Goal: Task Accomplishment & Management: Use online tool/utility

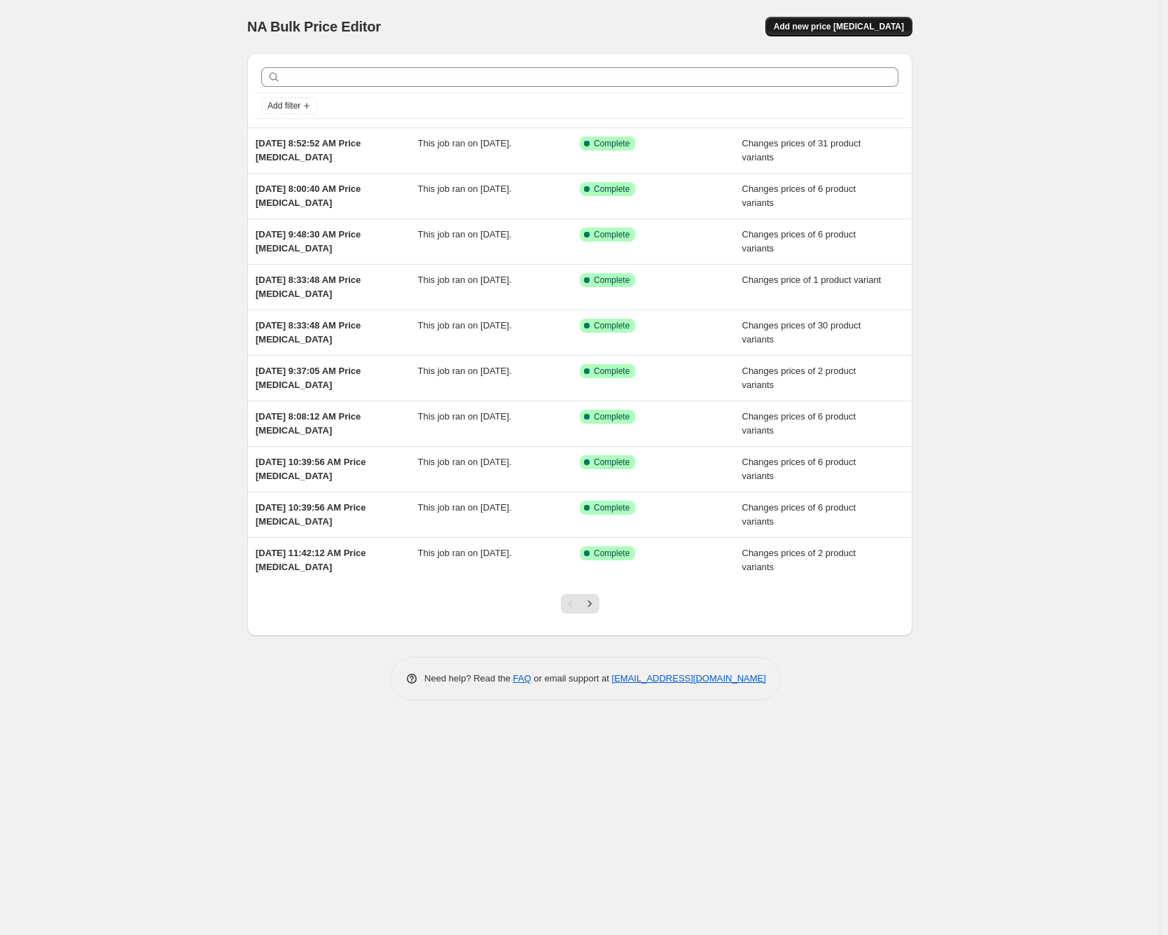
click at [836, 25] on span "Add new price change job" at bounding box center [839, 26] width 130 height 11
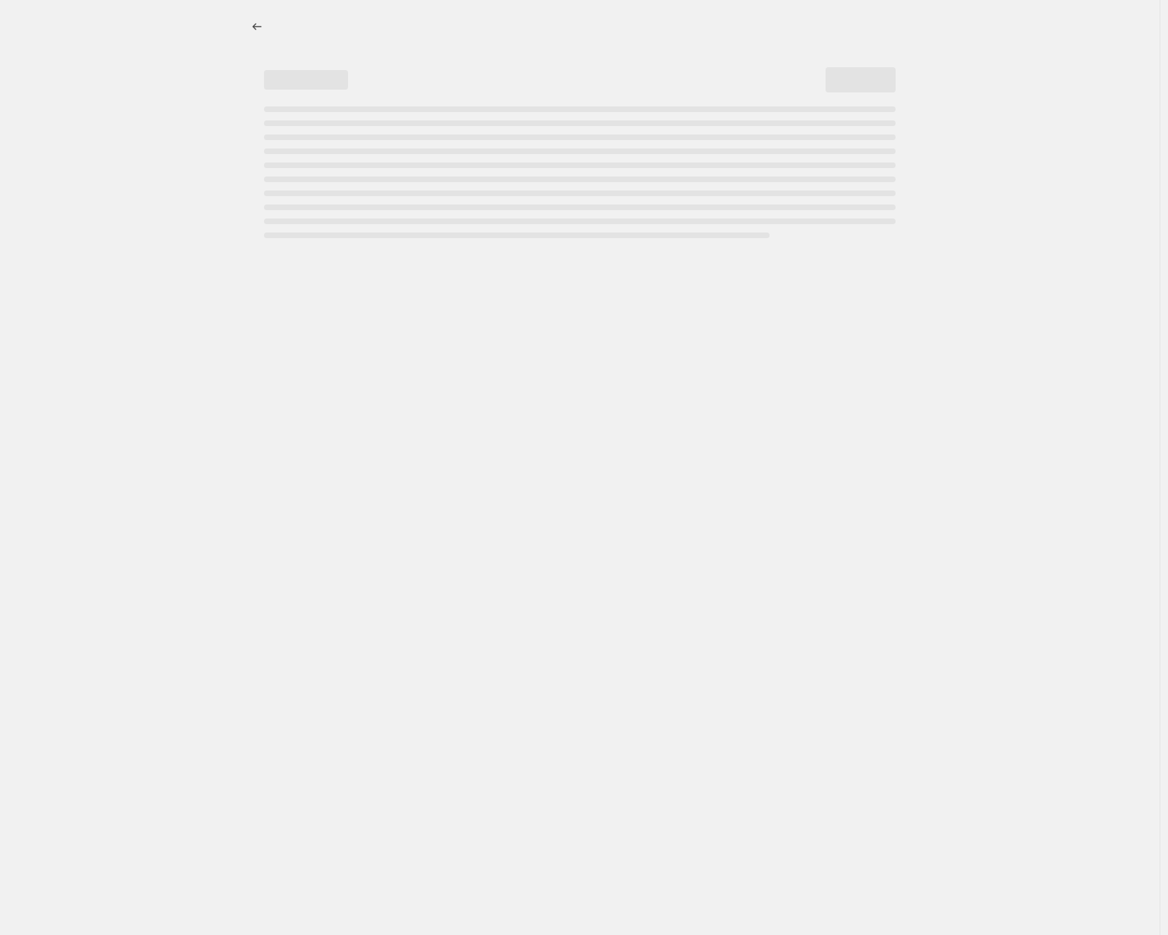
select select "percentage"
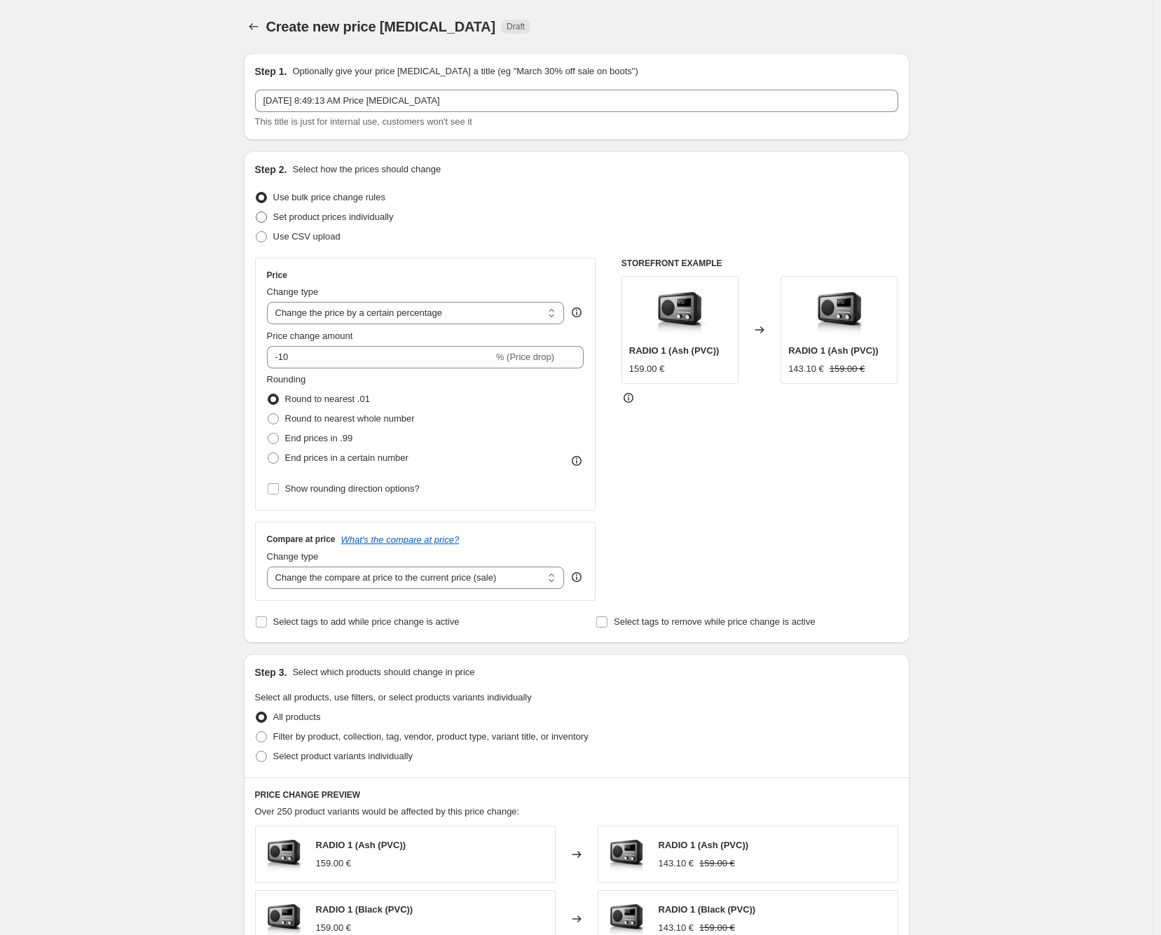
click at [326, 217] on span "Set product prices individually" at bounding box center [333, 217] width 120 height 11
click at [256, 212] on input "Set product prices individually" at bounding box center [256, 212] width 1 height 1
radio input "true"
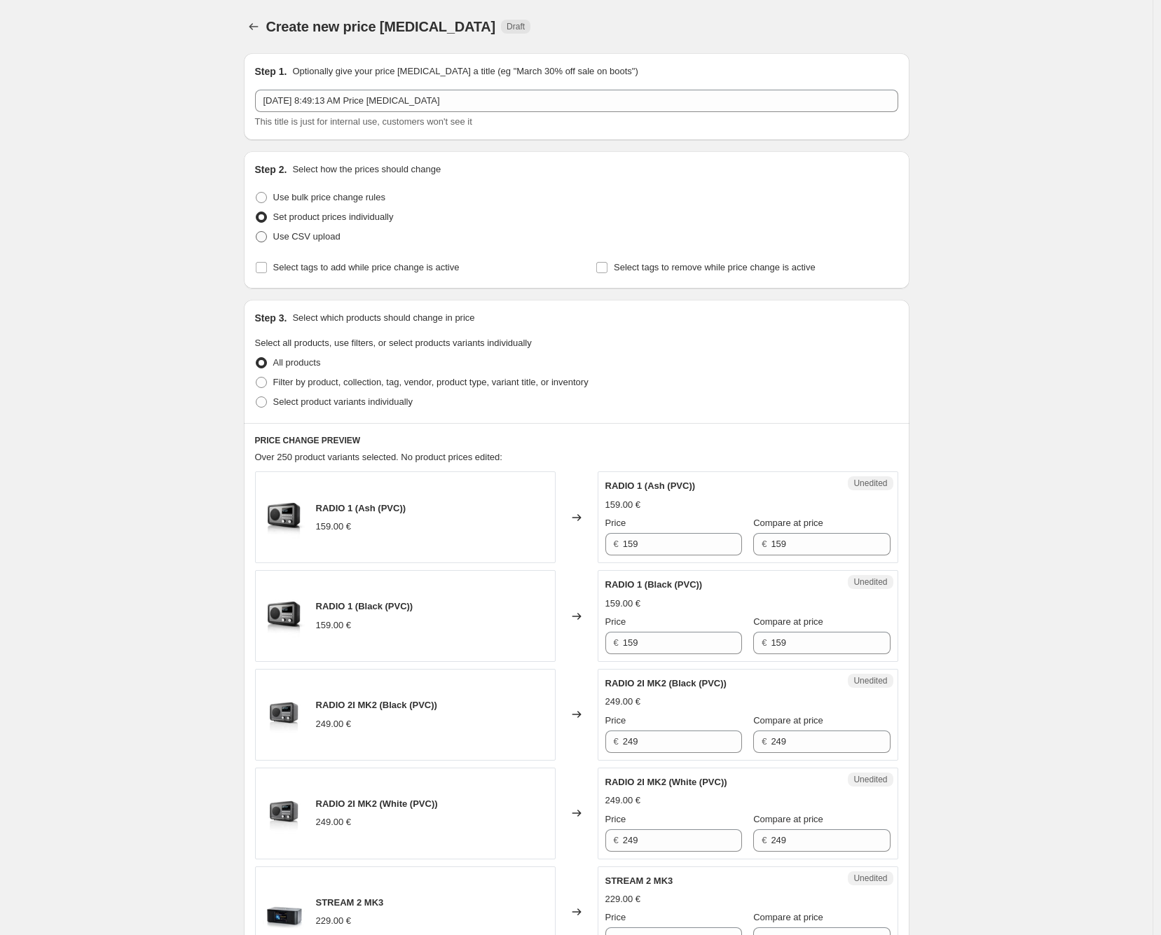
click at [321, 240] on span "Use CSV upload" at bounding box center [306, 236] width 67 height 11
click at [256, 232] on input "Use CSV upload" at bounding box center [256, 231] width 1 height 1
radio input "true"
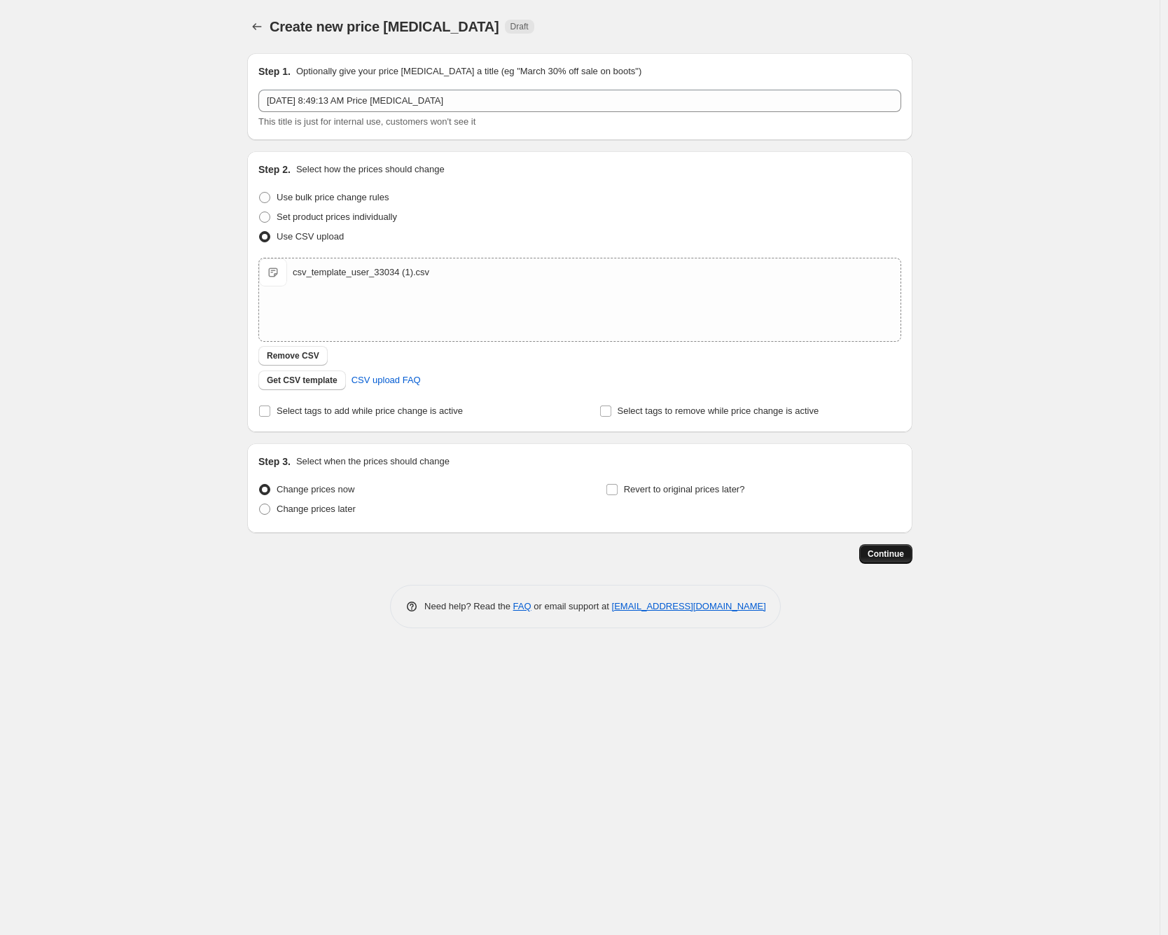
click at [884, 549] on span "Continue" at bounding box center [886, 553] width 36 height 11
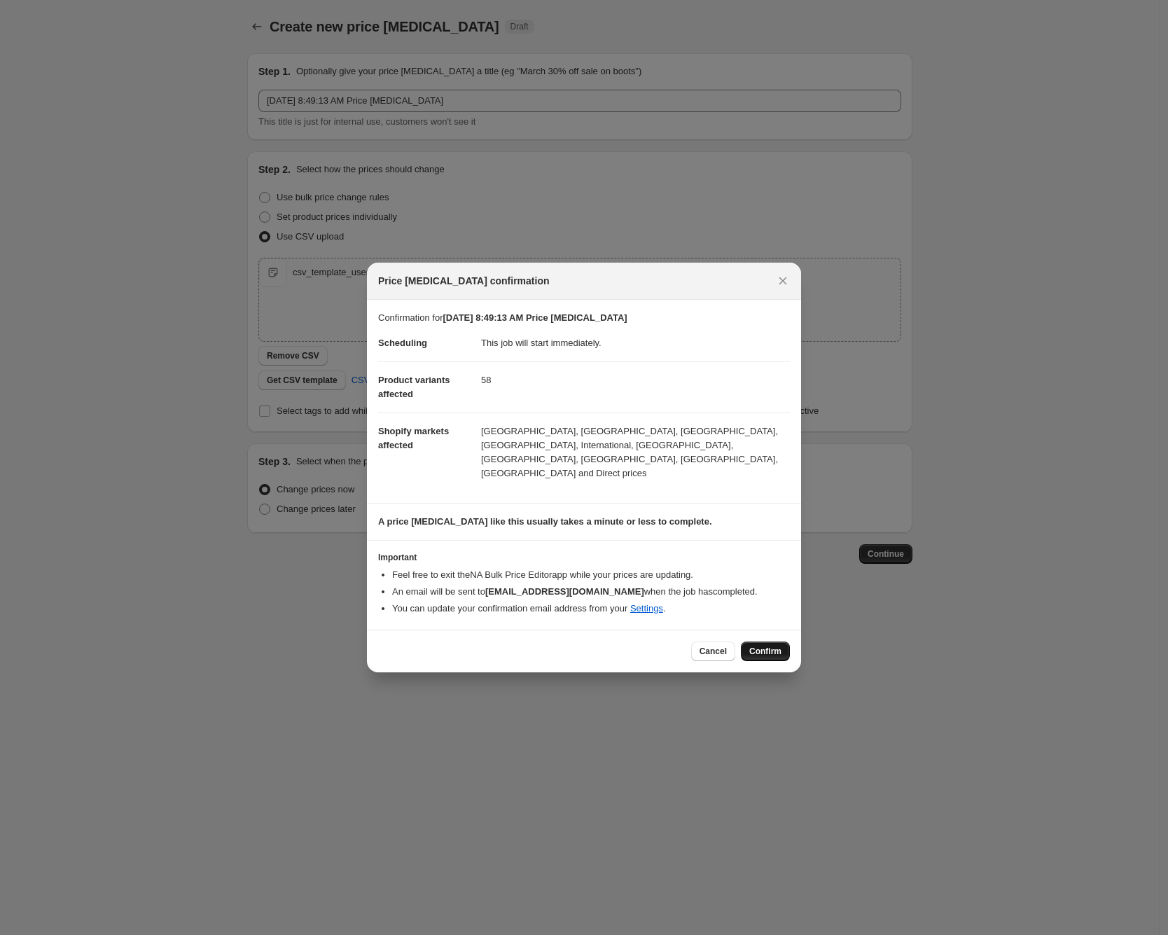
click at [756, 646] on span "Confirm" at bounding box center [765, 651] width 32 height 11
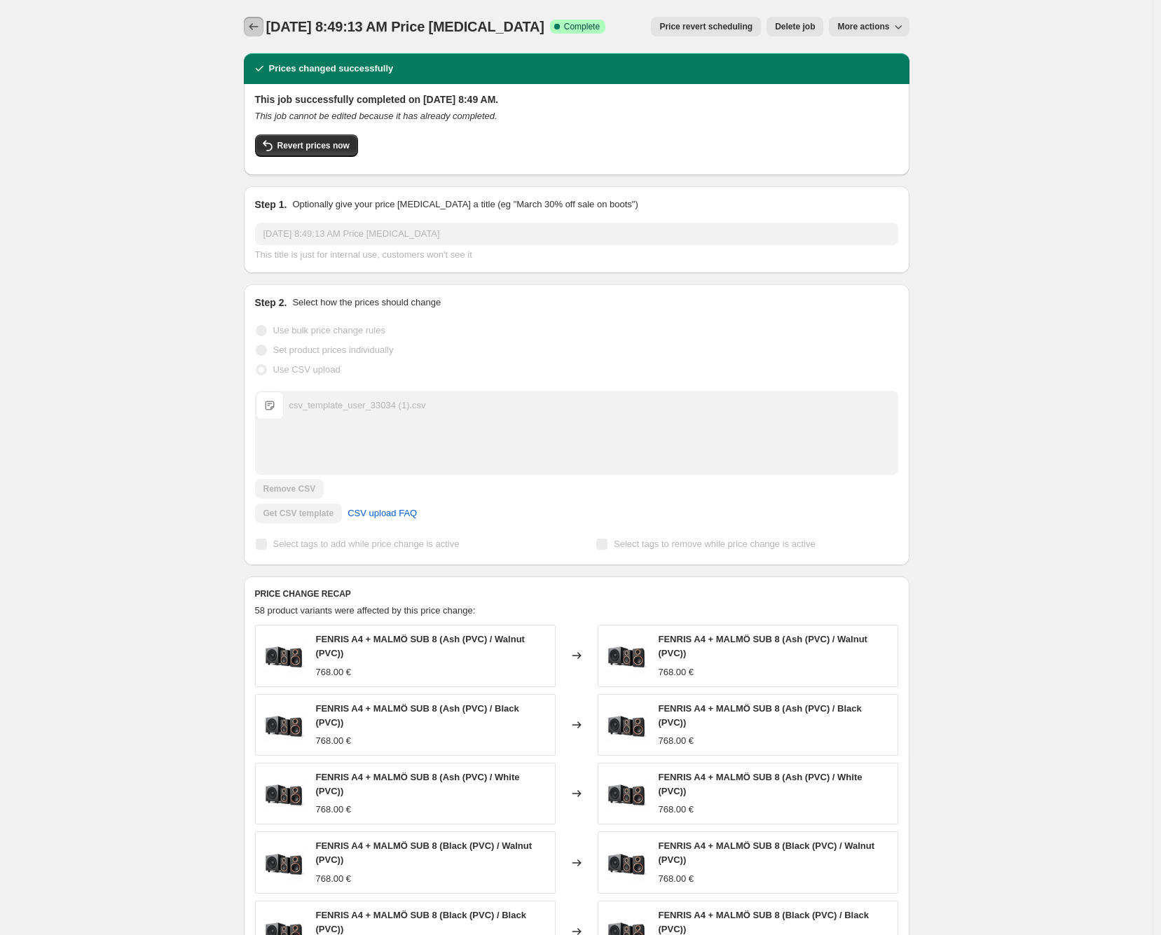
click at [254, 25] on icon "Price change jobs" at bounding box center [254, 27] width 14 height 14
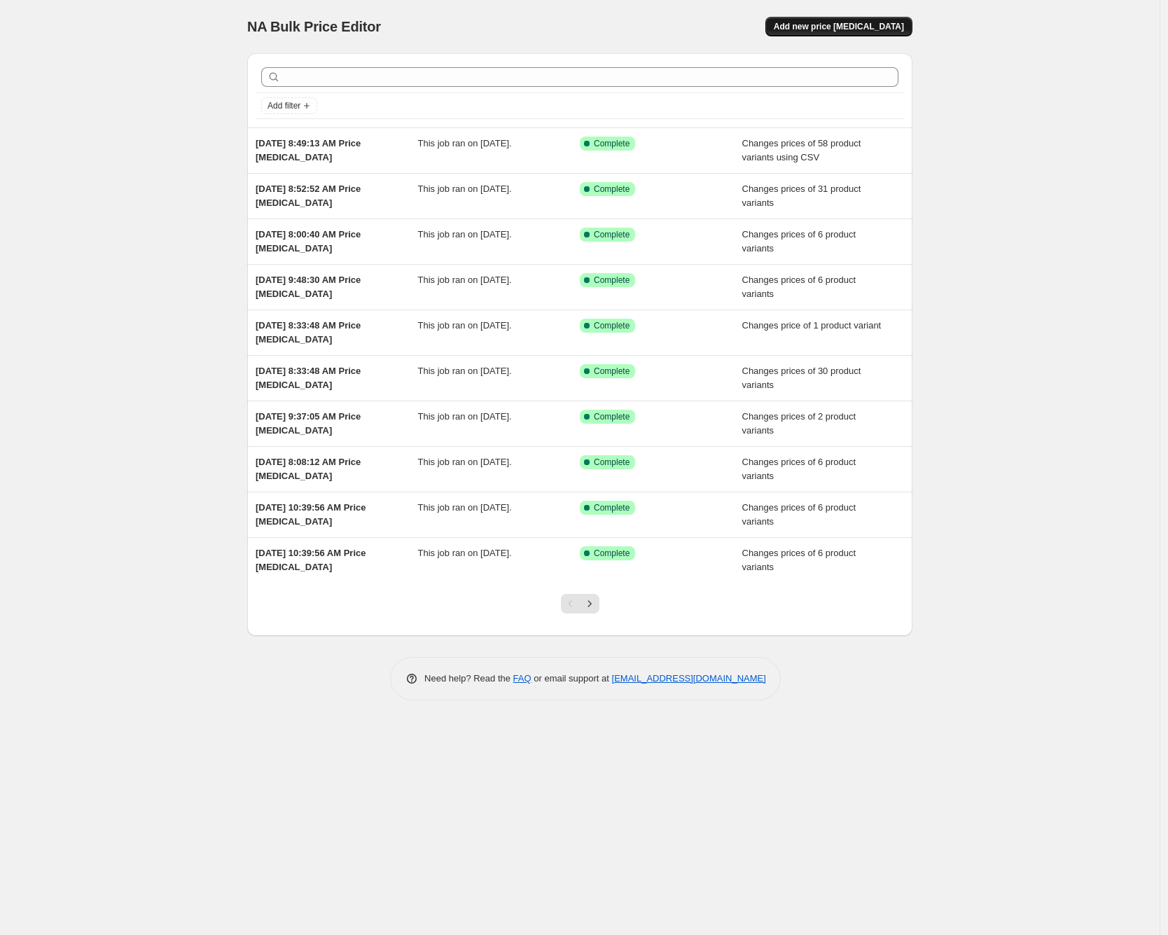
click at [850, 28] on span "Add new price [MEDICAL_DATA]" at bounding box center [839, 26] width 130 height 11
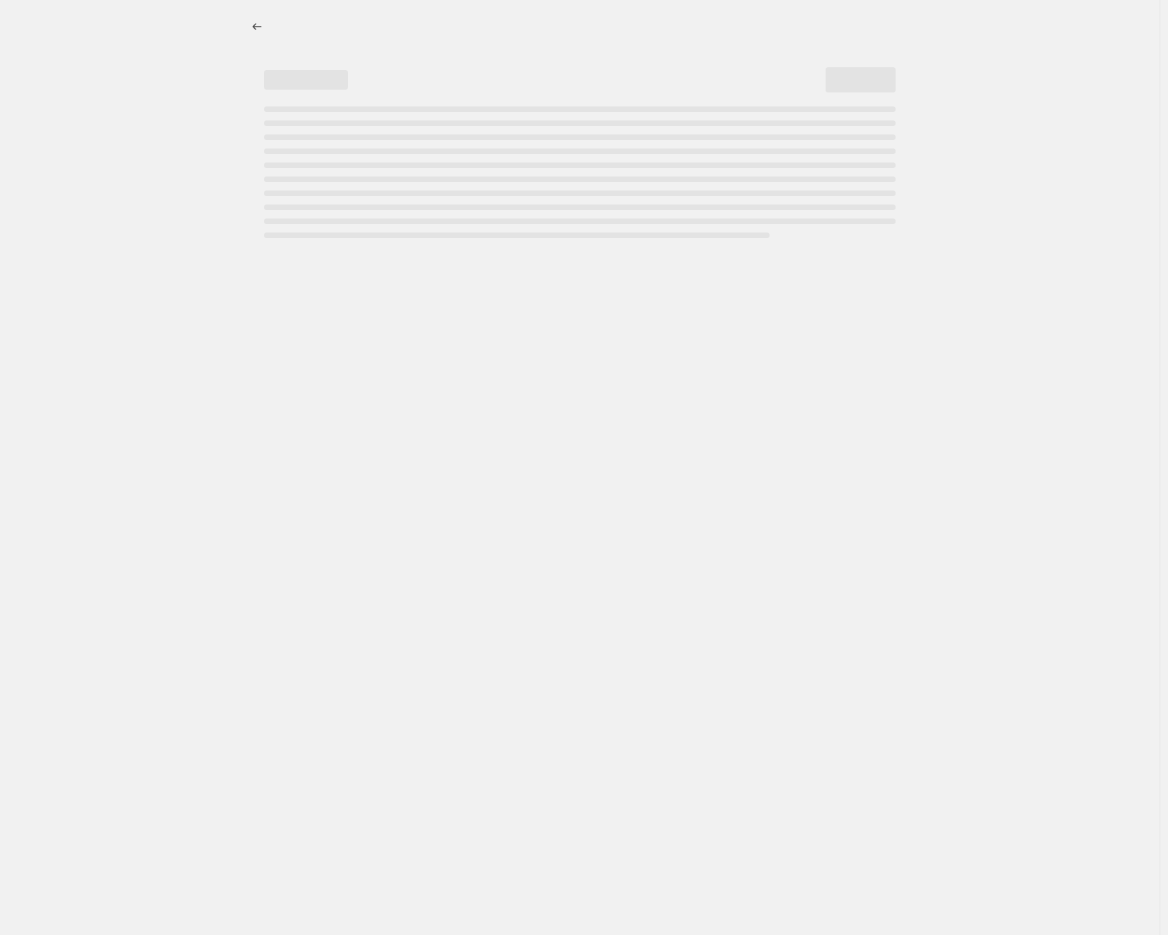
select select "percentage"
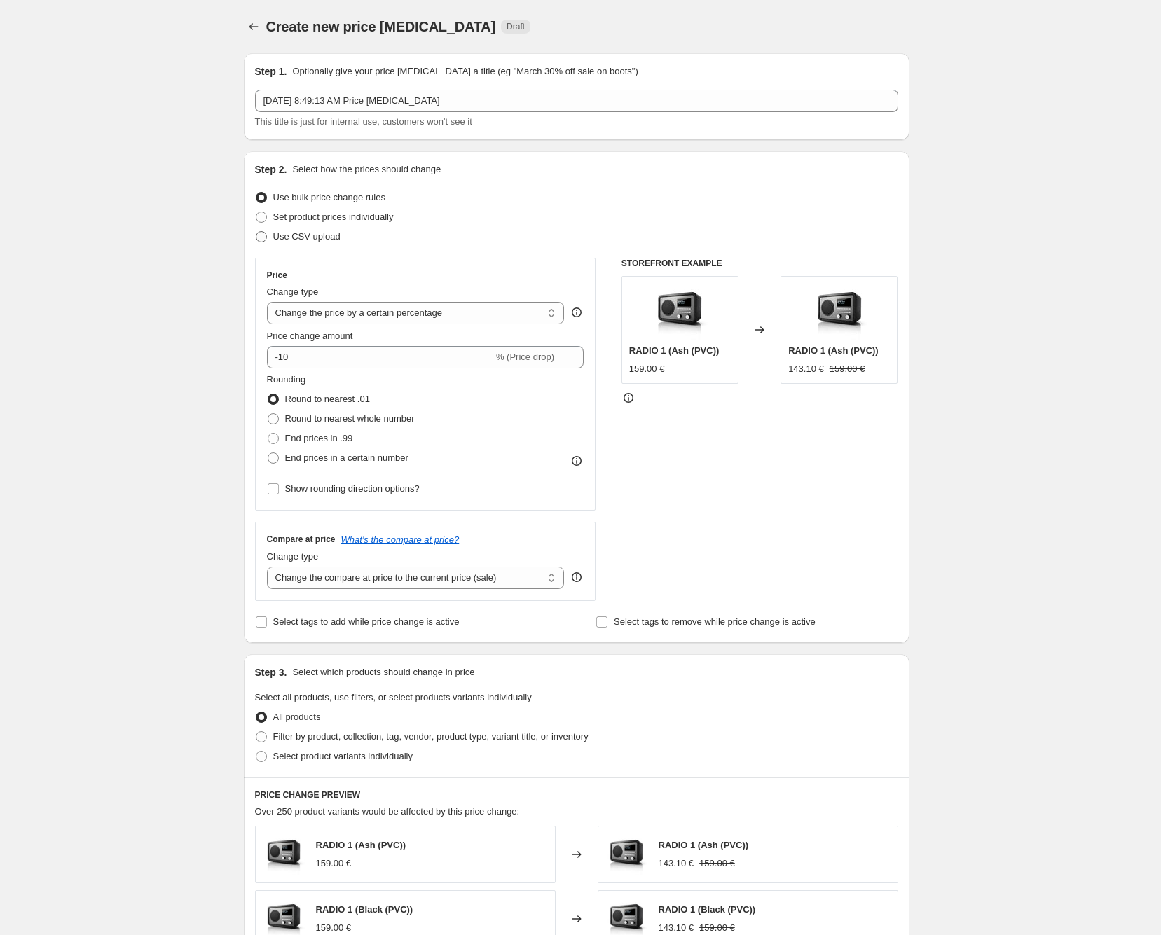
click at [334, 234] on span "Use CSV upload" at bounding box center [306, 236] width 67 height 11
click at [256, 232] on input "Use CSV upload" at bounding box center [256, 231] width 1 height 1
radio input "true"
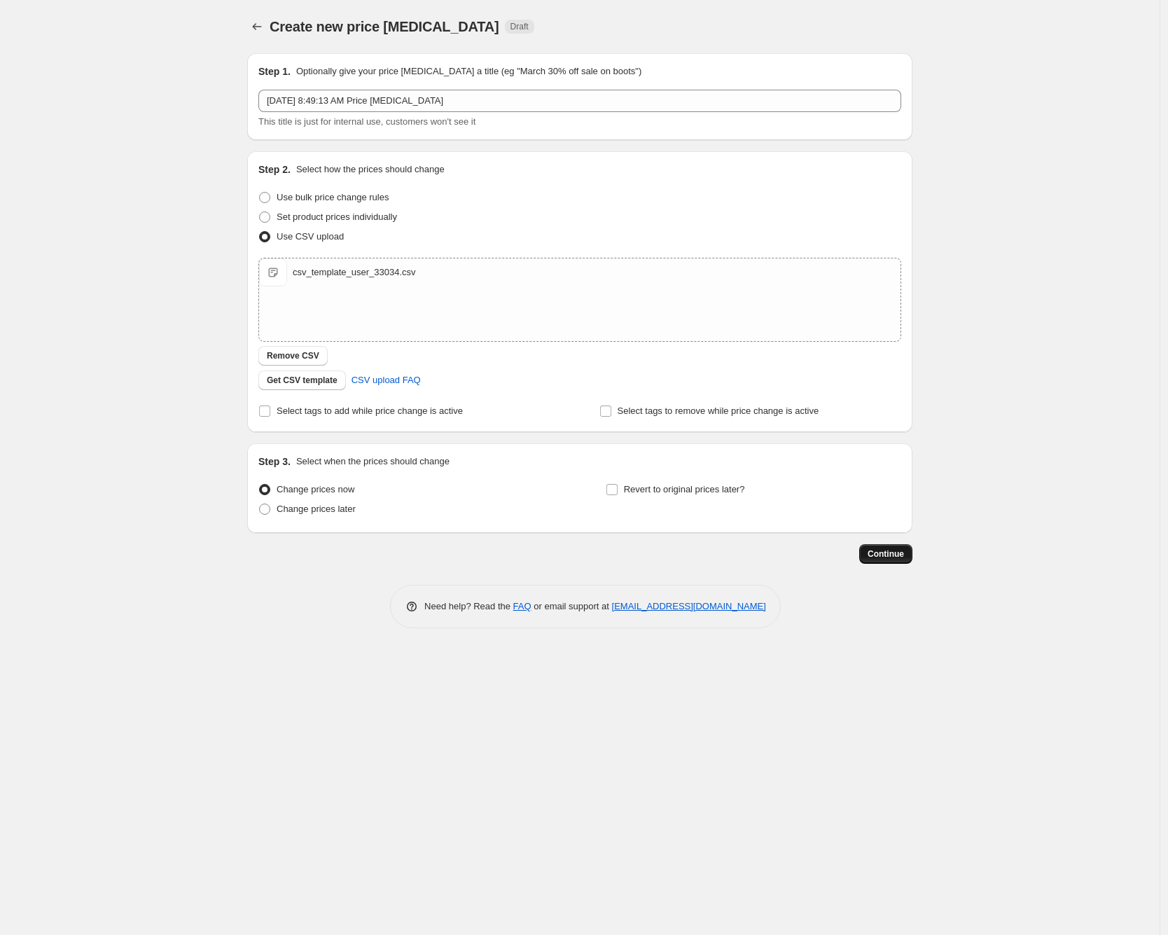
click at [893, 555] on span "Continue" at bounding box center [886, 553] width 36 height 11
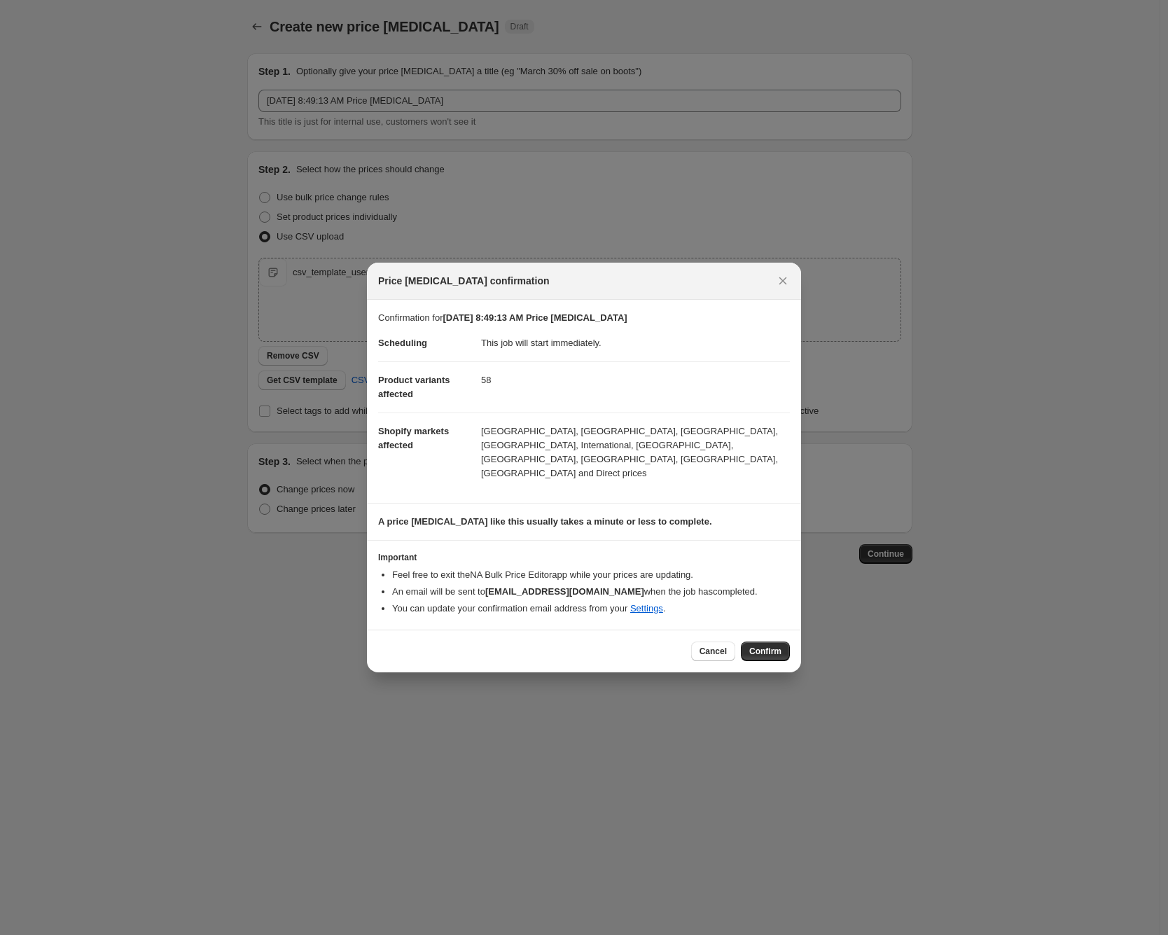
click at [773, 642] on button "Confirm" at bounding box center [765, 652] width 49 height 20
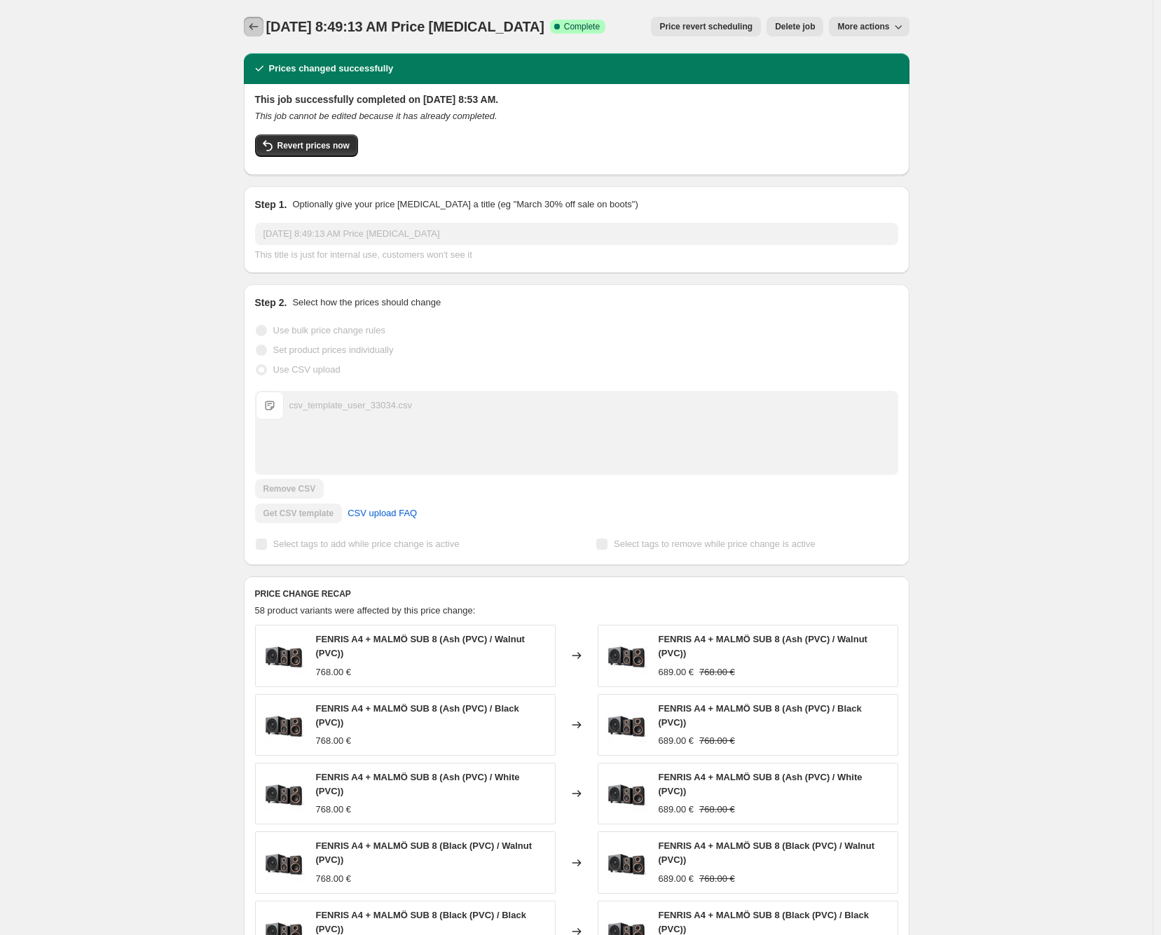
click at [253, 25] on icon "Price change jobs" at bounding box center [254, 27] width 14 height 14
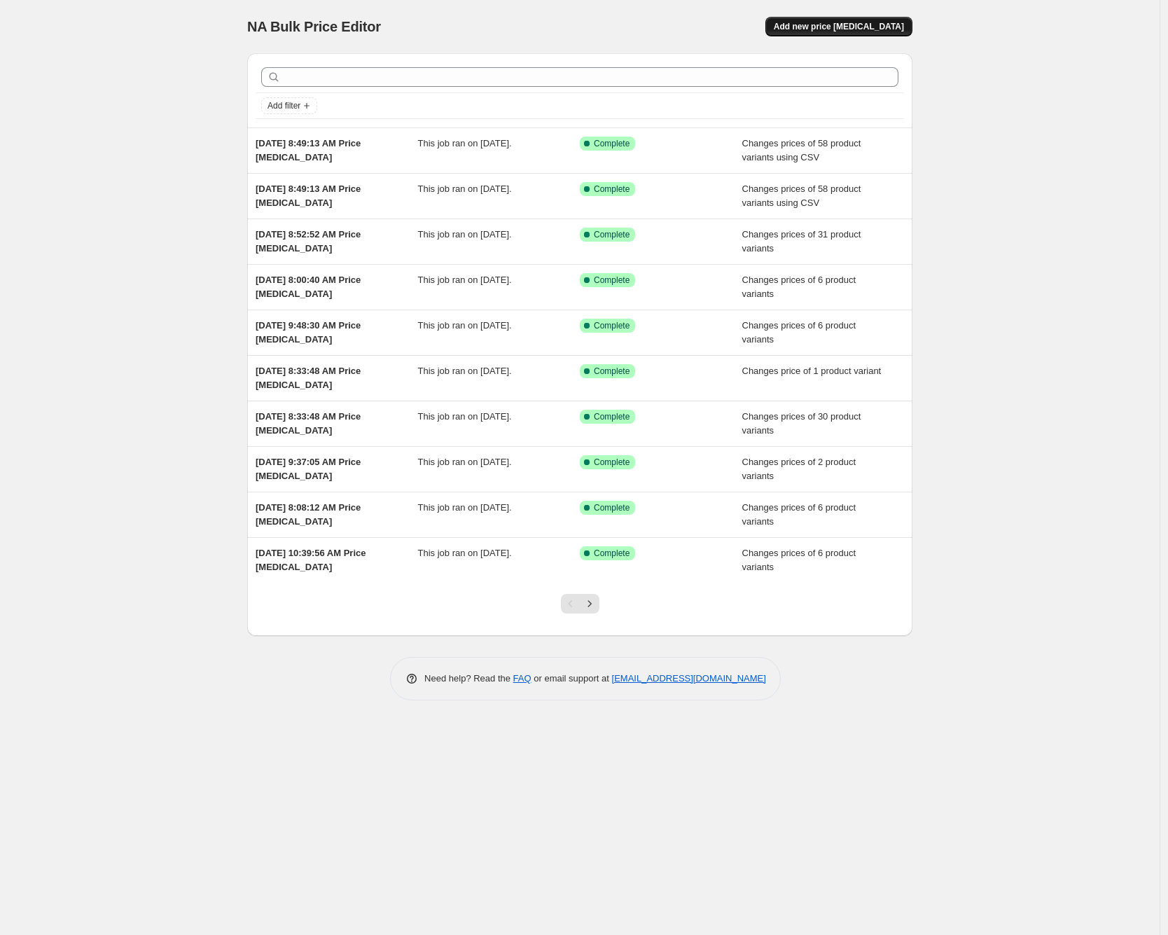
click at [838, 21] on span "Add new price [MEDICAL_DATA]" at bounding box center [839, 26] width 130 height 11
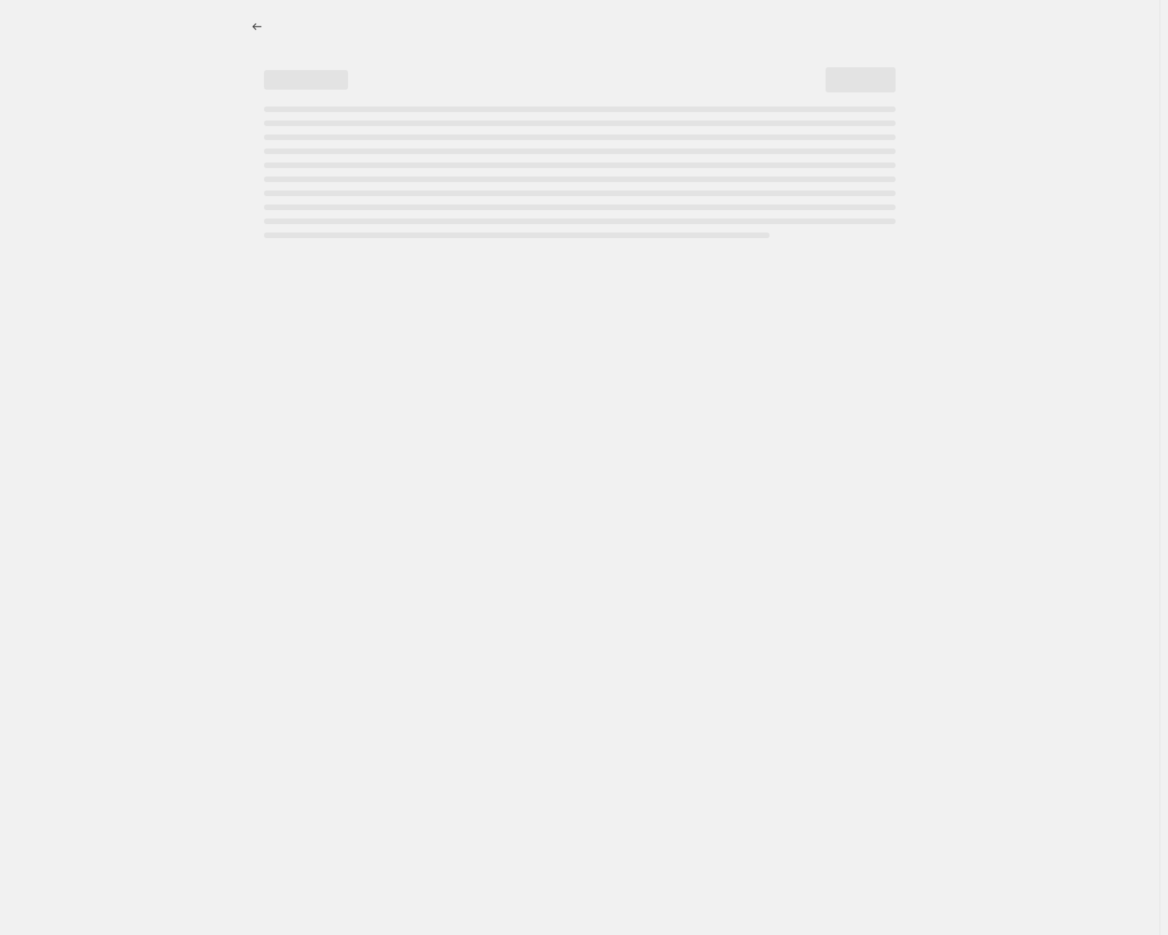
select select "percentage"
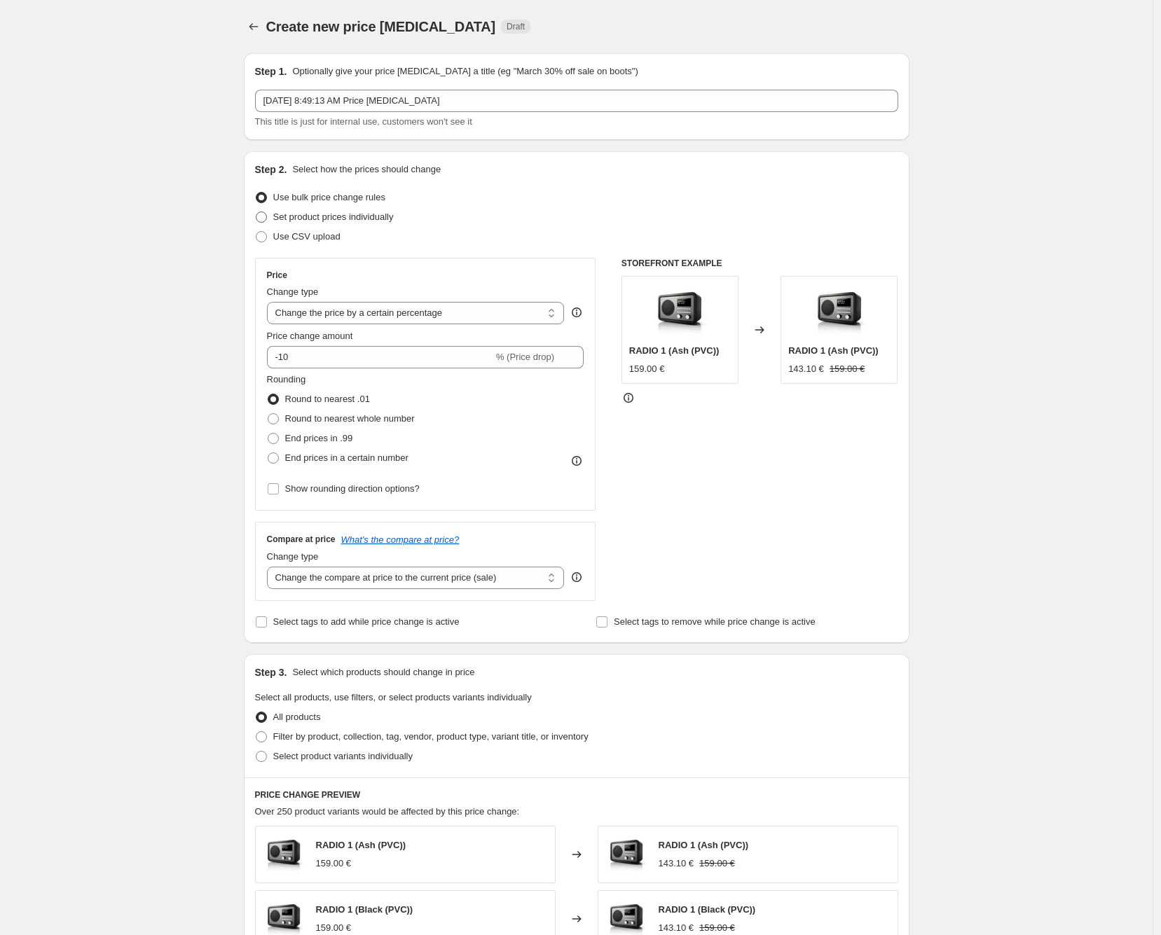
click at [296, 220] on span "Set product prices individually" at bounding box center [333, 217] width 120 height 11
click at [256, 212] on input "Set product prices individually" at bounding box center [256, 212] width 1 height 1
radio input "true"
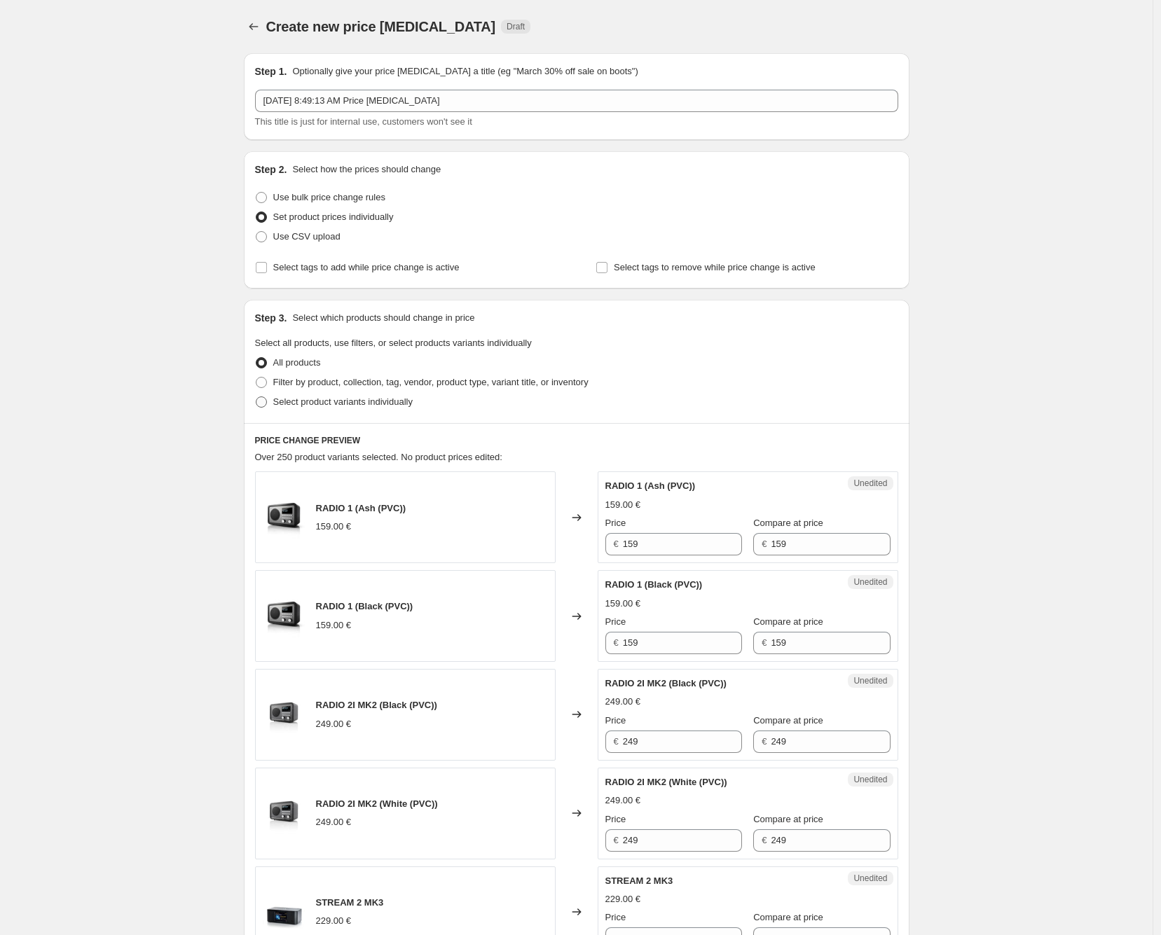
click at [311, 401] on span "Select product variants individually" at bounding box center [342, 401] width 139 height 11
click at [256, 397] on input "Select product variants individually" at bounding box center [256, 396] width 1 height 1
radio input "true"
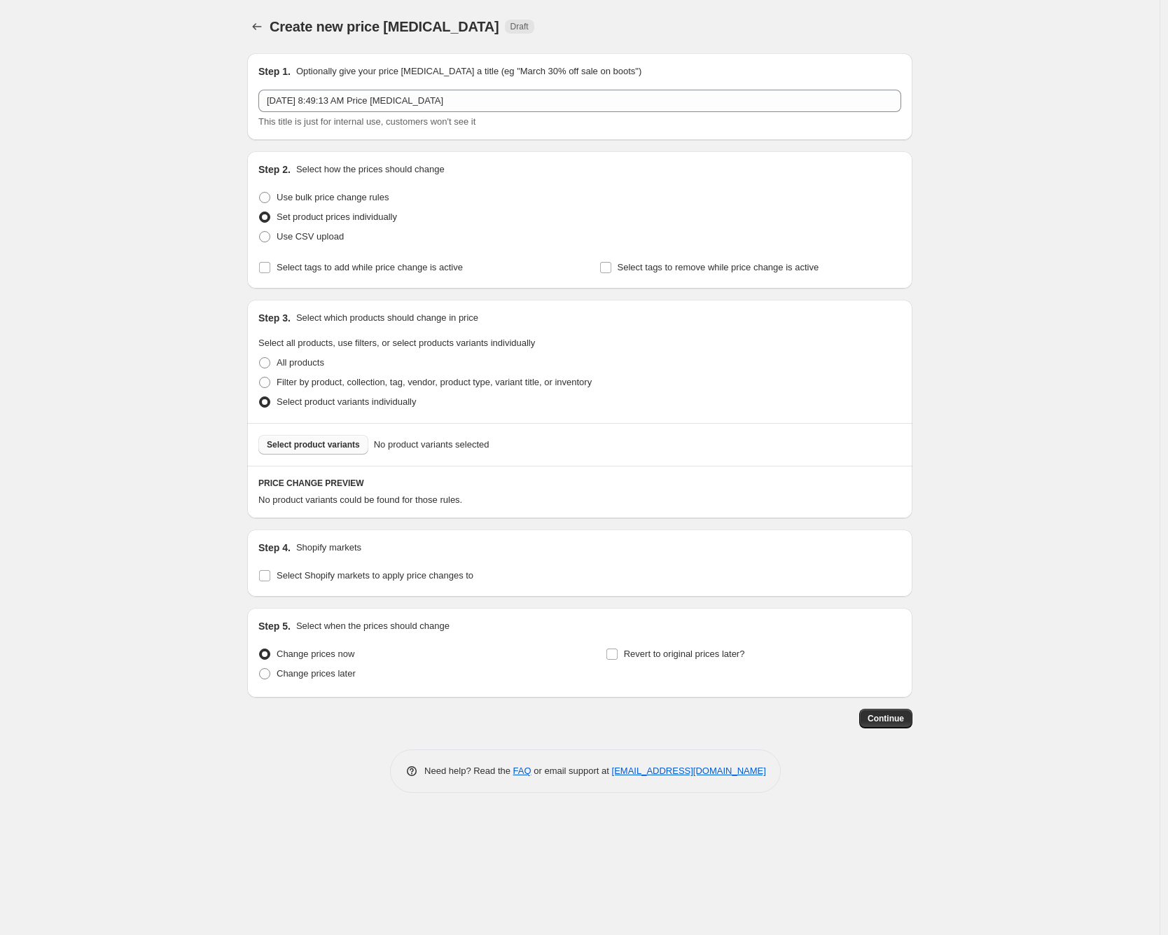
click at [332, 449] on span "Select product variants" at bounding box center [313, 444] width 93 height 11
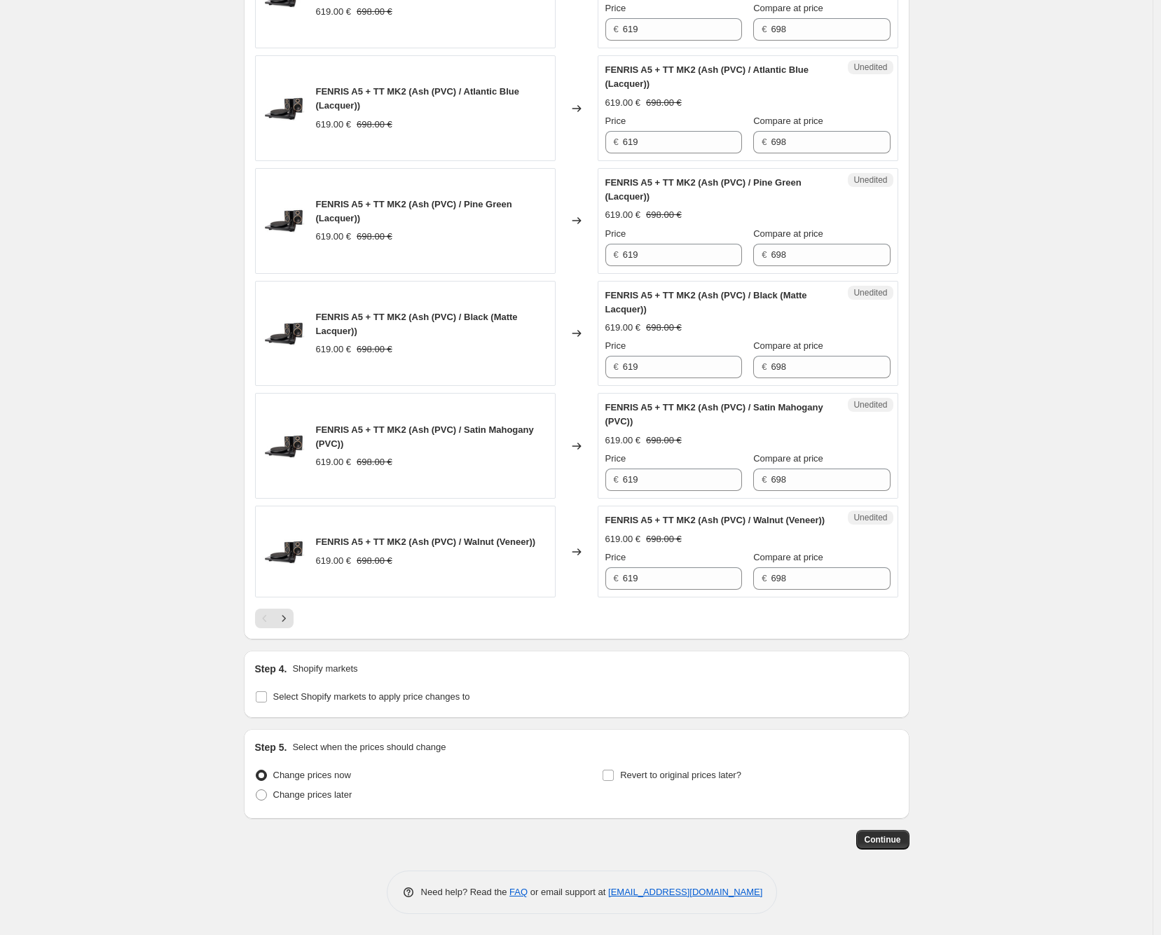
scroll to position [2151, 0]
click at [345, 700] on span "Select Shopify markets to apply price changes to" at bounding box center [371, 696] width 197 height 11
click at [267, 700] on input "Select Shopify markets to apply price changes to" at bounding box center [261, 696] width 11 height 11
checkbox input "true"
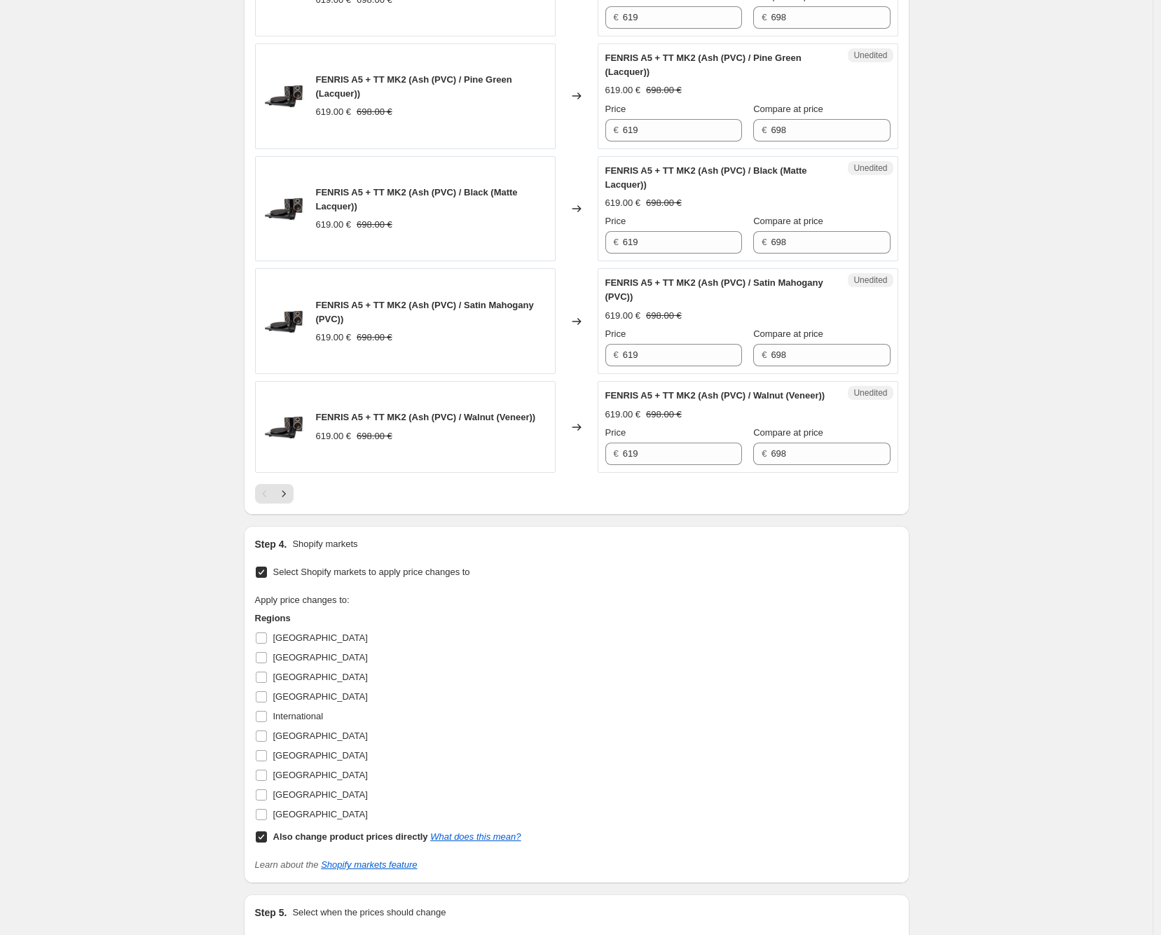
scroll to position [2384, 0]
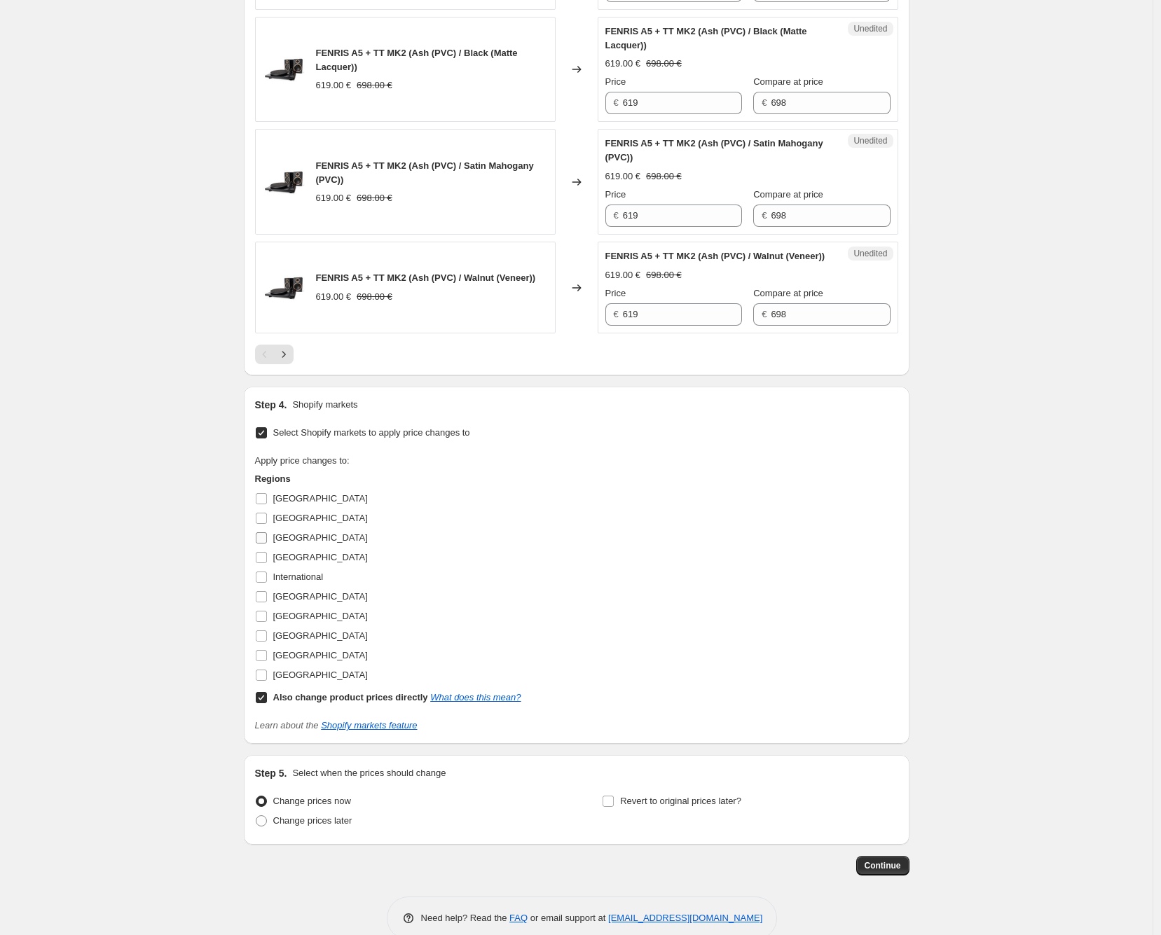
click at [286, 543] on span "[GEOGRAPHIC_DATA]" at bounding box center [320, 537] width 95 height 11
click at [267, 544] on input "[GEOGRAPHIC_DATA]" at bounding box center [261, 537] width 11 height 11
checkbox input "true"
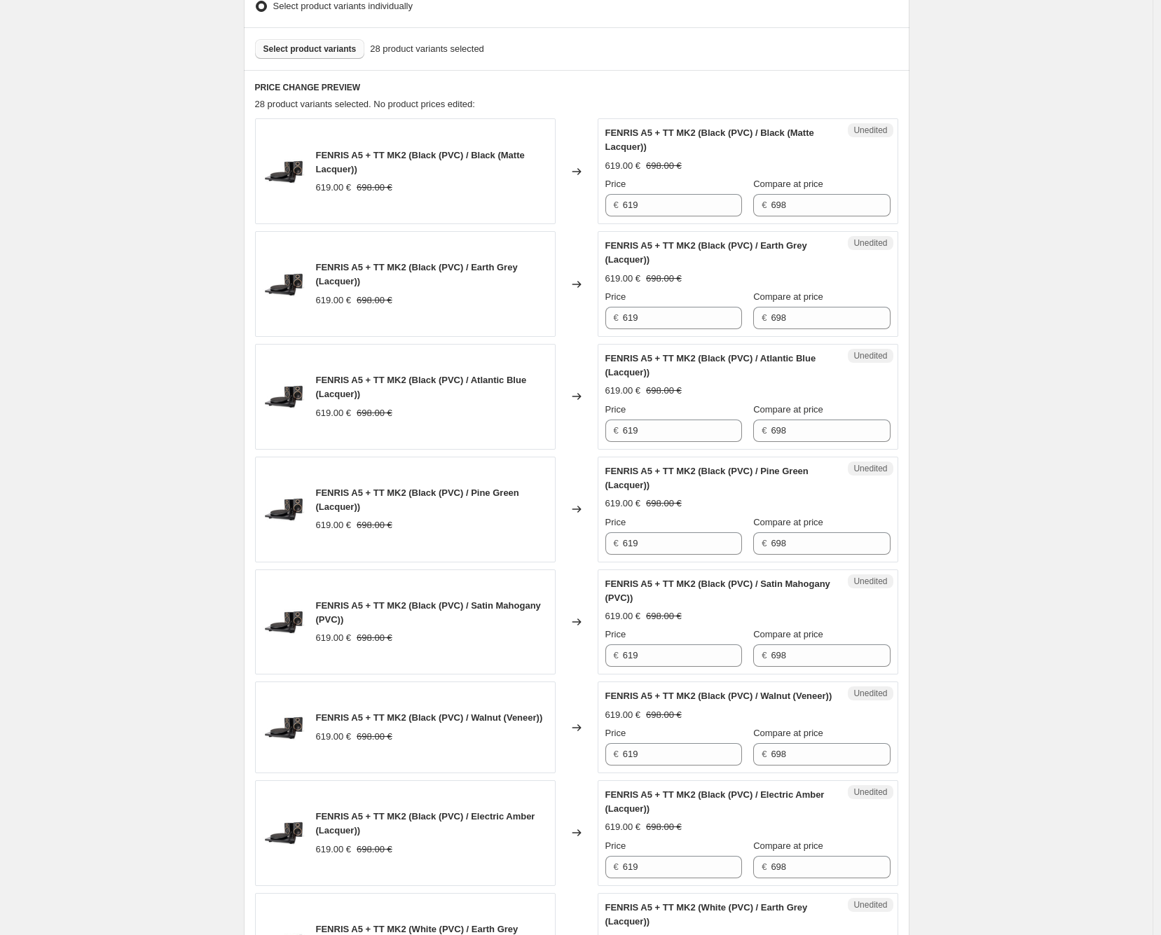
scroll to position [361, 0]
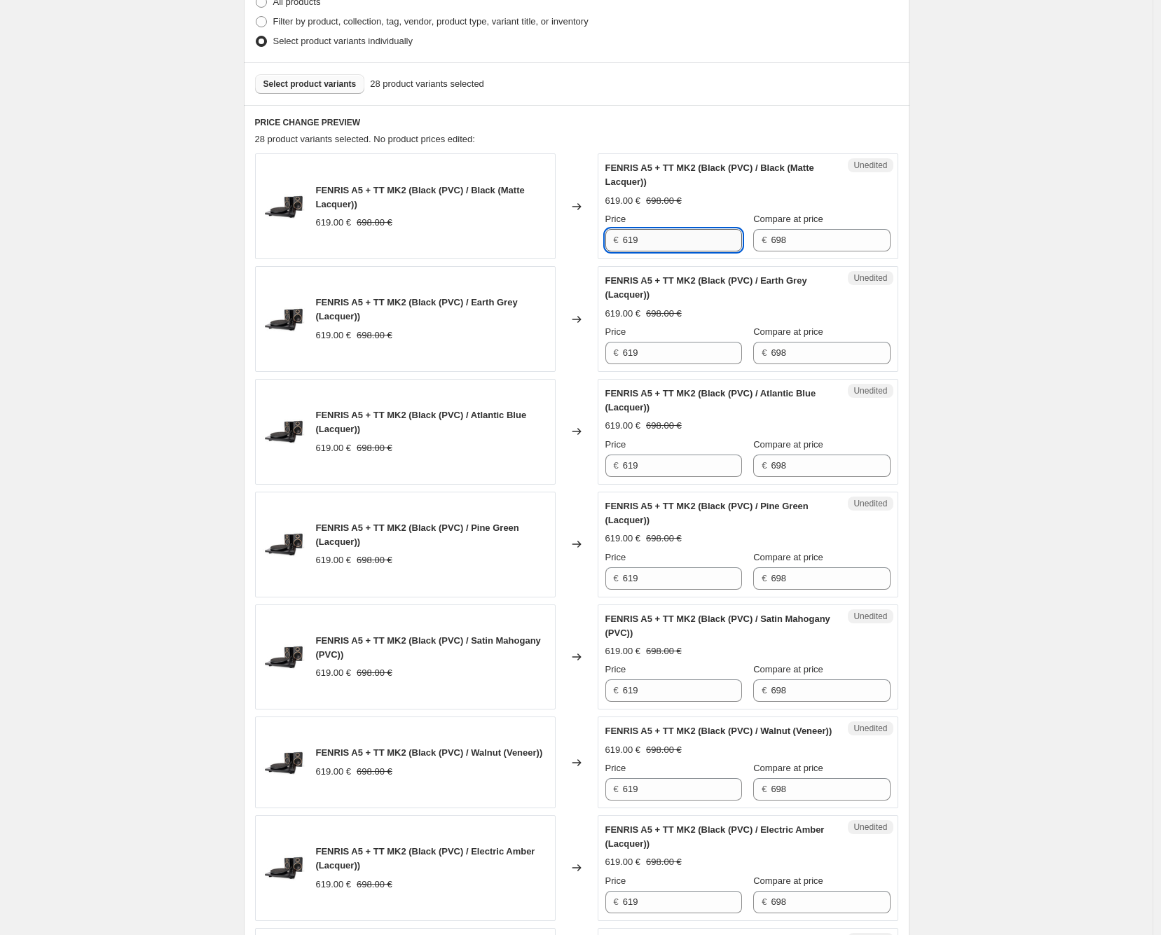
click at [689, 237] on input "619" at bounding box center [682, 240] width 119 height 22
drag, startPoint x: 815, startPoint y: 221, endPoint x: 817, endPoint y: 228, distance: 7.3
click at [815, 221] on span "Compare at price" at bounding box center [788, 219] width 70 height 11
click at [815, 229] on input "698" at bounding box center [829, 240] width 119 height 22
paste input "7"
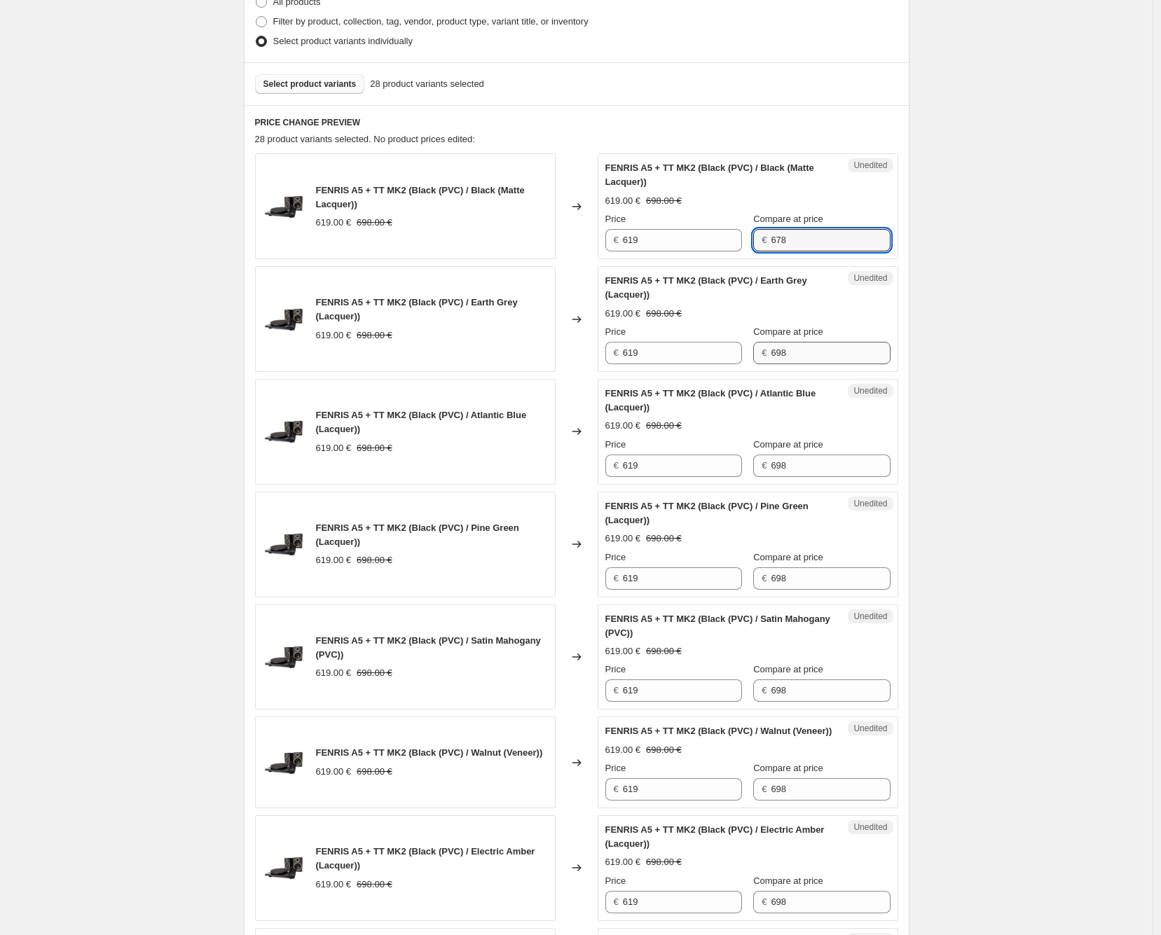
type input "678"
click at [821, 361] on input "698" at bounding box center [829, 353] width 119 height 22
paste input "7"
type input "678"
click at [816, 464] on input "698" at bounding box center [829, 466] width 119 height 22
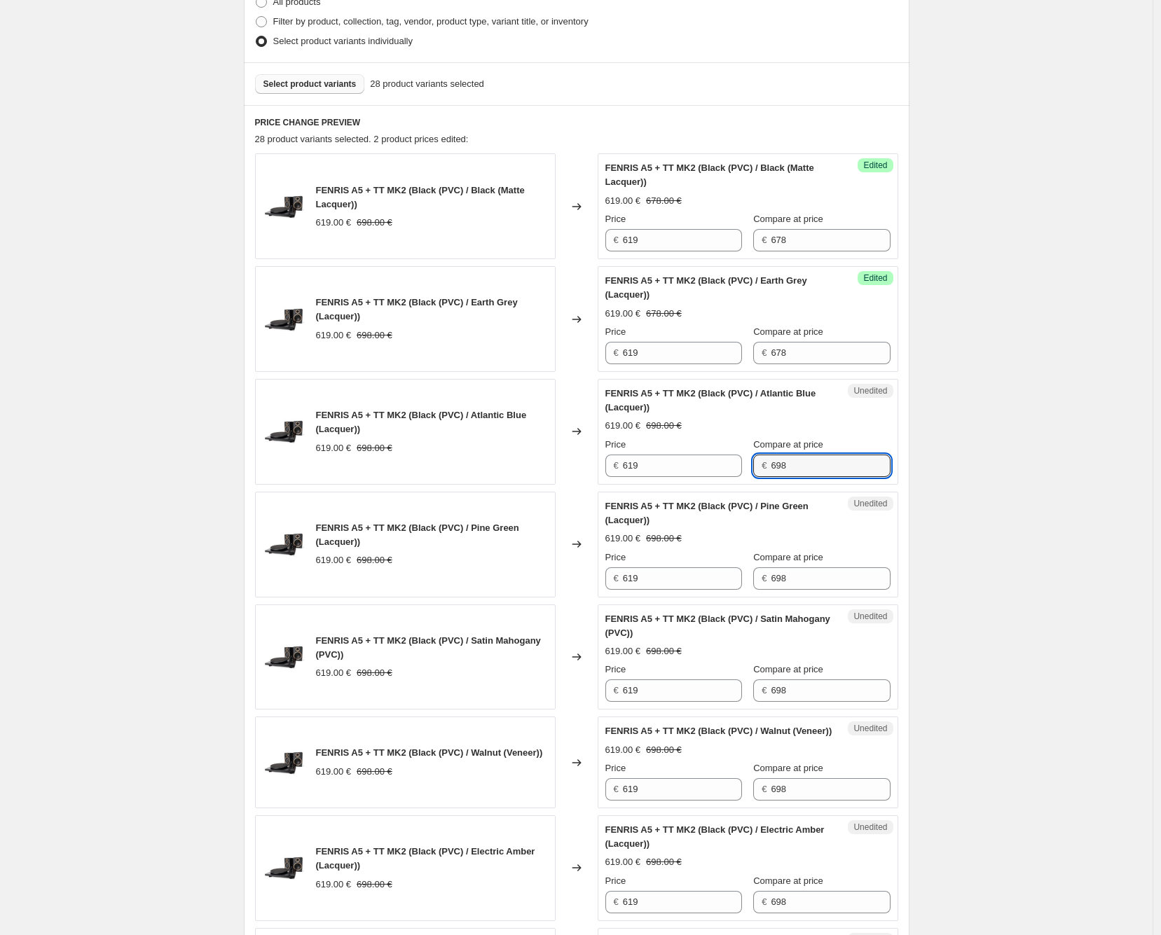
paste input "7"
type input "678"
click at [816, 576] on input "698" at bounding box center [829, 578] width 119 height 22
paste input "7"
type input "678"
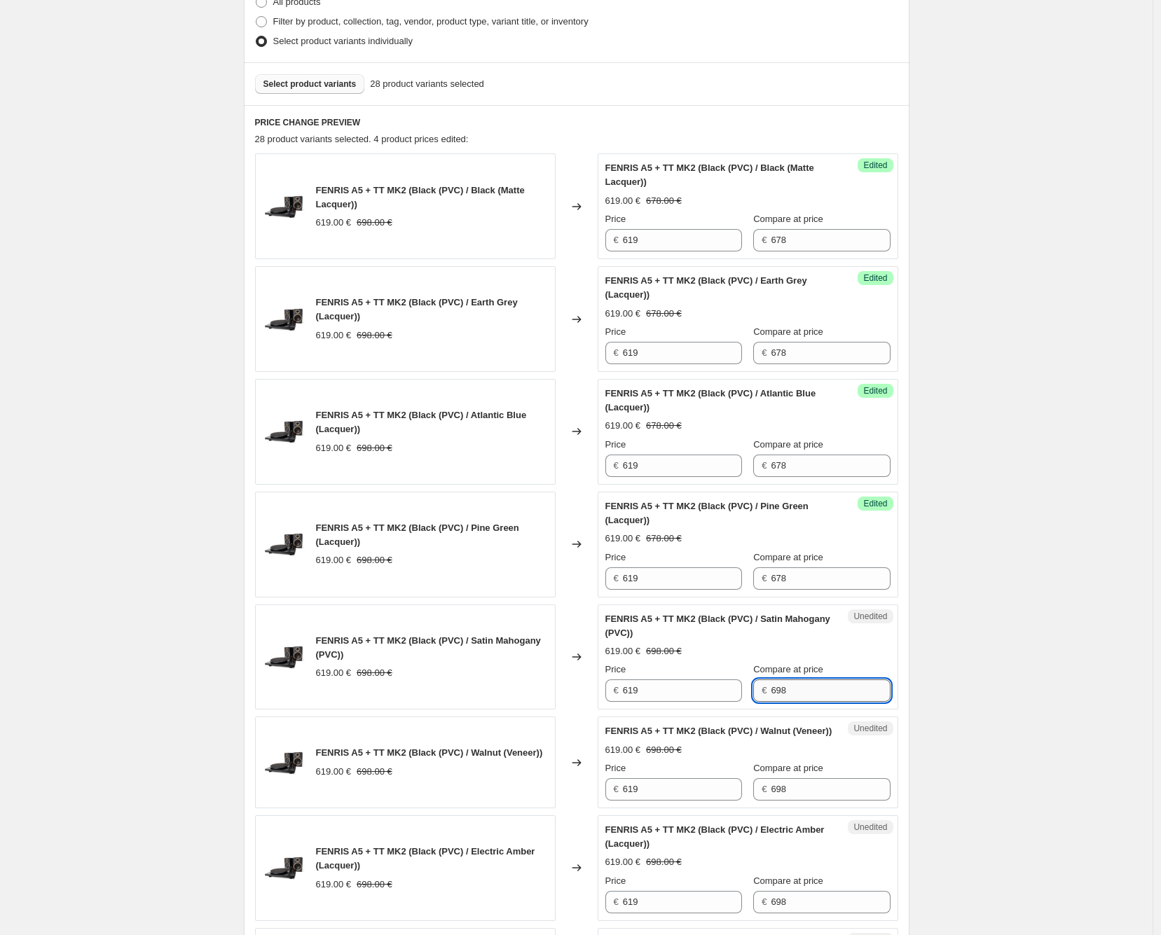
click at [835, 691] on input "698" at bounding box center [829, 690] width 119 height 22
paste input "7"
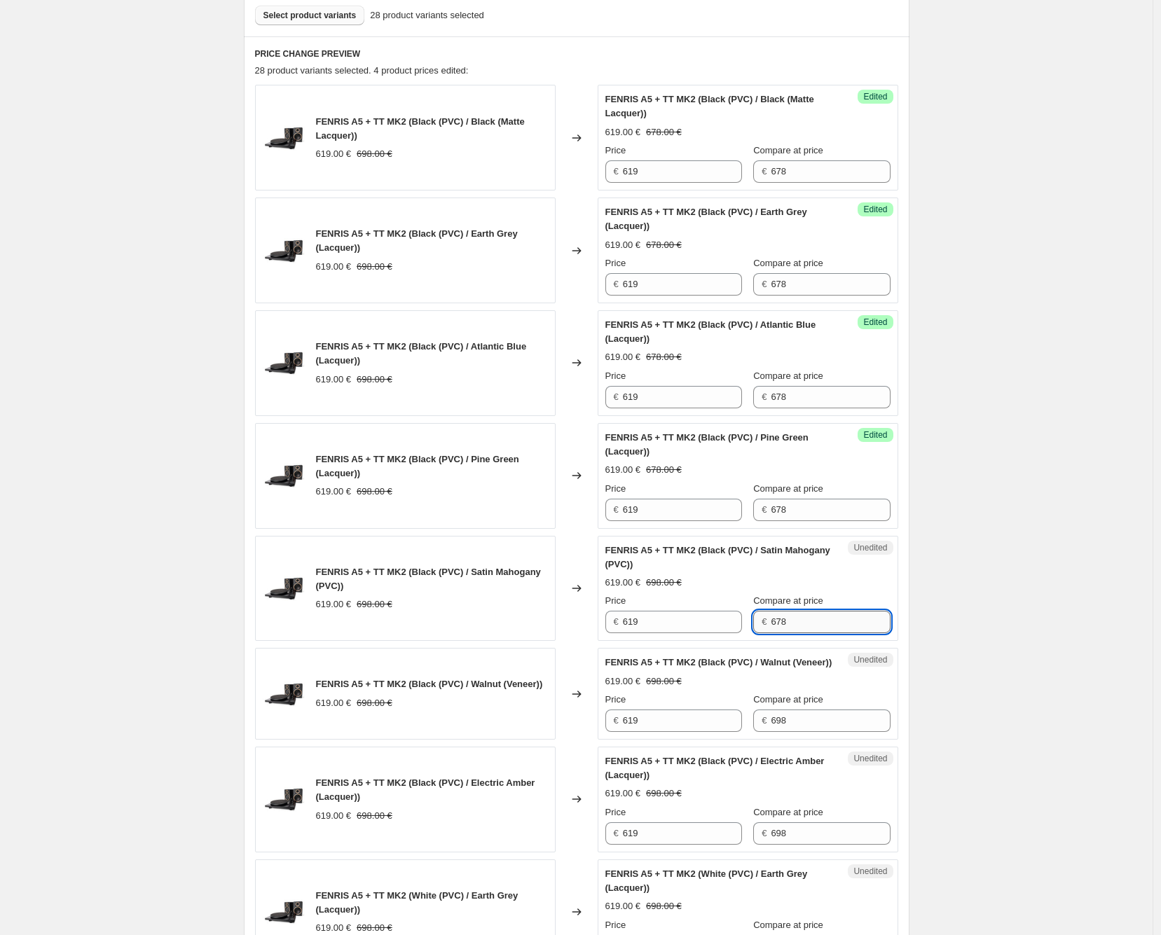
scroll to position [516, 0]
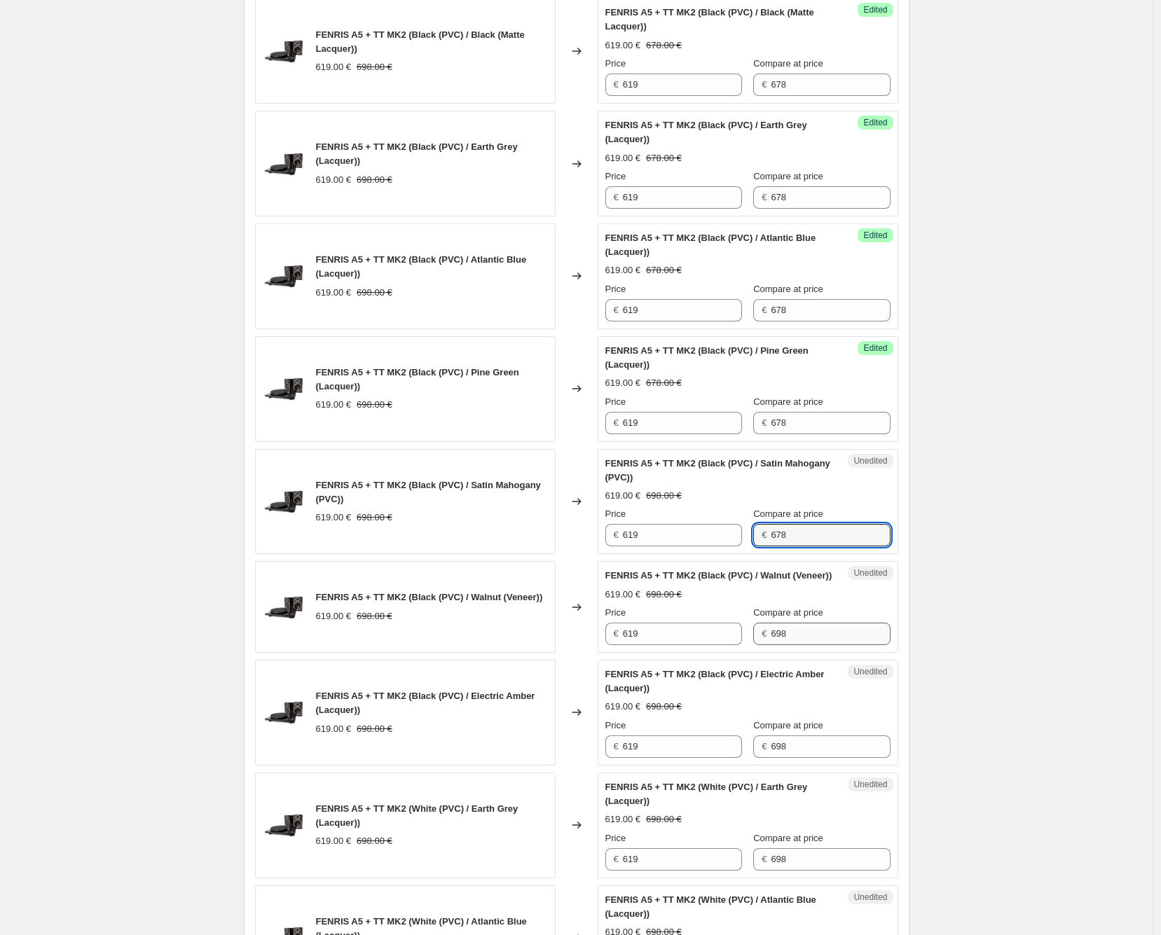
type input "678"
click at [821, 645] on input "698" at bounding box center [829, 634] width 119 height 22
paste input "7"
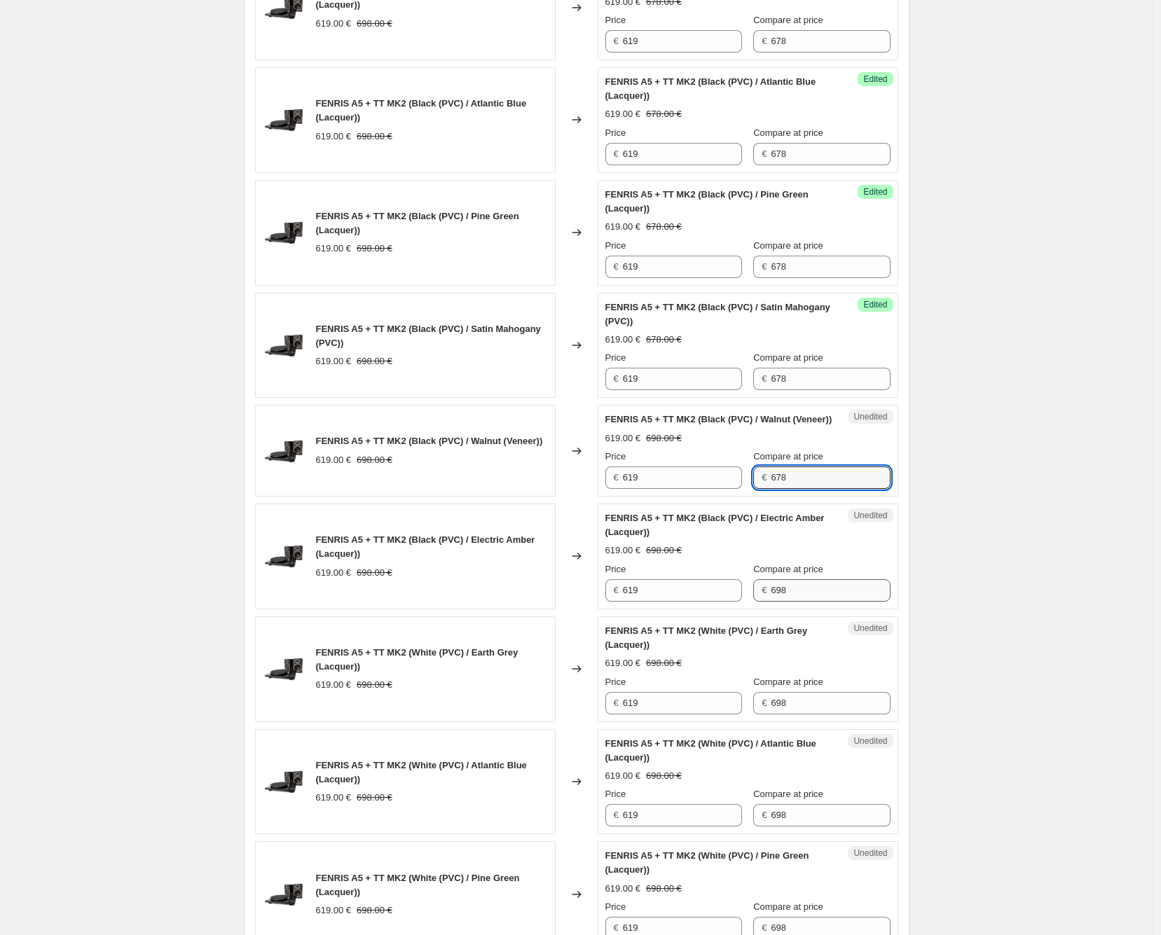
type input "678"
click at [811, 601] on input "698" at bounding box center [829, 590] width 119 height 22
paste input "7"
type input "698"
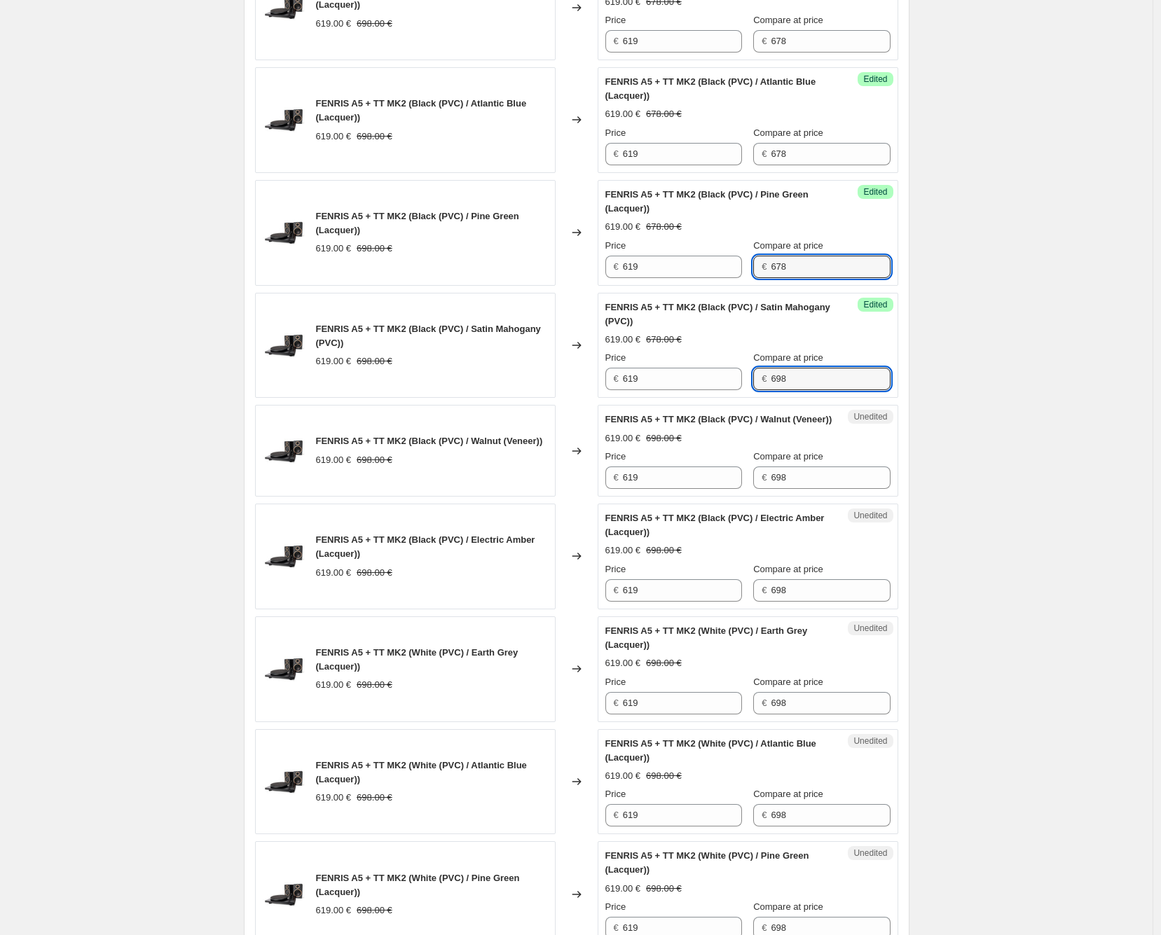
type input "698"
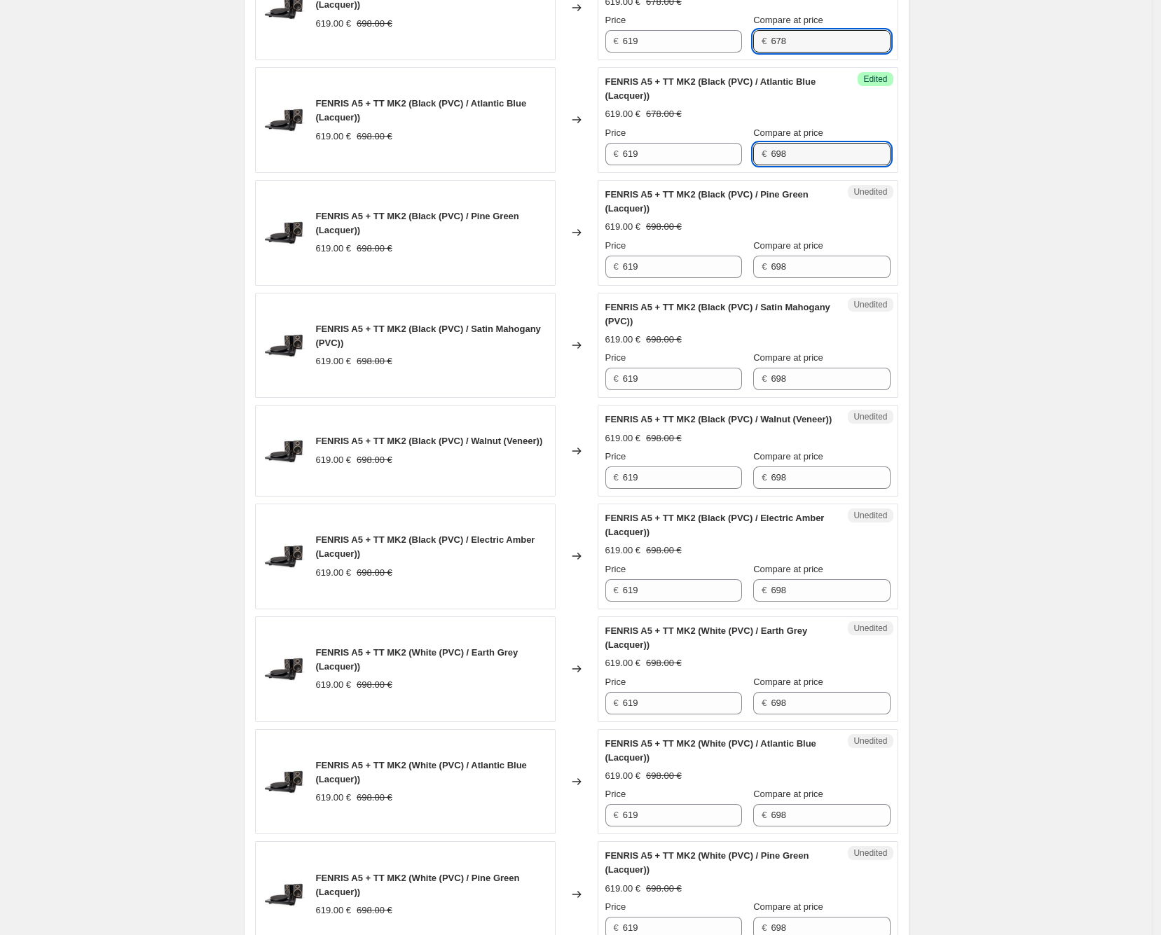
type input "698"
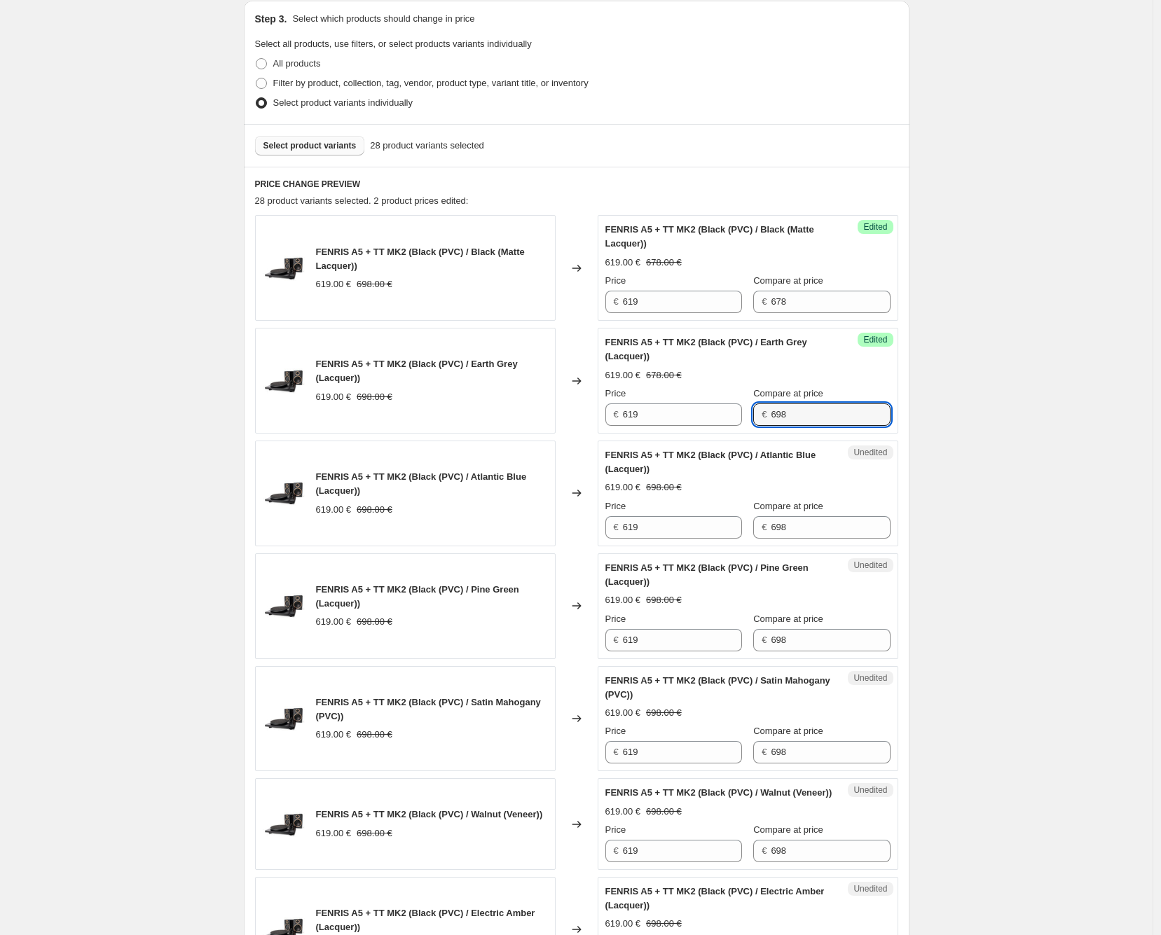
scroll to position [283, 0]
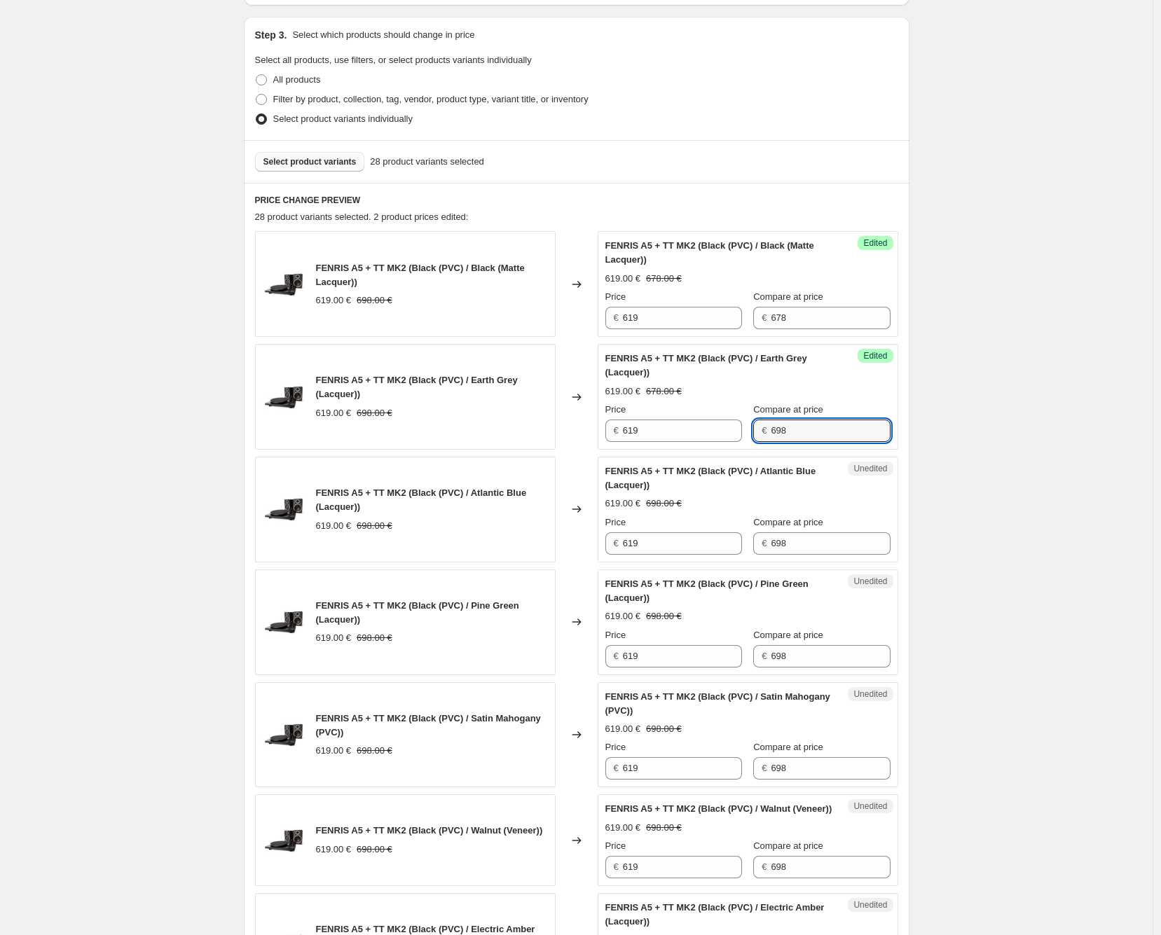
type input "698"
click at [839, 312] on input "678" at bounding box center [829, 318] width 119 height 22
type input "698"
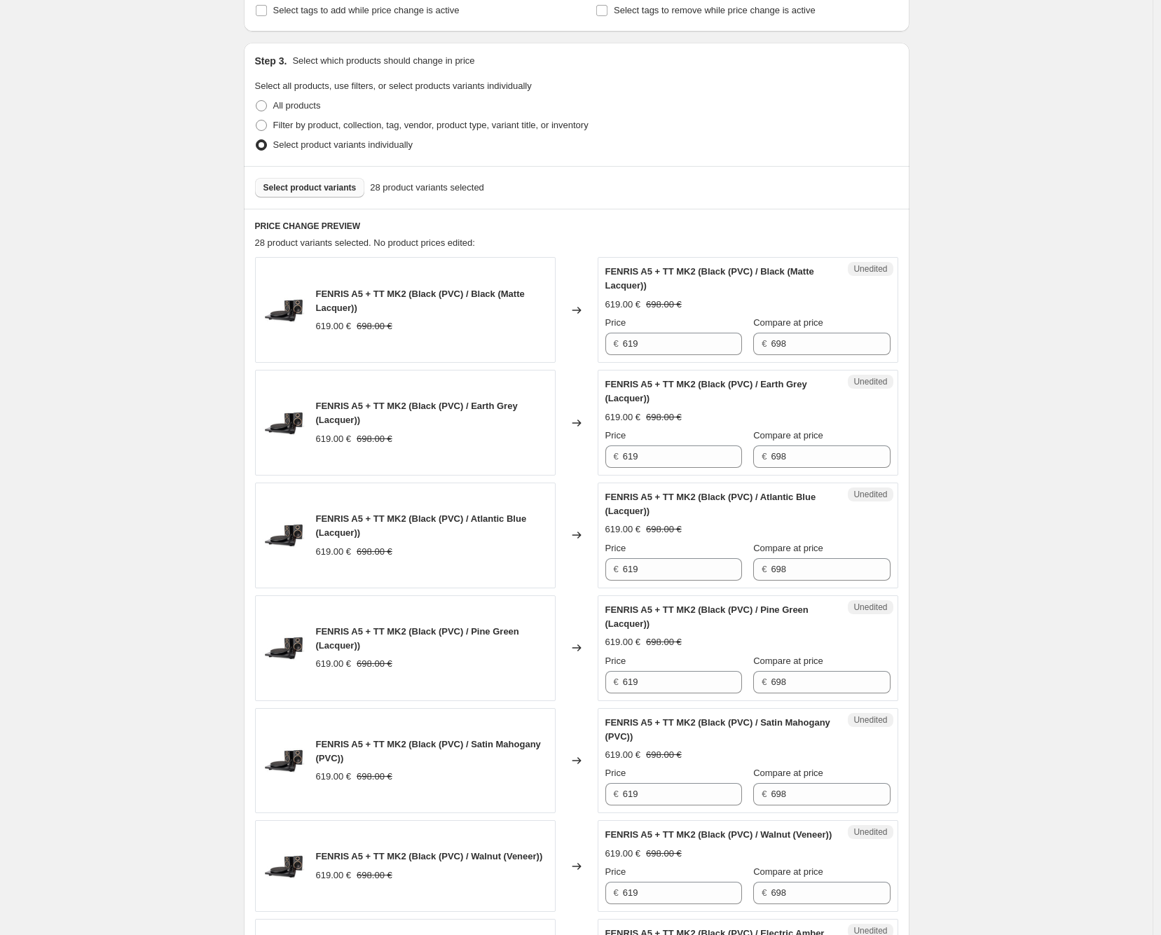
scroll to position [233, 0]
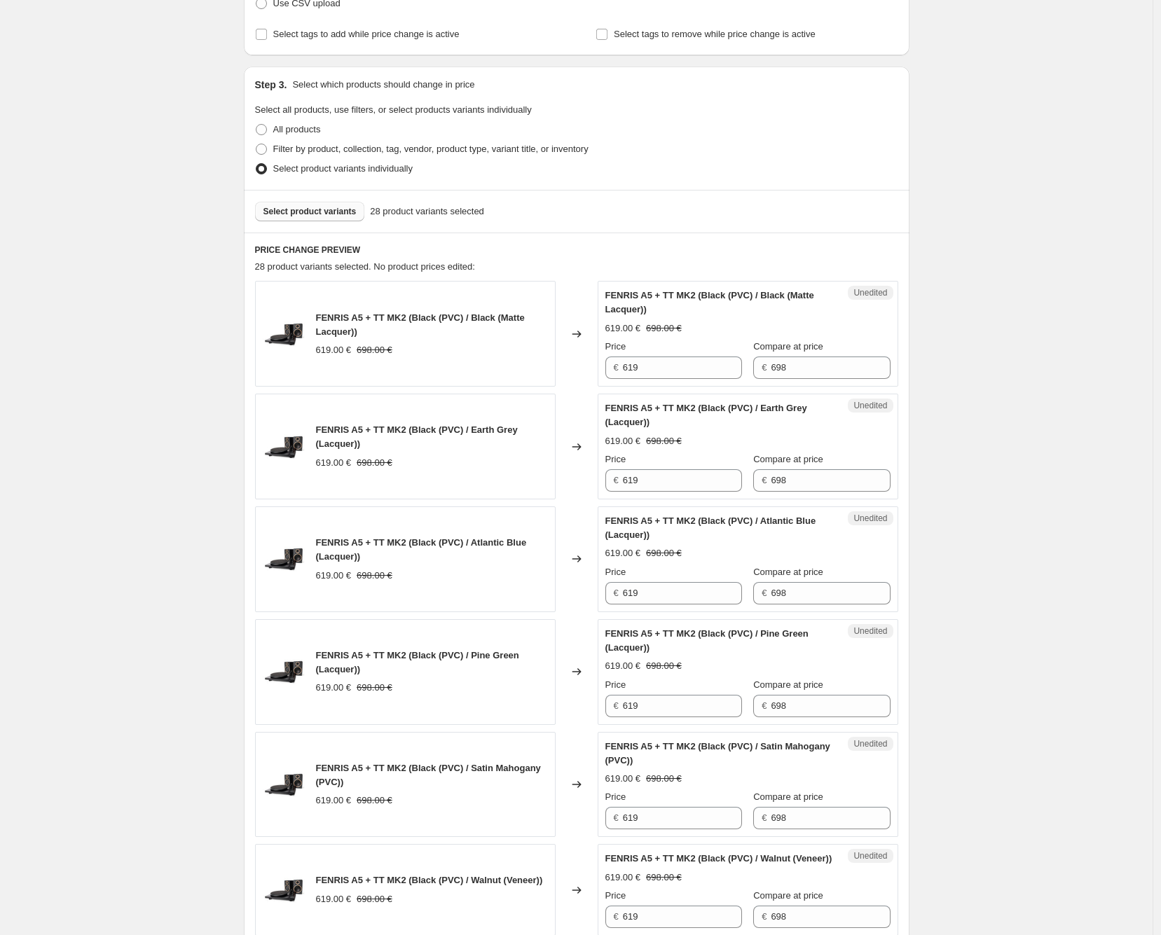
click at [312, 199] on div "Select product variants 28 product variants selected" at bounding box center [576, 211] width 665 height 43
click at [313, 205] on button "Select product variants" at bounding box center [310, 212] width 110 height 20
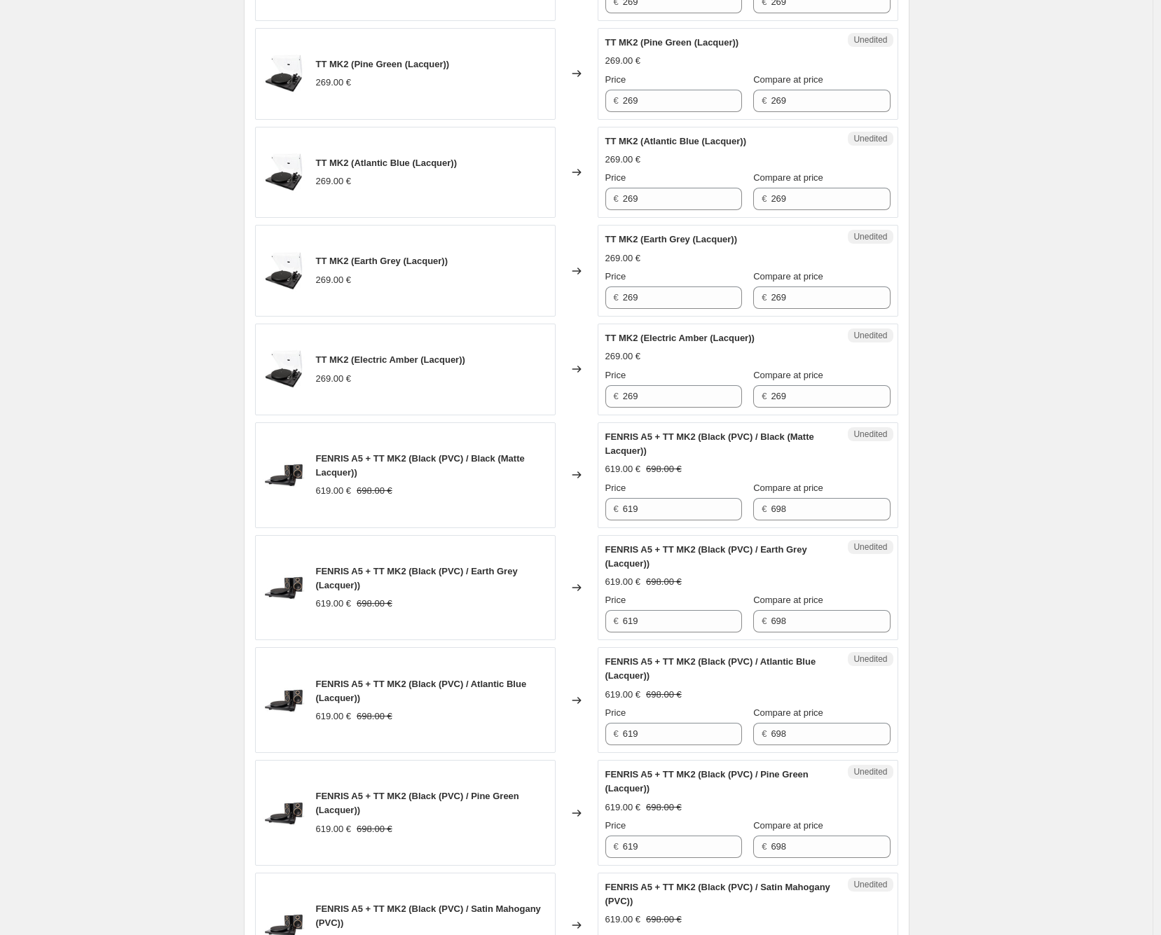
scroll to position [778, 0]
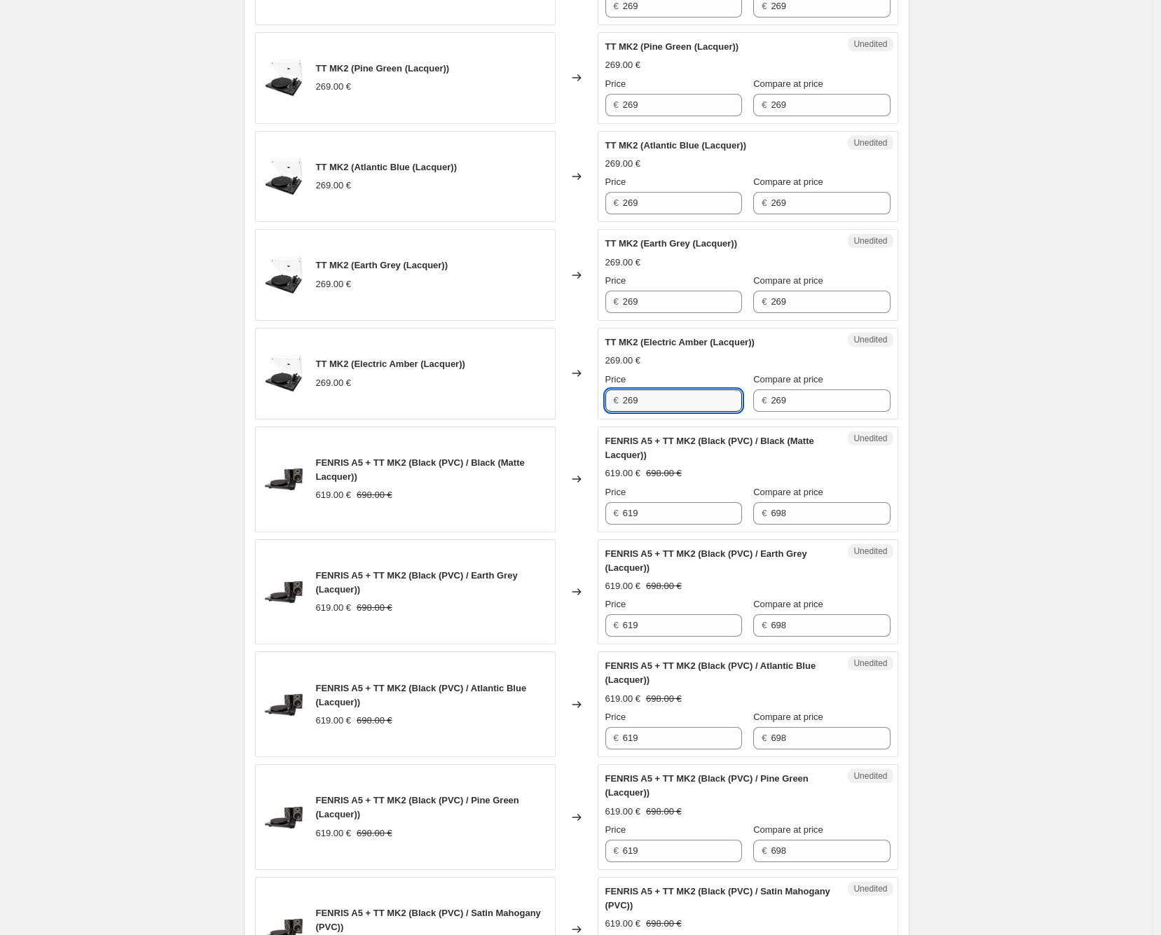
drag, startPoint x: 691, startPoint y: 405, endPoint x: 593, endPoint y: 399, distance: 97.6
click at [593, 398] on div "TT MK2 (Electric Amber (Lacquer)) 269.00 € Changed to Unedited TT MK2 (Electric…" at bounding box center [576, 374] width 643 height 92
type input "249"
click at [658, 301] on input "269" at bounding box center [682, 302] width 119 height 22
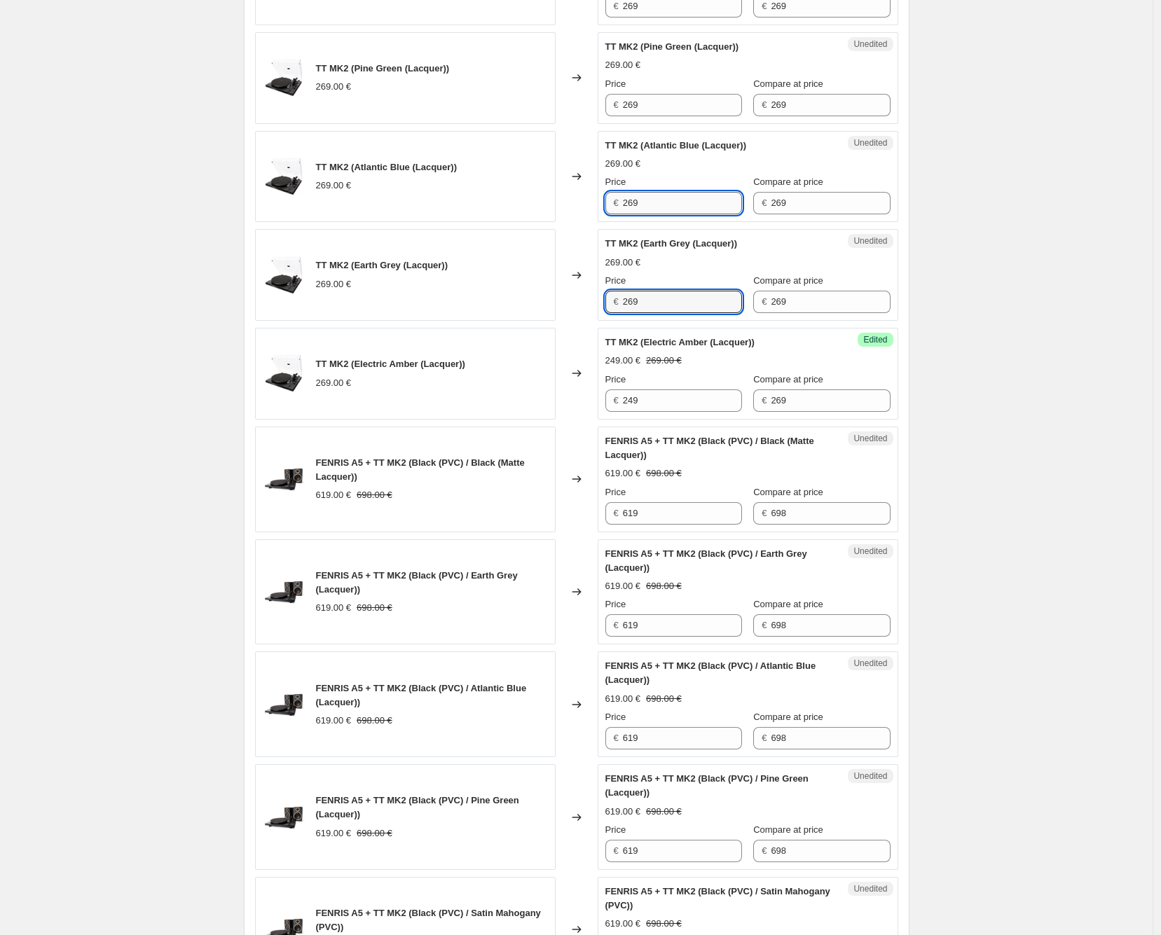
click at [672, 202] on input "269" at bounding box center [682, 203] width 119 height 22
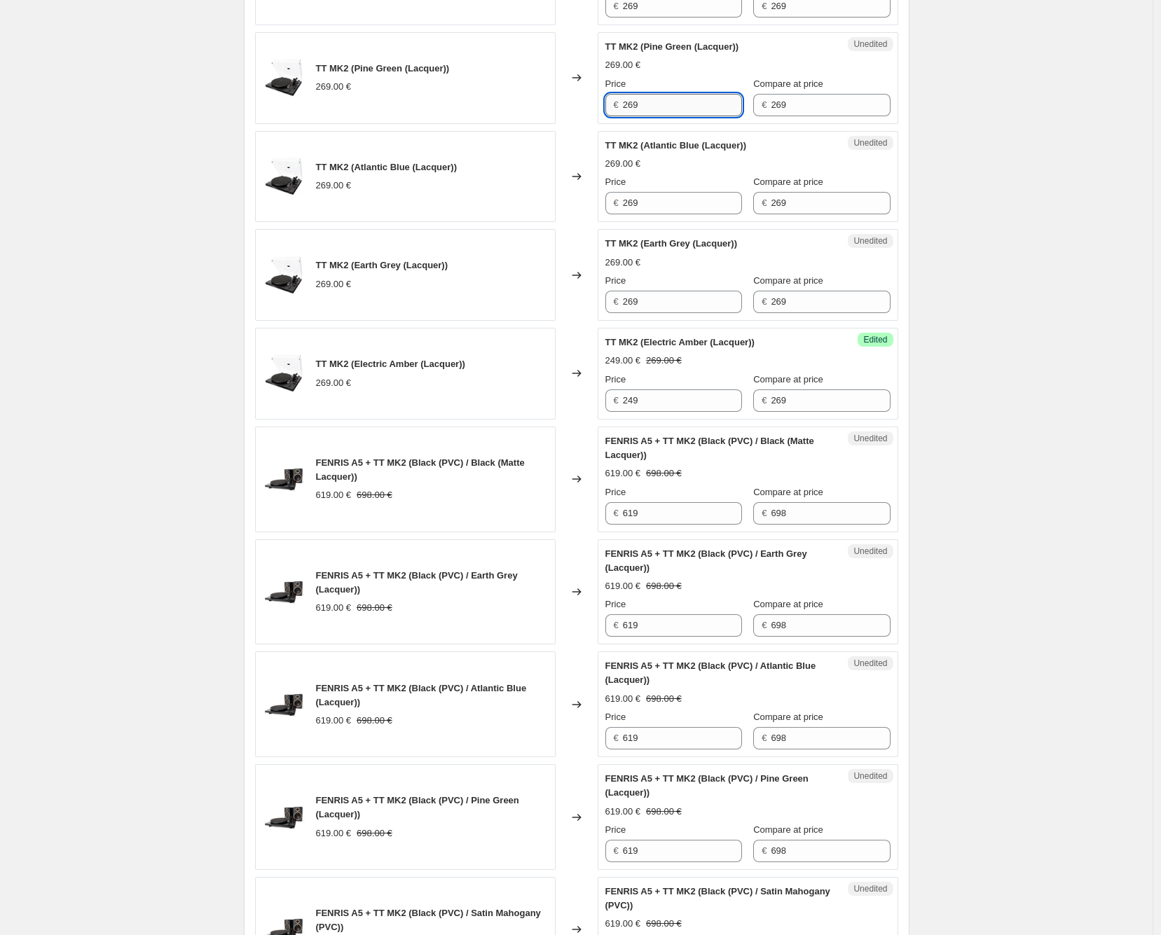
click at [668, 111] on input "269" at bounding box center [682, 105] width 119 height 22
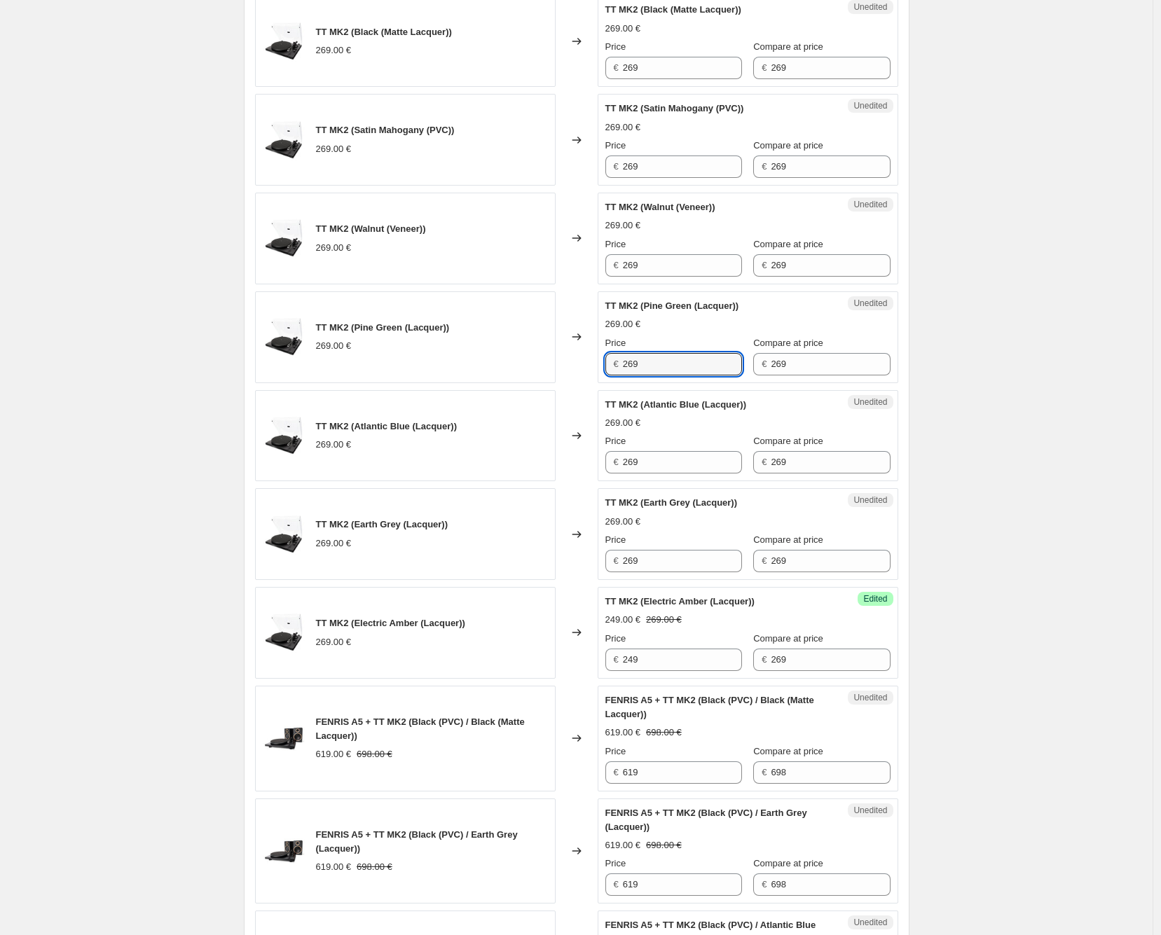
scroll to position [466, 0]
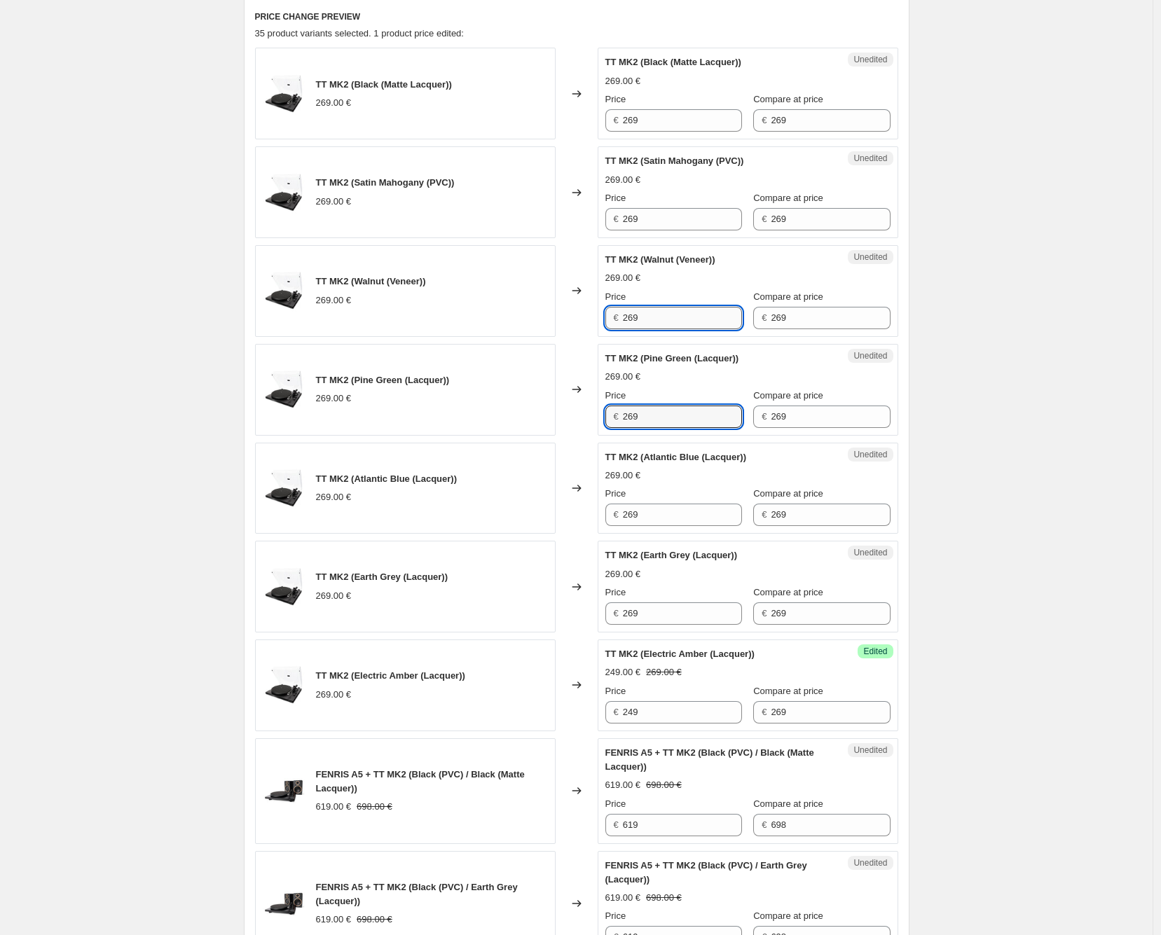
click at [655, 317] on input "269" at bounding box center [682, 318] width 119 height 22
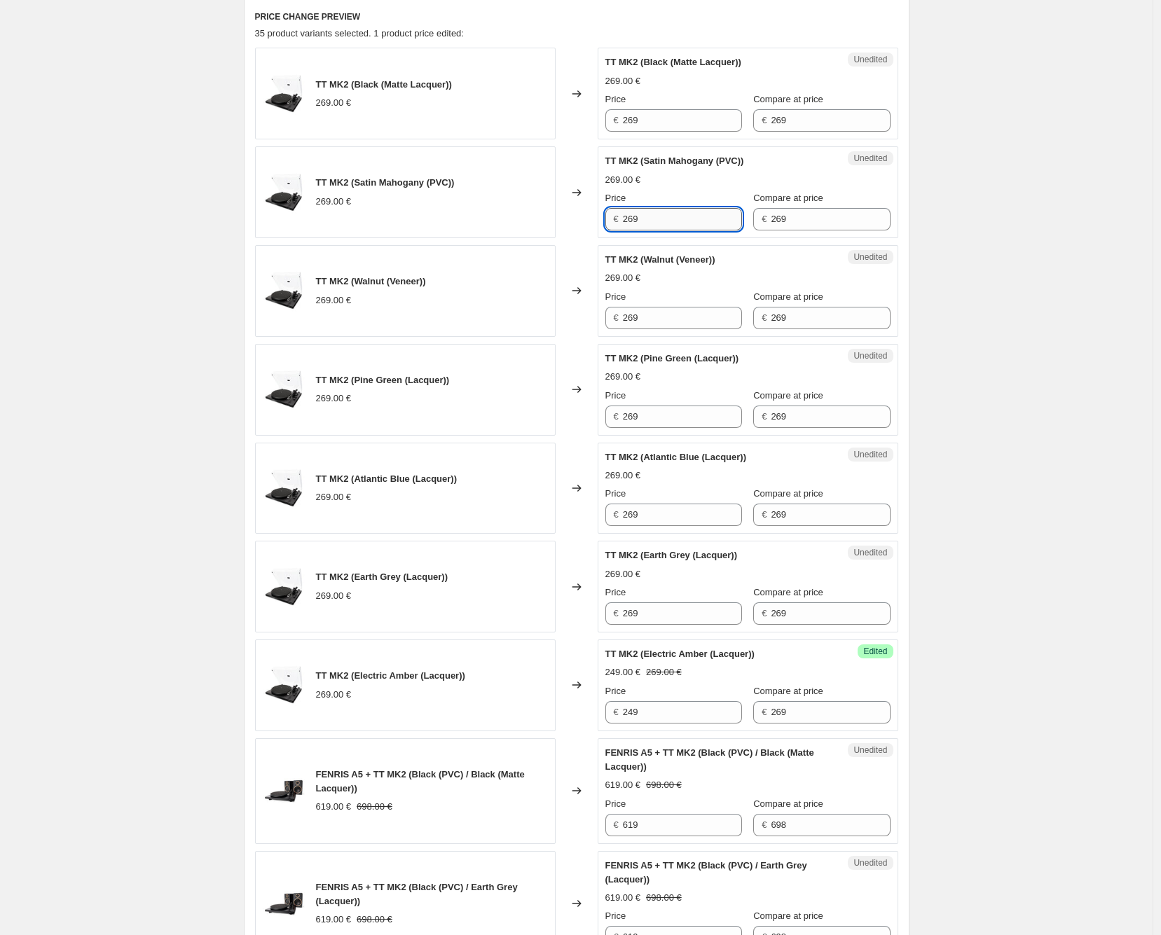
click at [665, 210] on input "269" at bounding box center [682, 219] width 119 height 22
click at [665, 106] on div "Price" at bounding box center [673, 99] width 137 height 14
click at [665, 113] on input "269" at bounding box center [682, 120] width 119 height 22
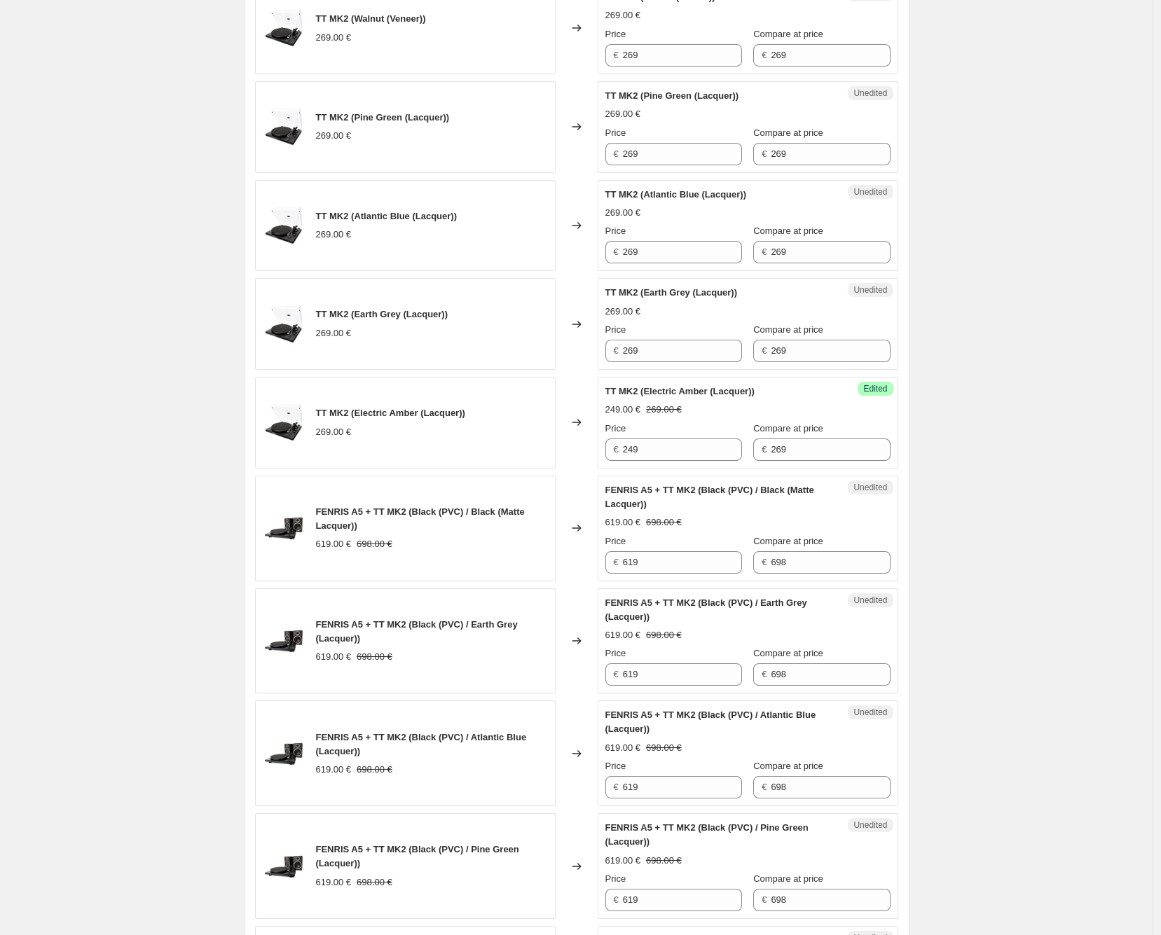
scroll to position [544, 0]
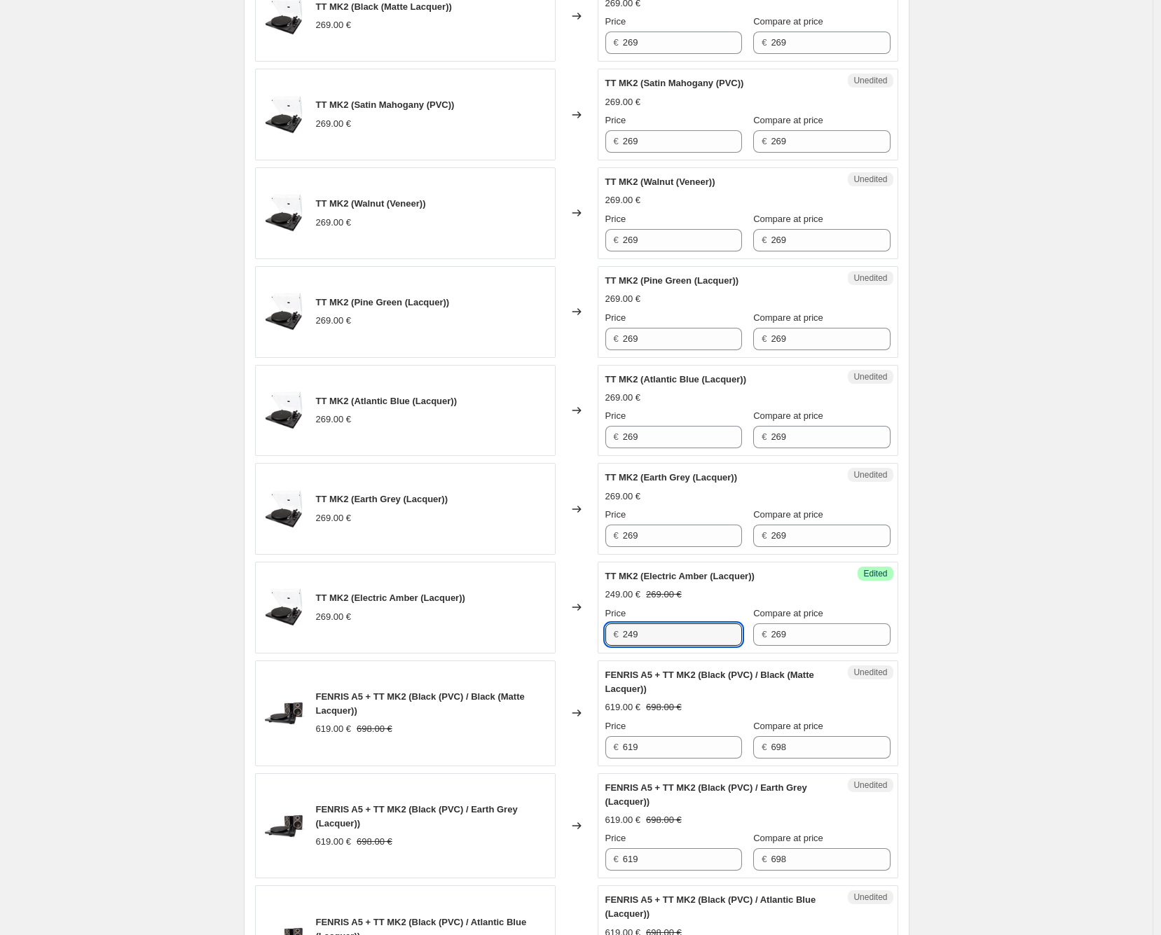
drag, startPoint x: 651, startPoint y: 631, endPoint x: 608, endPoint y: 633, distance: 43.5
click at [608, 633] on div "€ 249" at bounding box center [673, 634] width 137 height 22
click at [656, 535] on input "269" at bounding box center [682, 536] width 119 height 22
paste input "4"
type input "249"
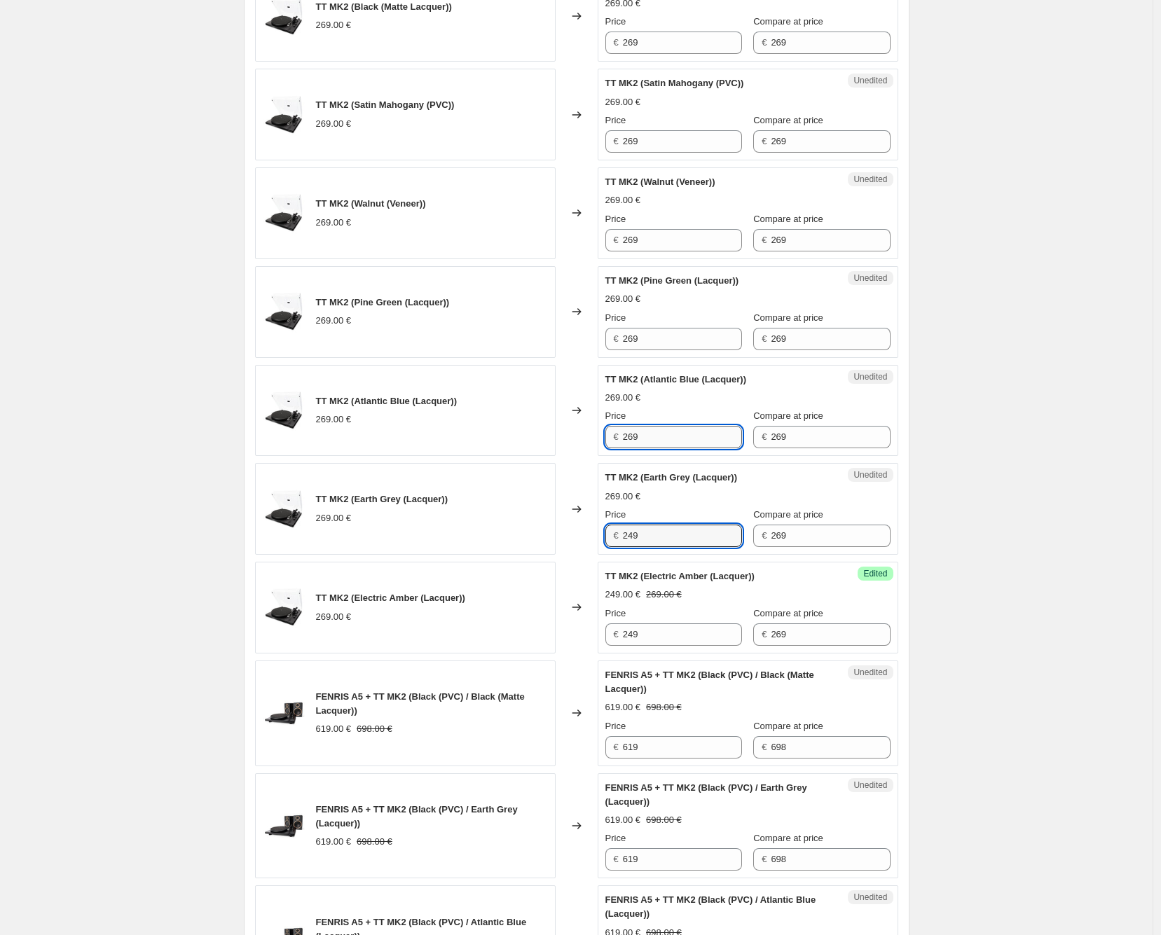
click at [661, 437] on input "269" at bounding box center [682, 437] width 119 height 22
paste input "4"
type input "249"
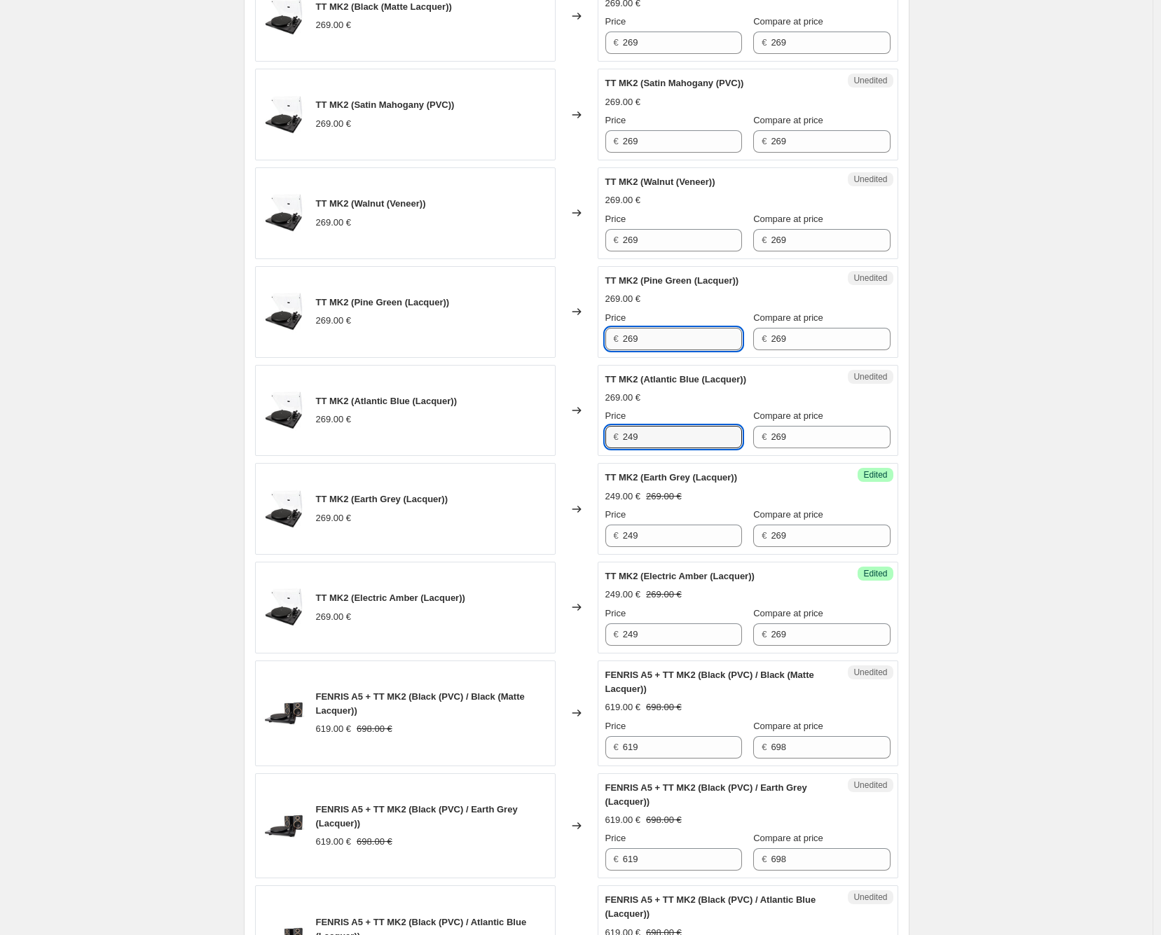
click at [666, 333] on input "269" at bounding box center [682, 339] width 119 height 22
paste input "4"
type input "249"
click at [664, 252] on div "Unedited TT MK2 (Walnut (Veneer)) 269.00 € Price € 269 Compare at price € 269" at bounding box center [747, 213] width 300 height 92
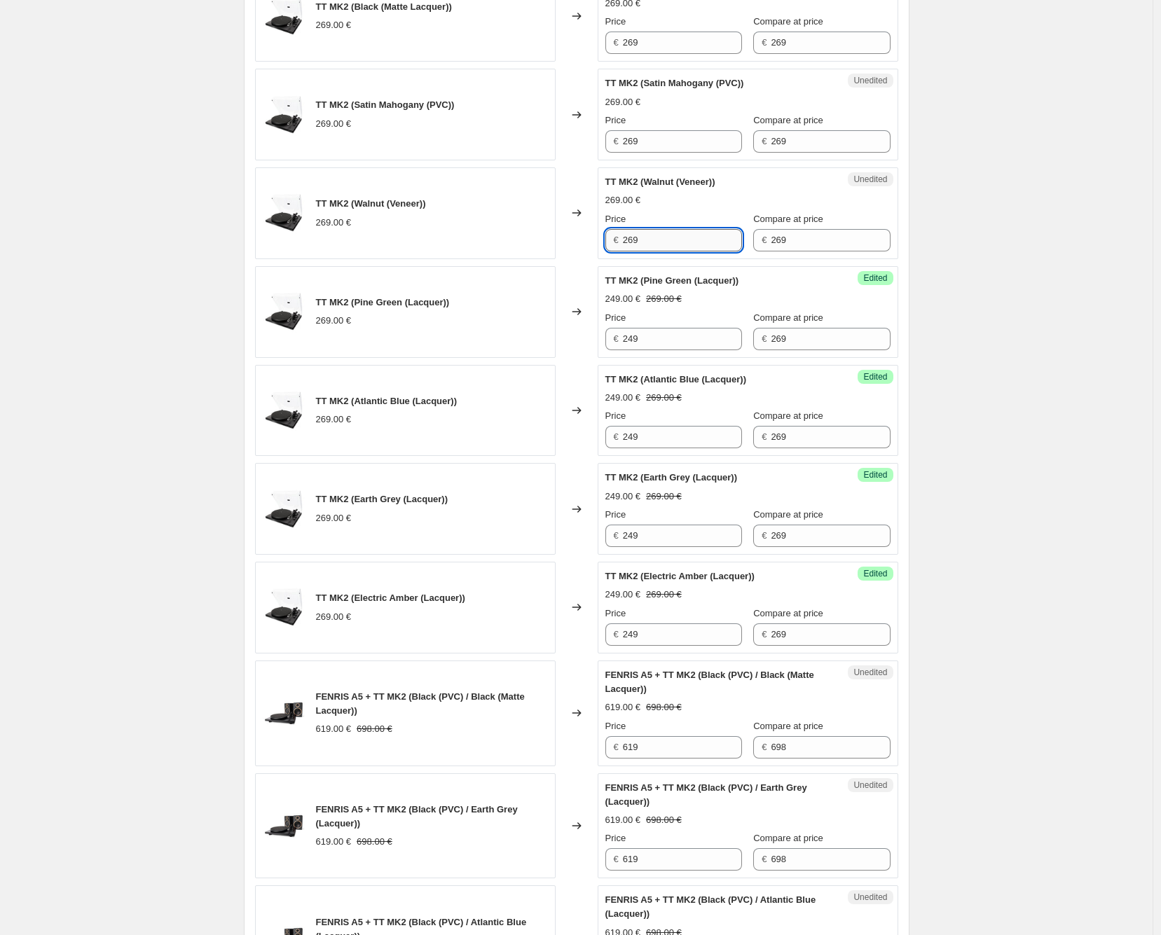
click at [657, 247] on input "269" at bounding box center [682, 240] width 119 height 22
paste input "4"
type input "249"
click at [663, 146] on input "269" at bounding box center [682, 141] width 119 height 22
paste input "4"
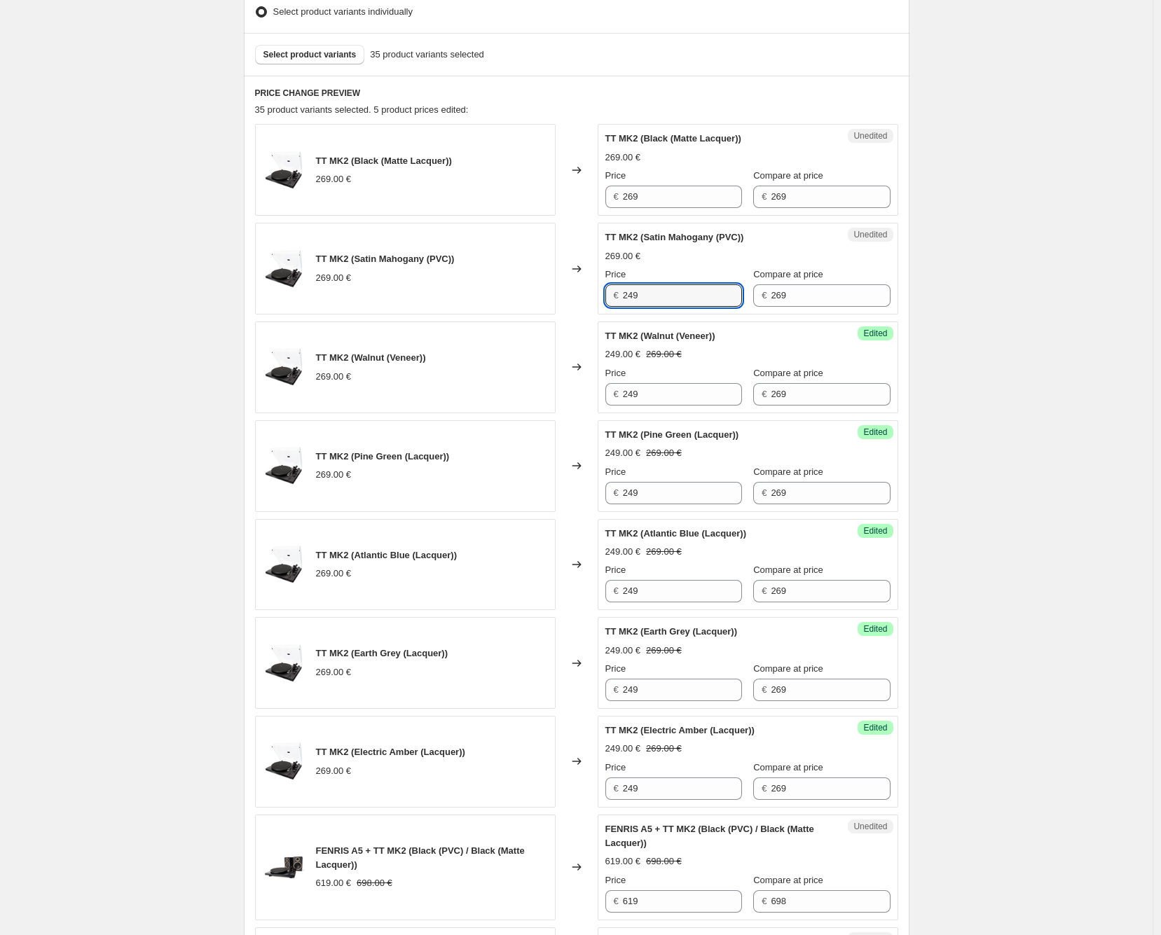
scroll to position [389, 0]
type input "249"
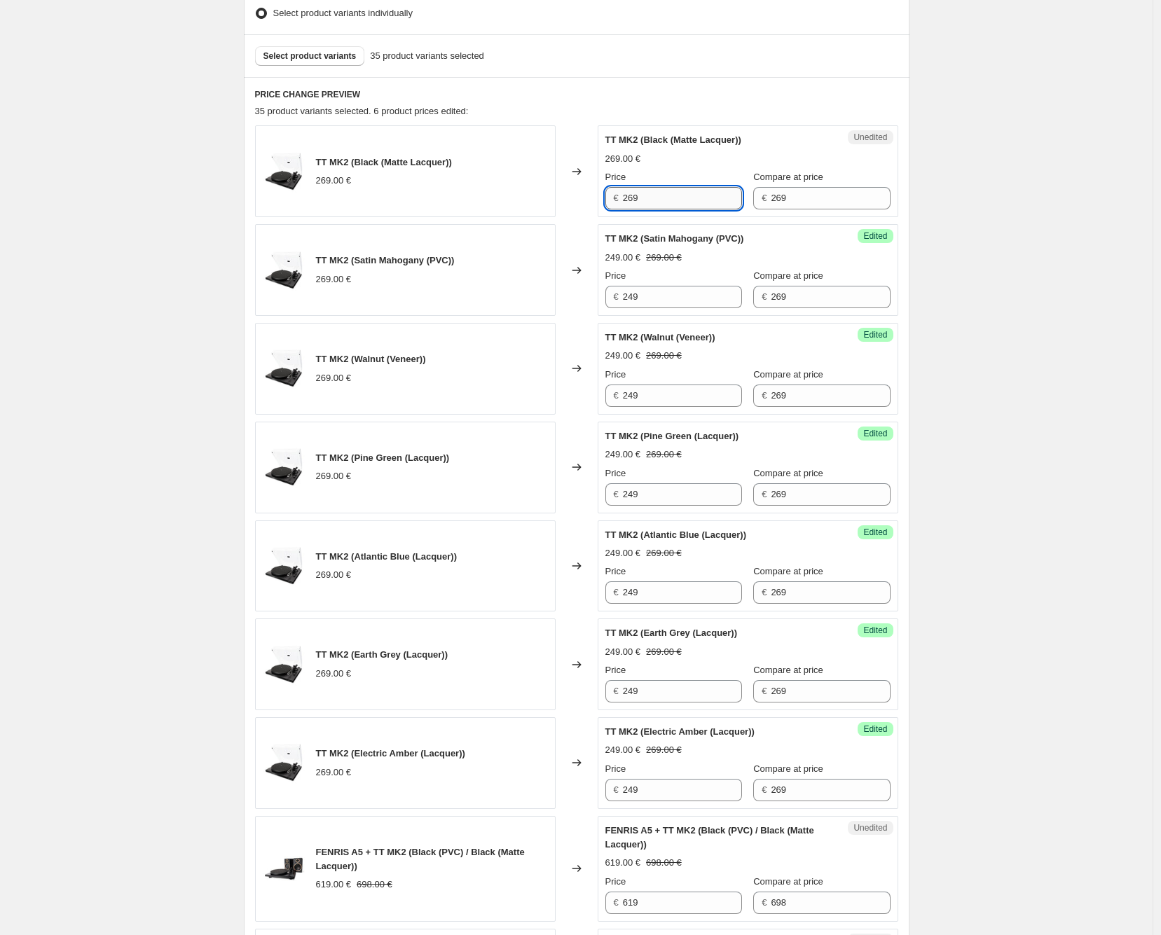
click at [654, 198] on input "269" at bounding box center [682, 198] width 119 height 22
paste input "4"
type input "249"
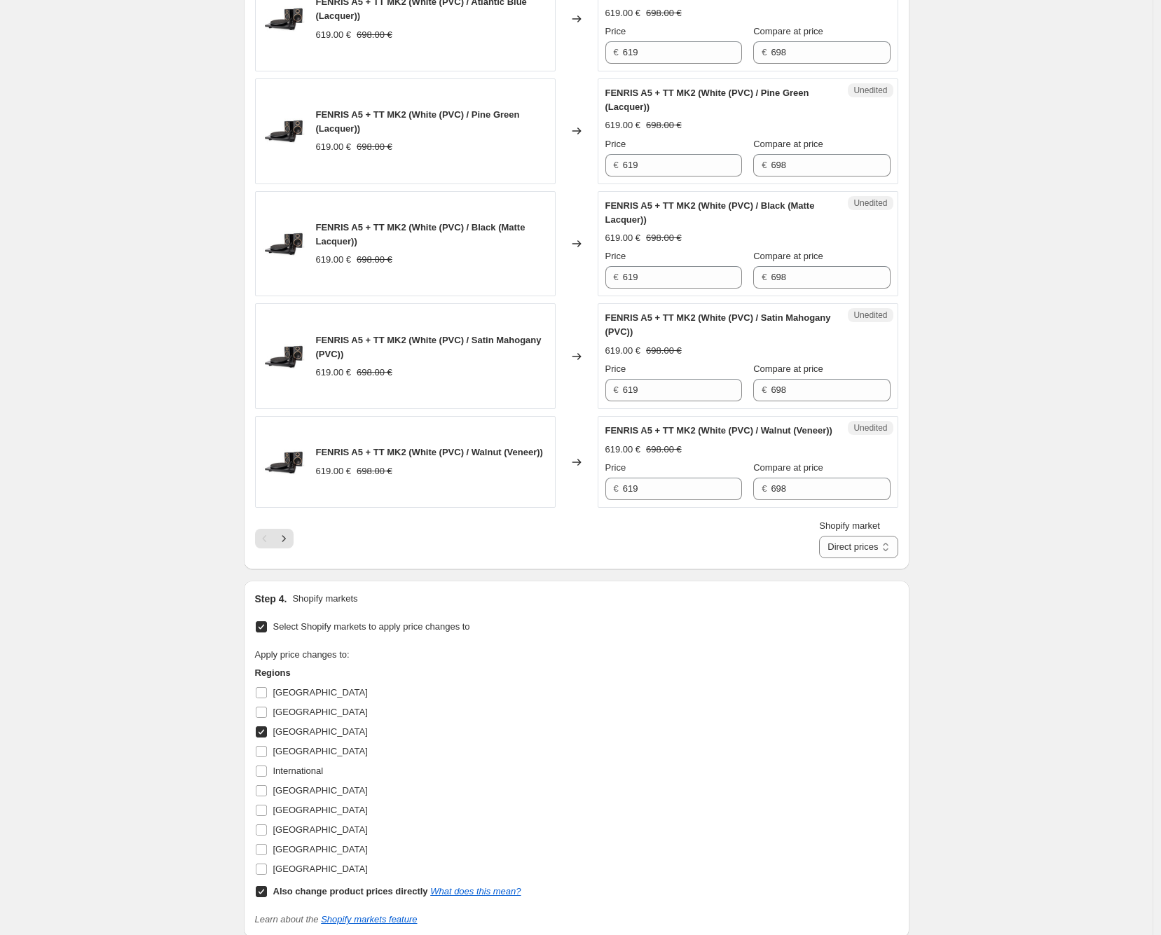
scroll to position [2101, 0]
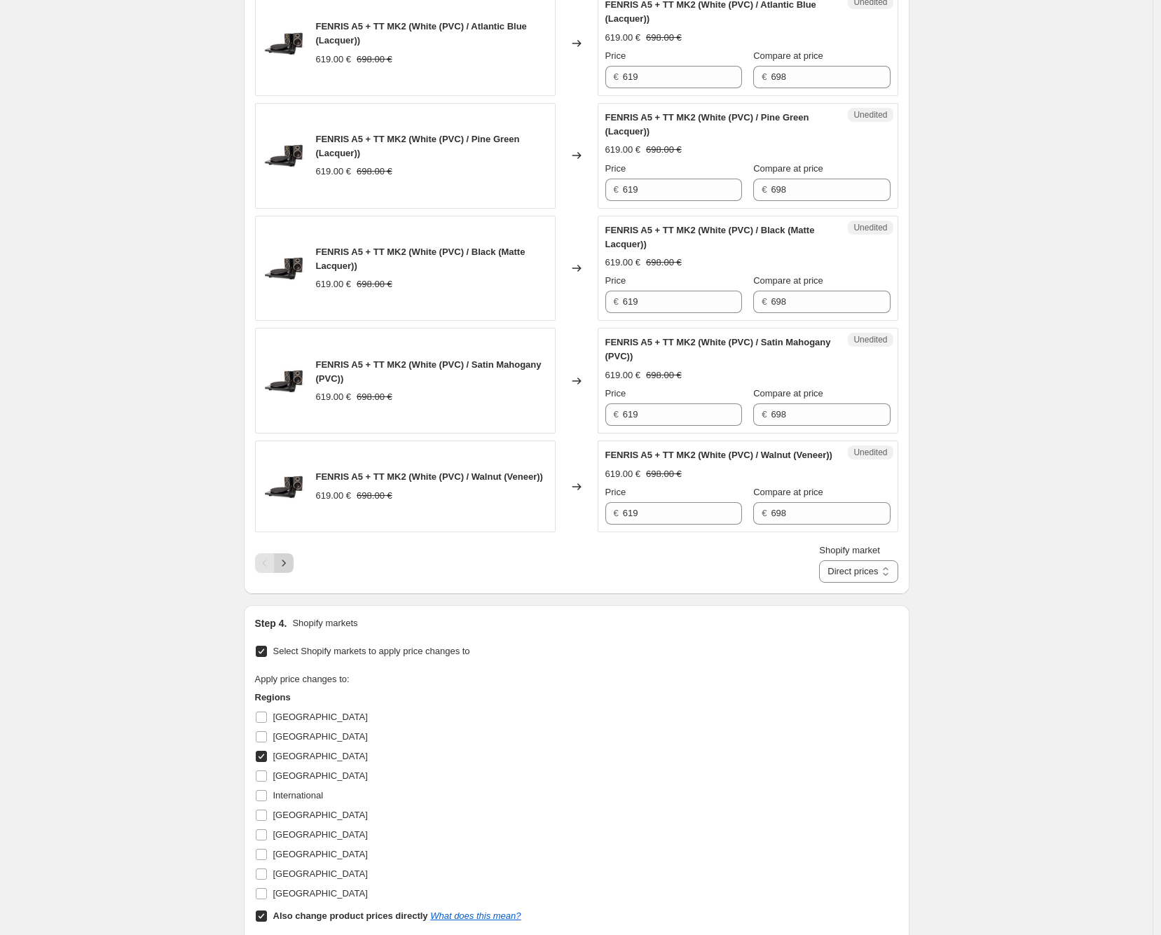
click at [283, 570] on icon "Next" at bounding box center [284, 563] width 14 height 14
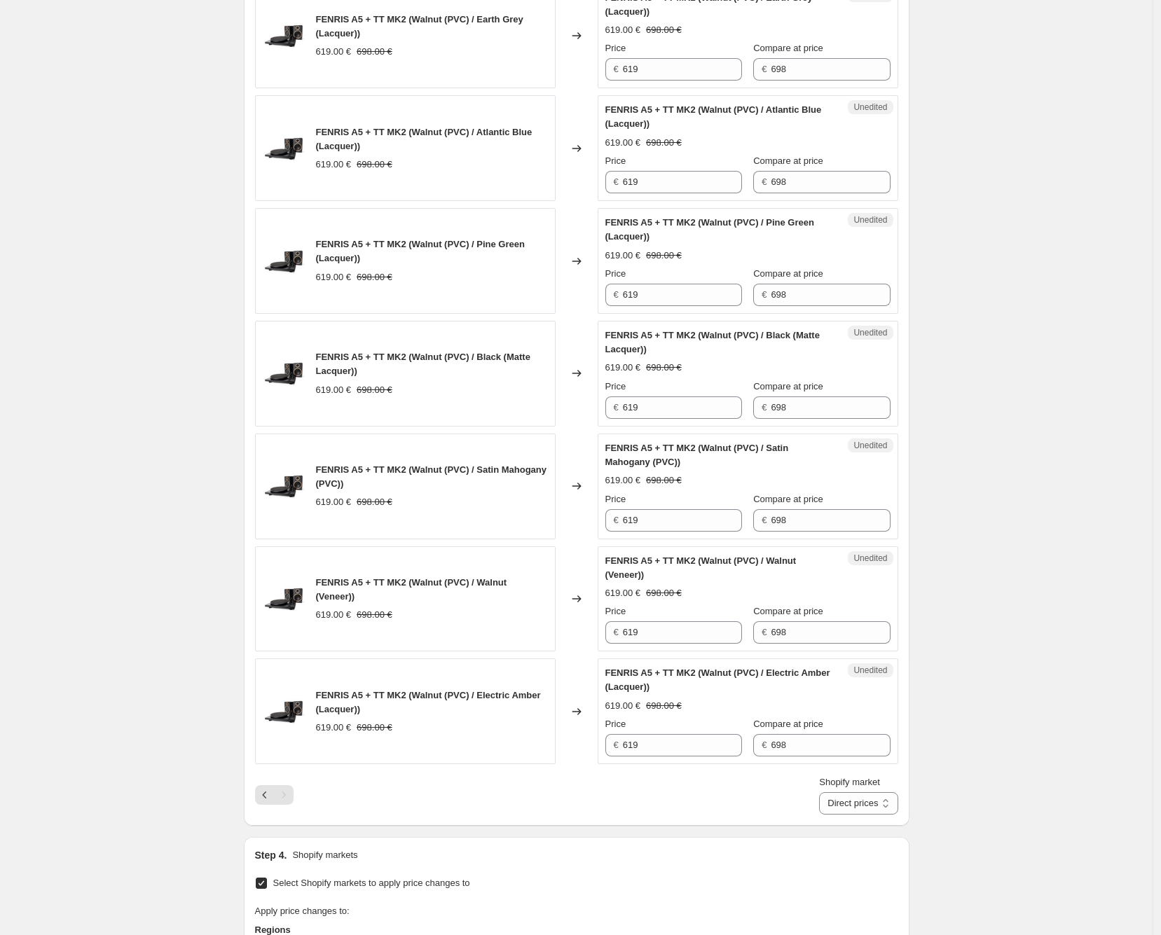
scroll to position [1430, 0]
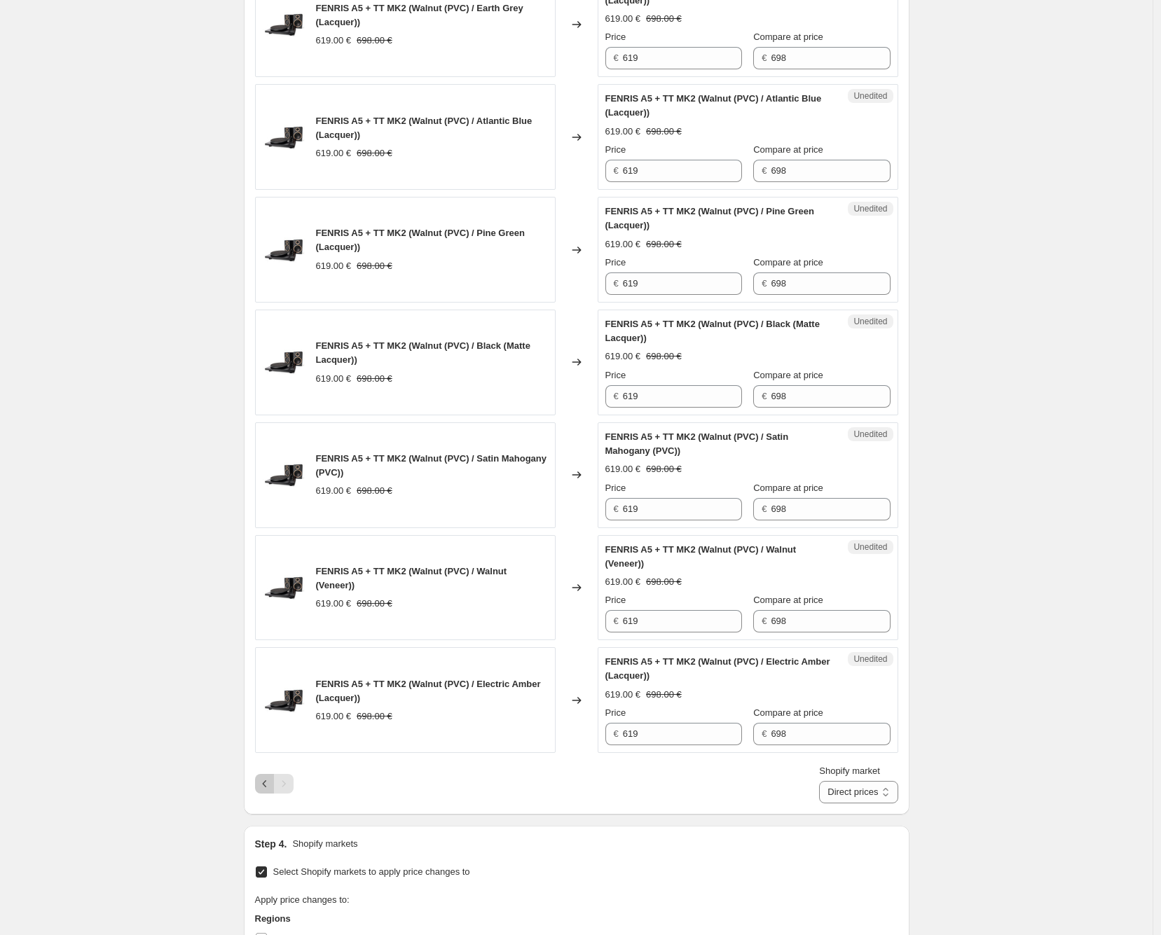
click at [269, 781] on icon "Previous" at bounding box center [265, 784] width 14 height 14
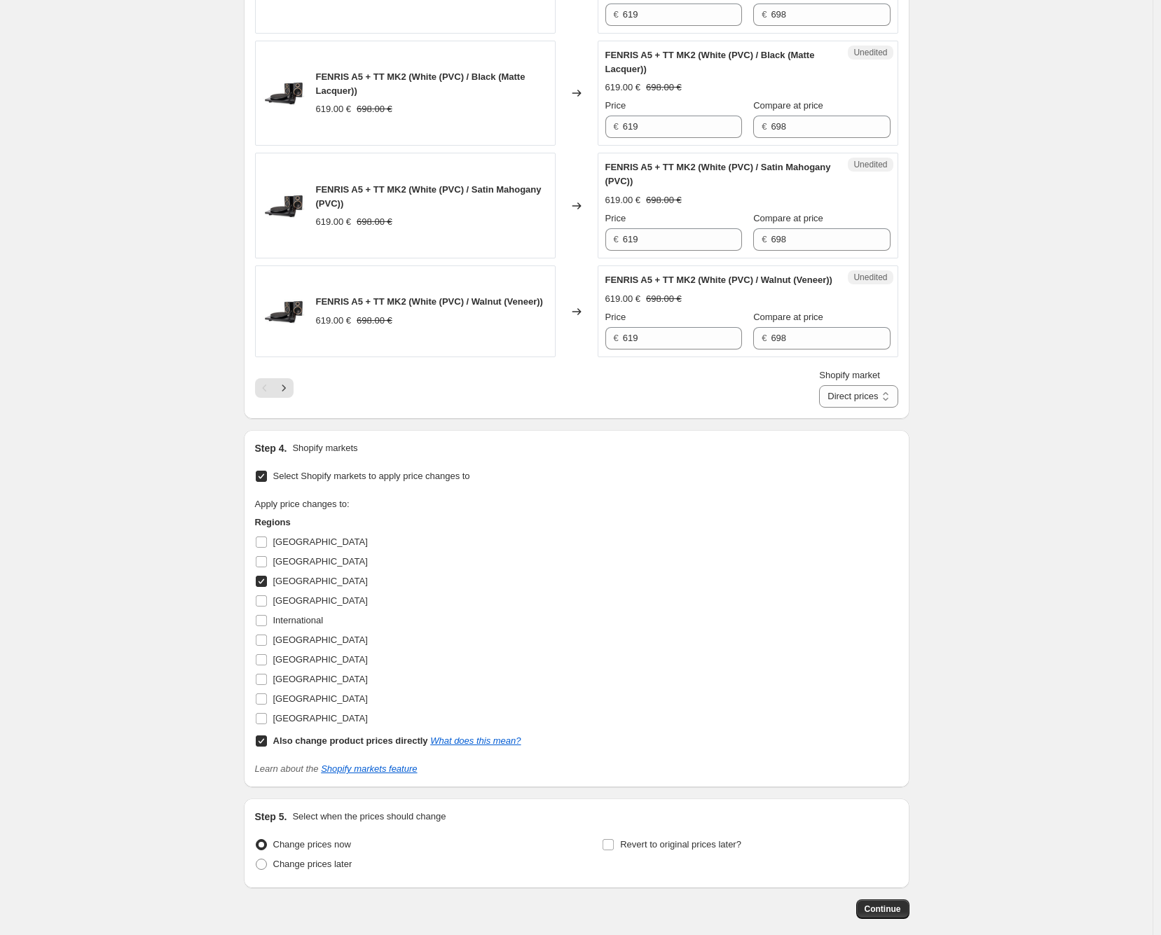
scroll to position [2377, 0]
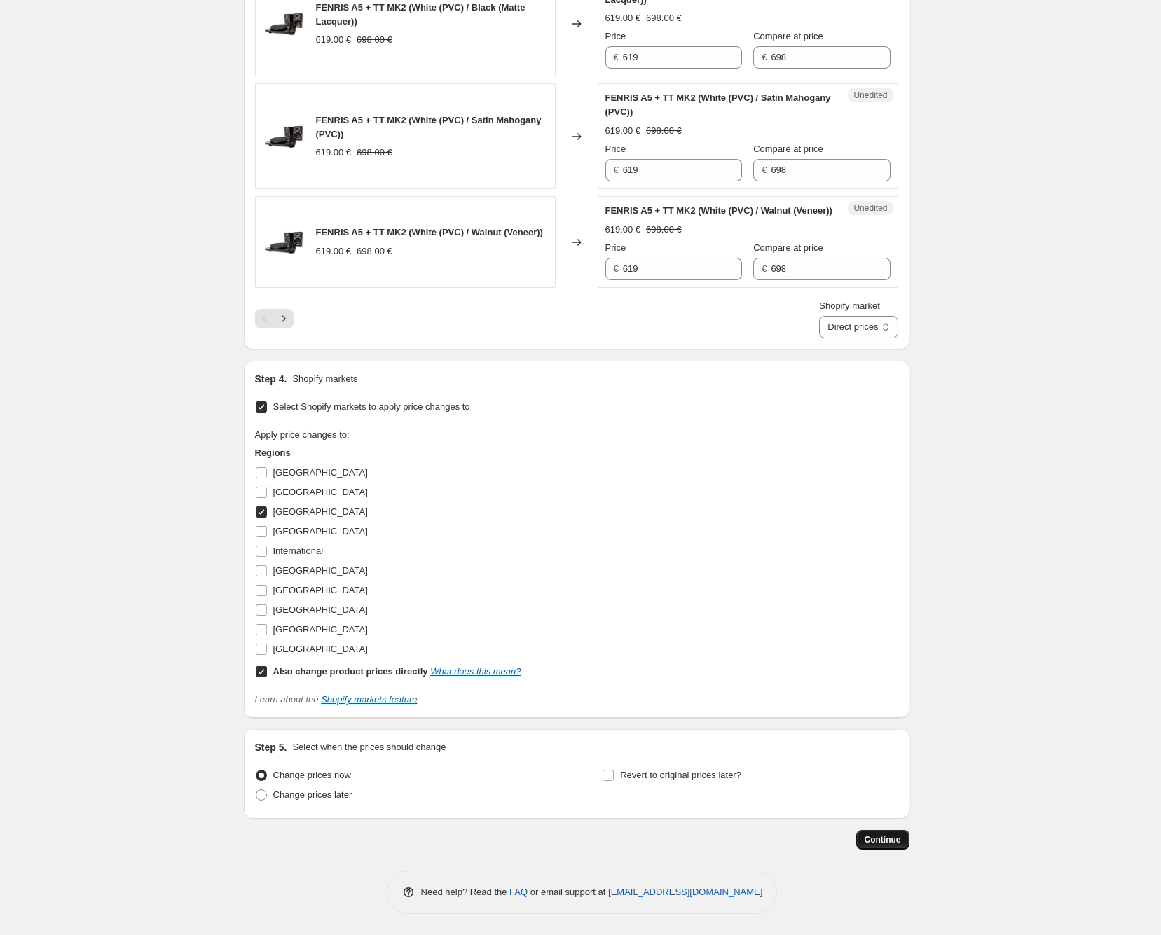
click at [886, 842] on span "Continue" at bounding box center [882, 839] width 36 height 11
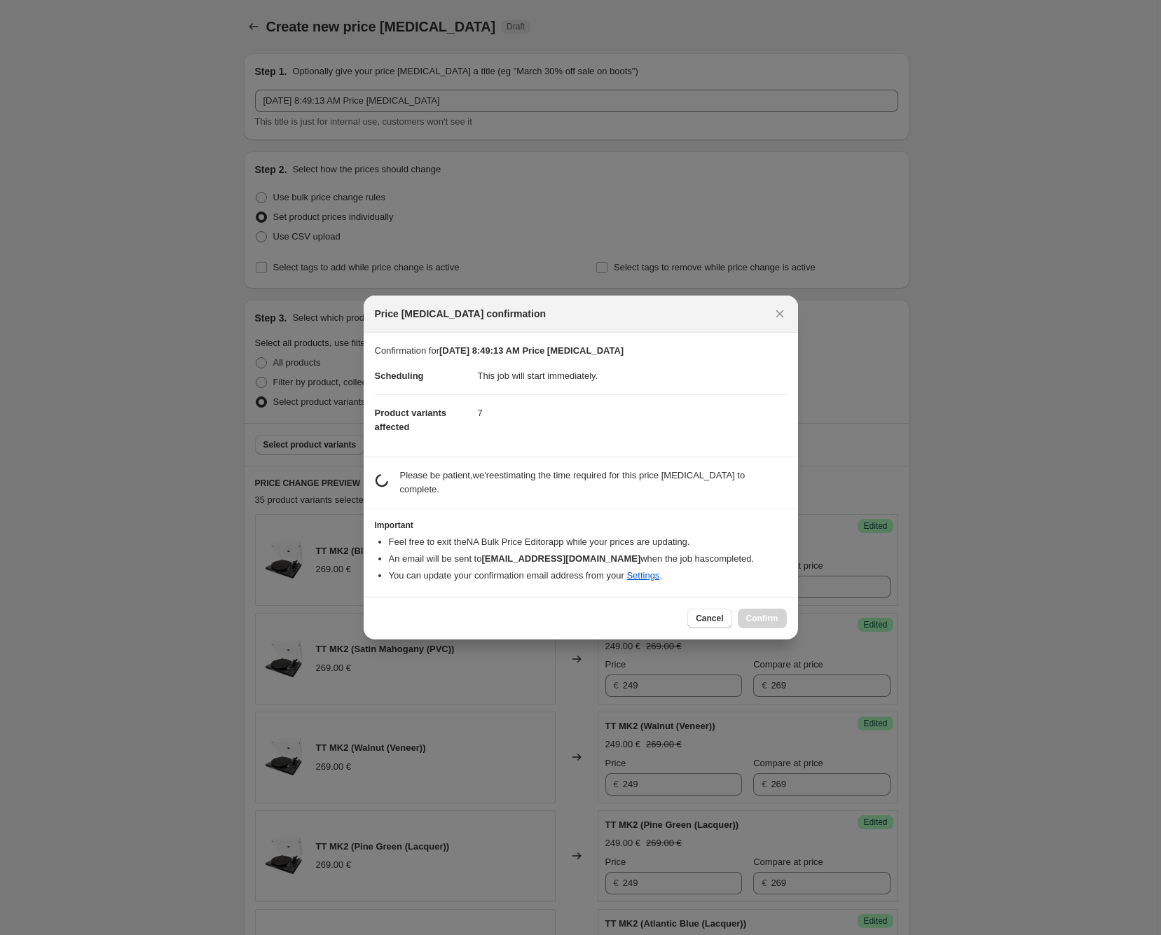
scroll to position [0, 0]
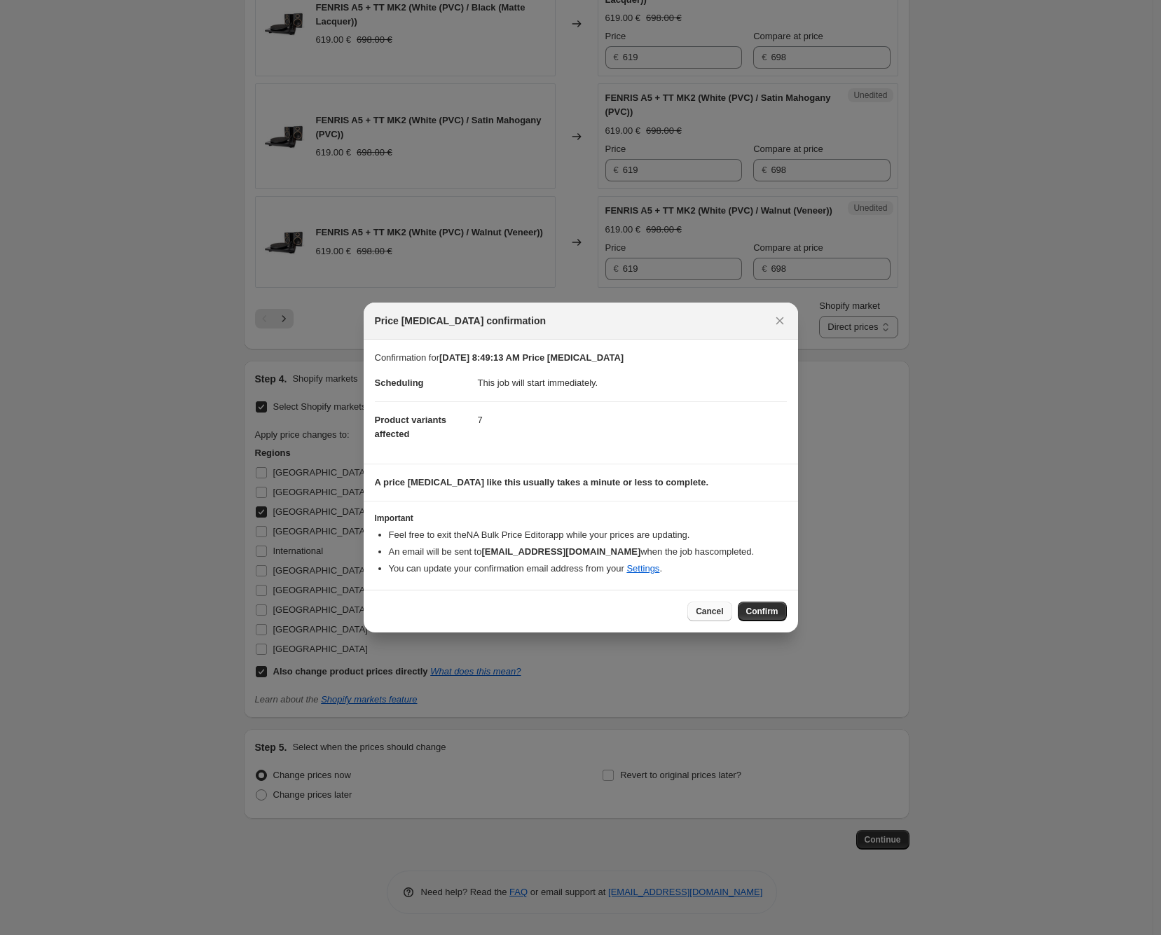
click at [724, 620] on button "Cancel" at bounding box center [709, 612] width 44 height 20
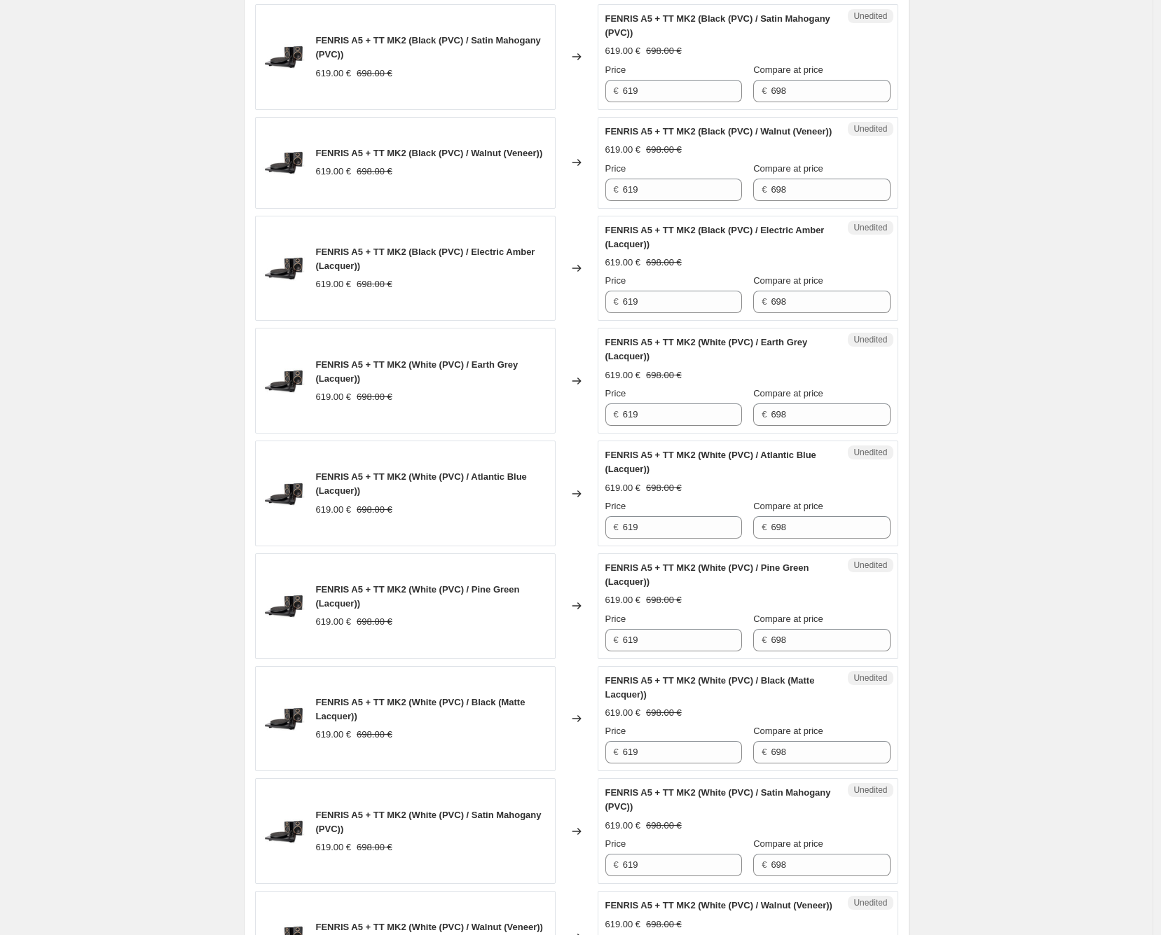
scroll to position [1287, 0]
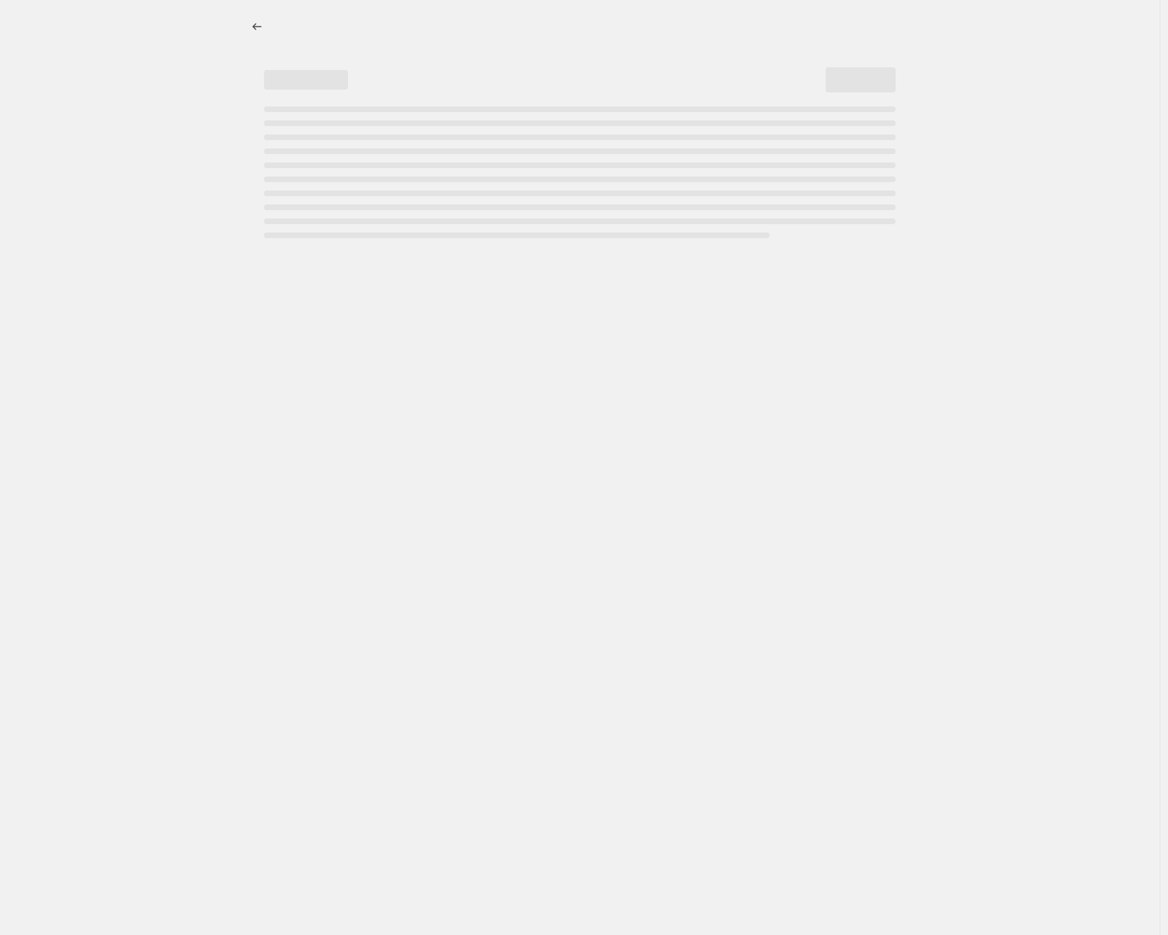
select select "percentage"
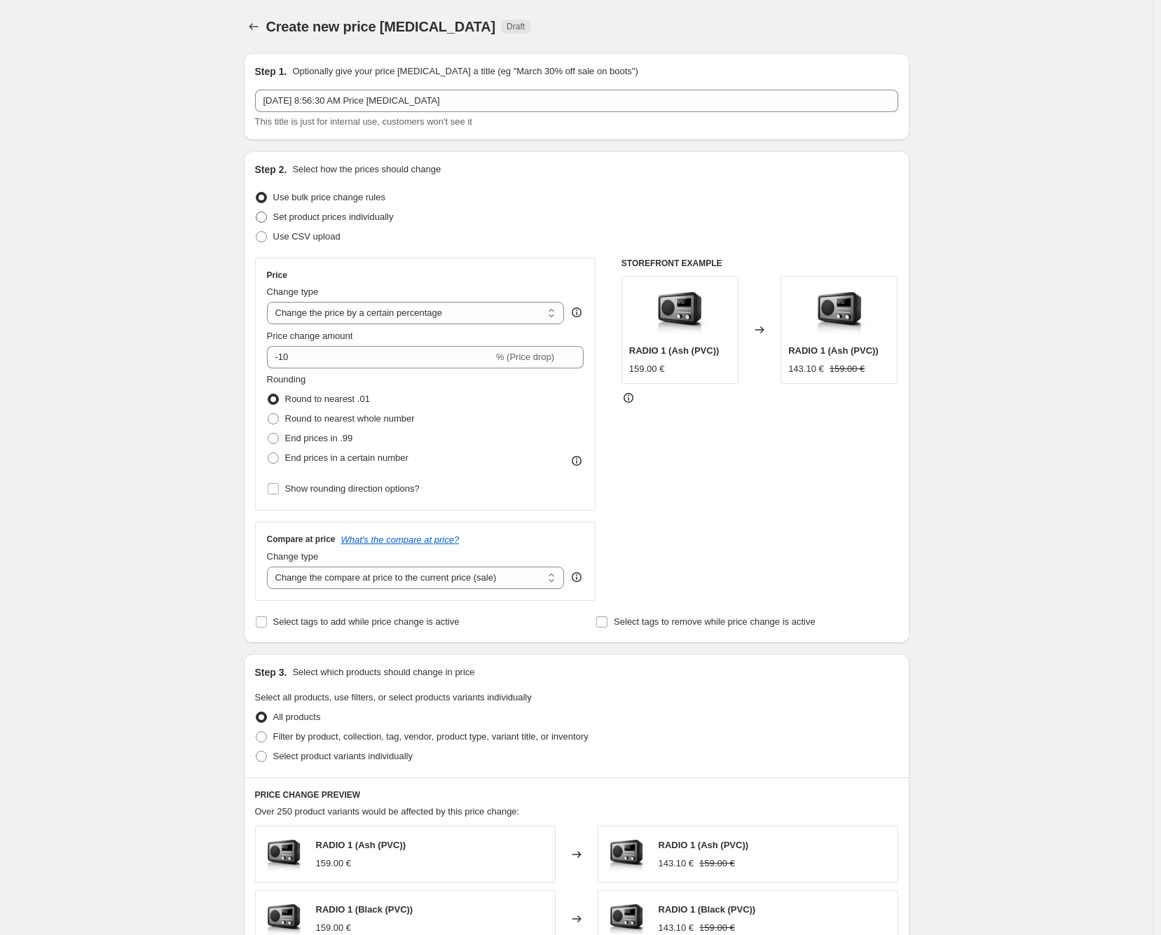
click at [304, 216] on span "Set product prices individually" at bounding box center [333, 217] width 120 height 11
click at [256, 212] on input "Set product prices individually" at bounding box center [256, 212] width 1 height 1
radio input "true"
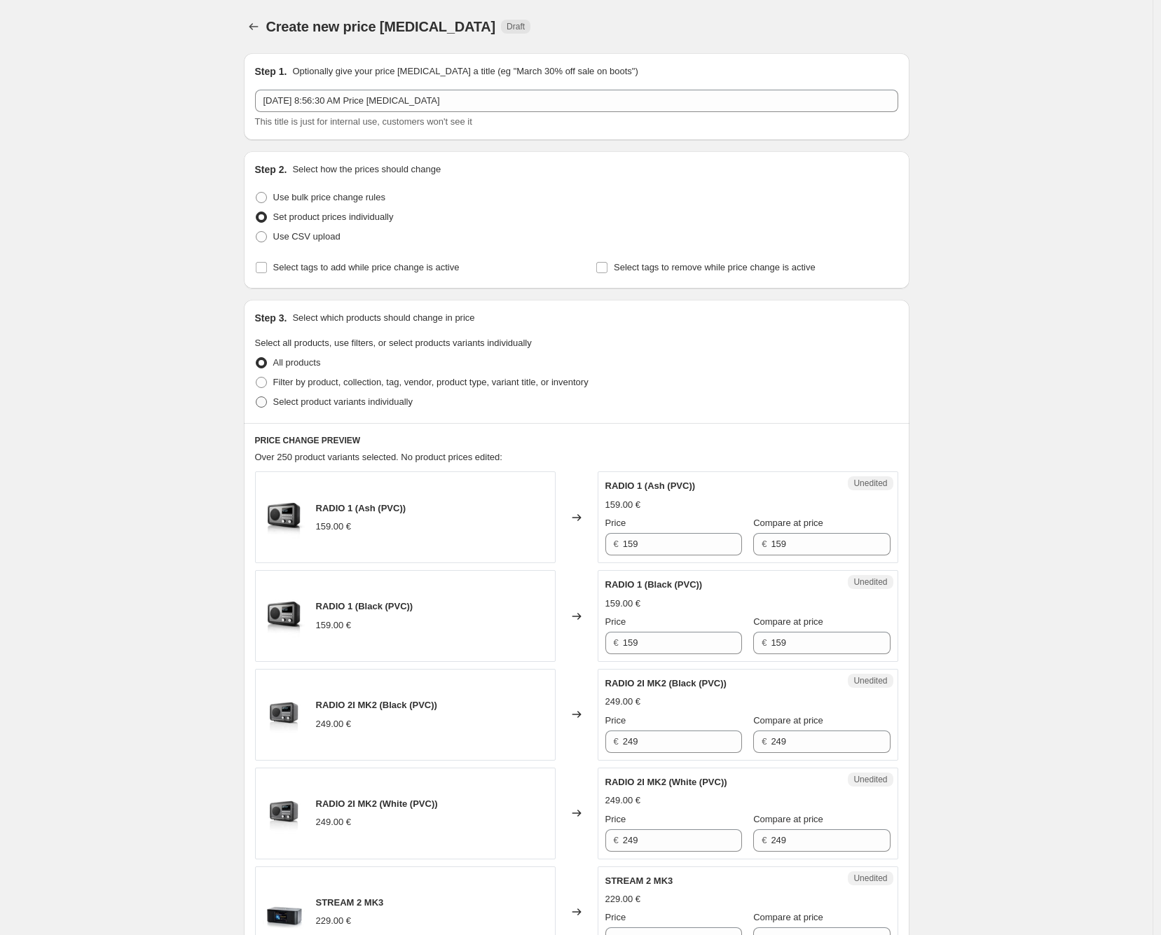
click at [370, 405] on span "Select product variants individually" at bounding box center [342, 401] width 139 height 11
click at [256, 397] on input "Select product variants individually" at bounding box center [256, 396] width 1 height 1
radio input "true"
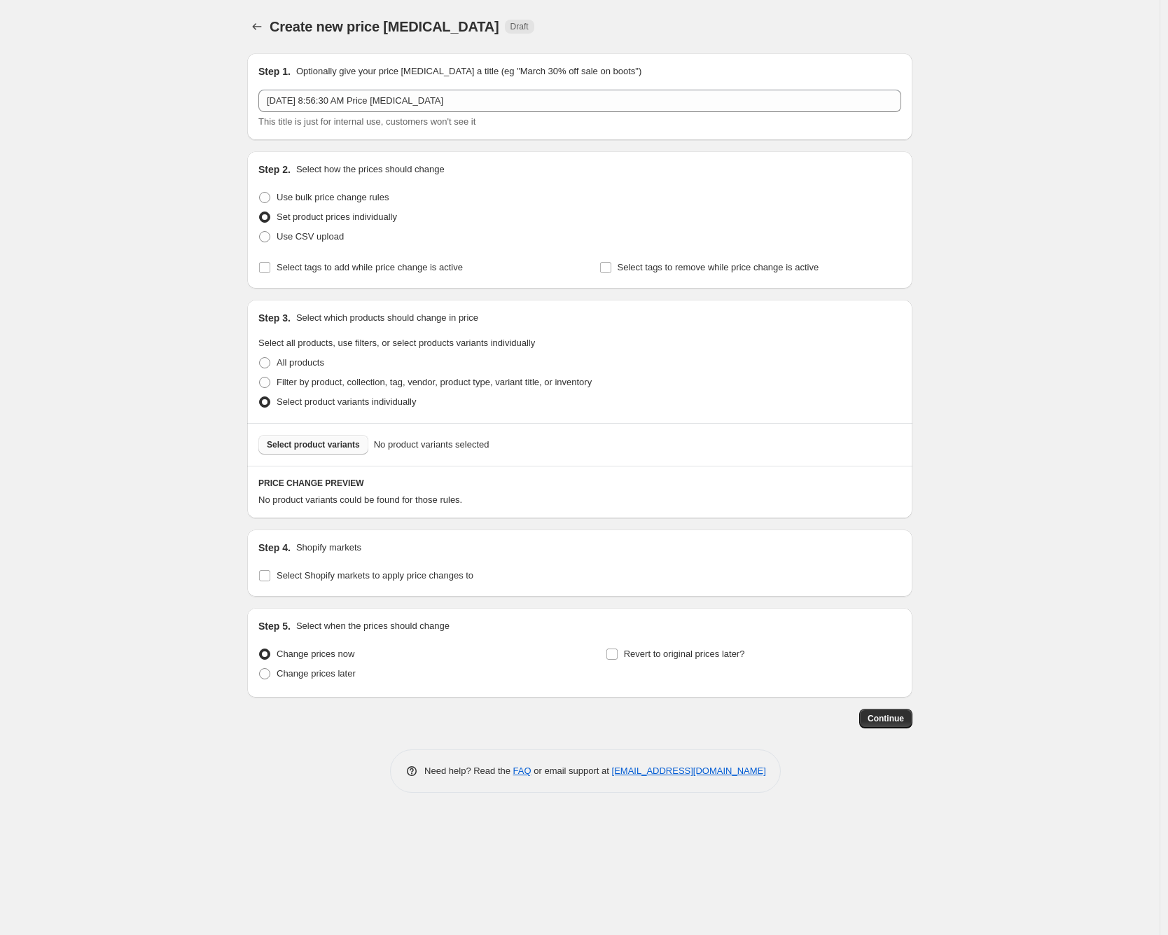
click at [325, 450] on button "Select product variants" at bounding box center [313, 445] width 110 height 20
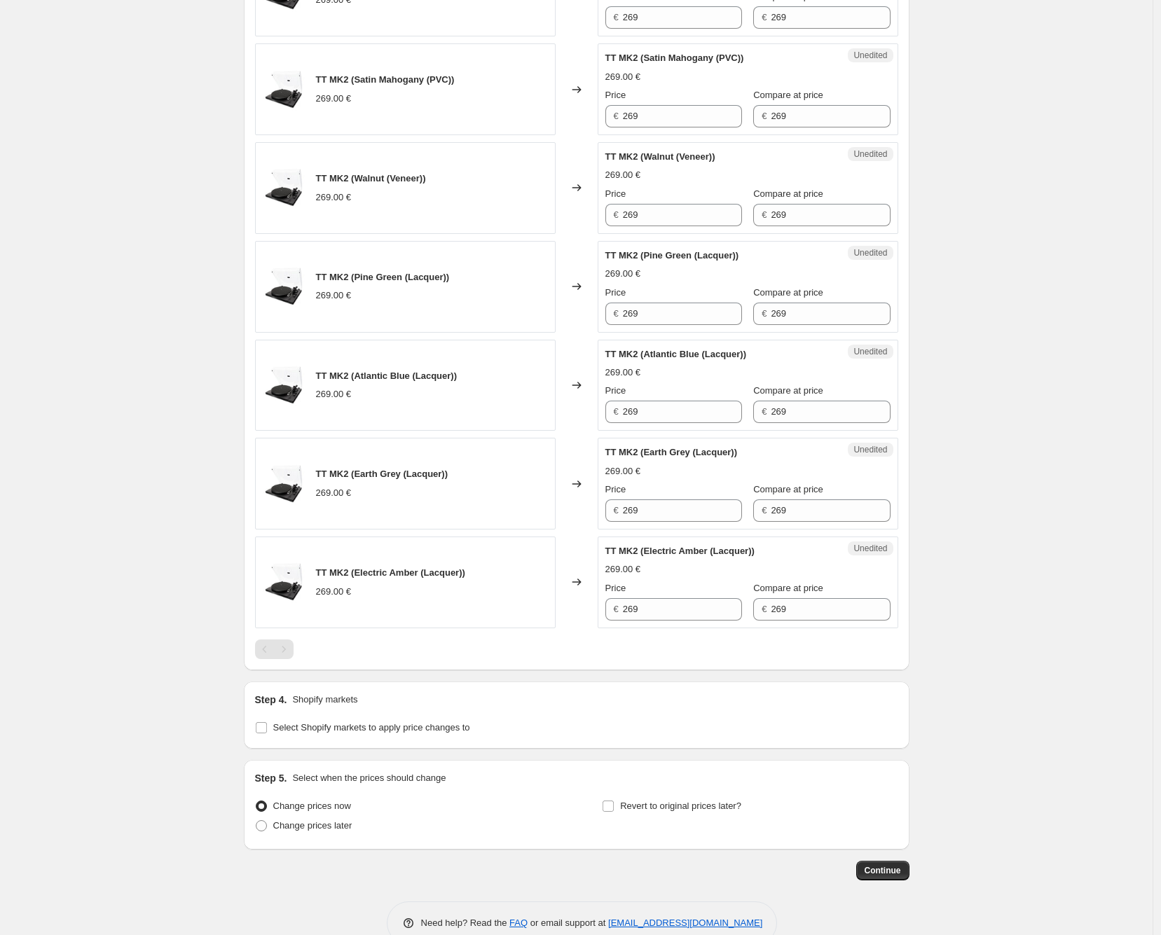
scroll to position [600, 0]
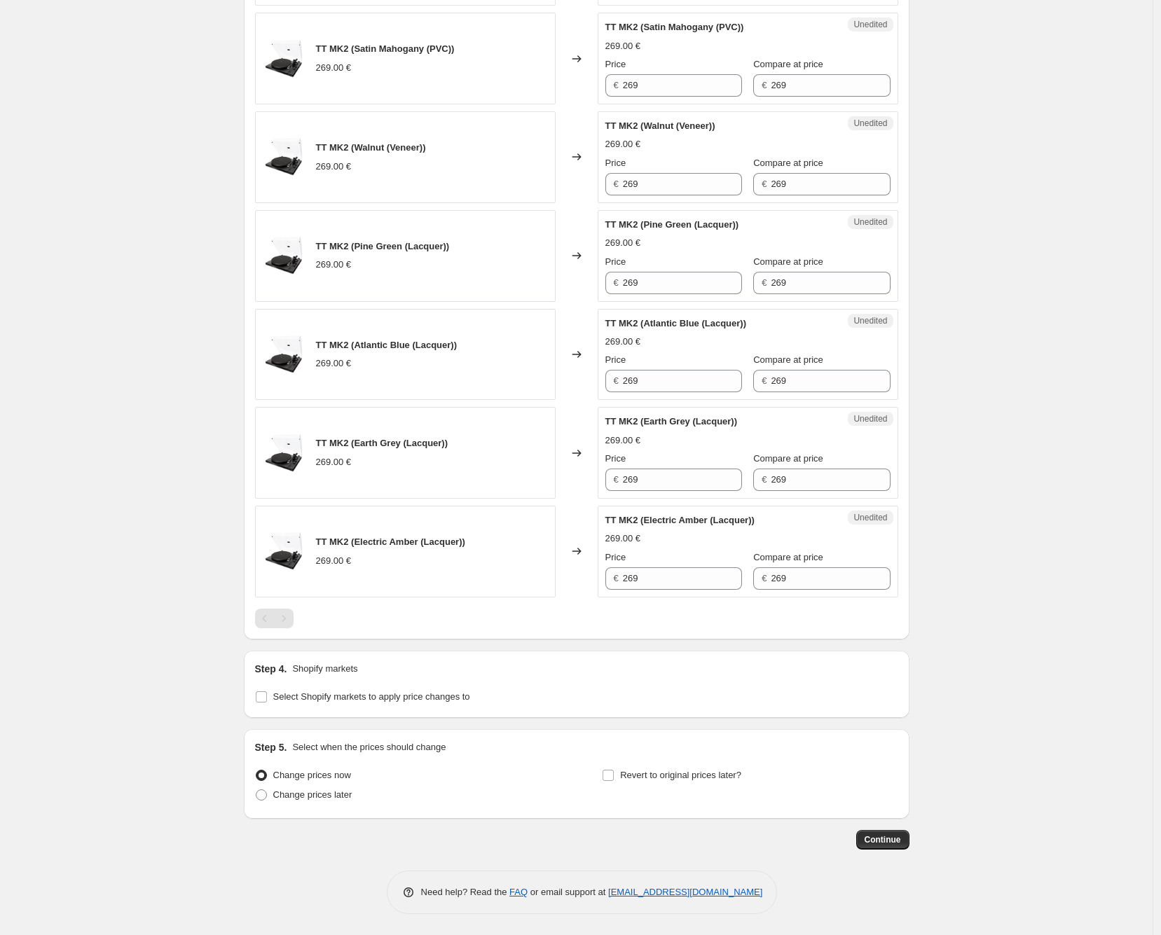
click at [256, 696] on div "Step 4. Shopify markets Select Shopify markets to apply price changes to" at bounding box center [576, 684] width 665 height 67
click at [267, 700] on input "Select Shopify markets to apply price changes to" at bounding box center [261, 696] width 11 height 11
checkbox input "true"
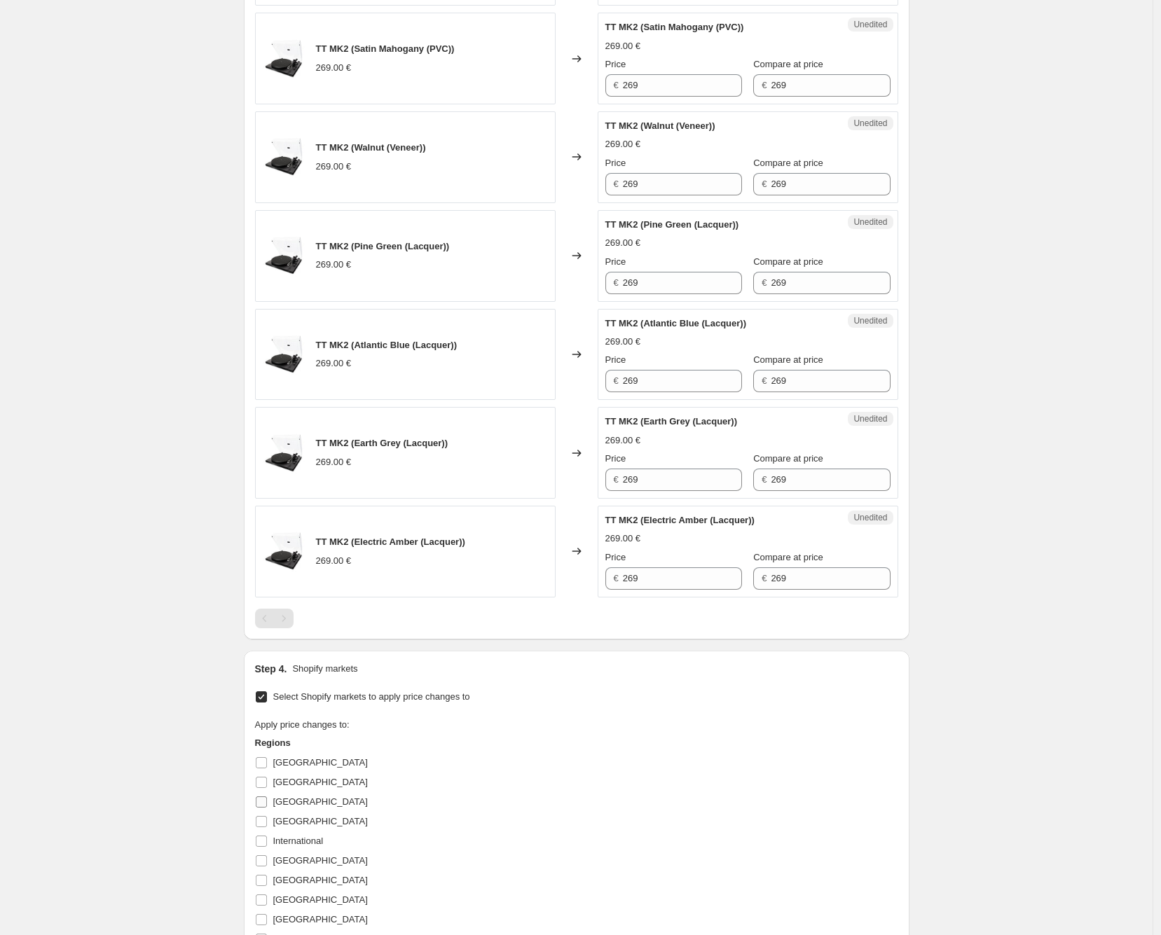
click at [298, 801] on span "[GEOGRAPHIC_DATA]" at bounding box center [320, 801] width 95 height 11
click at [267, 801] on input "[GEOGRAPHIC_DATA]" at bounding box center [261, 801] width 11 height 11
checkbox input "true"
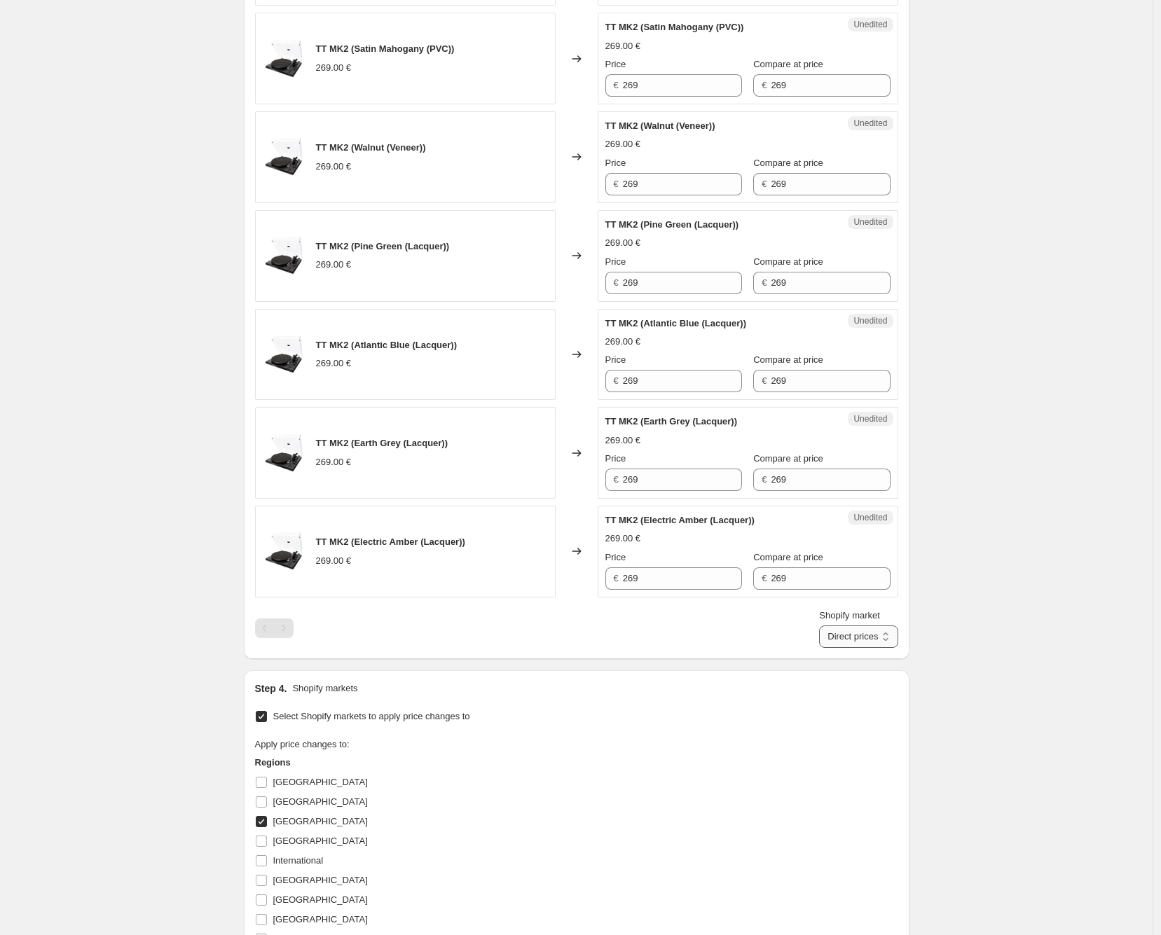
click at [881, 646] on select "Direct prices France" at bounding box center [858, 636] width 78 height 22
select select "63561204041"
click at [836, 648] on select "Direct prices France" at bounding box center [858, 636] width 78 height 22
drag, startPoint x: 620, startPoint y: 564, endPoint x: 593, endPoint y: 560, distance: 26.8
click at [593, 560] on div "TT MK2 (Electric Amber (Lacquer)) 249.00 EUR Changed to Unedited TT MK2 (Electr…" at bounding box center [576, 552] width 643 height 92
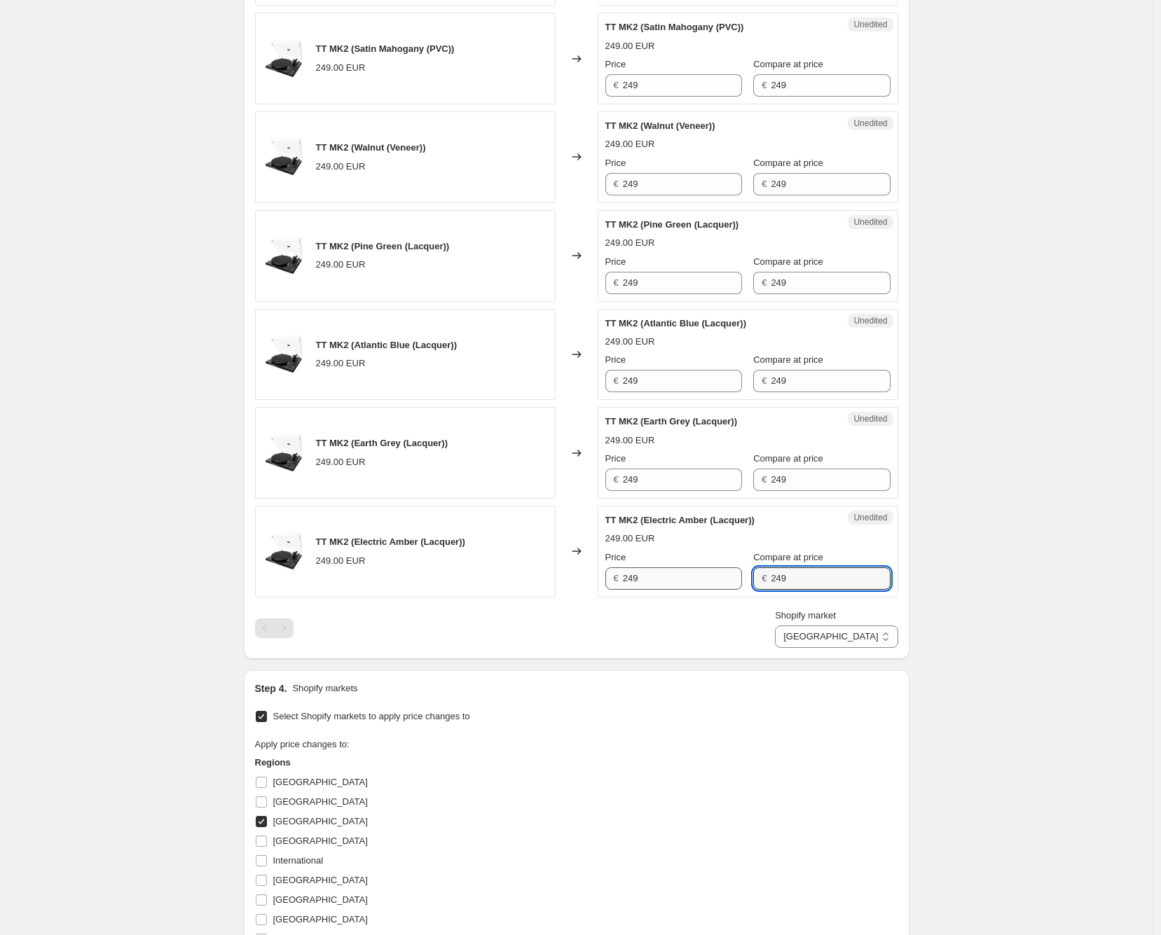
drag, startPoint x: 745, startPoint y: 569, endPoint x: 702, endPoint y: 569, distance: 43.4
click at [702, 569] on div "Price € 249 Compare at price € 249" at bounding box center [747, 570] width 285 height 39
type input "269"
click at [817, 462] on span "Compare at price" at bounding box center [788, 458] width 70 height 11
click at [817, 469] on input "249" at bounding box center [829, 480] width 119 height 22
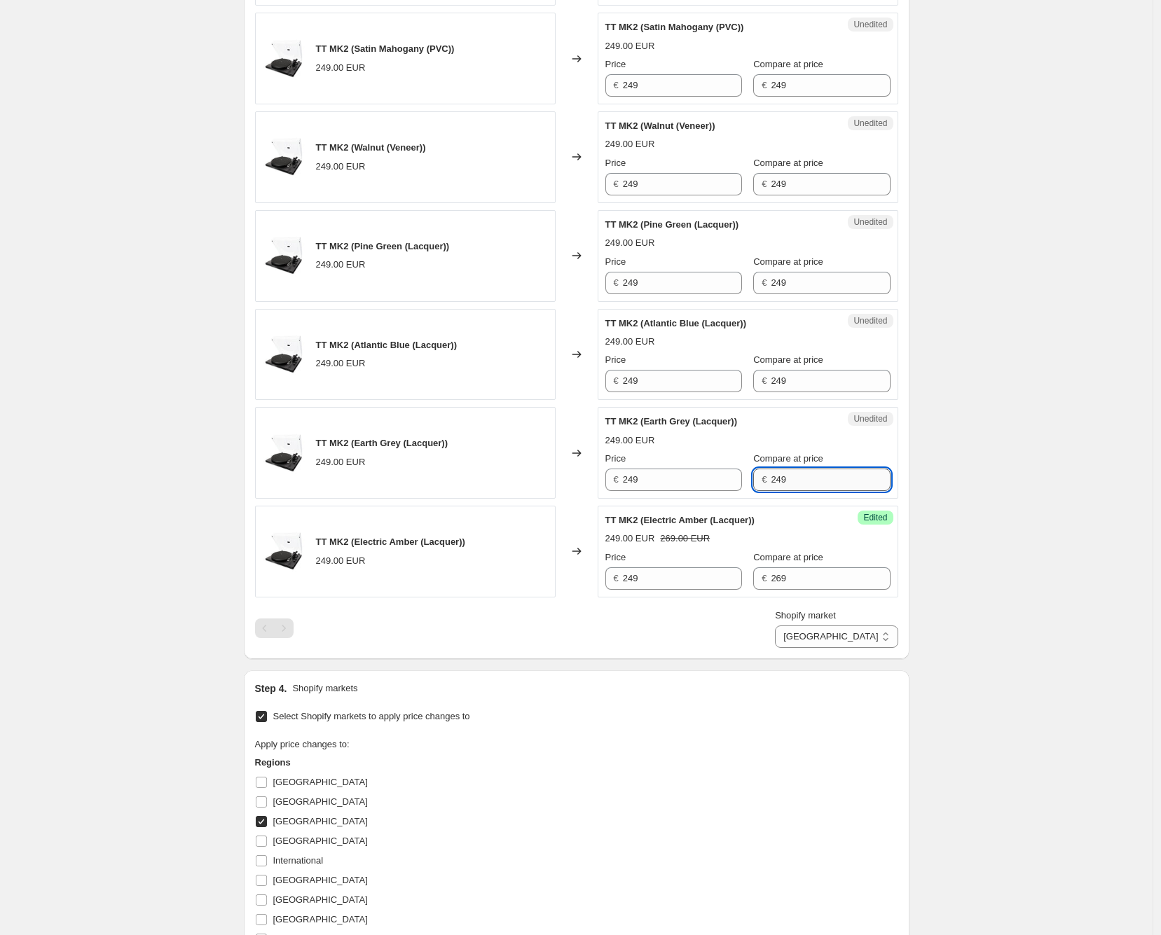
click at [816, 480] on input "249" at bounding box center [829, 480] width 119 height 22
paste input "6"
type input "269"
click at [826, 370] on input "249" at bounding box center [829, 381] width 119 height 22
paste input "6"
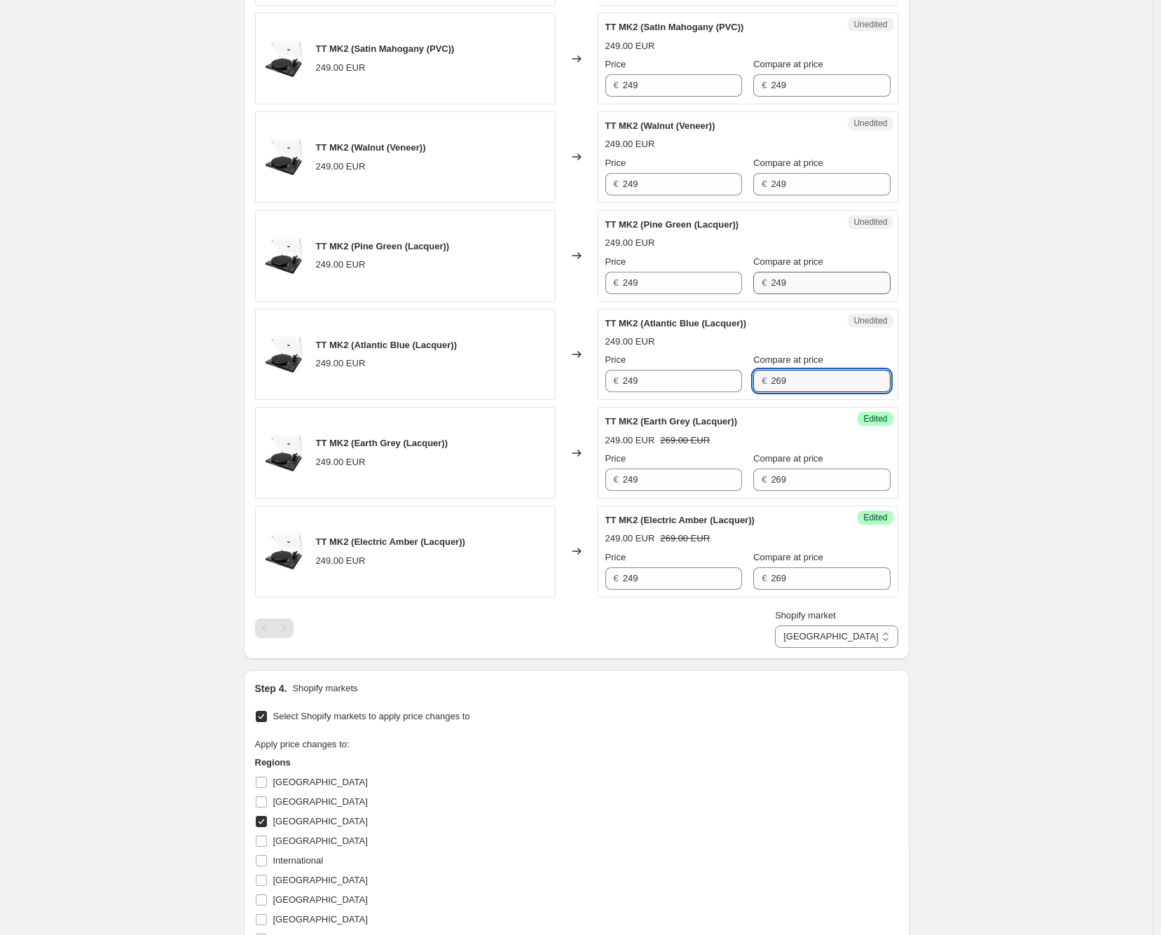
type input "269"
click at [811, 273] on input "249" at bounding box center [829, 283] width 119 height 22
paste input "6"
type input "269"
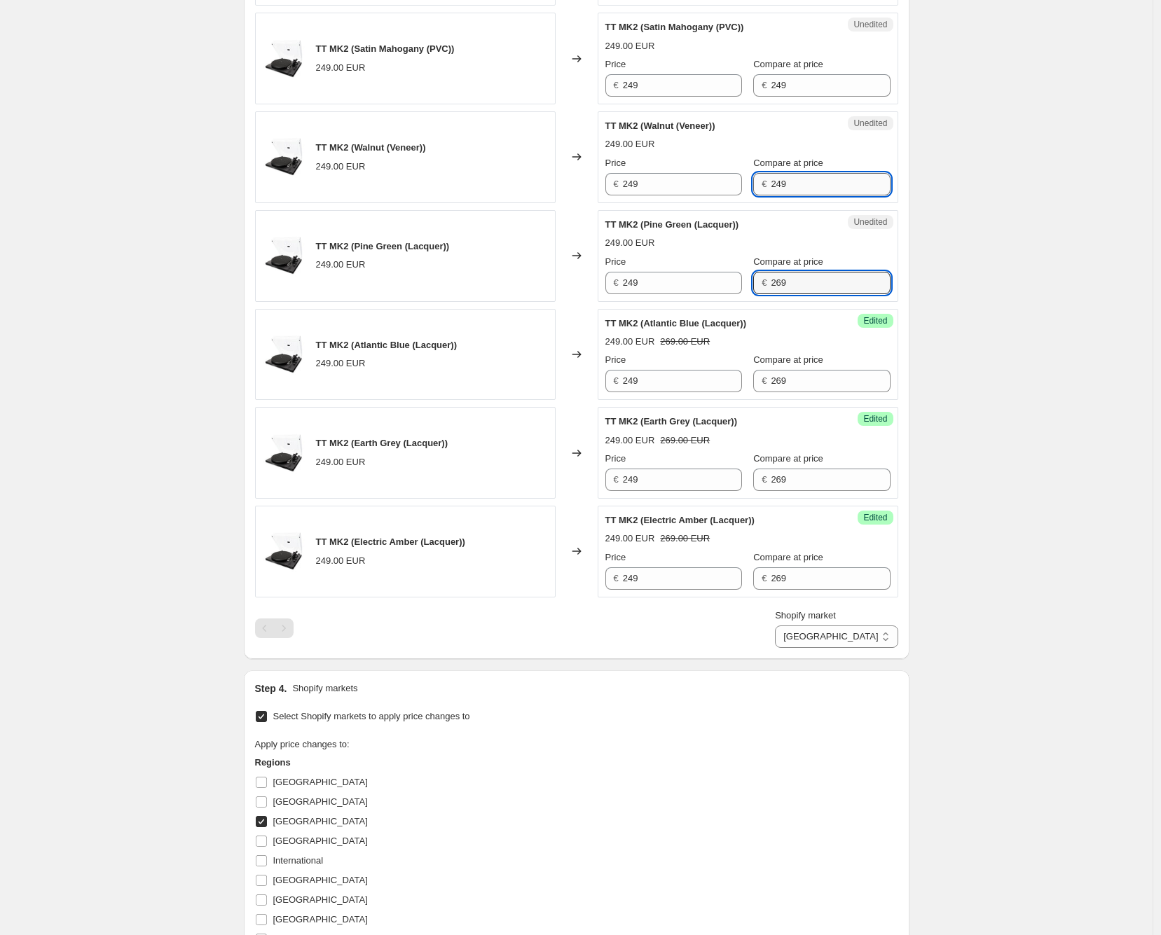
click at [818, 186] on input "249" at bounding box center [829, 184] width 119 height 22
paste input "6"
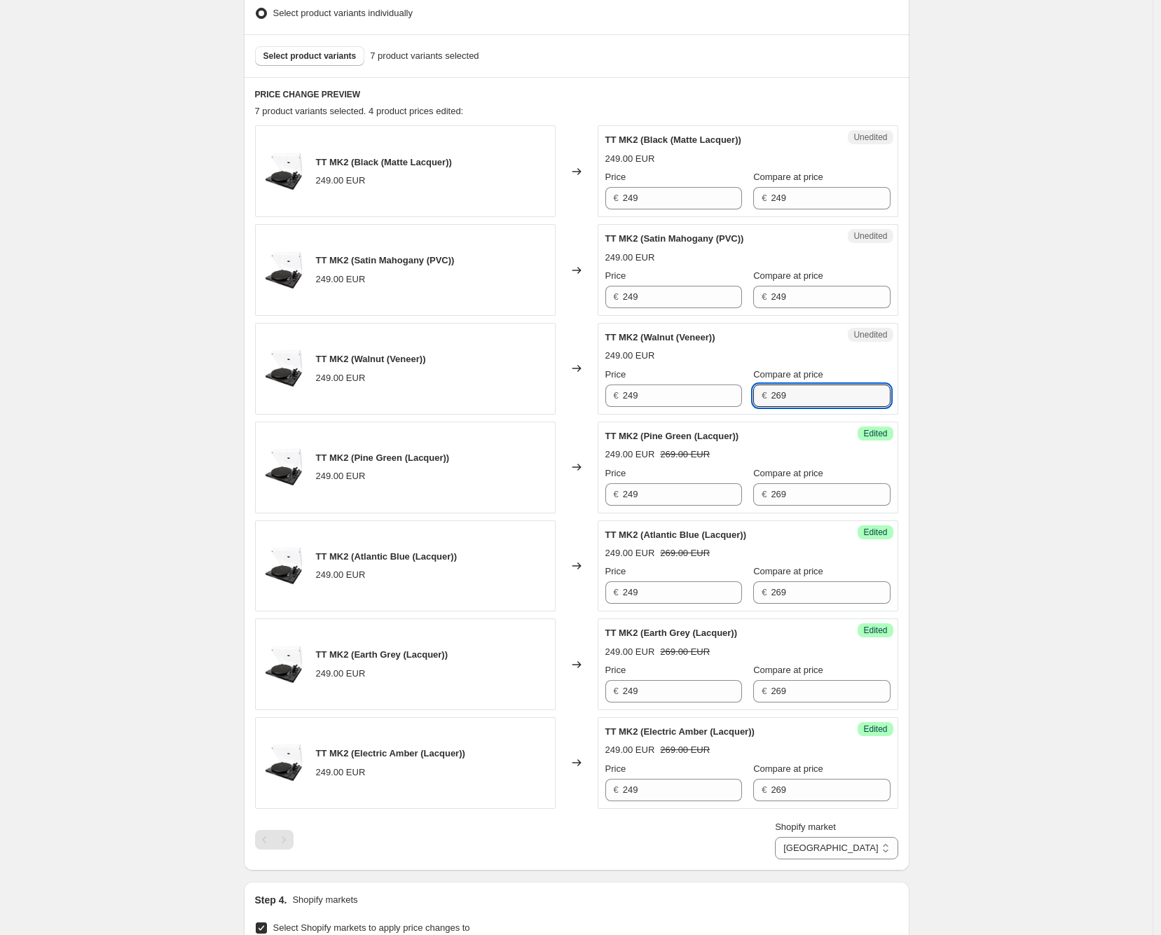
scroll to position [367, 0]
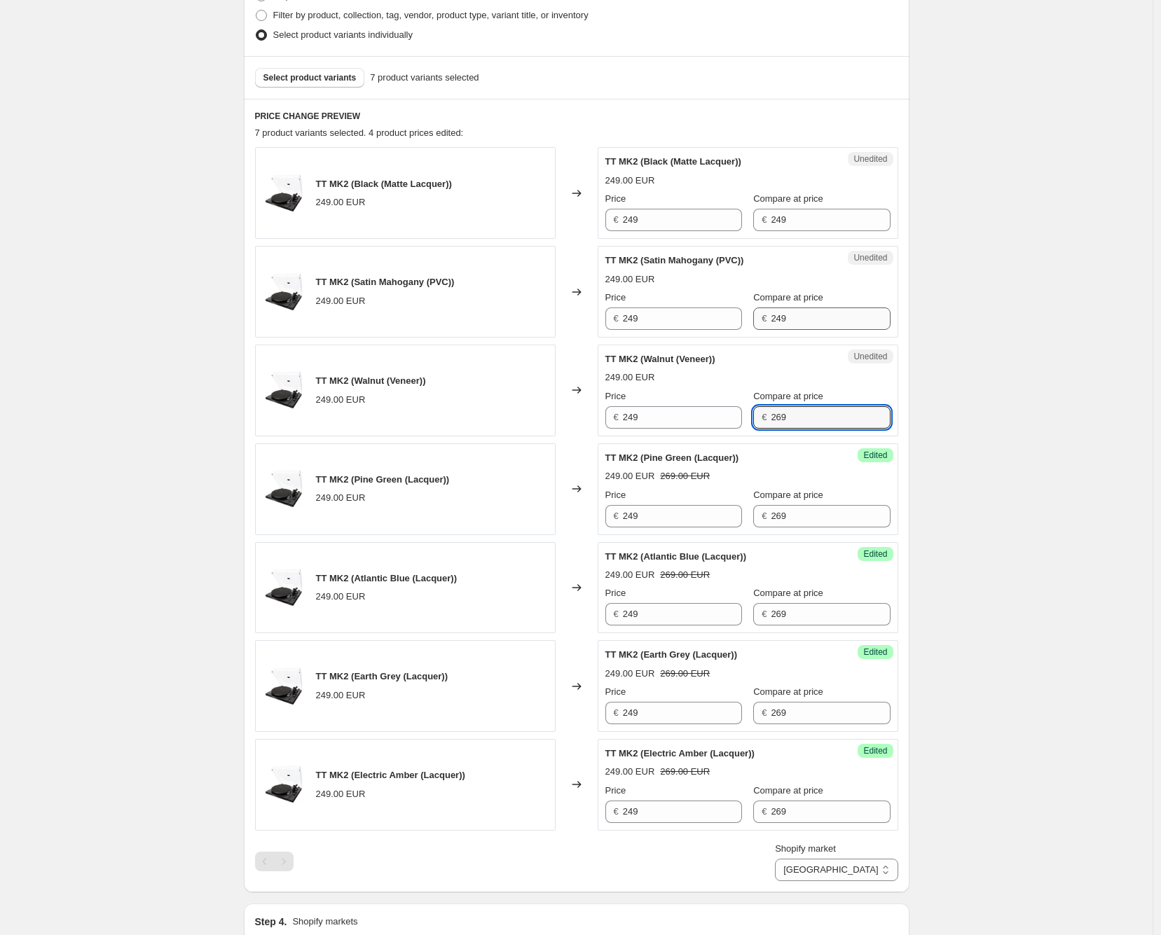
type input "269"
click at [801, 321] on input "249" at bounding box center [829, 318] width 119 height 22
paste input "6"
type input "269"
click at [822, 205] on label "Compare at price" at bounding box center [788, 199] width 70 height 14
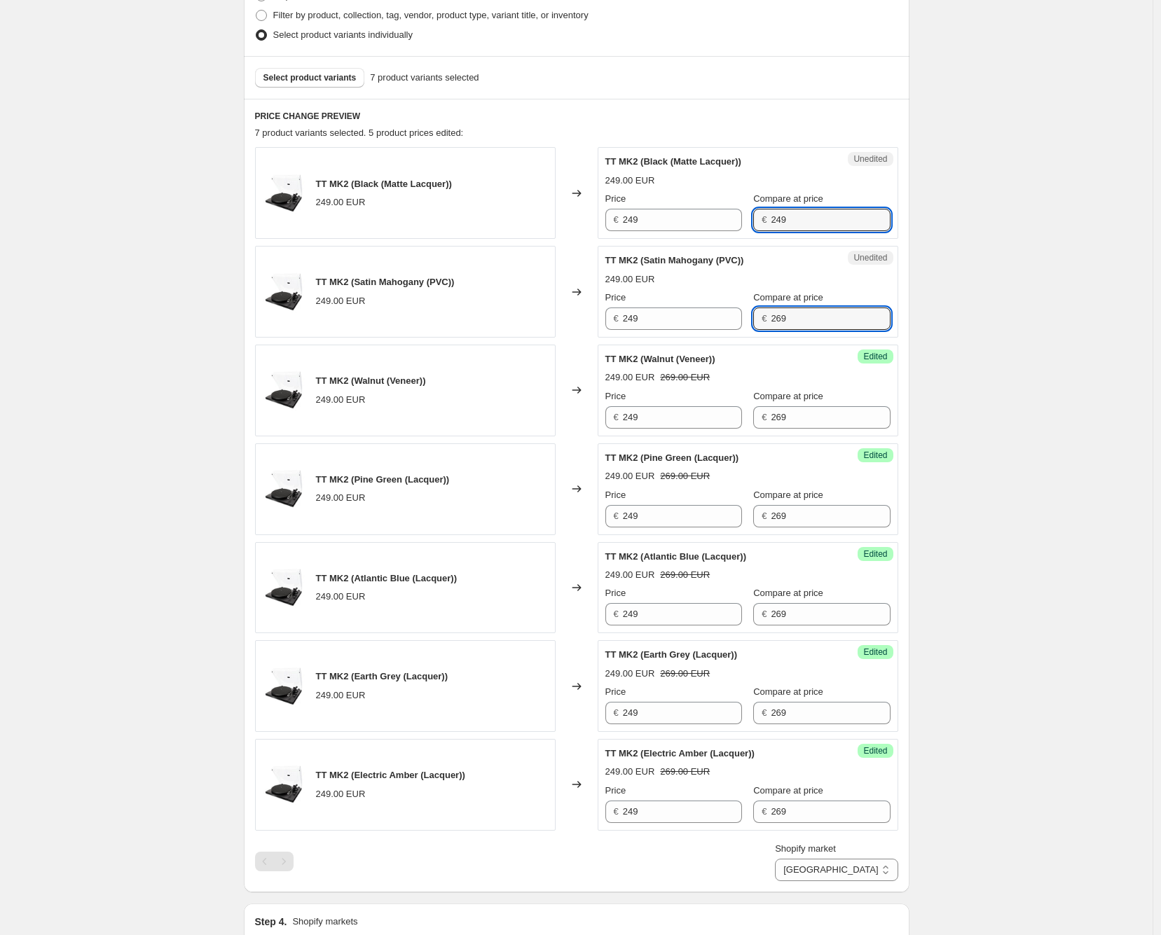
click at [822, 209] on input "249" at bounding box center [829, 220] width 119 height 22
click at [822, 214] on input "249" at bounding box center [829, 220] width 119 height 22
paste input "6"
type input "269"
click at [1030, 272] on div "Create new price change job. This page is ready Create new price change job Dra…" at bounding box center [576, 555] width 1152 height 1845
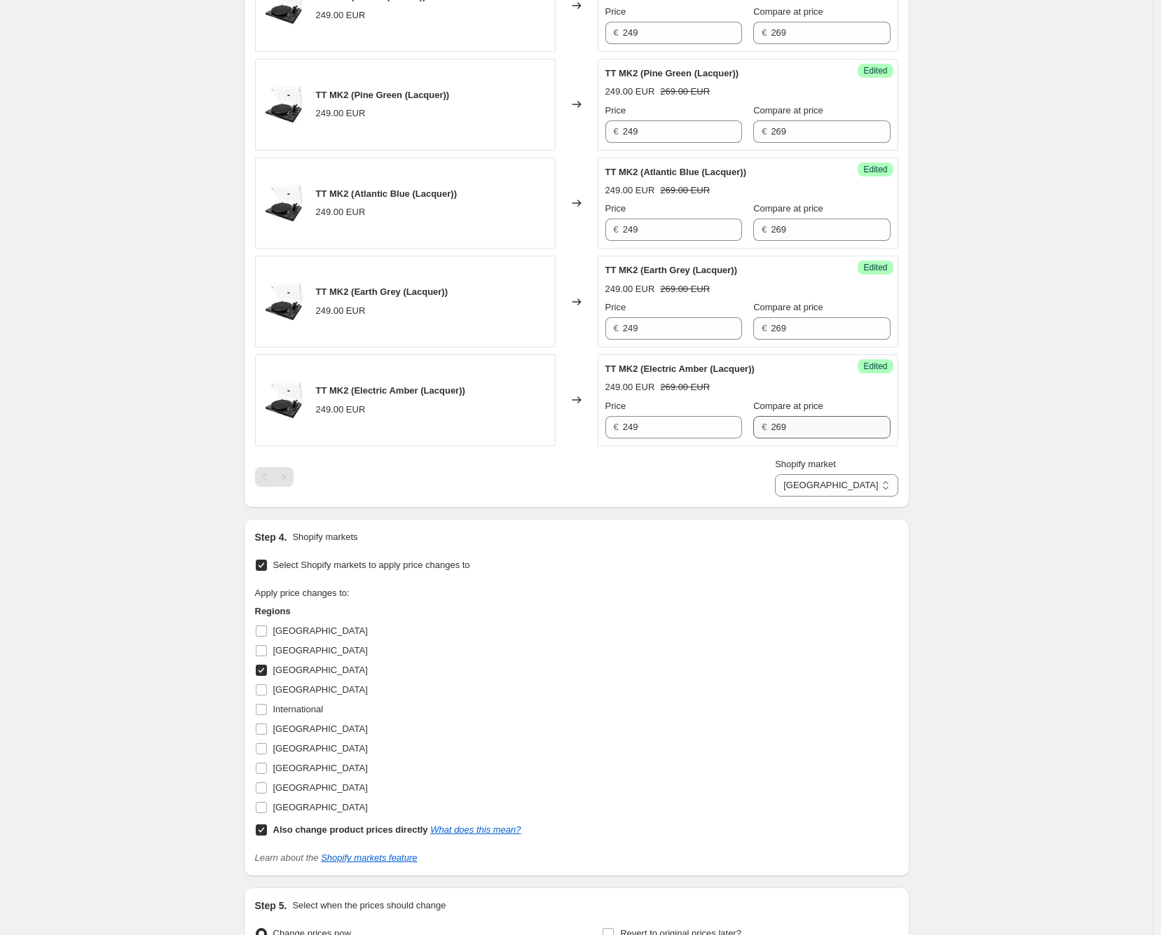
scroll to position [599, 0]
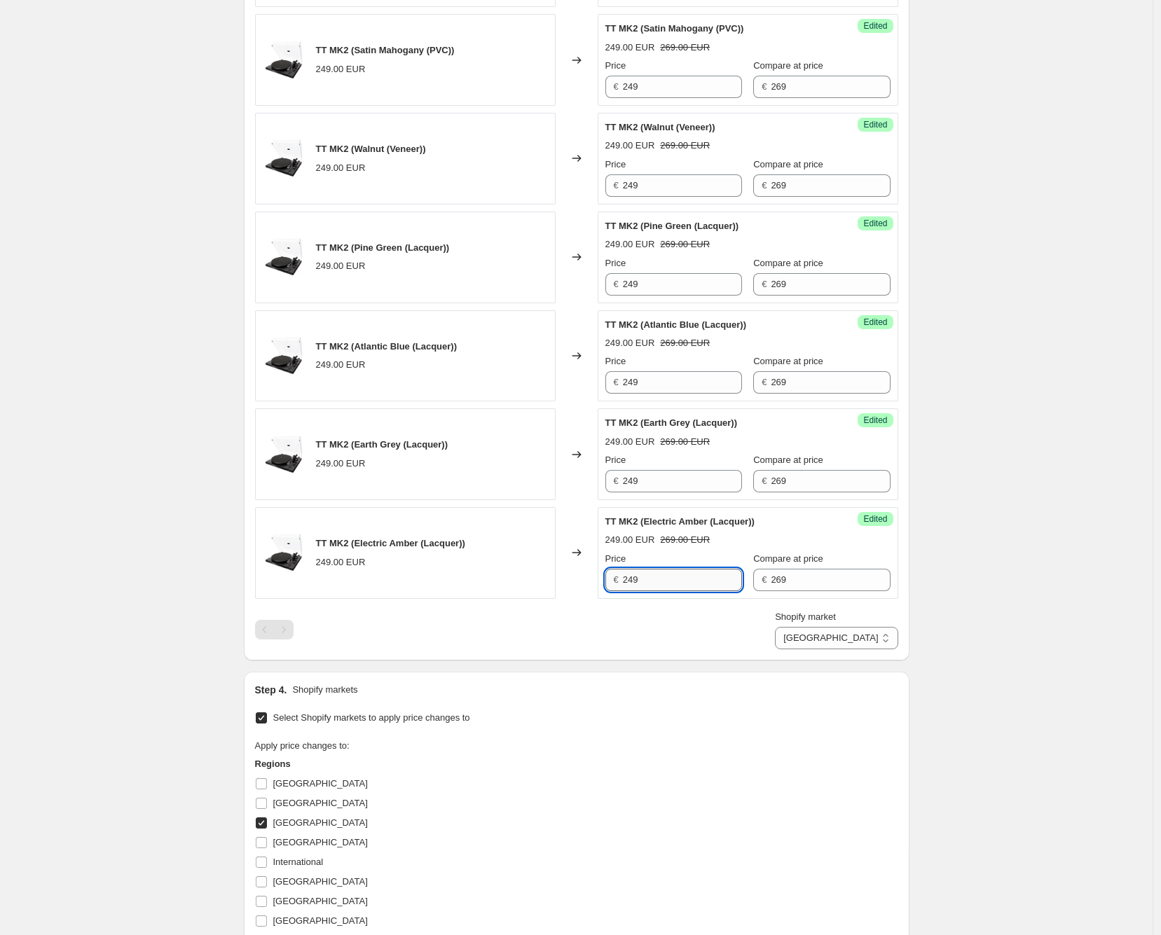
click at [680, 574] on input "249" at bounding box center [682, 580] width 119 height 22
click at [799, 583] on input "269" at bounding box center [829, 580] width 119 height 22
paste input "4"
type input "249"
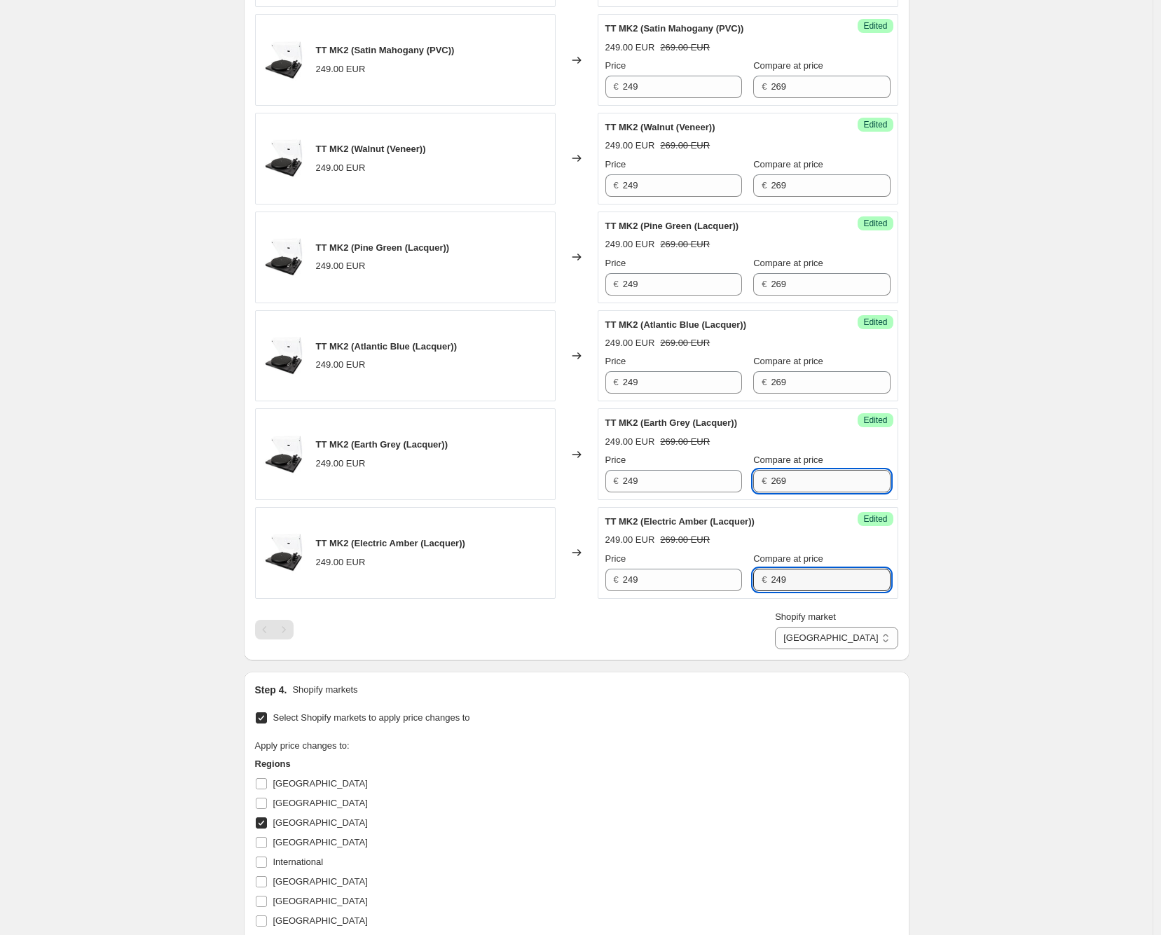
click at [810, 475] on input "269" at bounding box center [829, 481] width 119 height 22
paste input "4"
type input "249"
click at [808, 373] on input "269" at bounding box center [829, 382] width 119 height 22
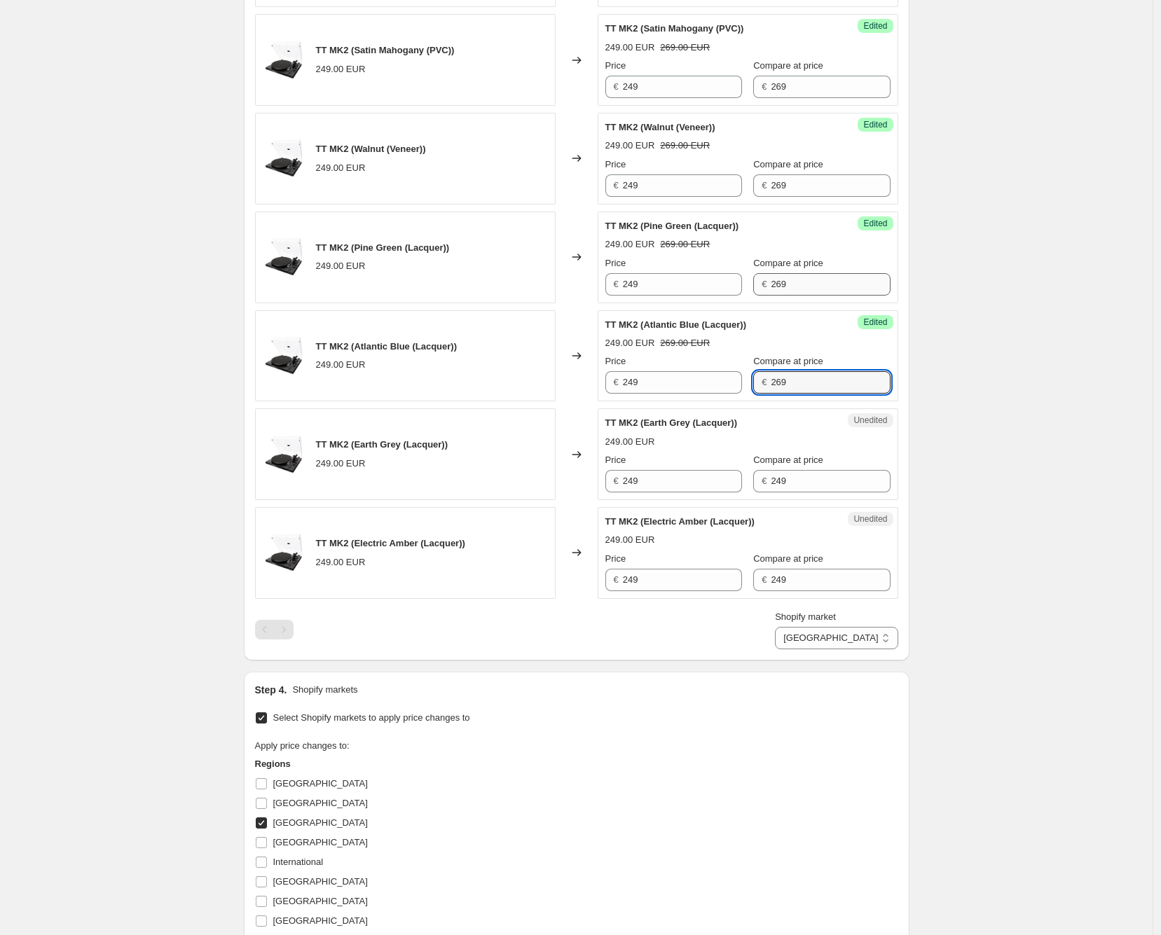
paste input "4"
type input "249"
click at [816, 286] on input "269" at bounding box center [829, 284] width 119 height 22
paste input "4"
type input "249"
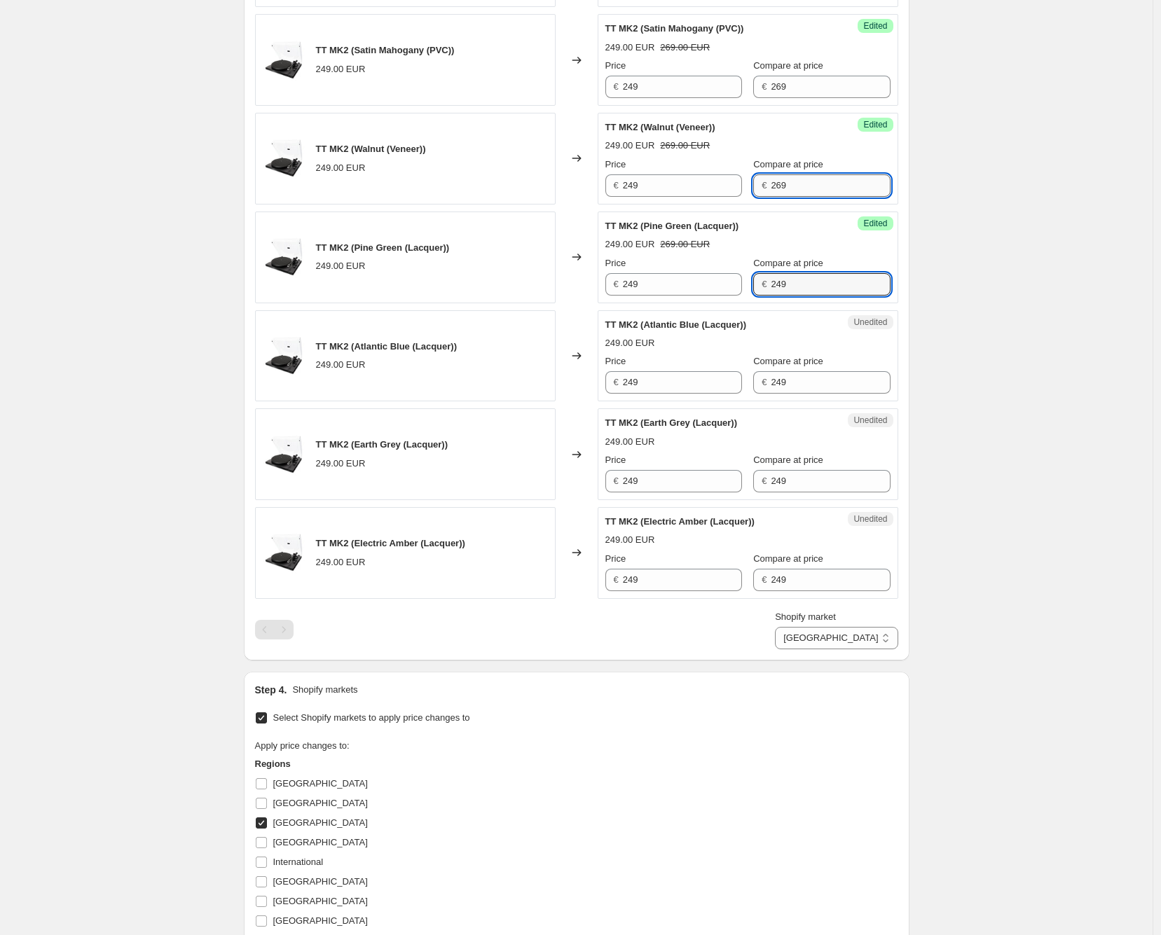
click at [810, 188] on input "269" at bounding box center [829, 185] width 119 height 22
paste input "4"
type input "249"
click at [817, 85] on input "269" at bounding box center [829, 87] width 119 height 22
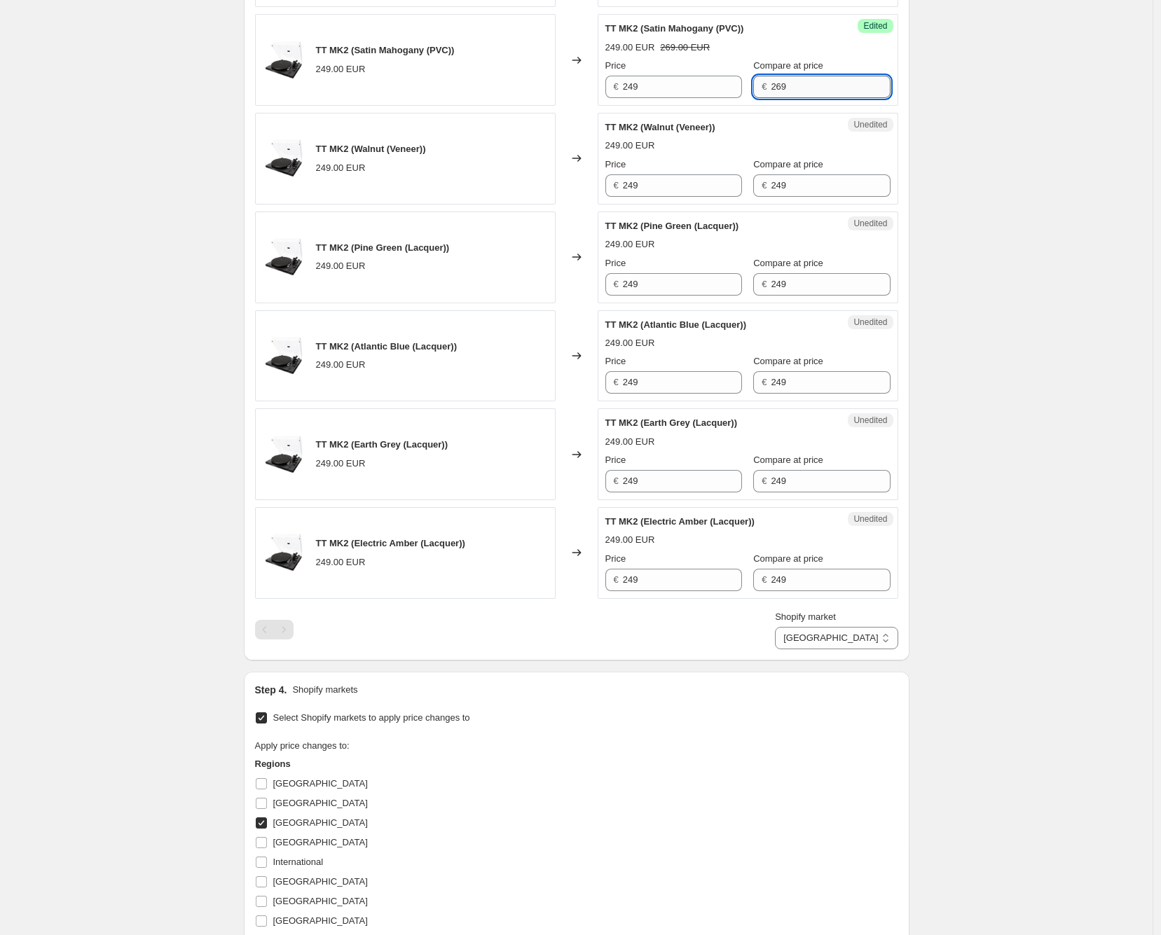
paste input "4"
type input "249"
click at [955, 216] on div "Create new price change job. This page is ready Create new price change job Dra…" at bounding box center [576, 323] width 1152 height 1845
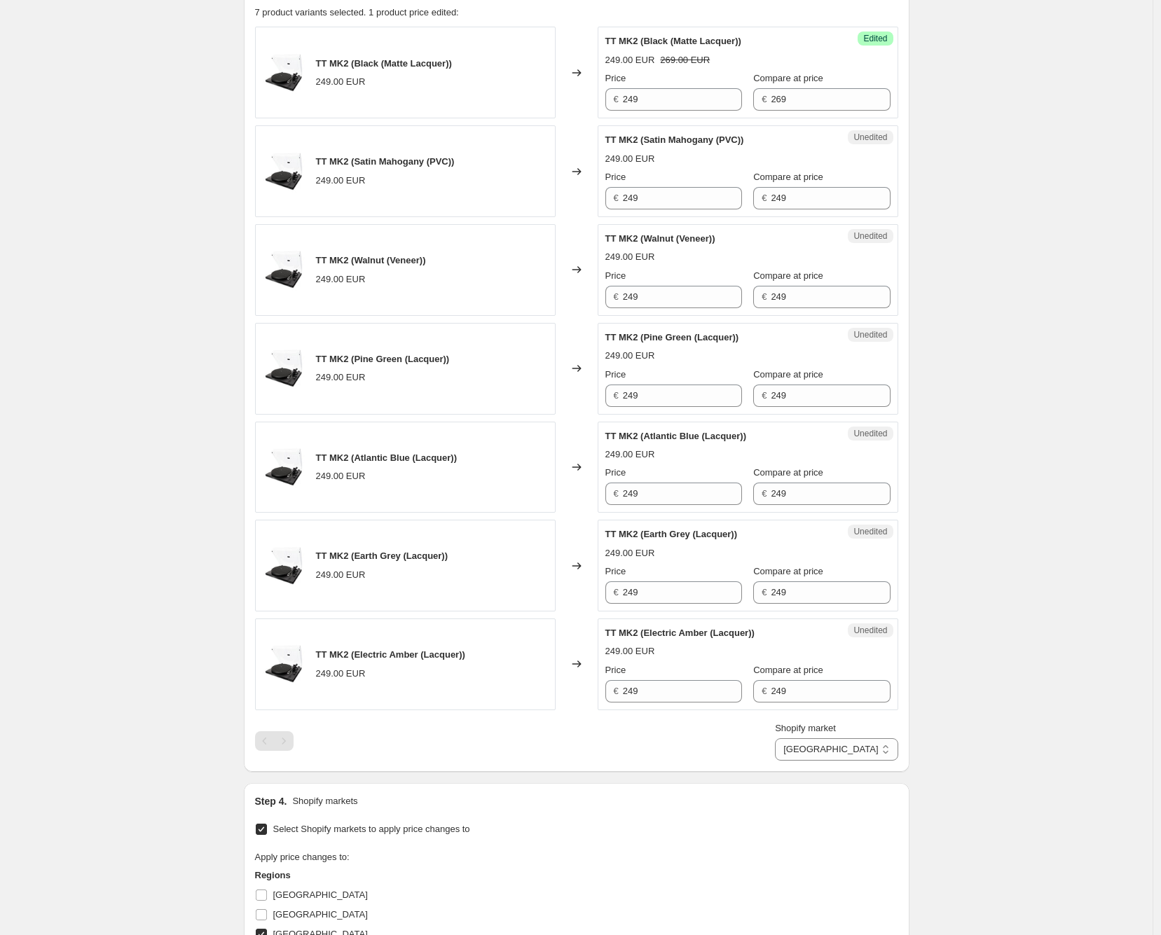
scroll to position [210, 0]
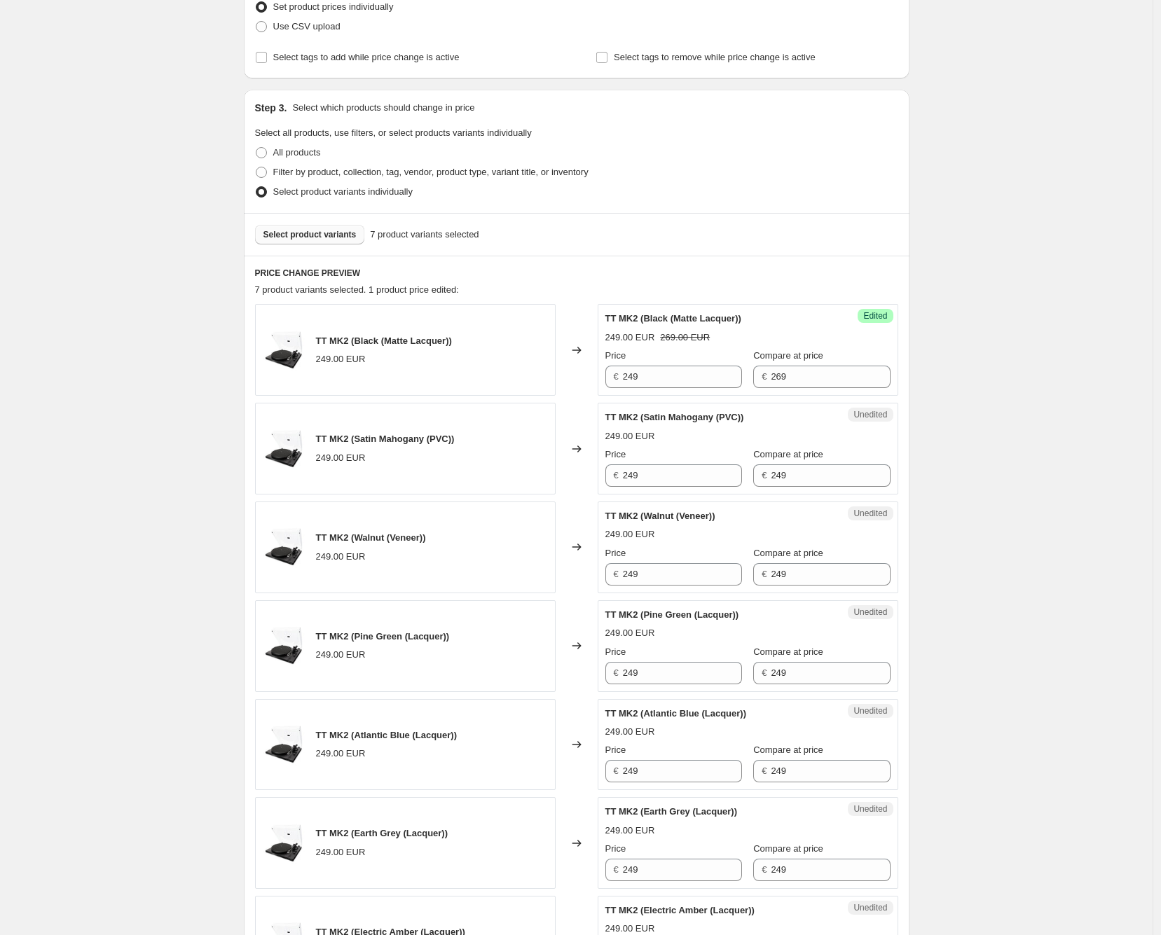
click at [334, 232] on span "Select product variants" at bounding box center [309, 234] width 93 height 11
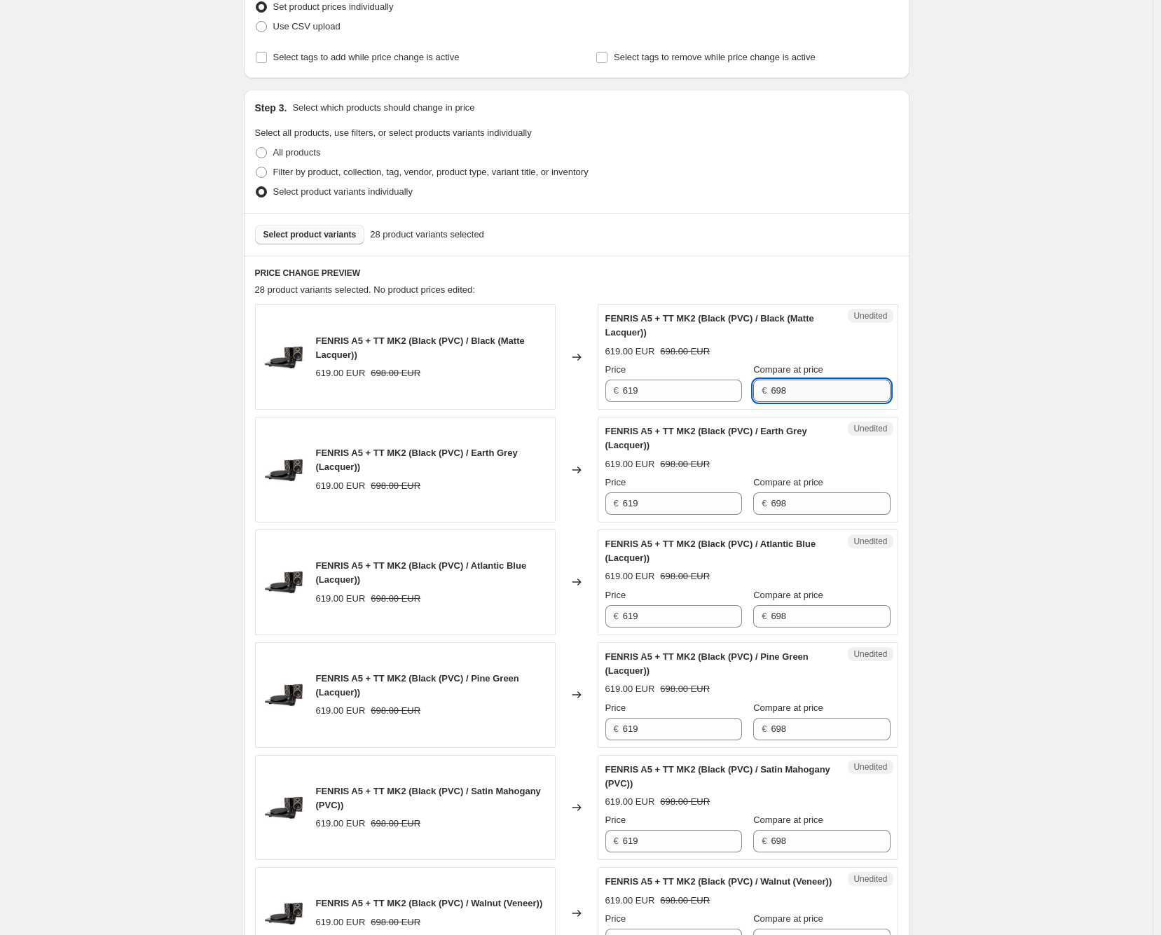
click at [815, 387] on input "698" at bounding box center [829, 391] width 119 height 22
paste input "7"
type input "678"
click at [818, 520] on div "Unedited FENRIS A5 + TT MK2 (Black (PVC) / Earth Grey (Lacquer)) 619.00 EUR 698…" at bounding box center [747, 470] width 300 height 106
click at [818, 507] on input "698" at bounding box center [829, 503] width 119 height 22
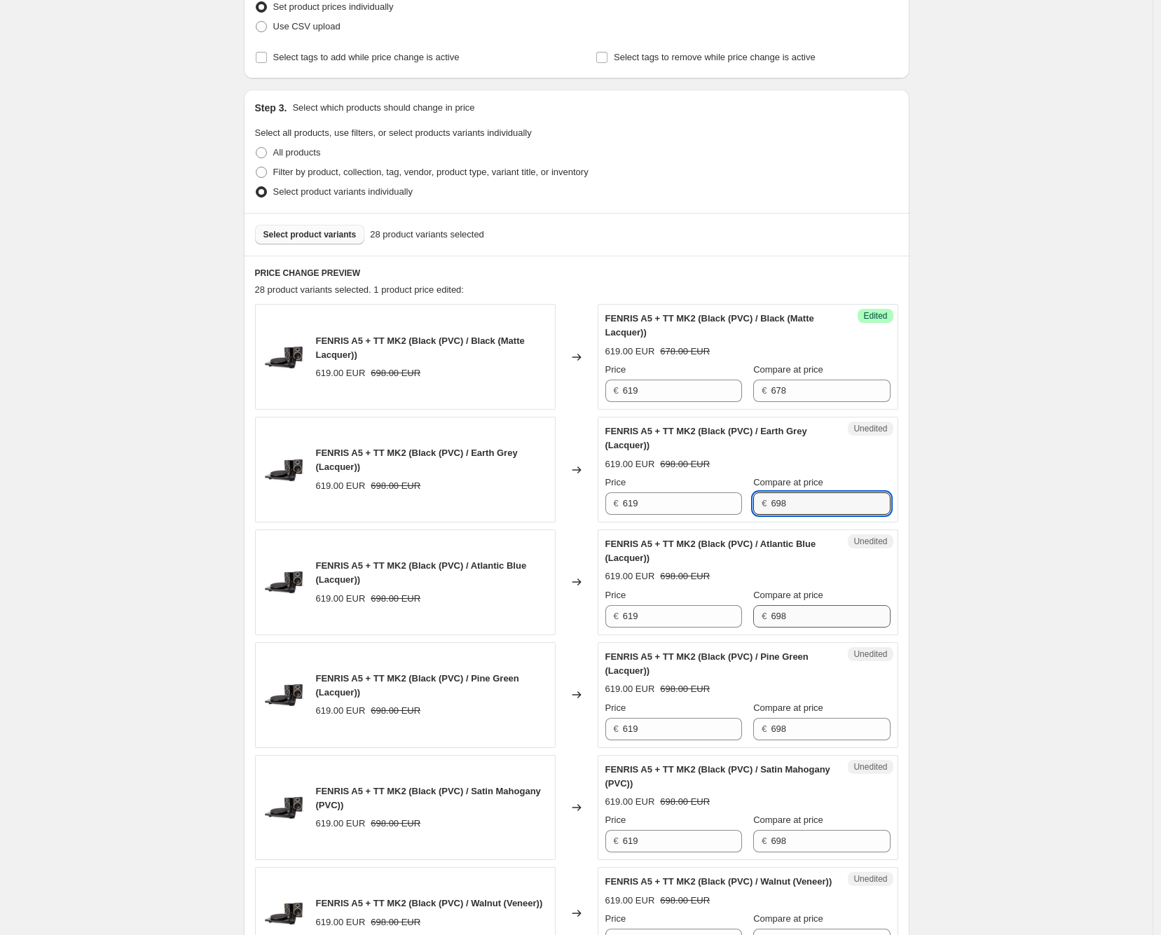
paste input "7"
type input "678"
click at [819, 622] on input "698" at bounding box center [829, 616] width 119 height 22
paste input "7"
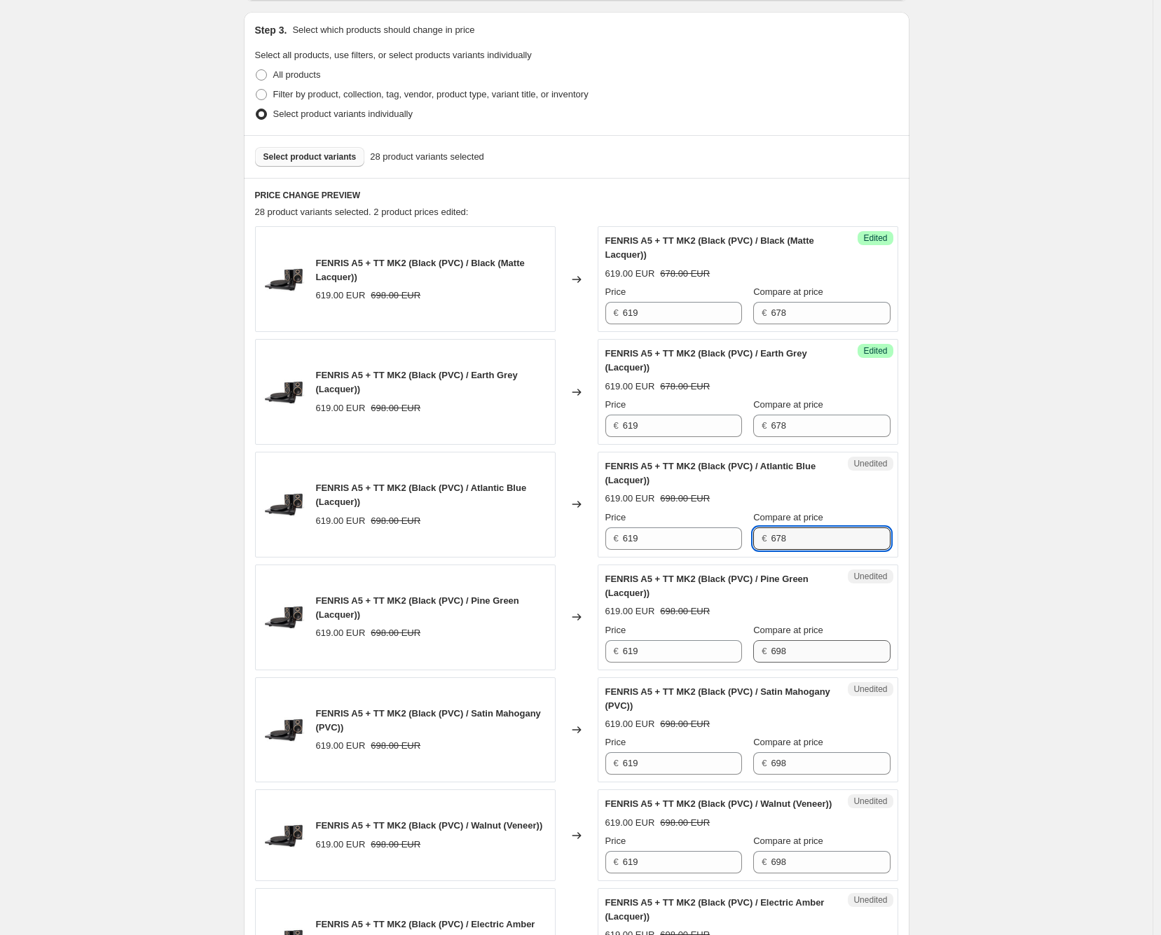
type input "678"
click at [831, 650] on input "698" at bounding box center [829, 651] width 119 height 22
paste input "7"
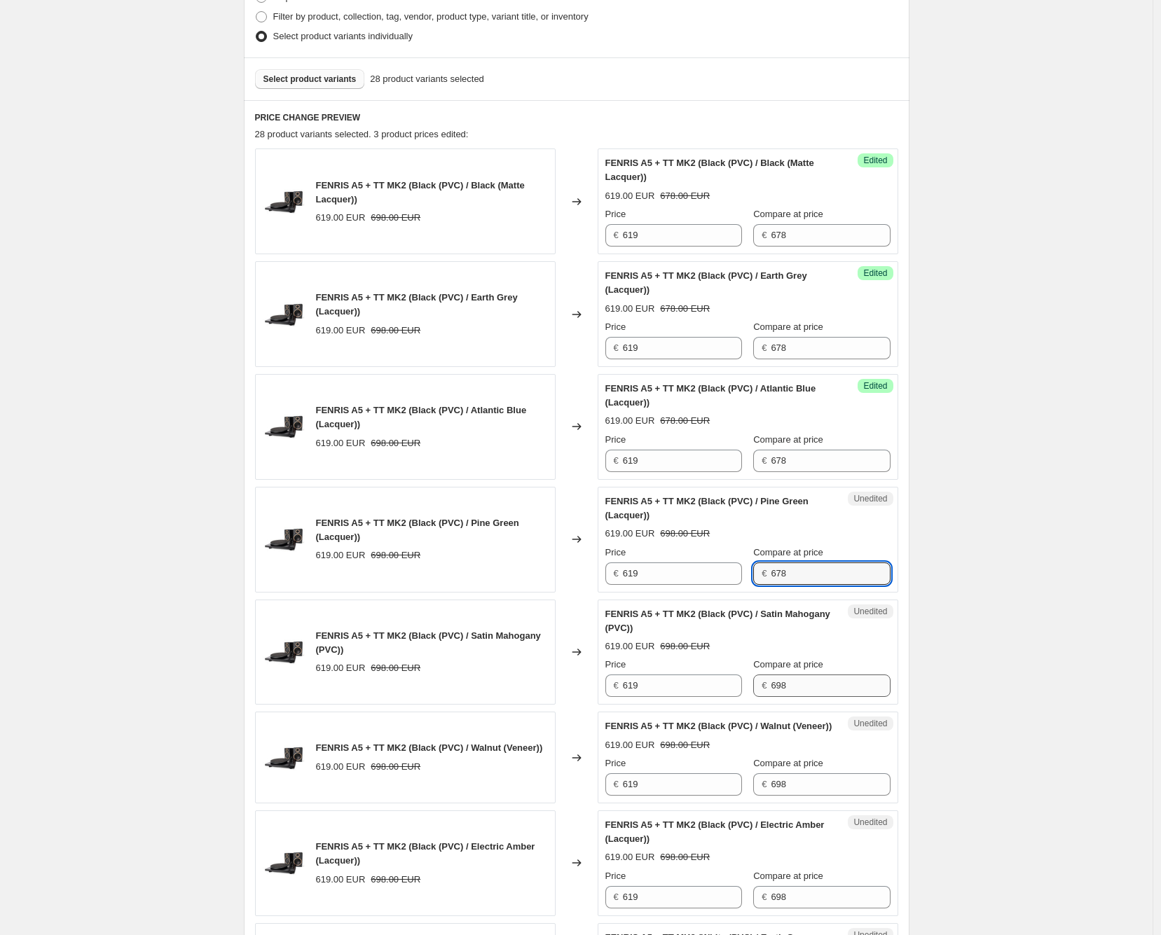
type input "678"
click at [829, 682] on input "698" at bounding box center [829, 686] width 119 height 22
paste input "7"
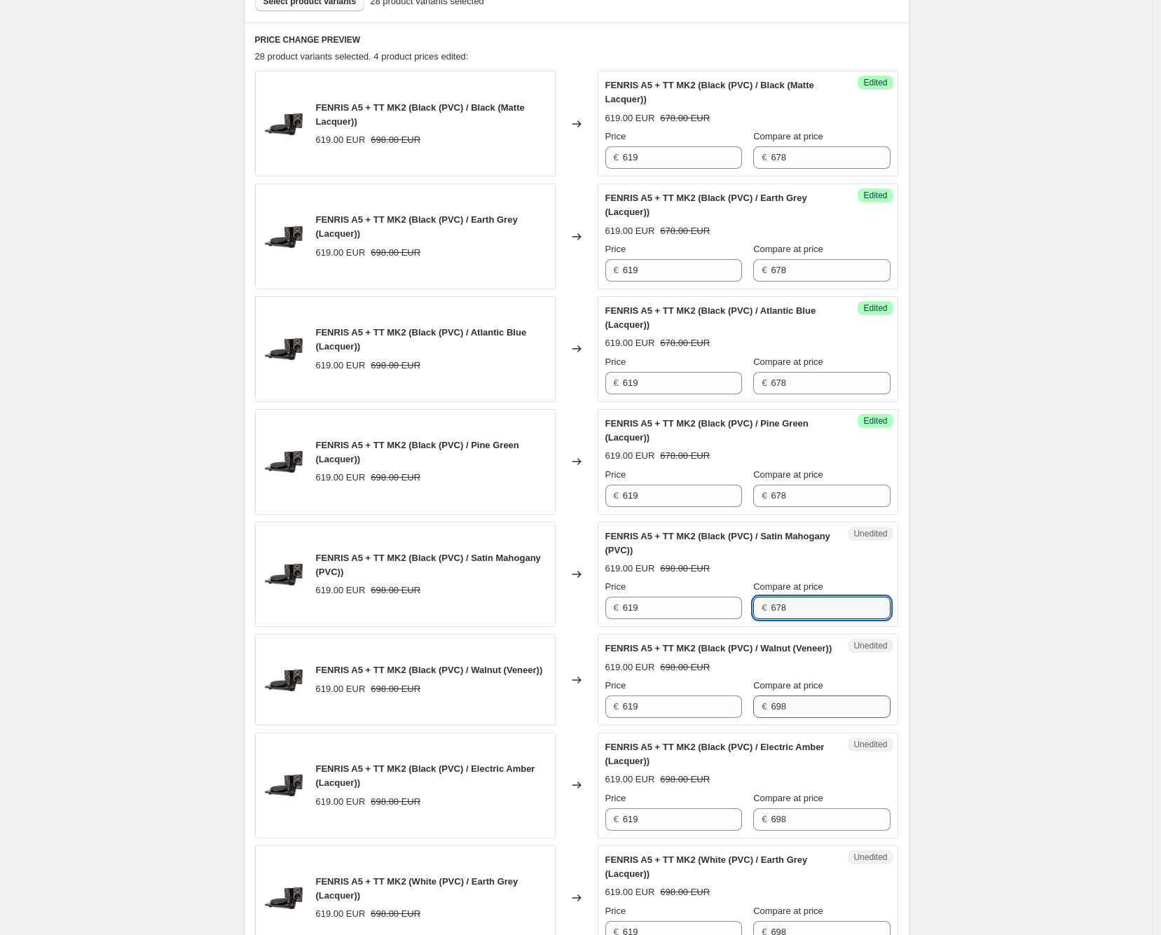
type input "678"
click at [838, 718] on input "698" at bounding box center [829, 707] width 119 height 22
paste input "7"
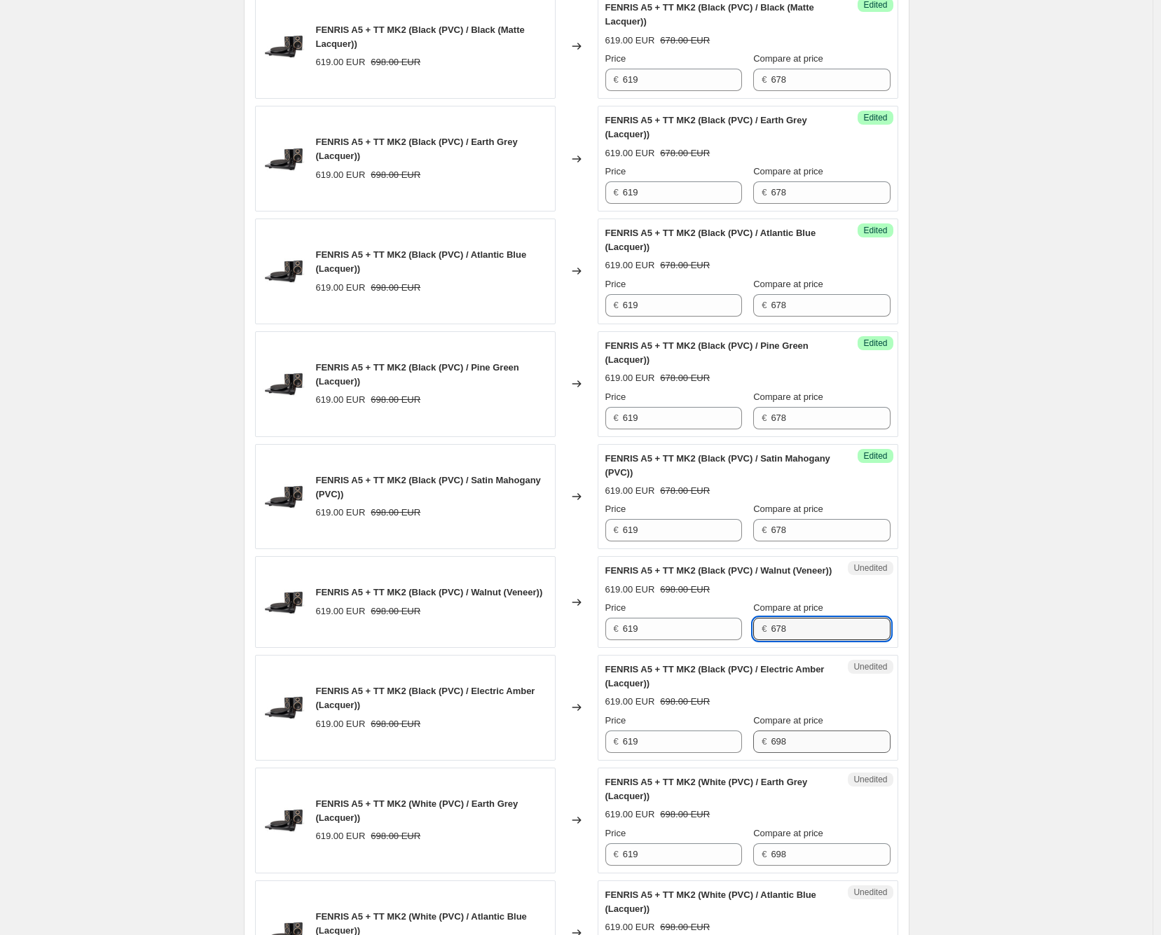
type input "678"
click at [830, 748] on input "698" at bounding box center [829, 742] width 119 height 22
paste input "7"
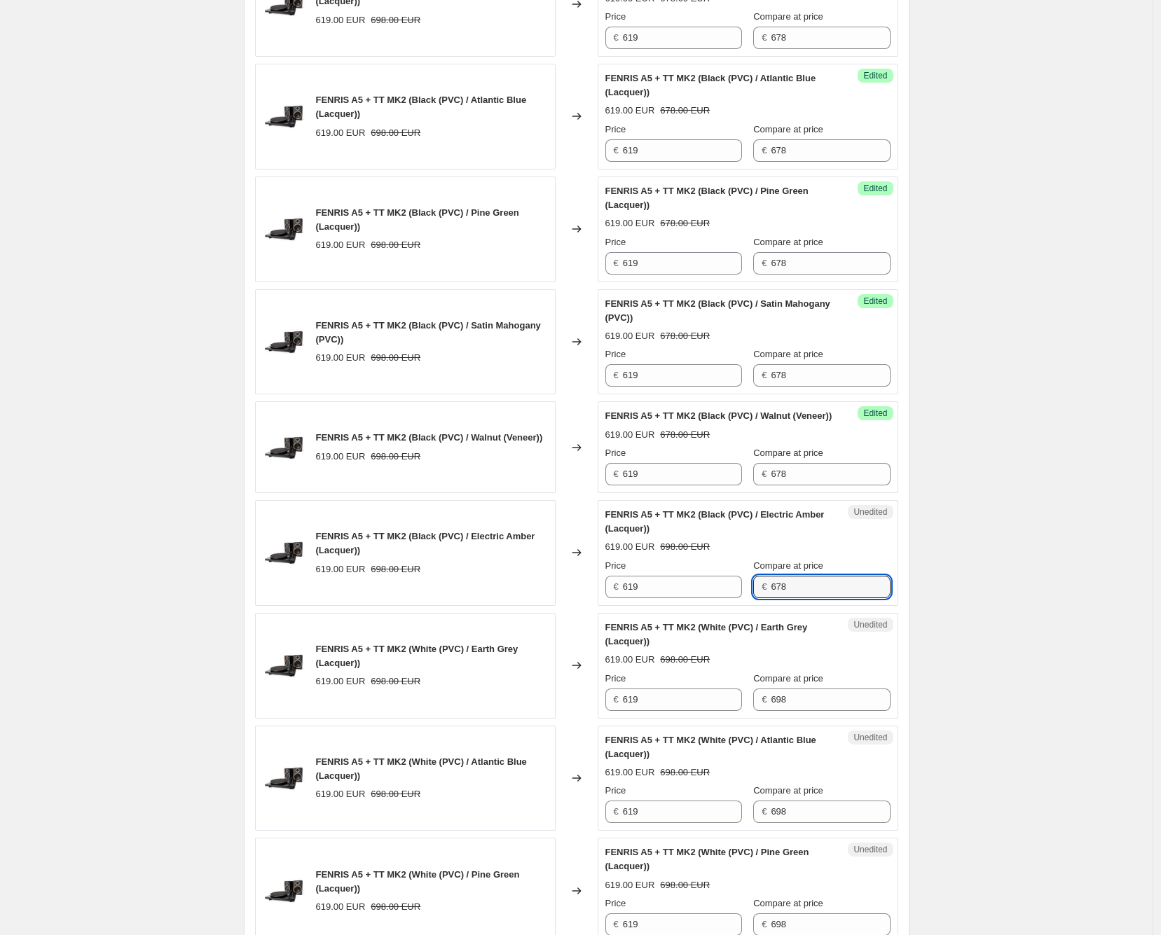
scroll to position [677, 0]
type input "678"
click at [816, 710] on input "698" at bounding box center [829, 699] width 119 height 22
paste input "7"
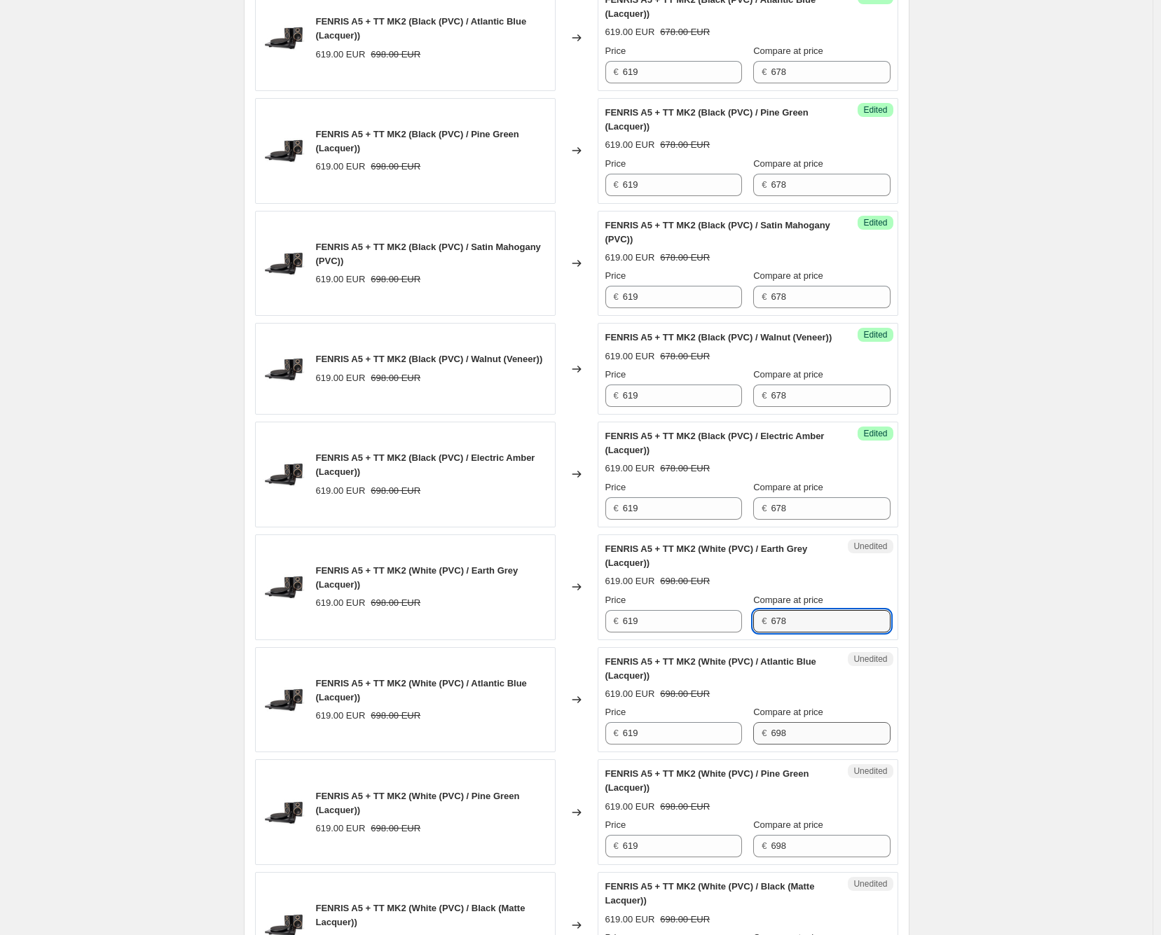
type input "678"
click at [802, 745] on input "698" at bounding box center [829, 733] width 119 height 22
paste input "7"
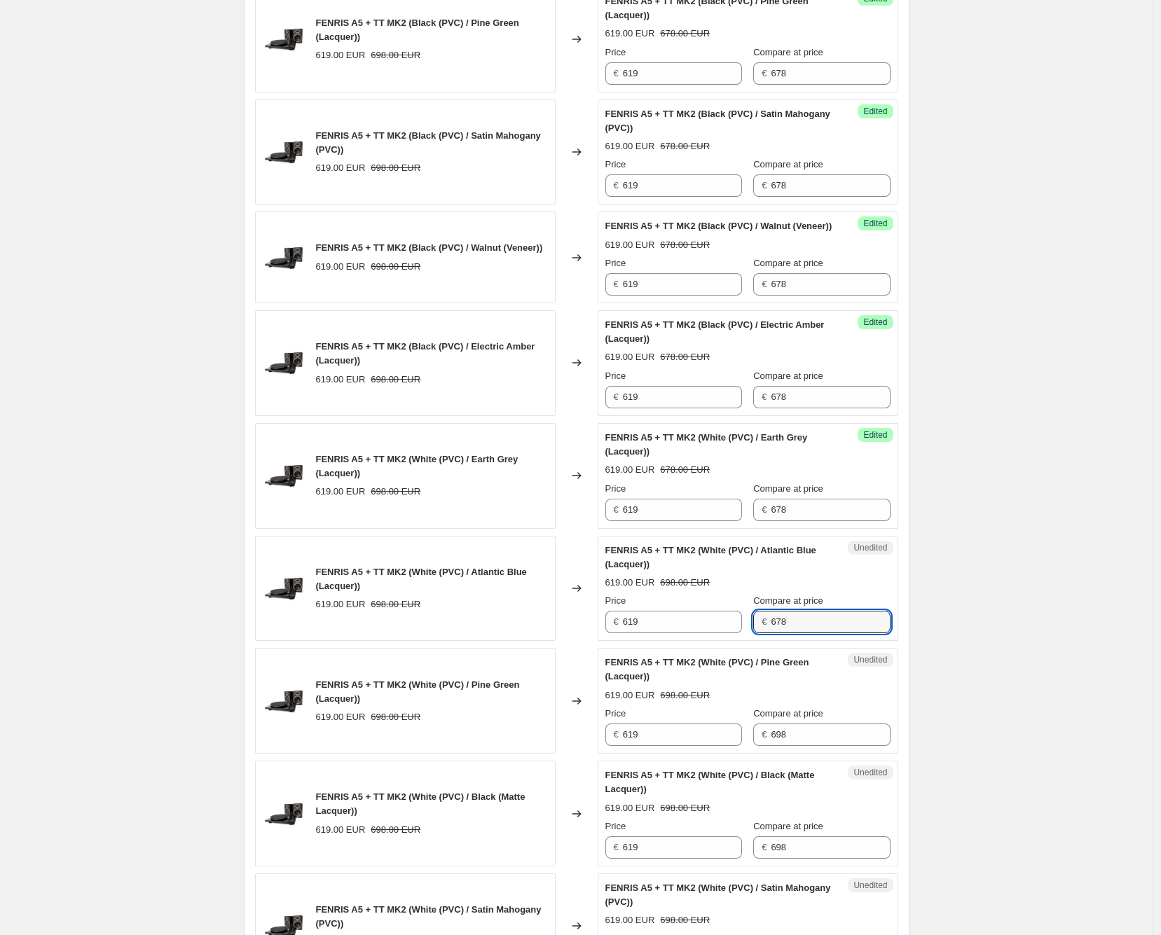
scroll to position [911, 0]
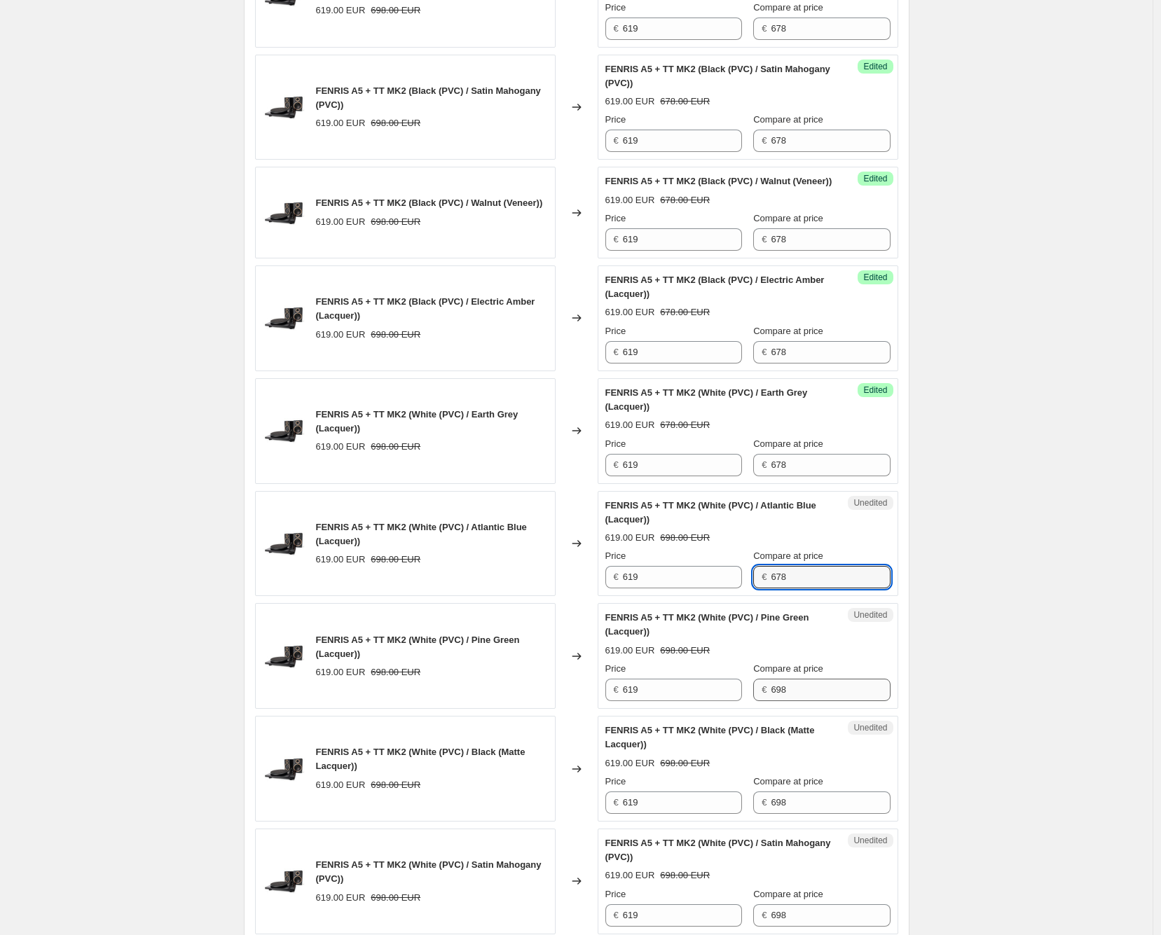
type input "678"
click at [815, 696] on input "698" at bounding box center [829, 690] width 119 height 22
paste input "7"
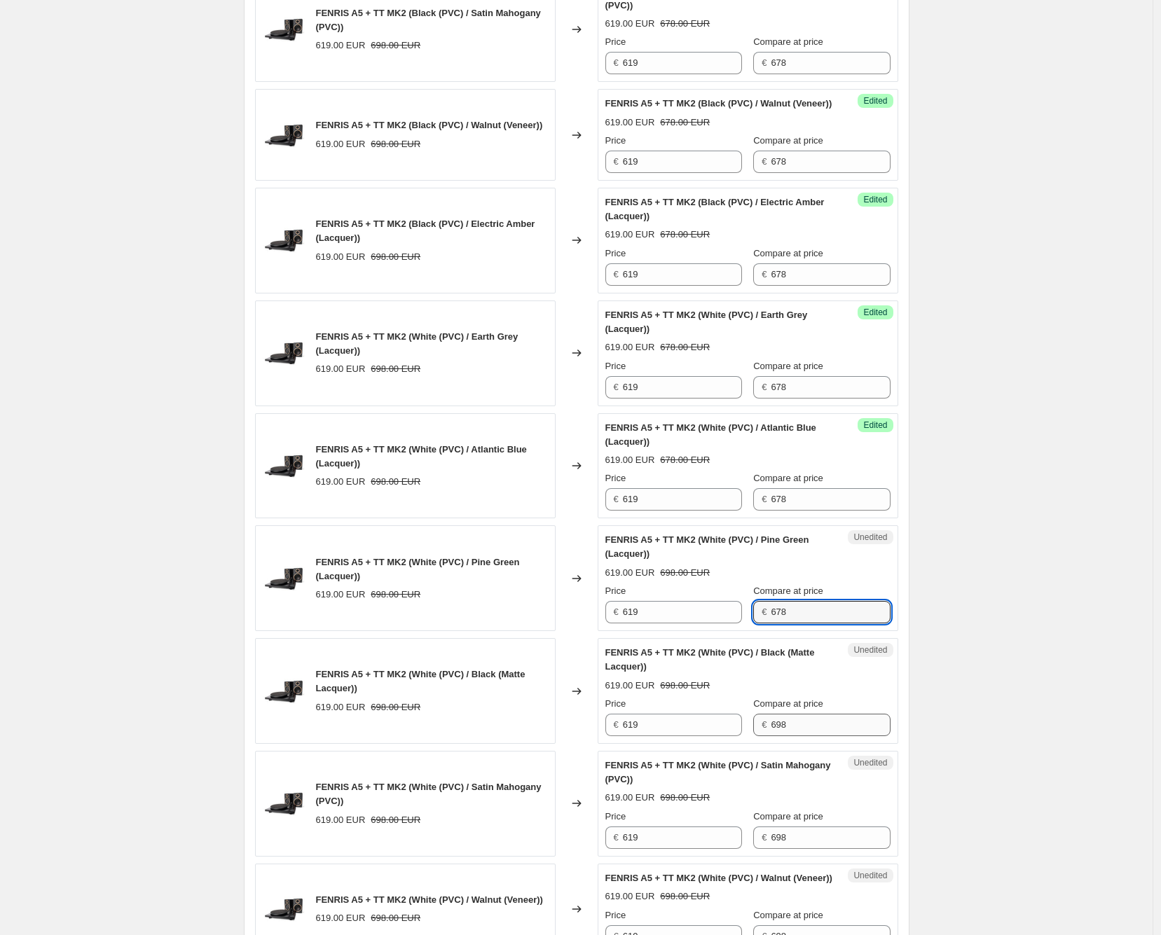
type input "678"
click at [810, 736] on input "698" at bounding box center [829, 725] width 119 height 22
paste input "7"
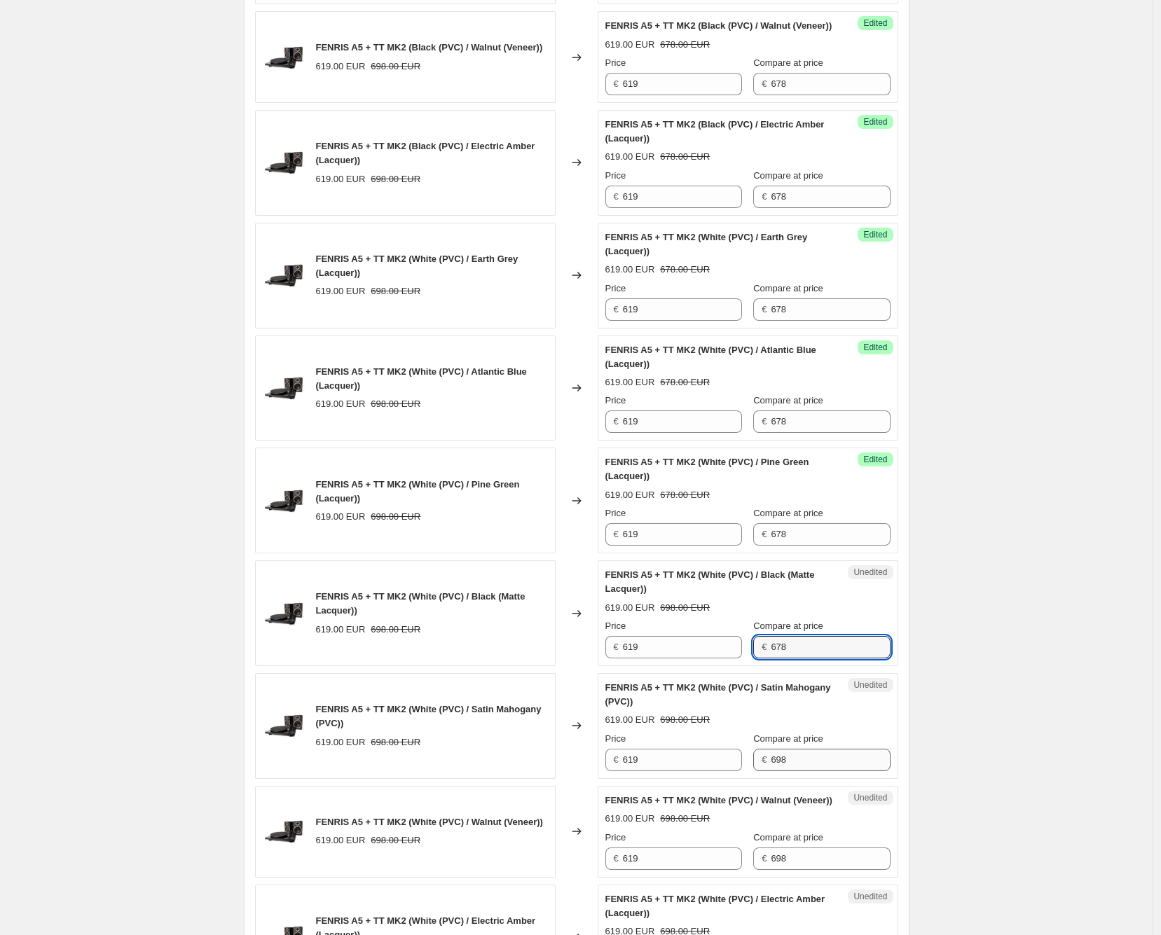
type input "678"
click at [810, 771] on input "698" at bounding box center [829, 760] width 119 height 22
paste input "7"
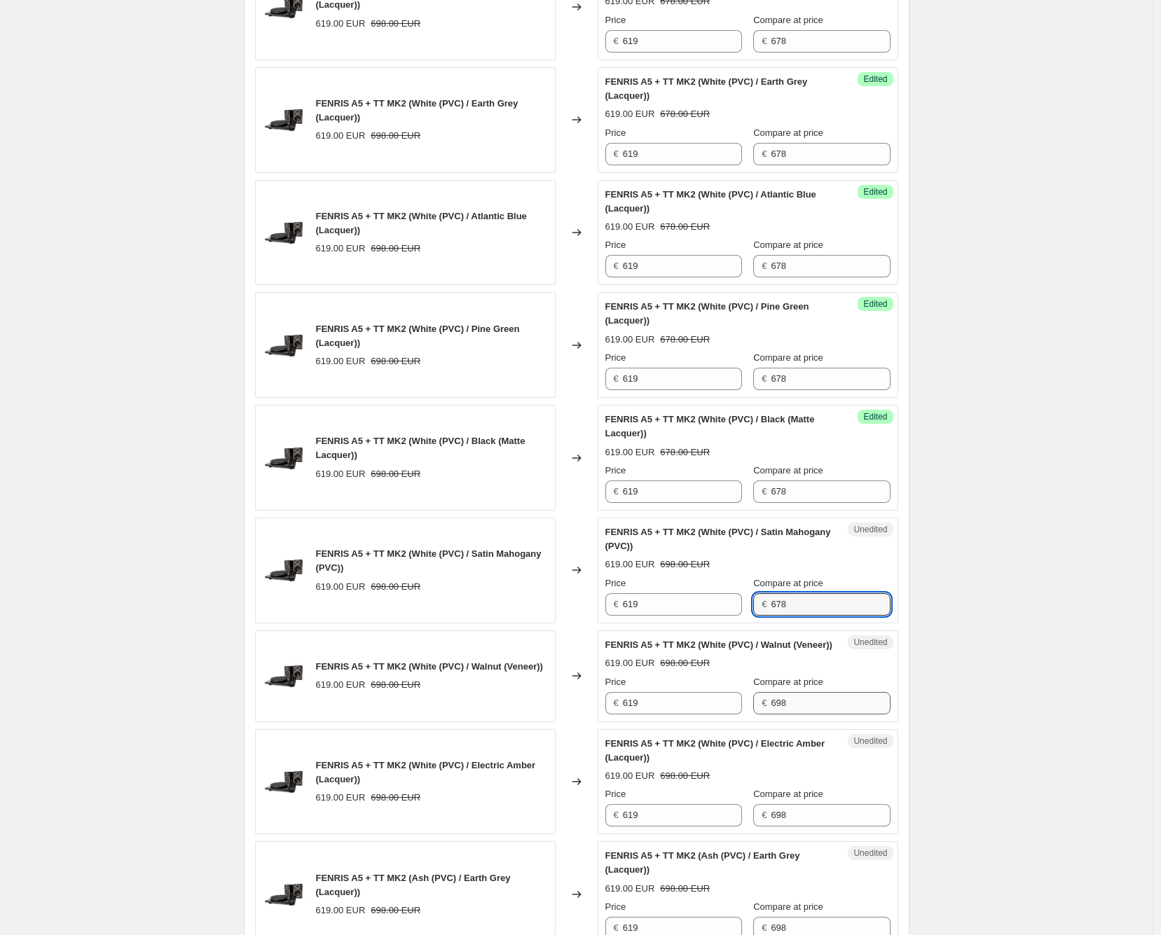
type input "678"
click at [807, 714] on input "698" at bounding box center [829, 703] width 119 height 22
paste input "7"
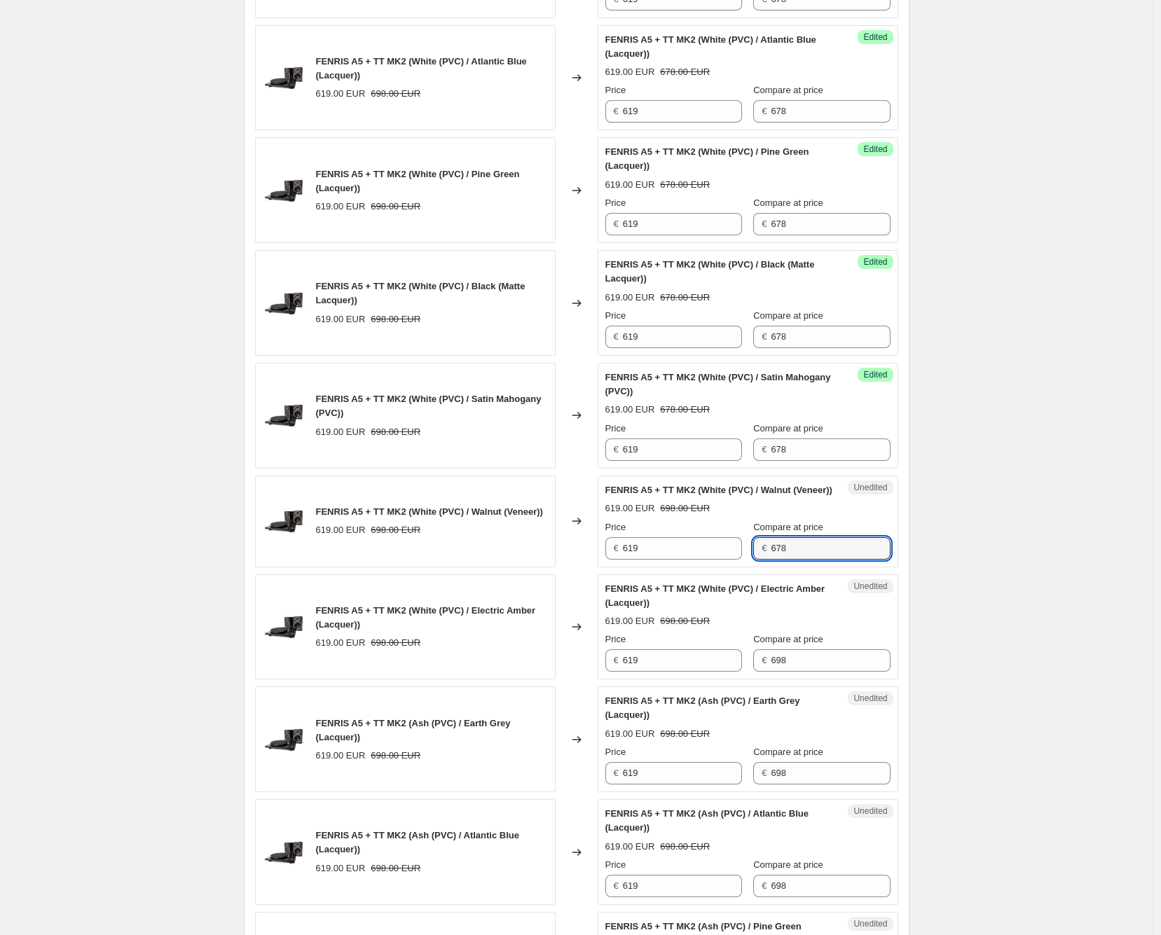
scroll to position [1377, 0]
type input "678"
click at [810, 671] on input "698" at bounding box center [829, 660] width 119 height 22
paste input "7"
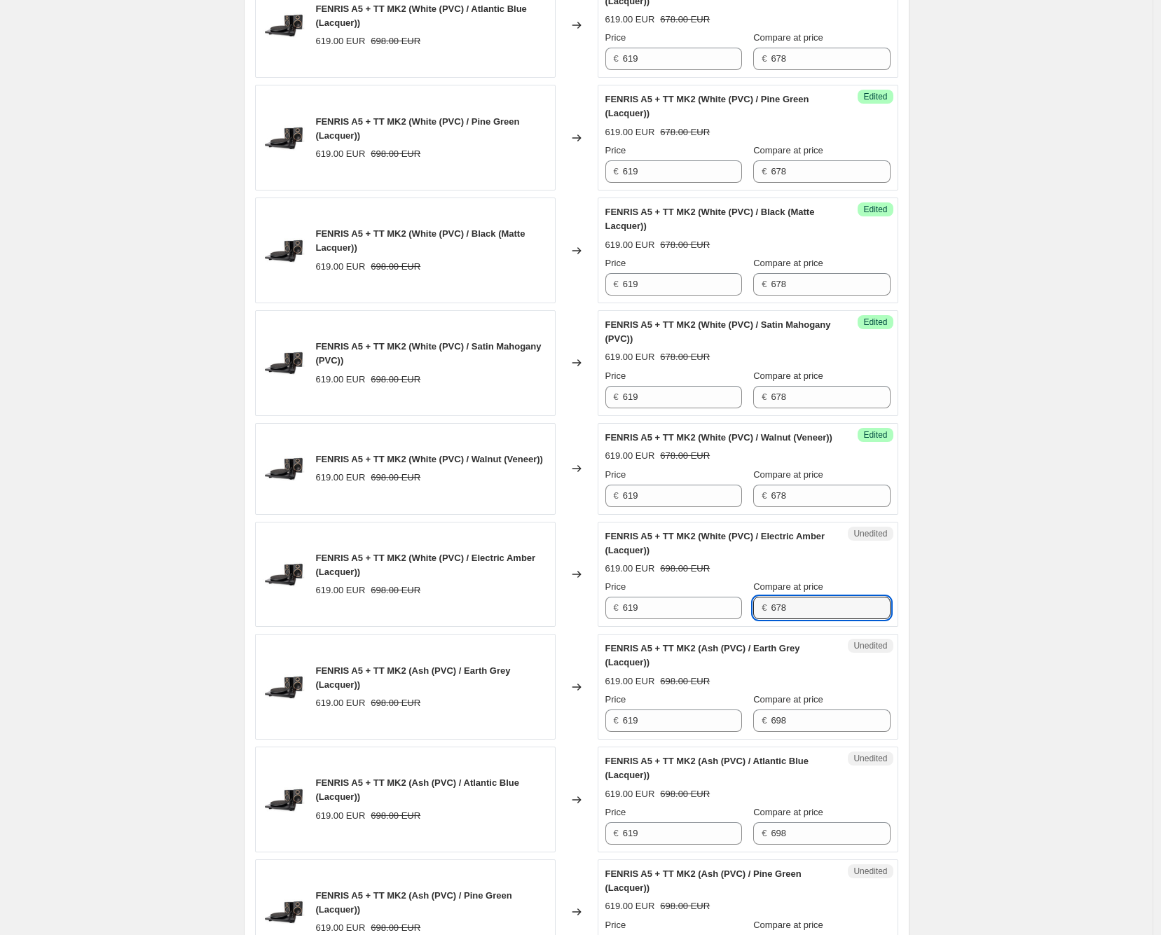
scroll to position [1455, 0]
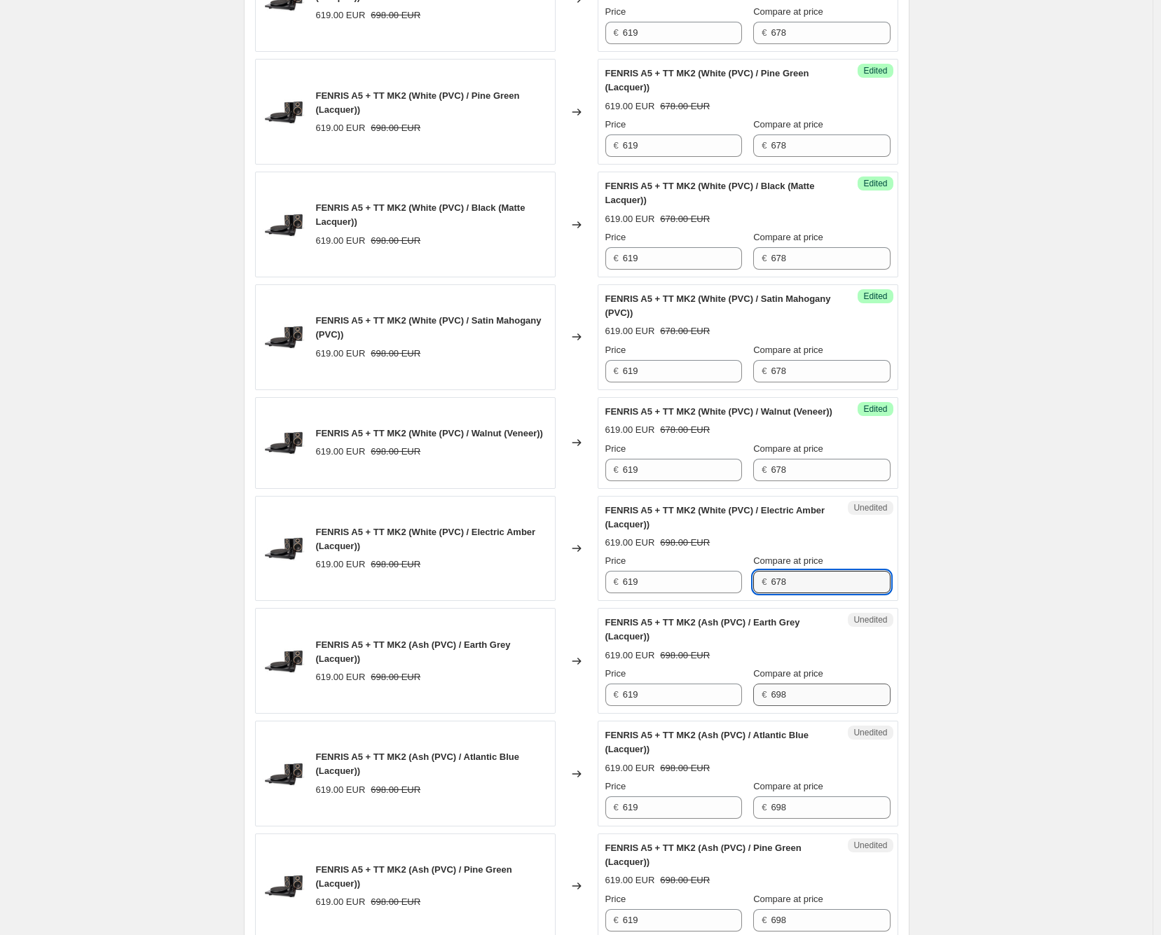
type input "678"
click at [810, 706] on input "698" at bounding box center [829, 695] width 119 height 22
paste input "7"
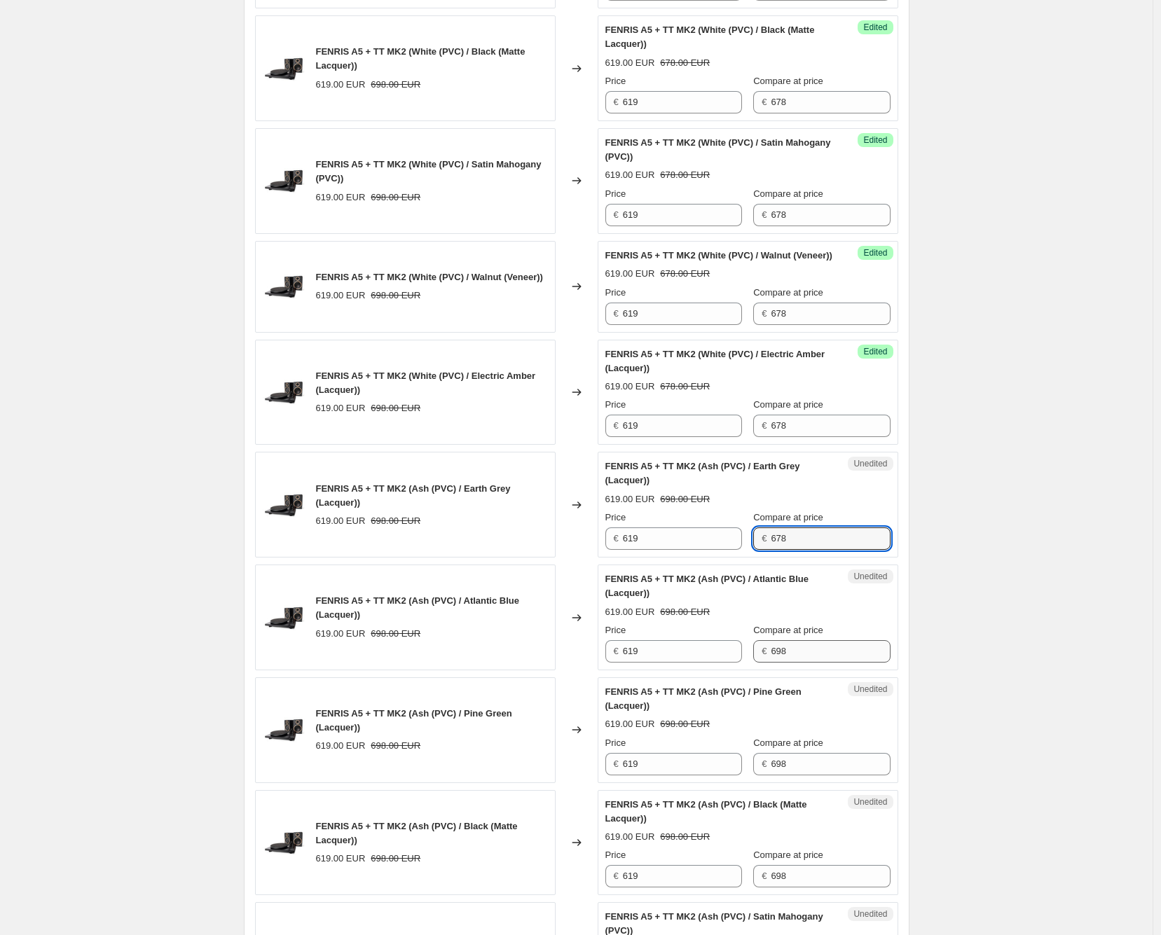
type input "678"
click at [801, 663] on input "698" at bounding box center [829, 651] width 119 height 22
paste input "7"
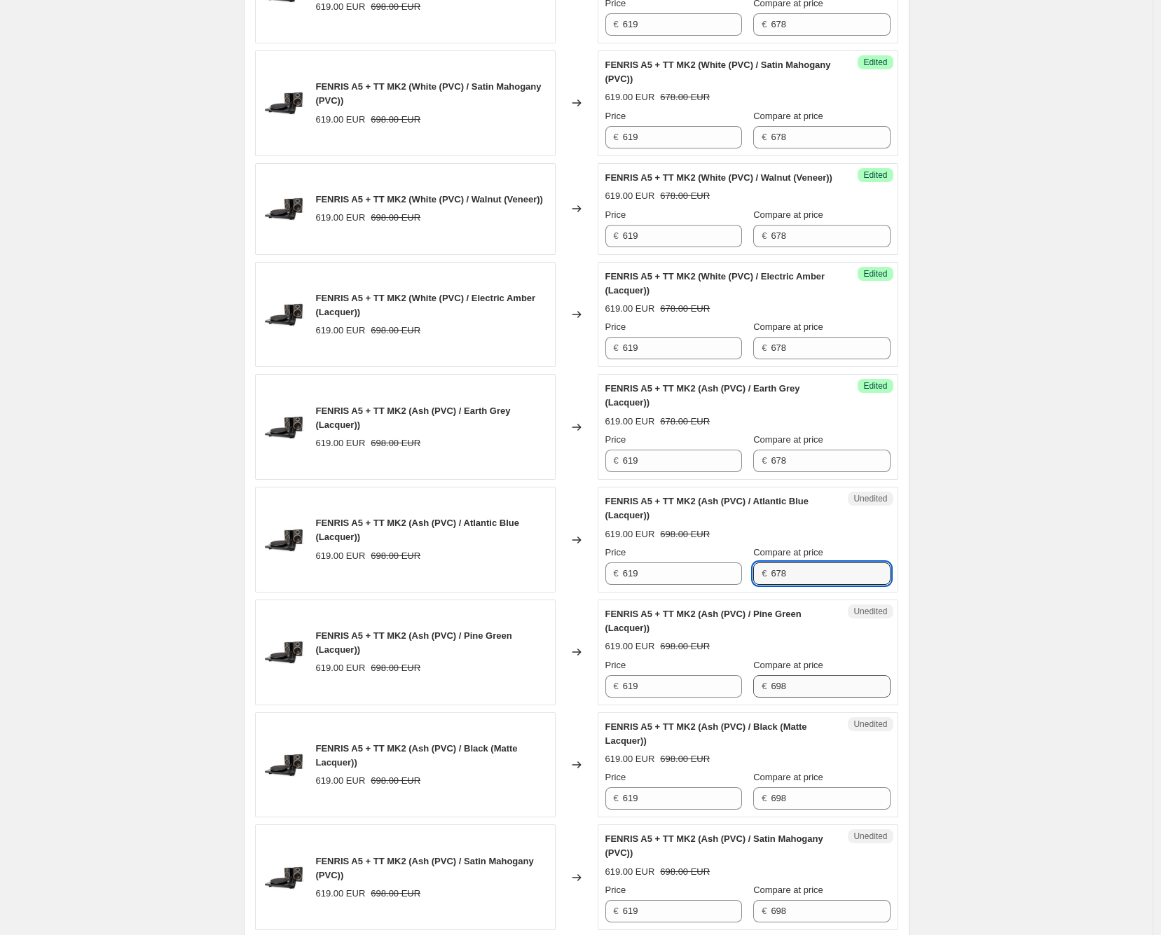
type input "678"
click at [810, 698] on input "698" at bounding box center [829, 686] width 119 height 22
paste input "7"
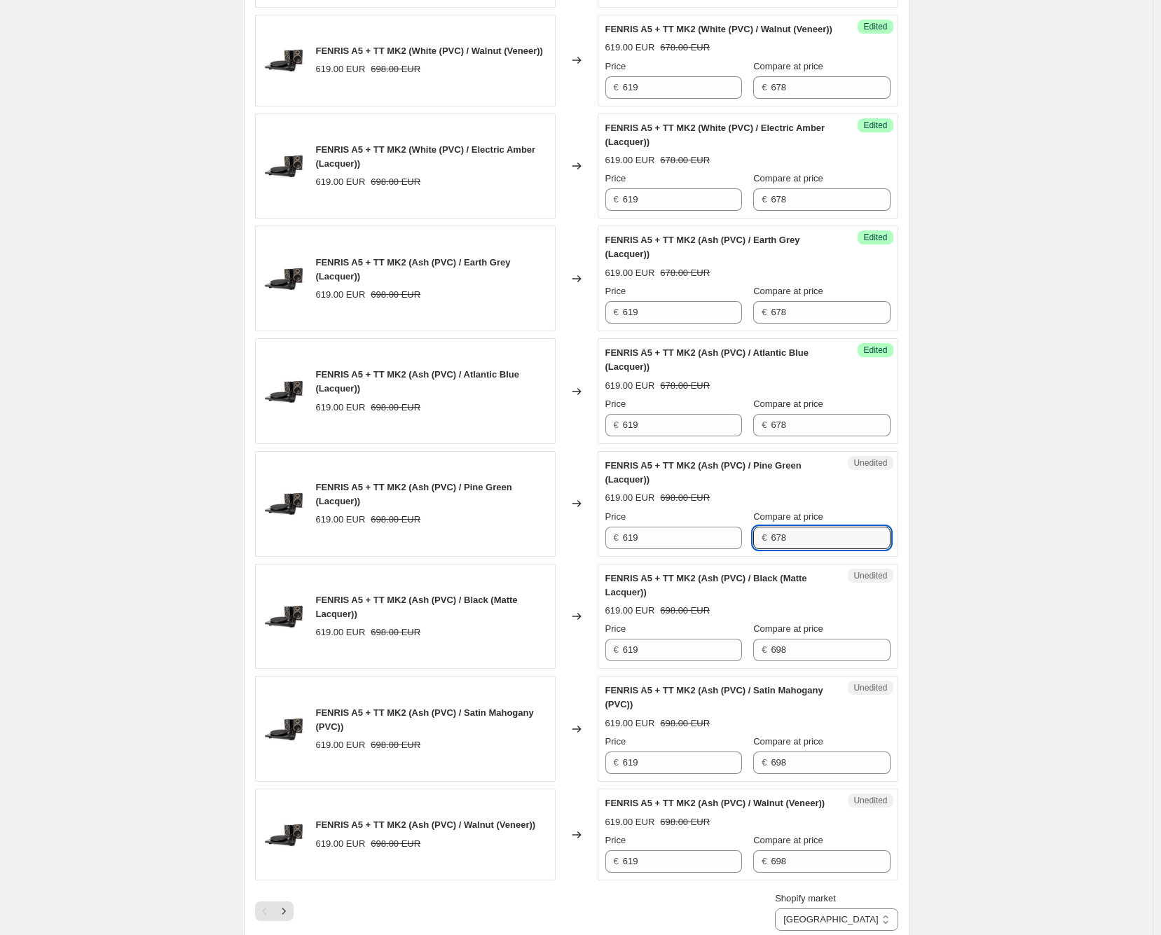
scroll to position [1844, 0]
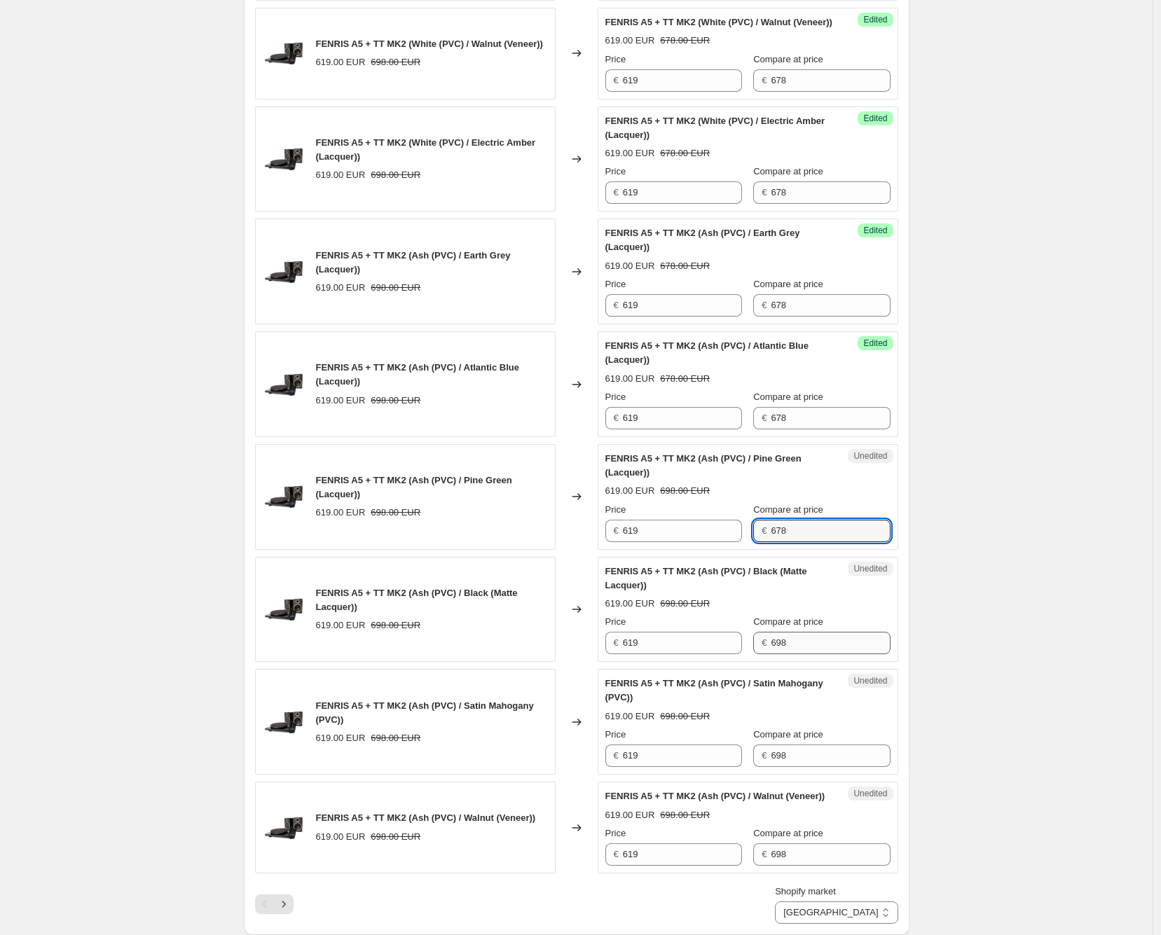
type input "678"
click at [796, 654] on input "698" at bounding box center [829, 643] width 119 height 22
paste input "7"
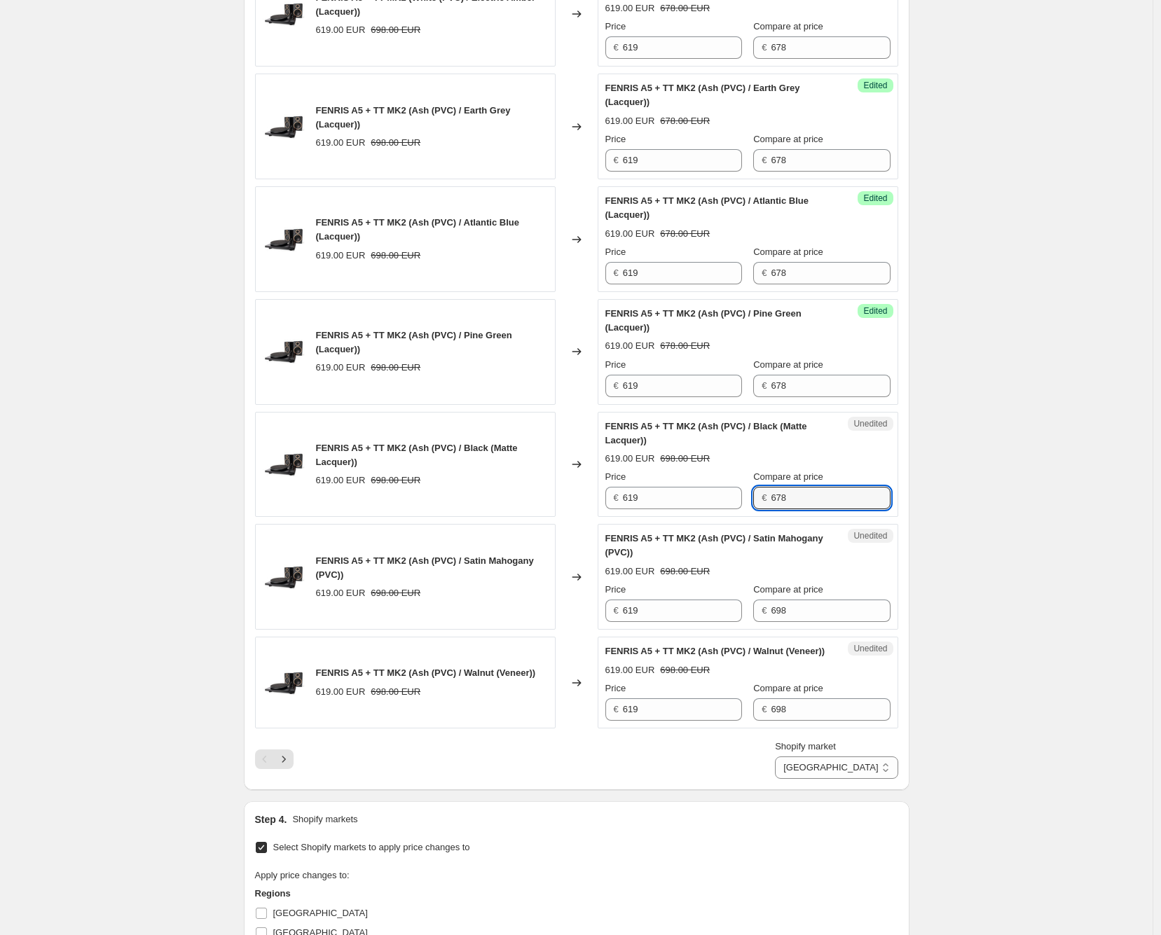
scroll to position [2000, 0]
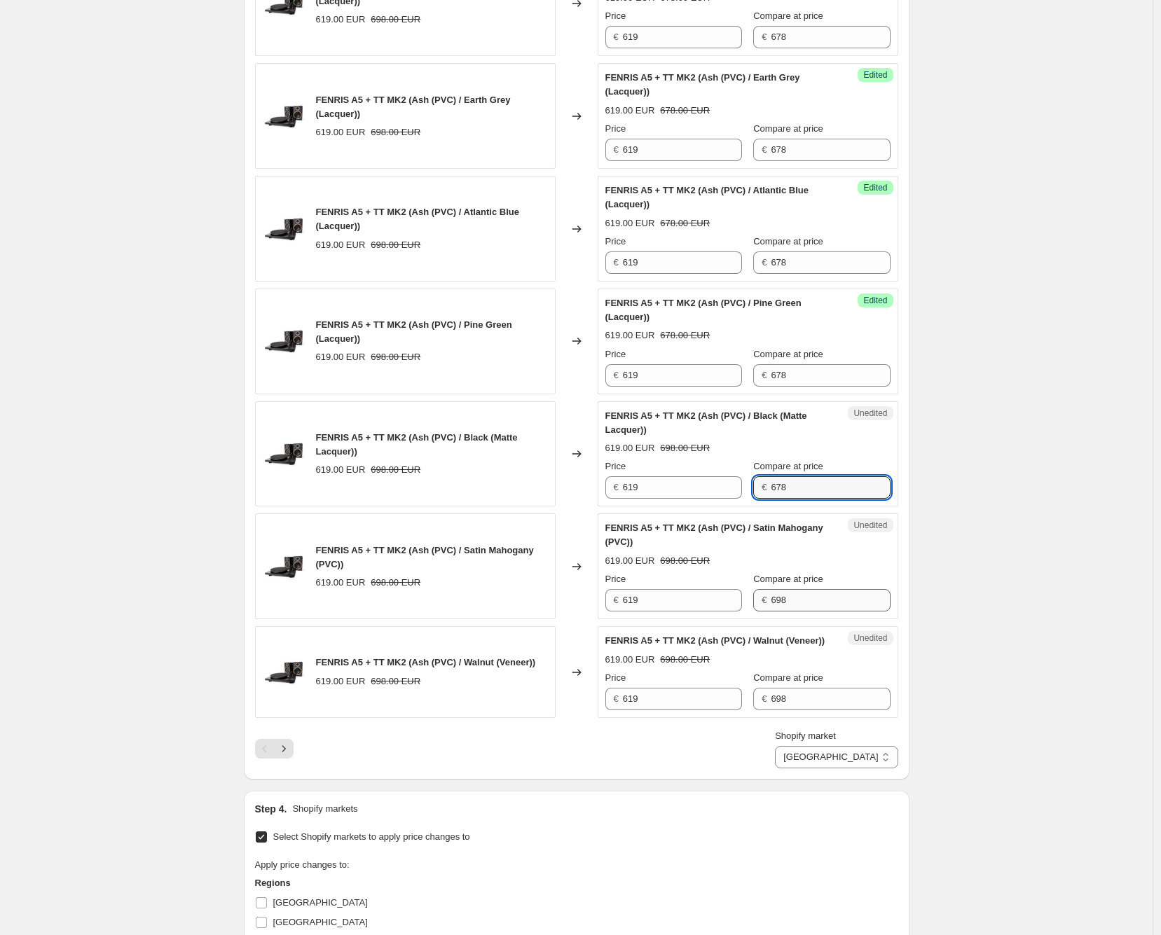
type input "678"
click at [809, 611] on input "698" at bounding box center [829, 600] width 119 height 22
paste
type input "678"
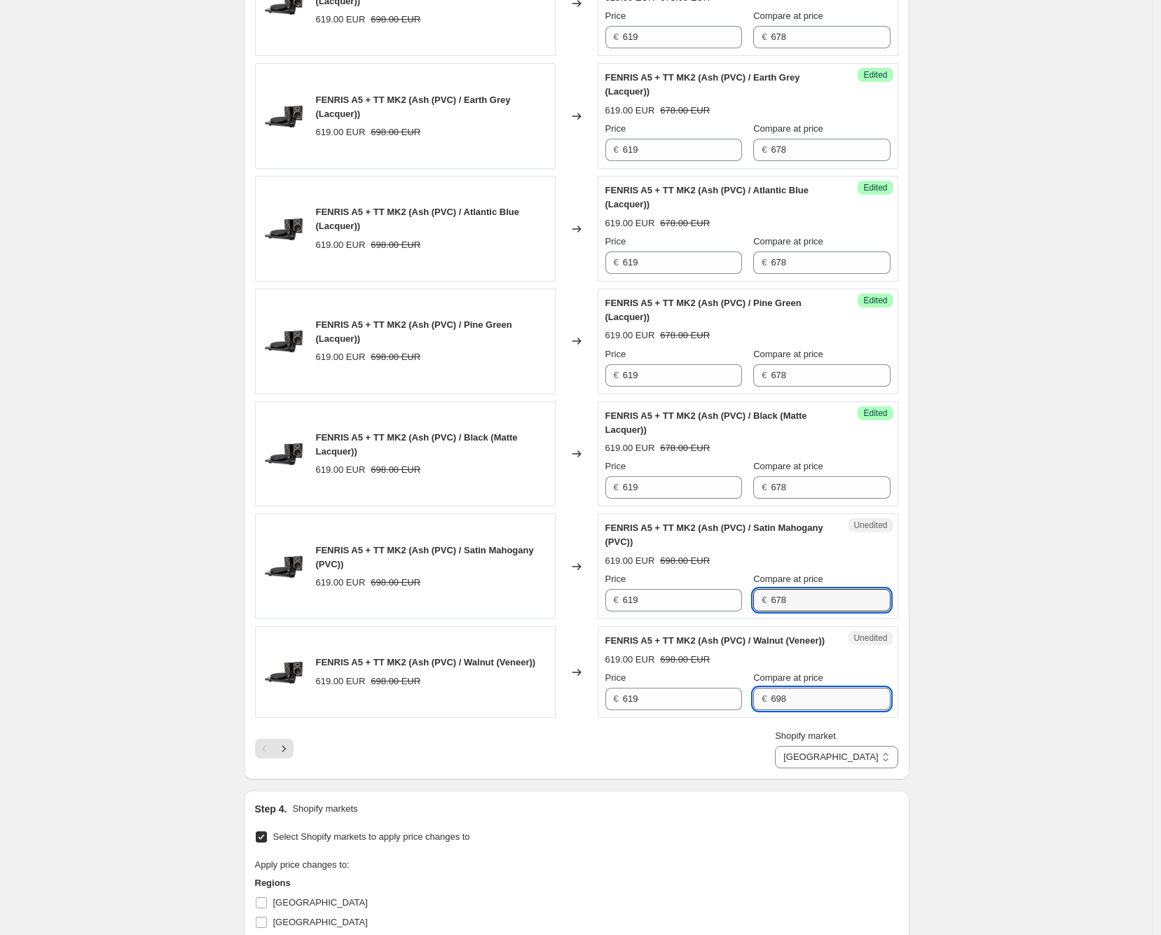
click at [805, 710] on input "698" at bounding box center [829, 699] width 119 height 22
type input "678"
drag, startPoint x: 689, startPoint y: 738, endPoint x: 567, endPoint y: 731, distance: 121.4
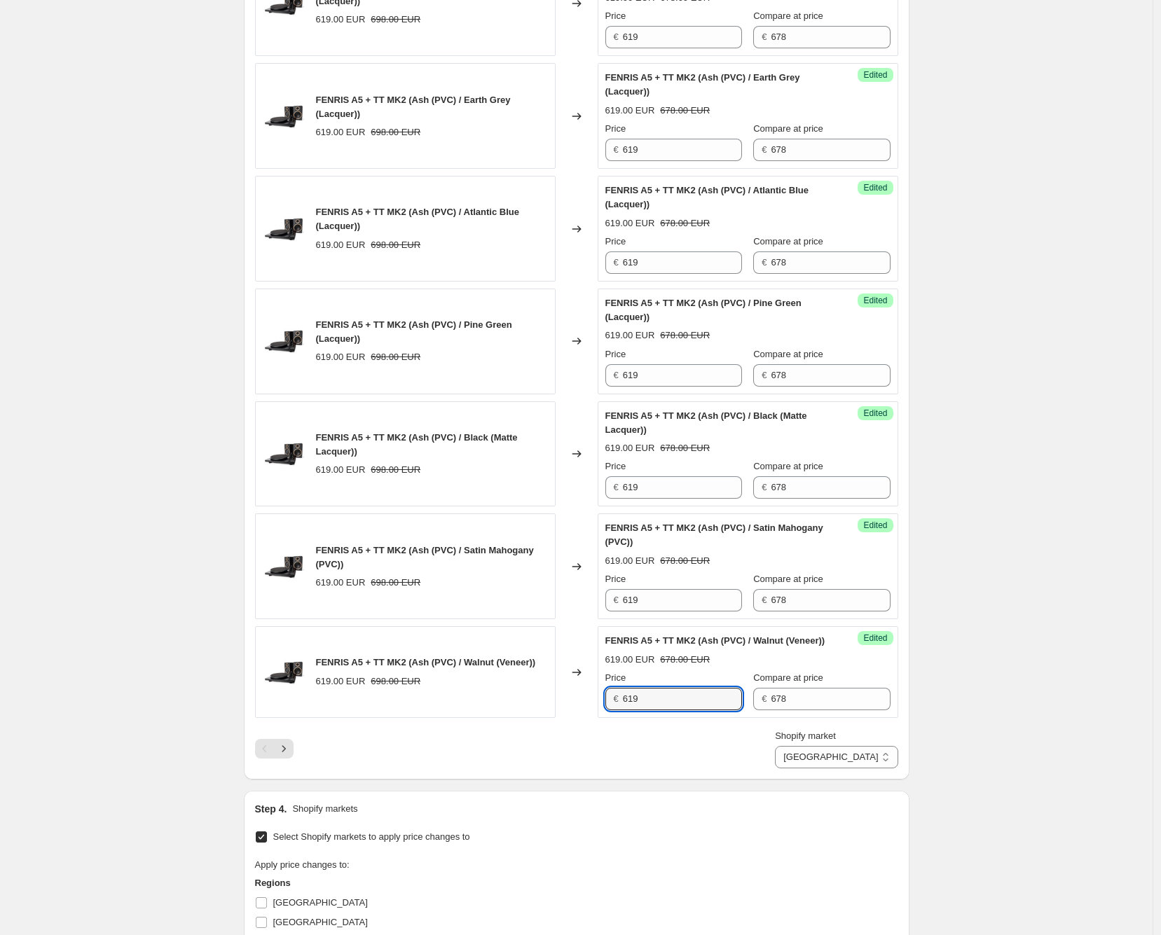
click at [567, 718] on div "FENRIS A5 + TT MK2 (Ash (PVC) / Walnut (Veneer)) 619.00 EUR 698.00 EUR Changed …" at bounding box center [576, 672] width 643 height 92
click at [674, 710] on input "619" at bounding box center [682, 699] width 119 height 22
paste input "0"
type input "610"
click at [675, 611] on input "619" at bounding box center [682, 600] width 119 height 22
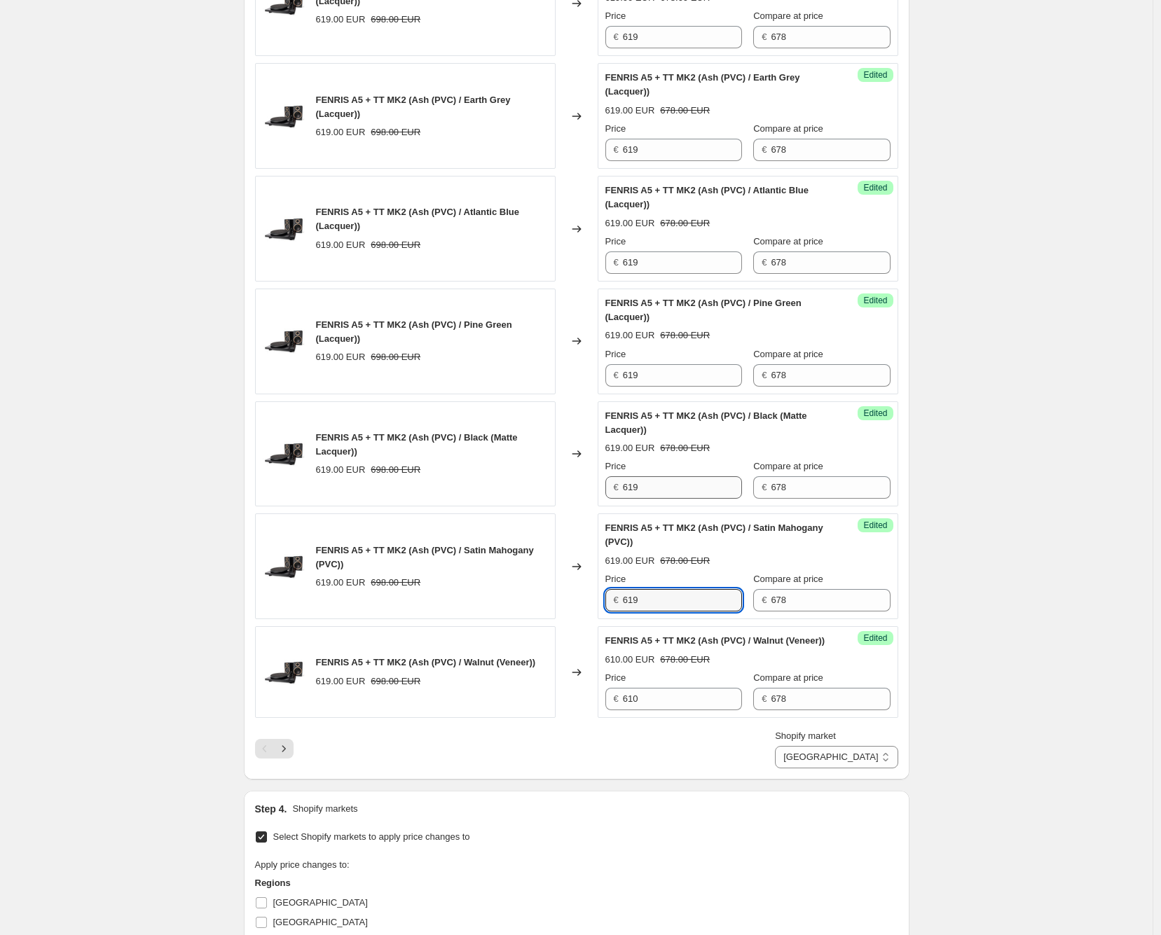
paste input "0"
type input "610"
click at [672, 499] on input "619" at bounding box center [682, 487] width 119 height 22
paste input "0"
type input "610"
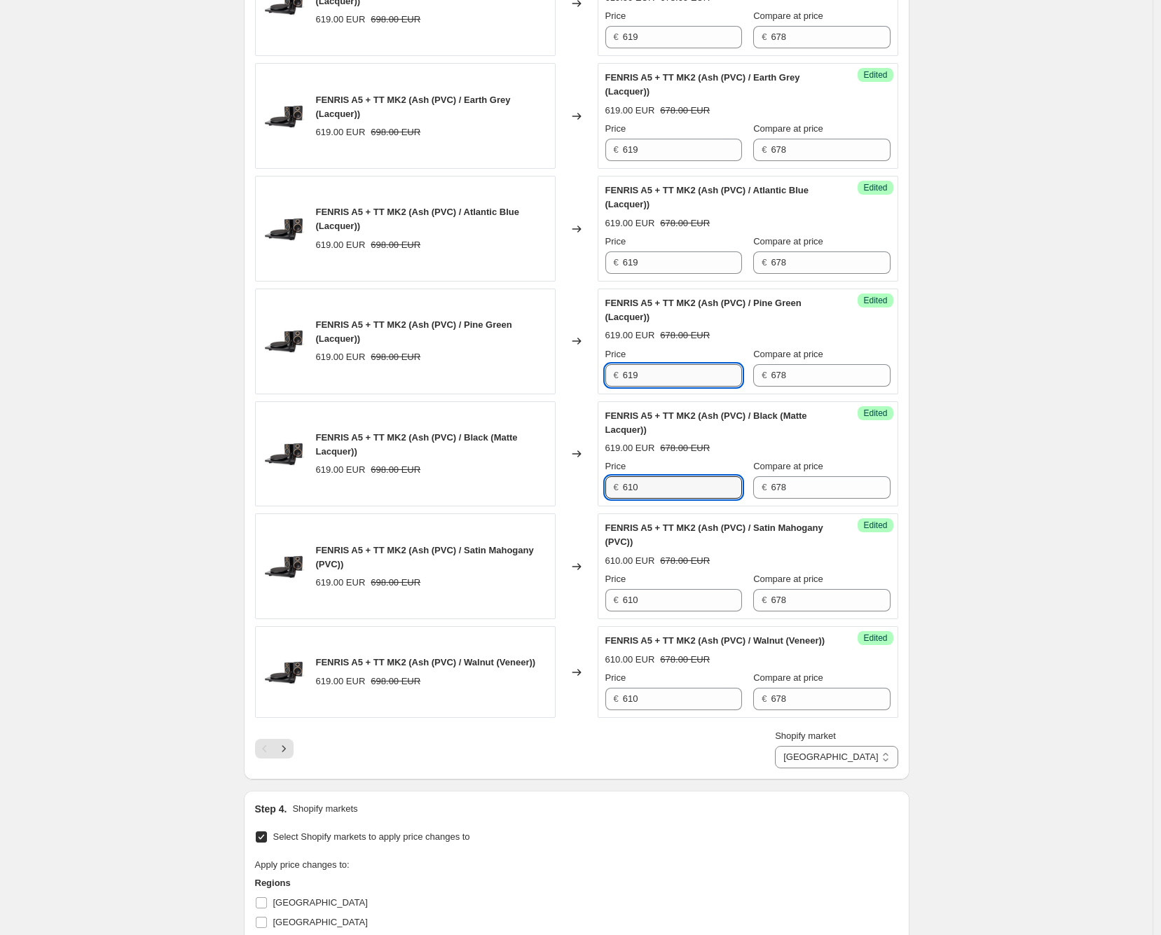
click at [669, 387] on input "619" at bounding box center [682, 375] width 119 height 22
paste input "0"
type input "610"
click at [664, 274] on input "619" at bounding box center [682, 262] width 119 height 22
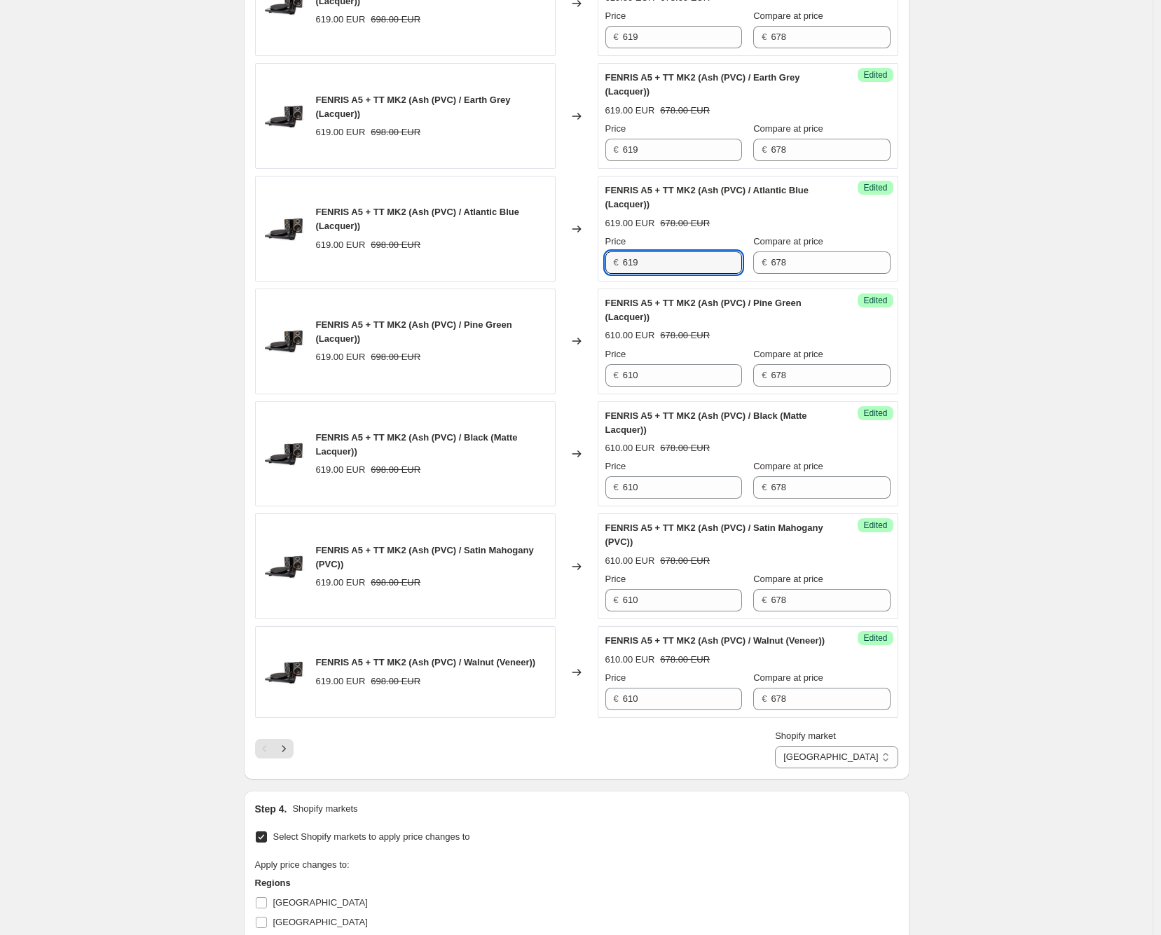
paste input "0"
type input "610"
click at [661, 161] on input "619" at bounding box center [682, 150] width 119 height 22
paste input "0"
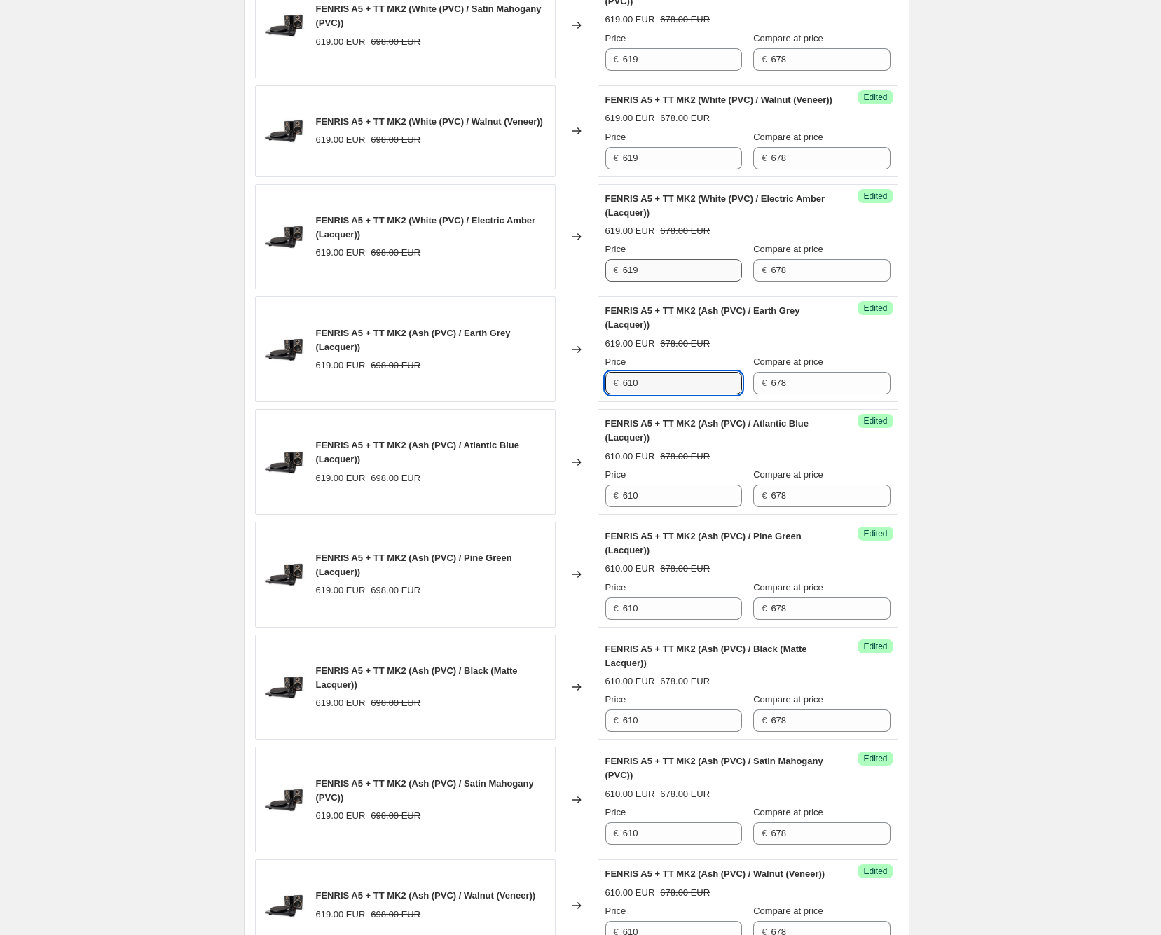
type input "610"
click at [670, 282] on input "619" at bounding box center [682, 270] width 119 height 22
paste input "0"
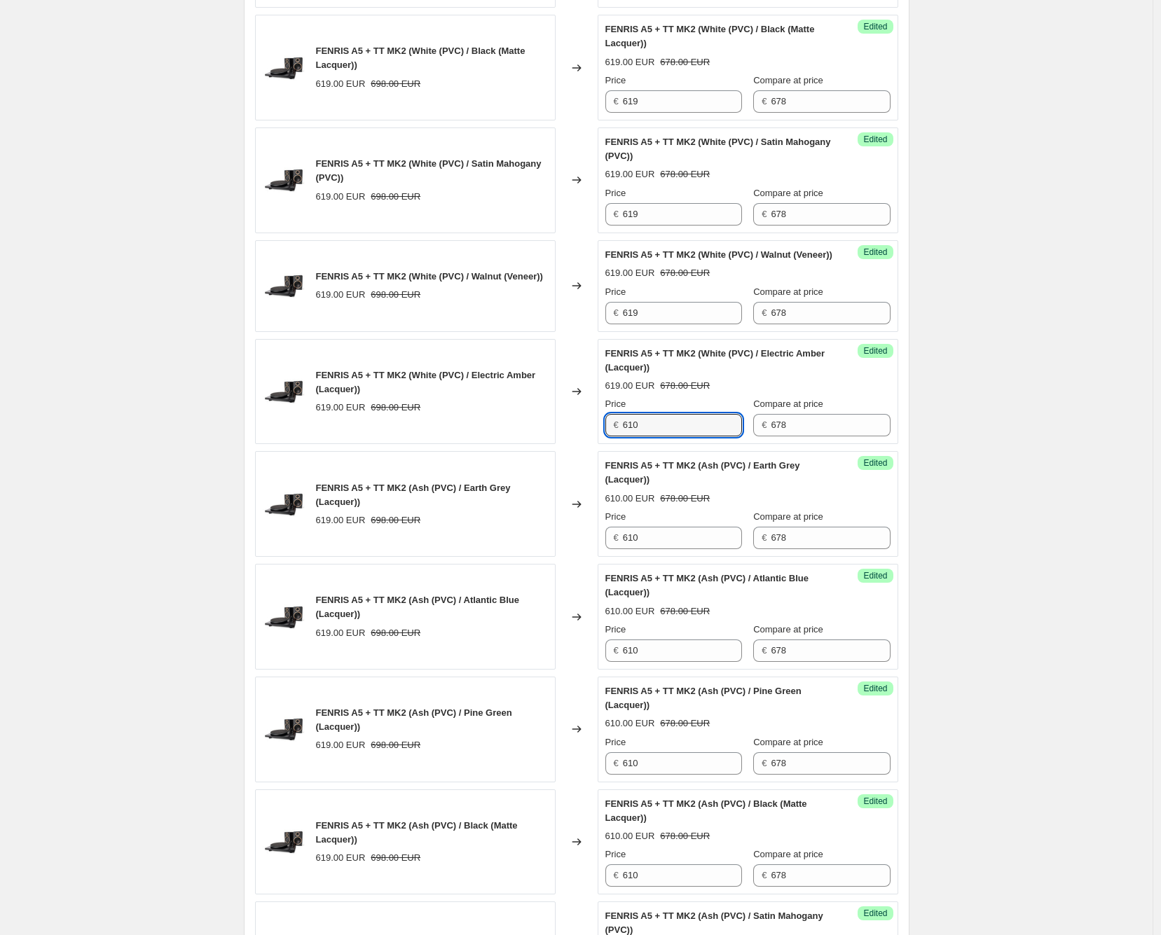
scroll to position [1611, 0]
type input "610"
click at [649, 325] on input "619" at bounding box center [682, 314] width 119 height 22
paste input "0"
type input "610"
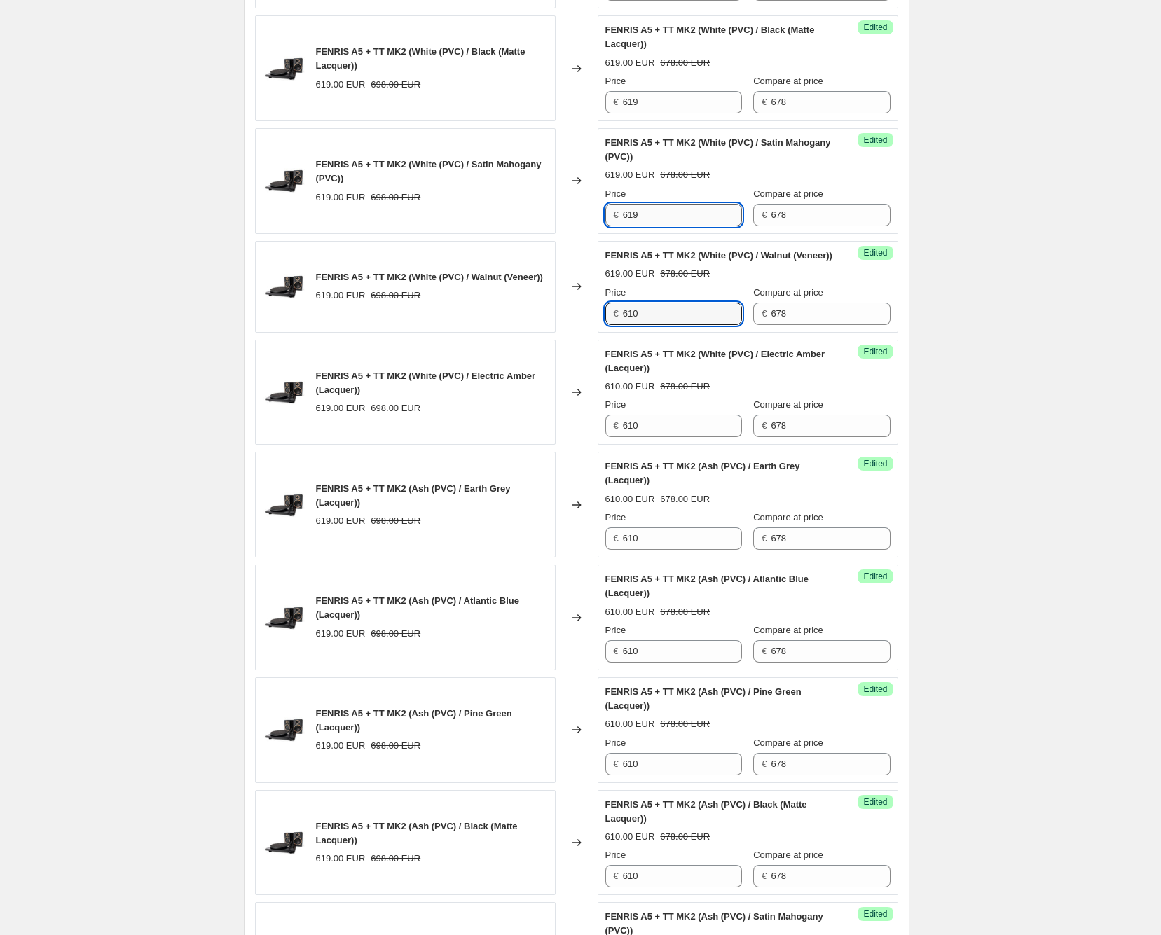
click at [661, 226] on input "619" at bounding box center [682, 215] width 119 height 22
paste input "0"
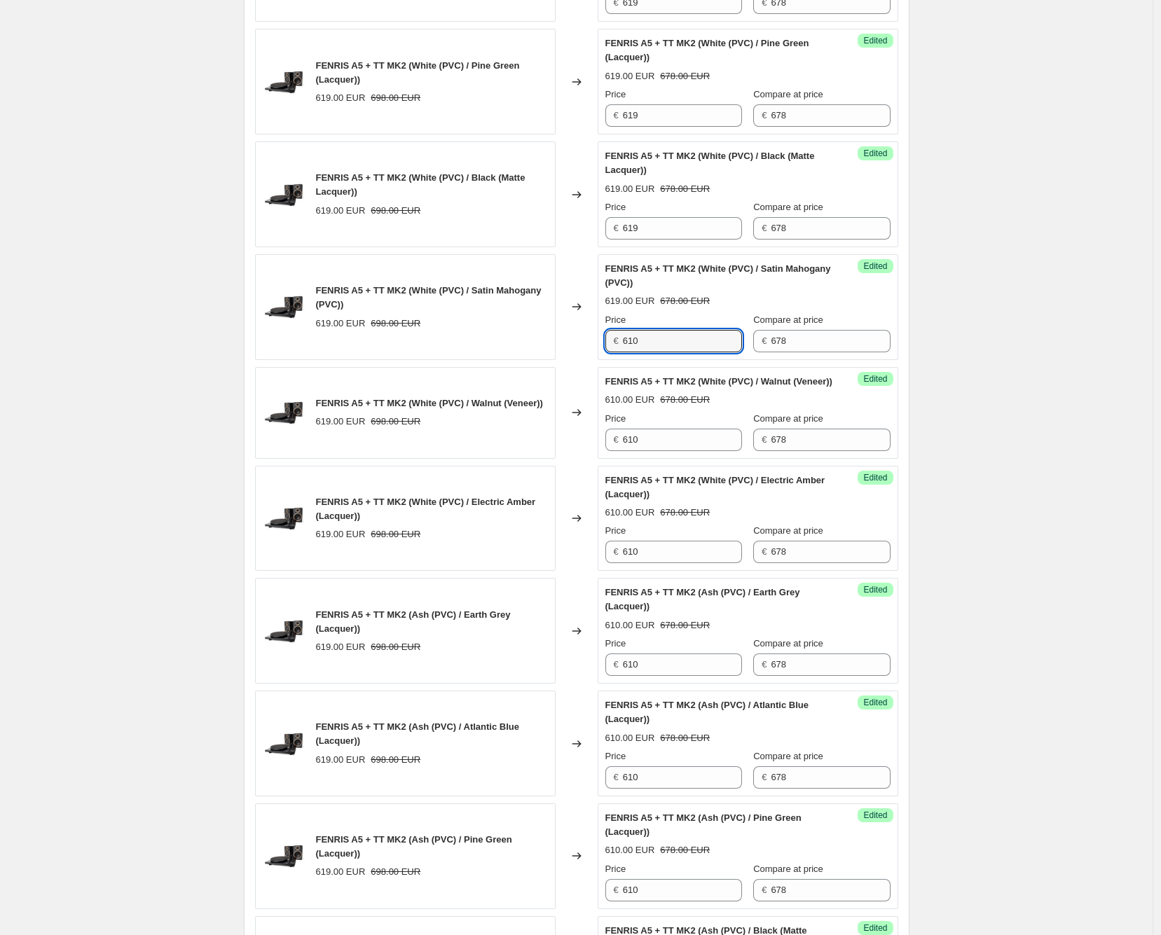
scroll to position [1455, 0]
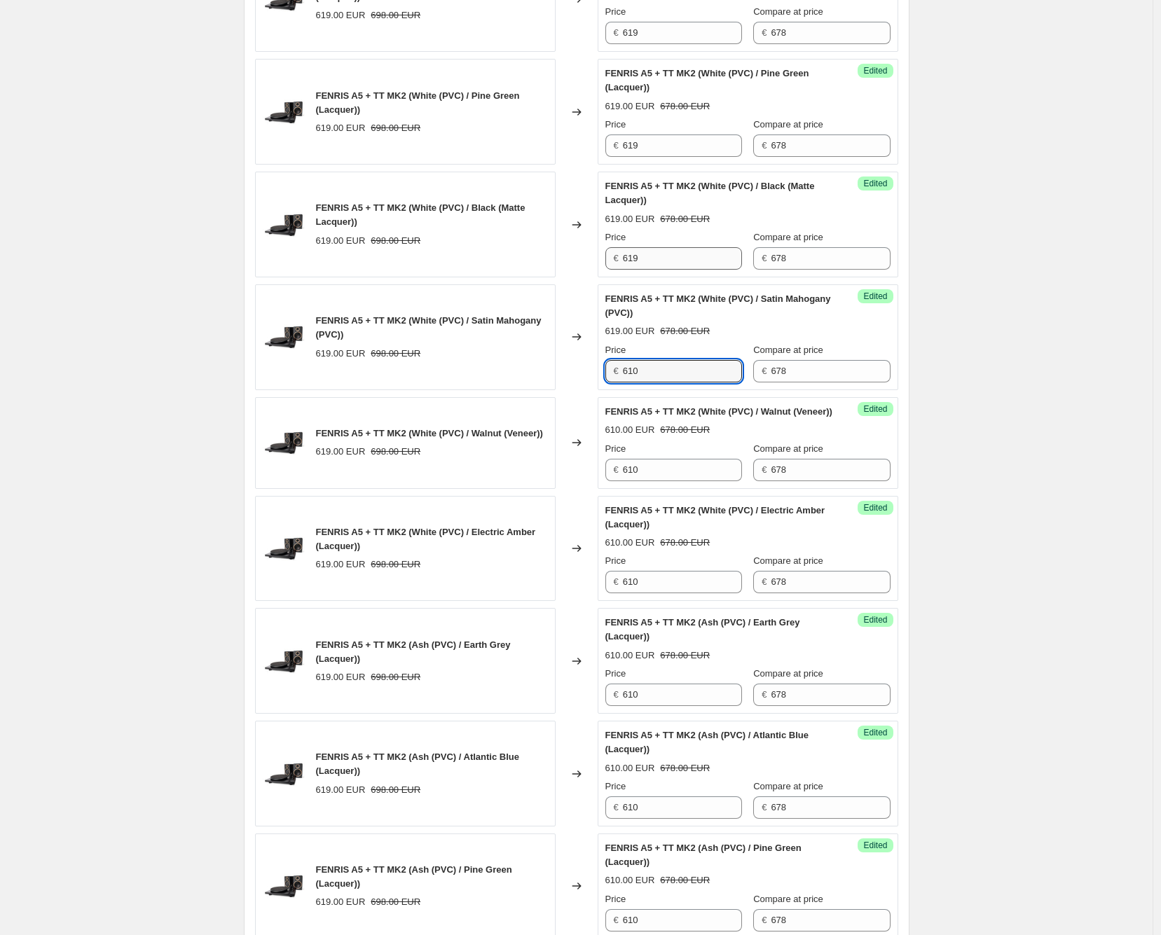
type input "610"
click at [647, 270] on input "619" at bounding box center [682, 258] width 119 height 22
paste input "0"
type input "610"
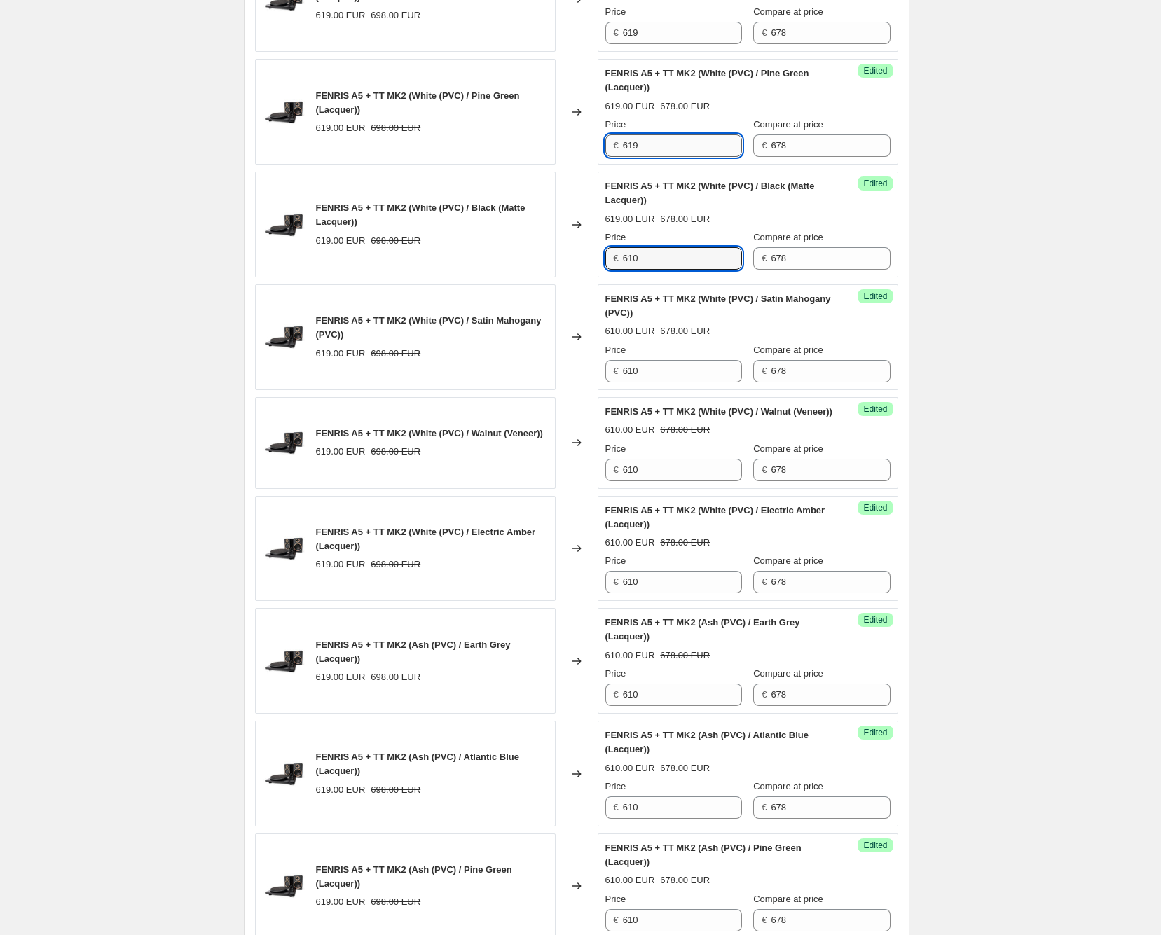
click at [667, 153] on input "619" at bounding box center [682, 145] width 119 height 22
paste input "0"
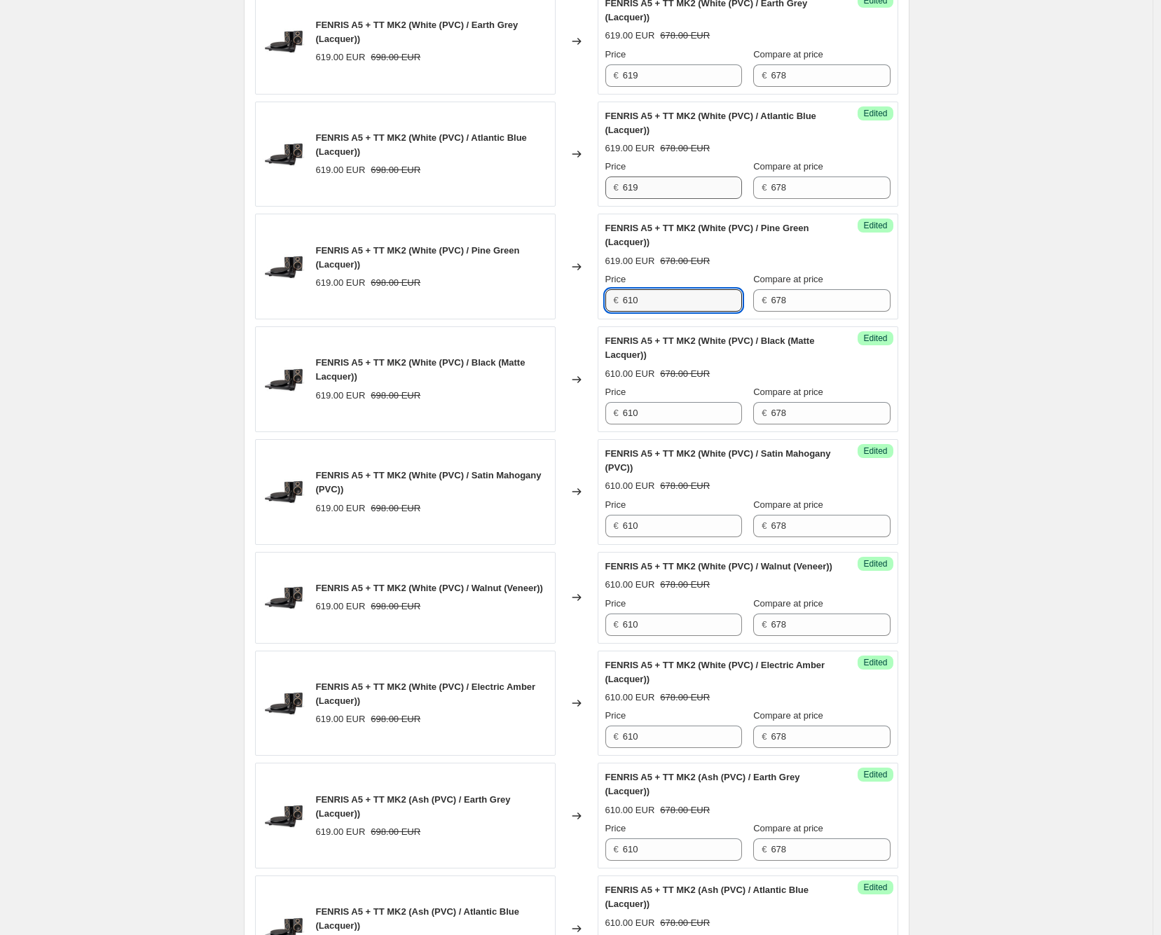
scroll to position [1299, 0]
type input "610"
click at [661, 200] on input "619" at bounding box center [682, 188] width 119 height 22
paste input "0"
type input "610"
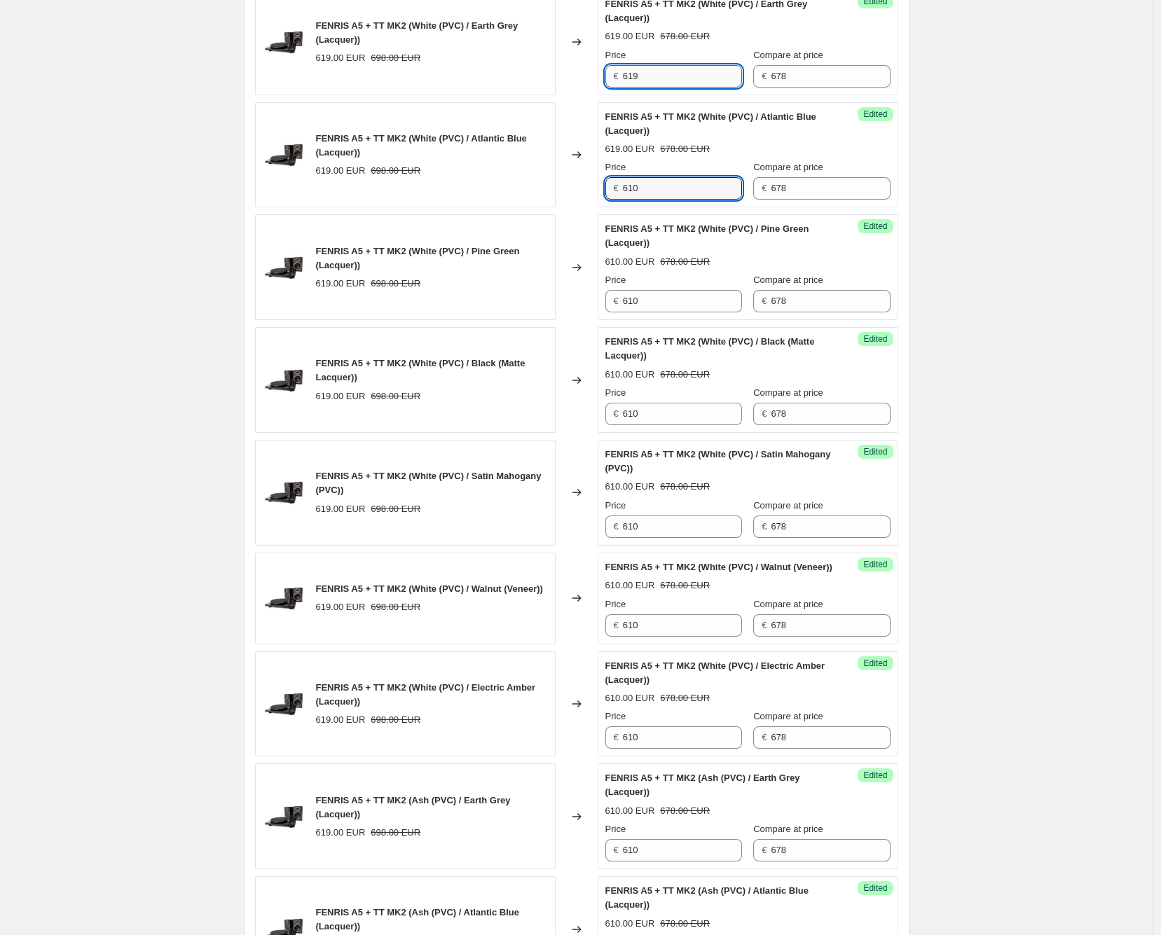
click at [668, 87] on input "619" at bounding box center [682, 76] width 119 height 22
paste input "0"
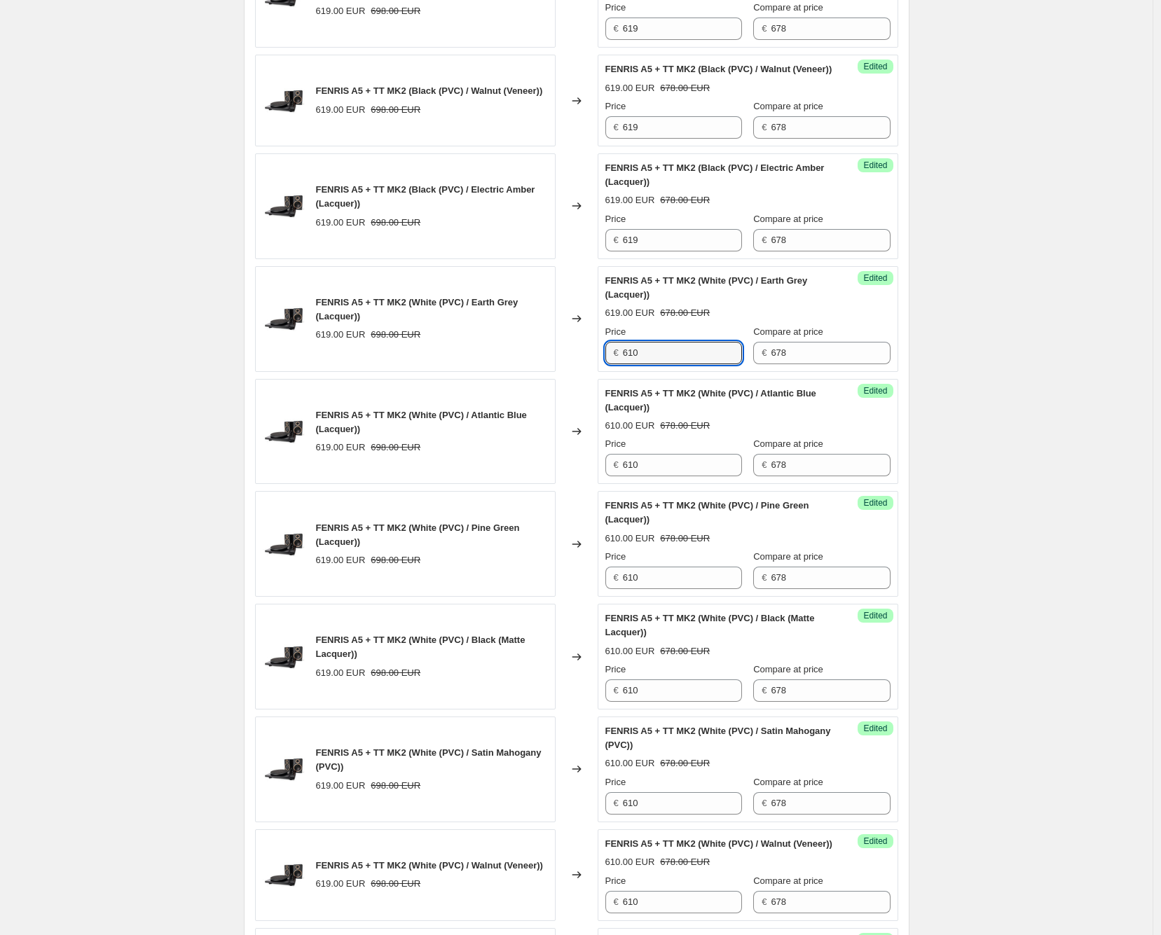
scroll to position [988, 0]
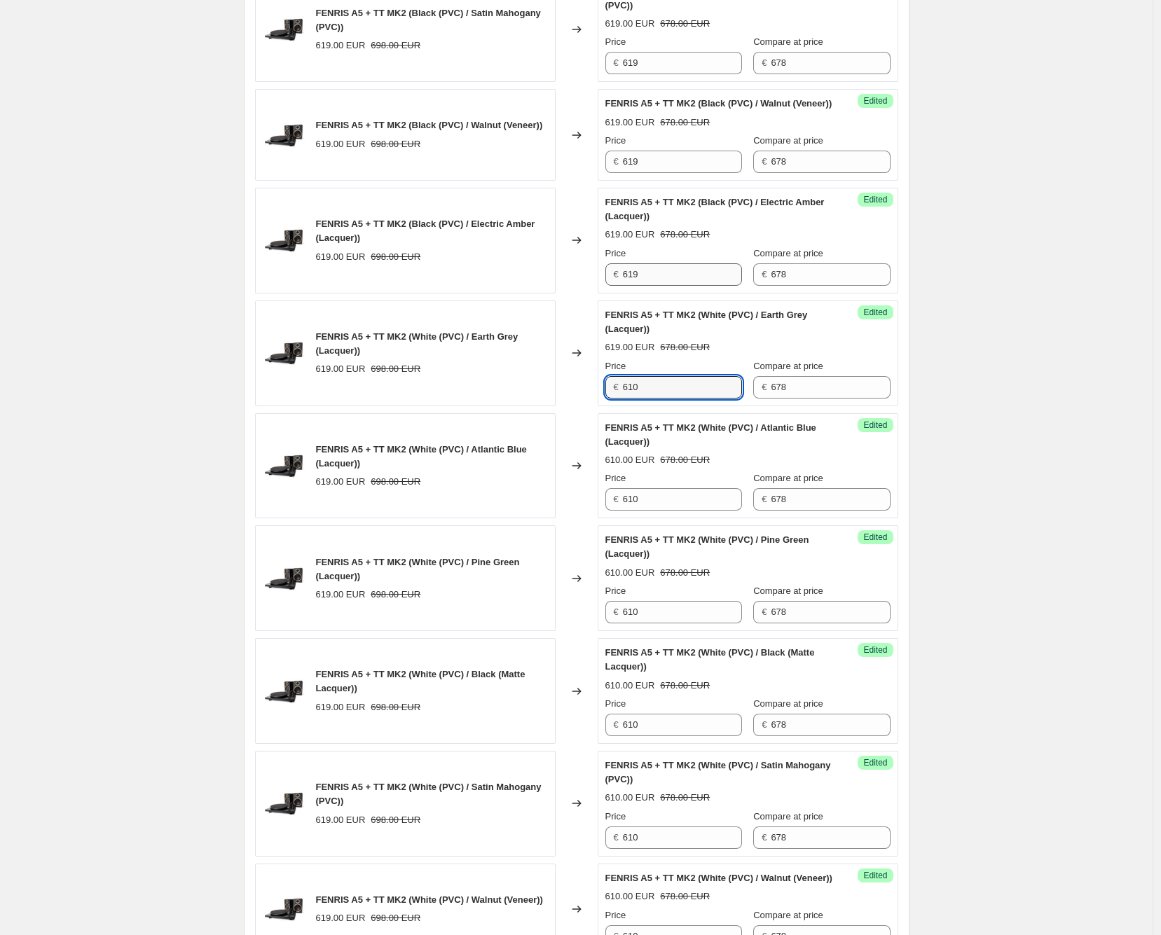
type input "610"
click at [662, 286] on input "619" at bounding box center [682, 274] width 119 height 22
paste input "0"
type input "610"
click at [660, 173] on input "619" at bounding box center [682, 162] width 119 height 22
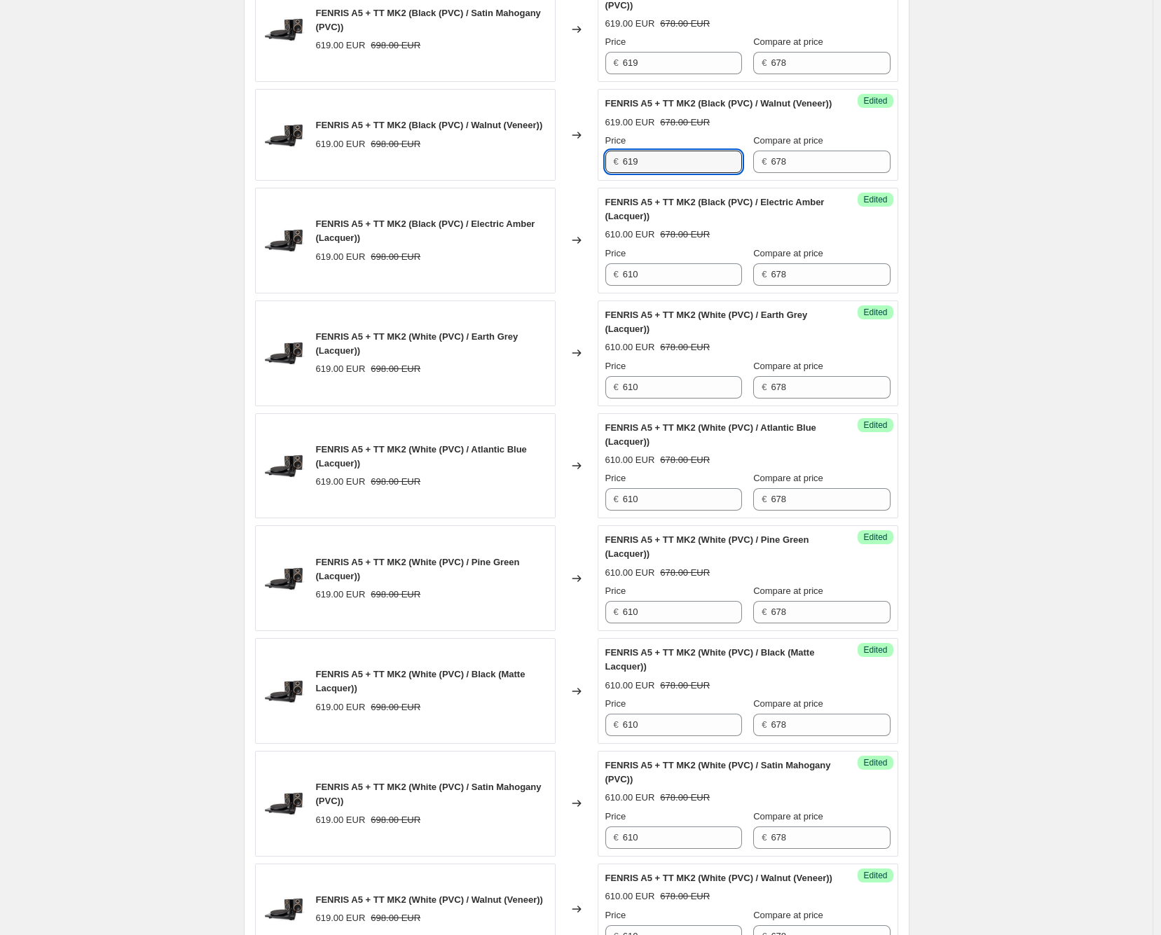
paste input "0"
type input "610"
click at [659, 64] on input "619" at bounding box center [682, 63] width 119 height 22
paste input "0"
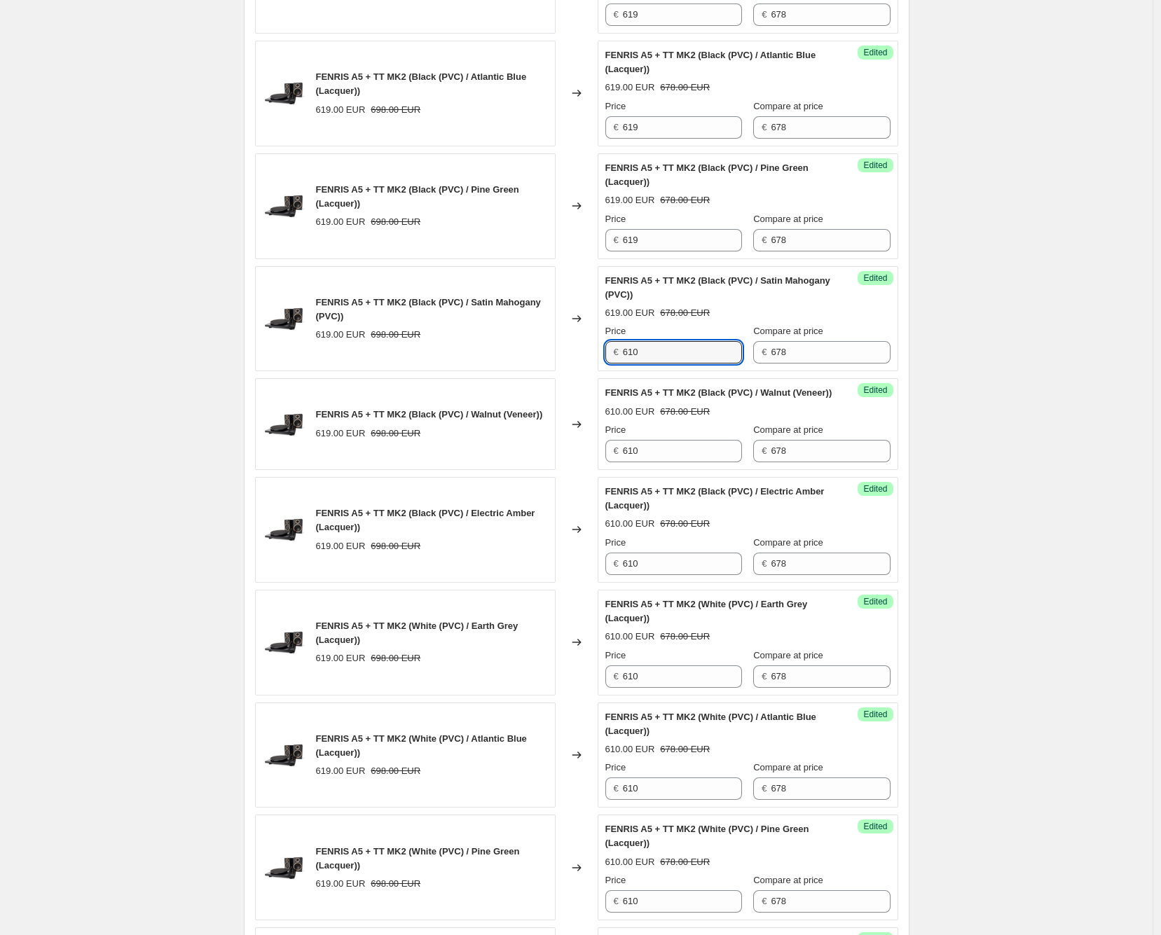
scroll to position [677, 0]
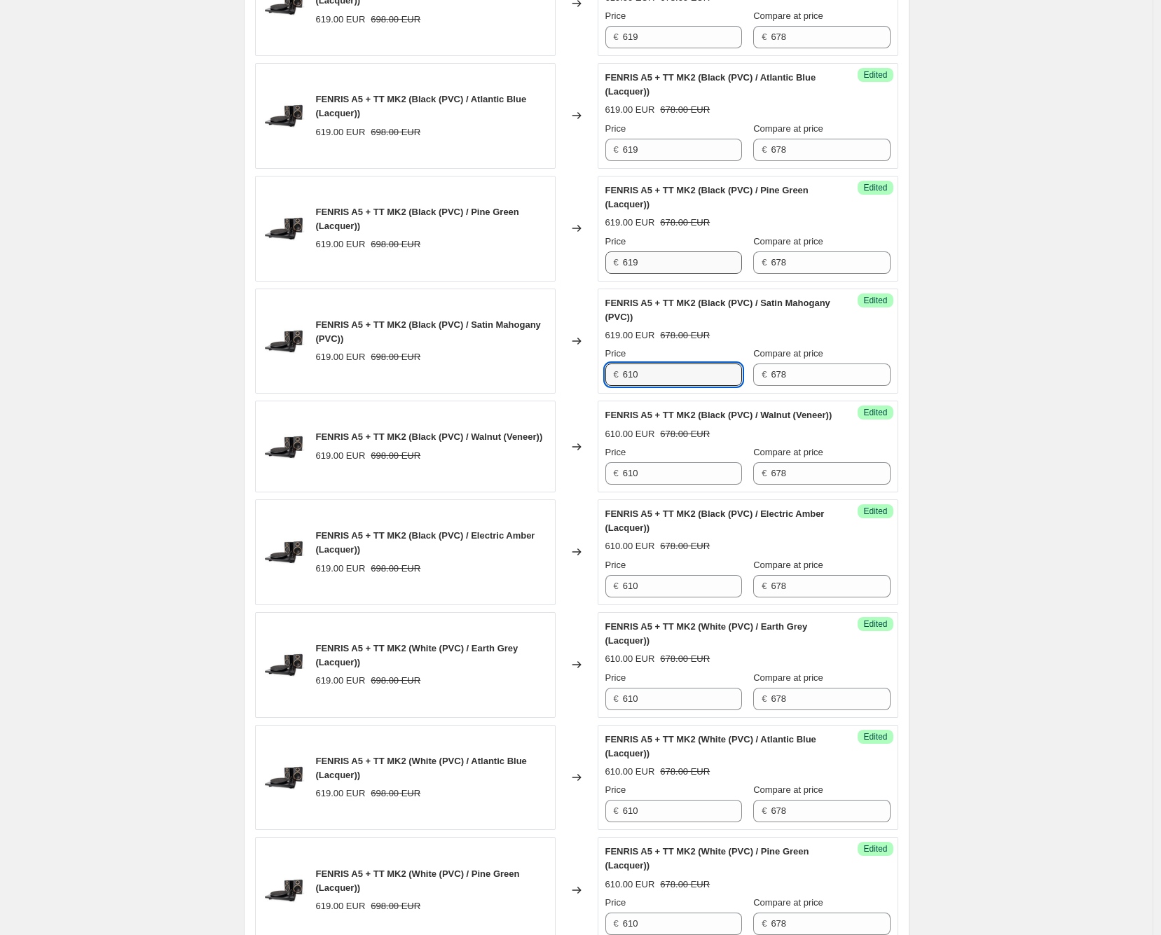
type input "610"
click at [690, 255] on input "619" at bounding box center [682, 262] width 119 height 22
paste input "0"
type input "610"
click at [658, 157] on input "619" at bounding box center [682, 150] width 119 height 22
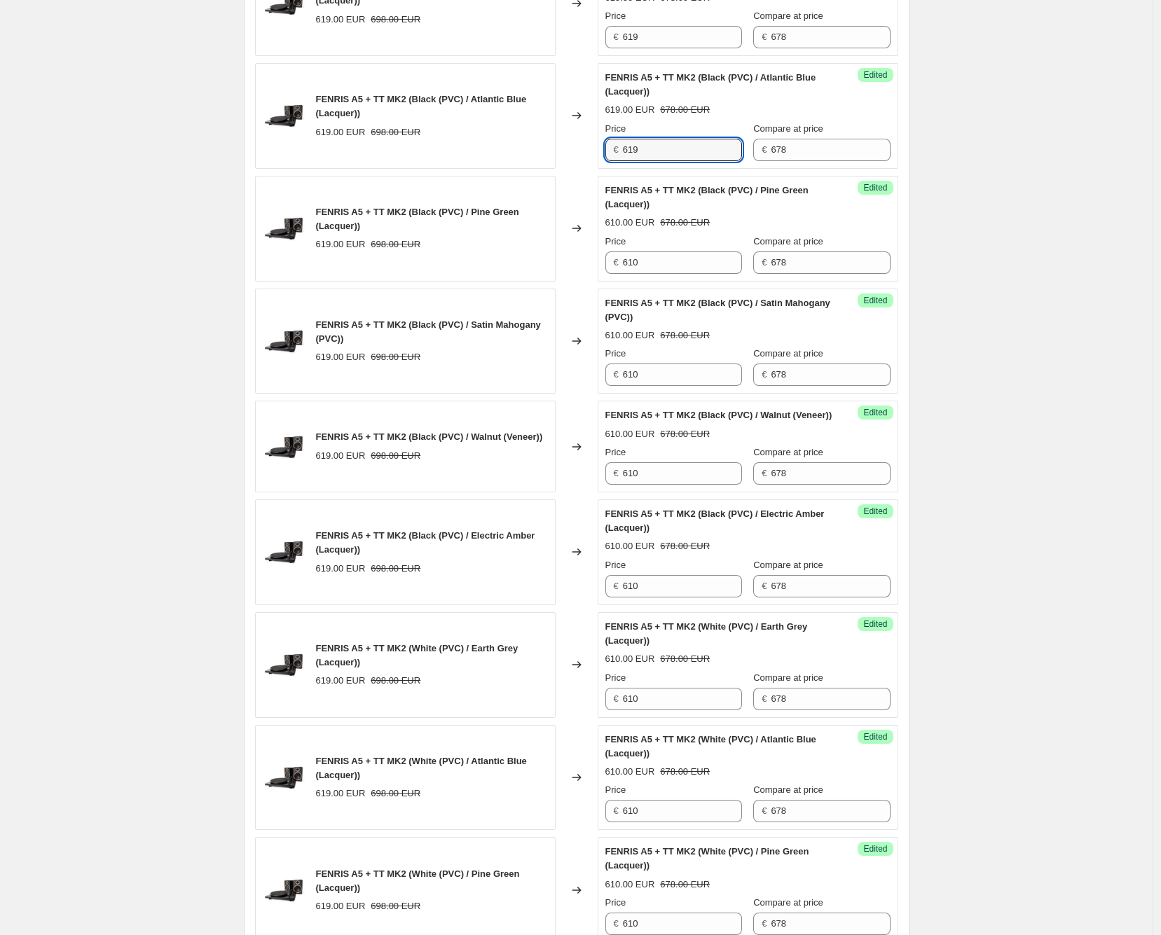
paste input "0"
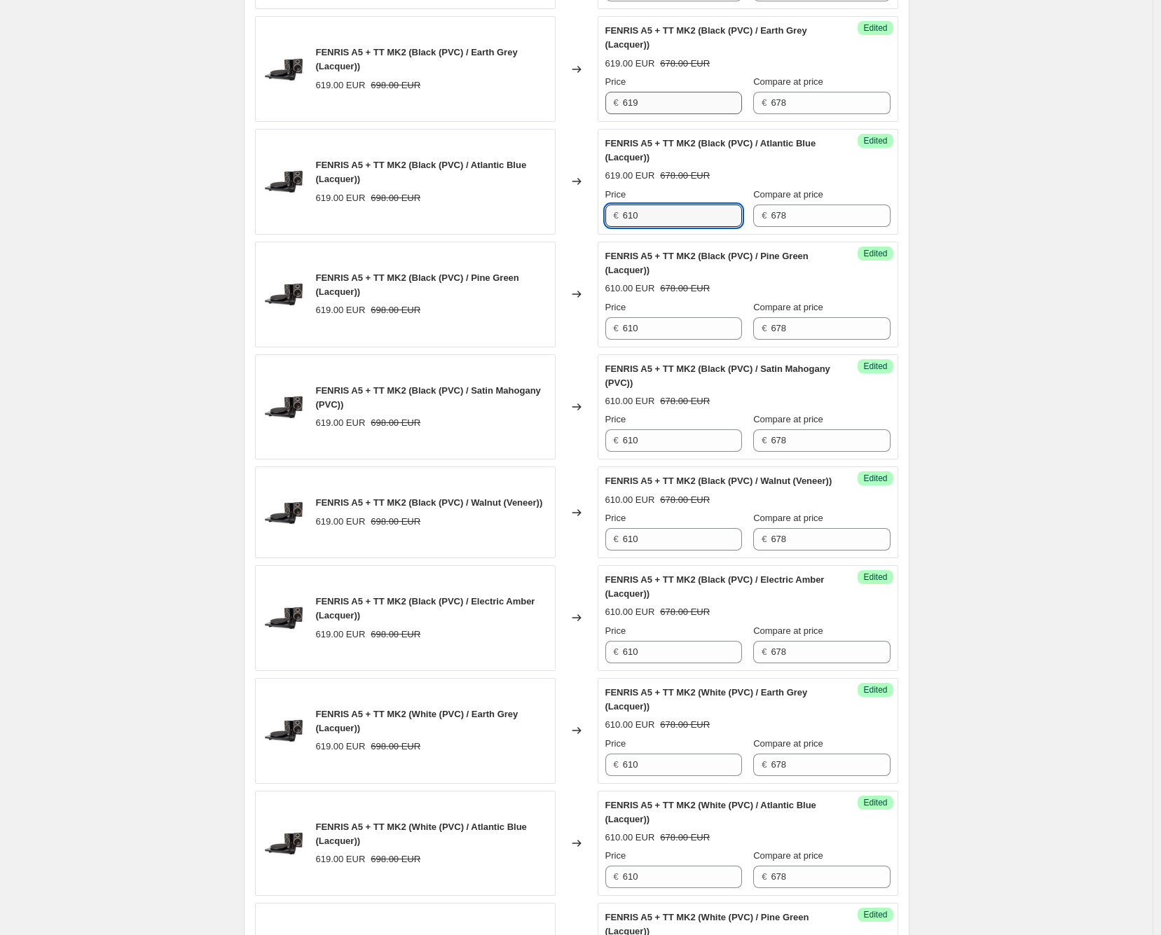
scroll to position [521, 0]
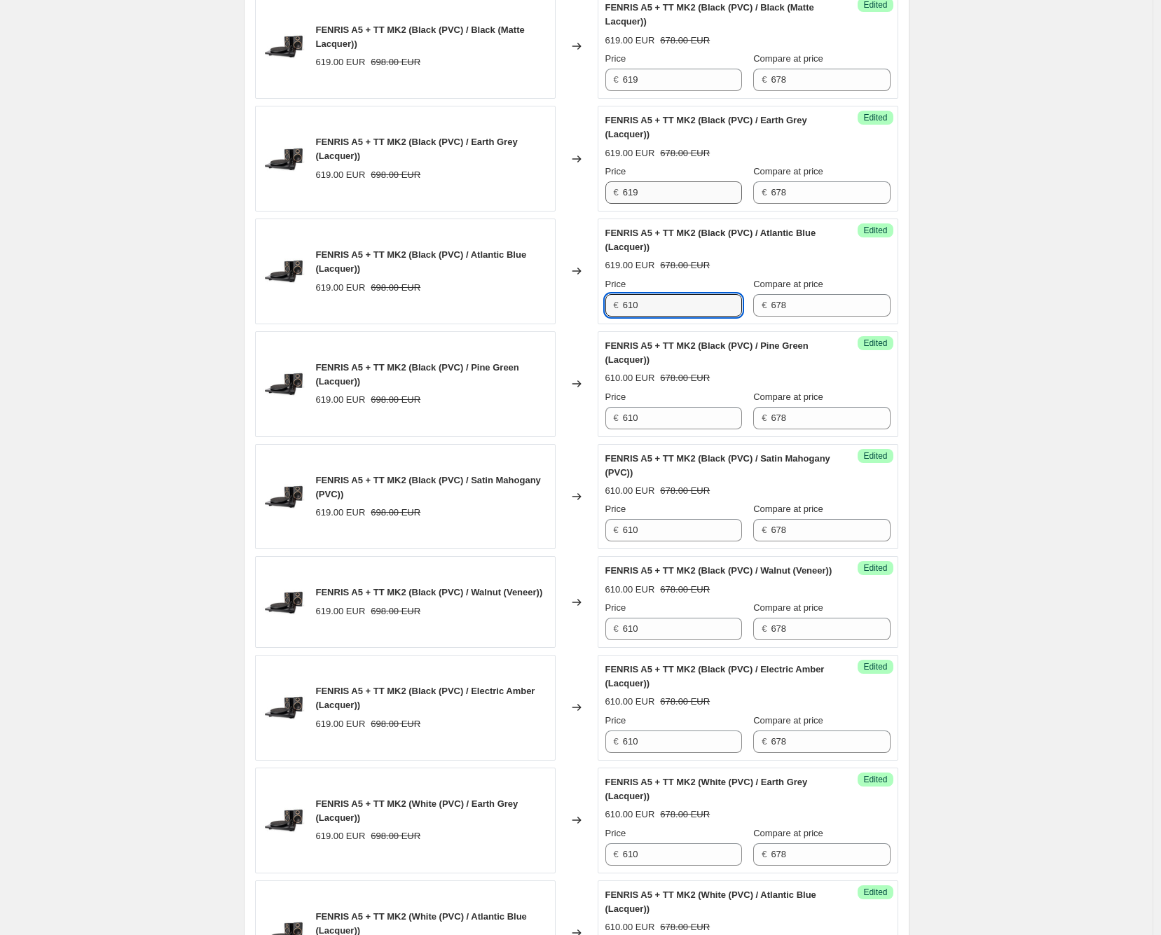
type input "610"
click at [643, 195] on input "619" at bounding box center [682, 192] width 119 height 22
paste input "0"
type input "610"
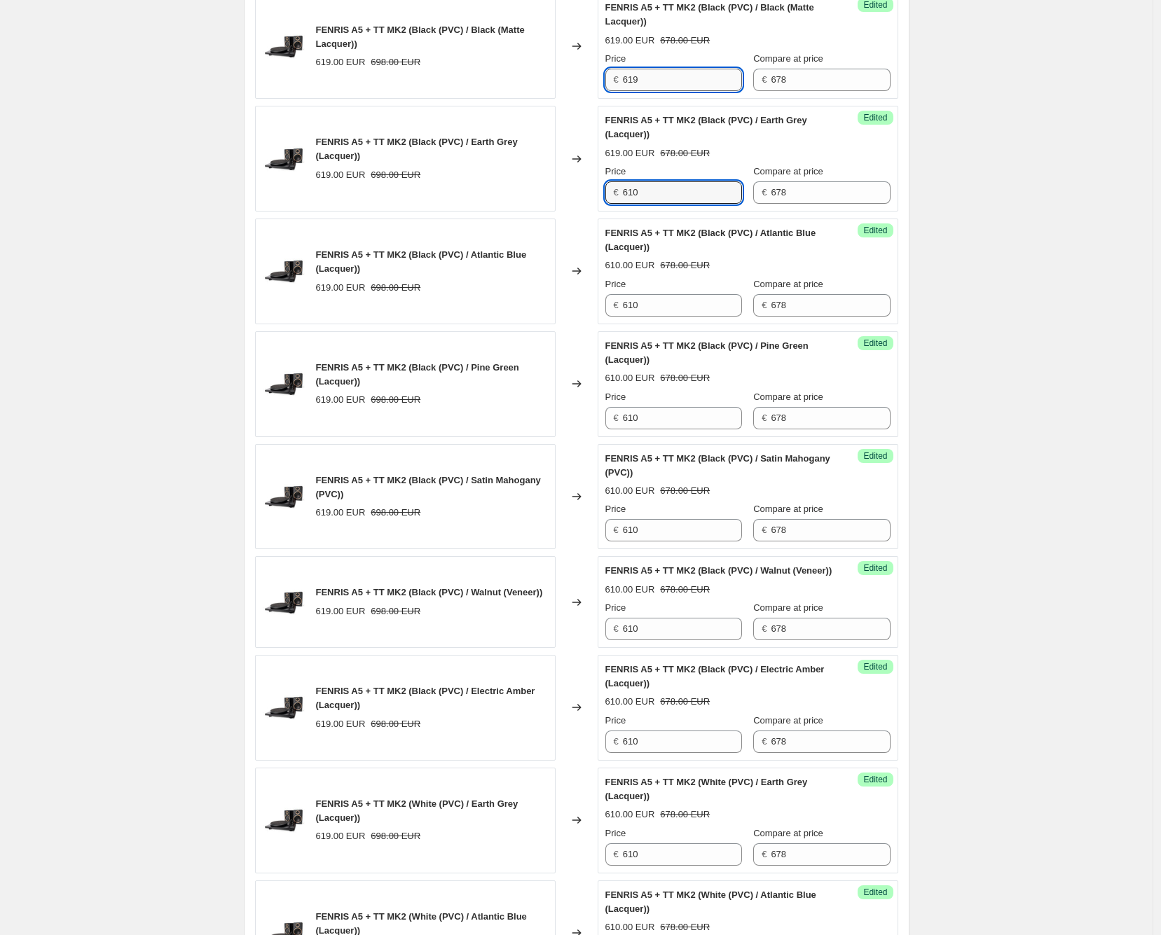
click at [657, 78] on input "619" at bounding box center [682, 80] width 119 height 22
paste input "0"
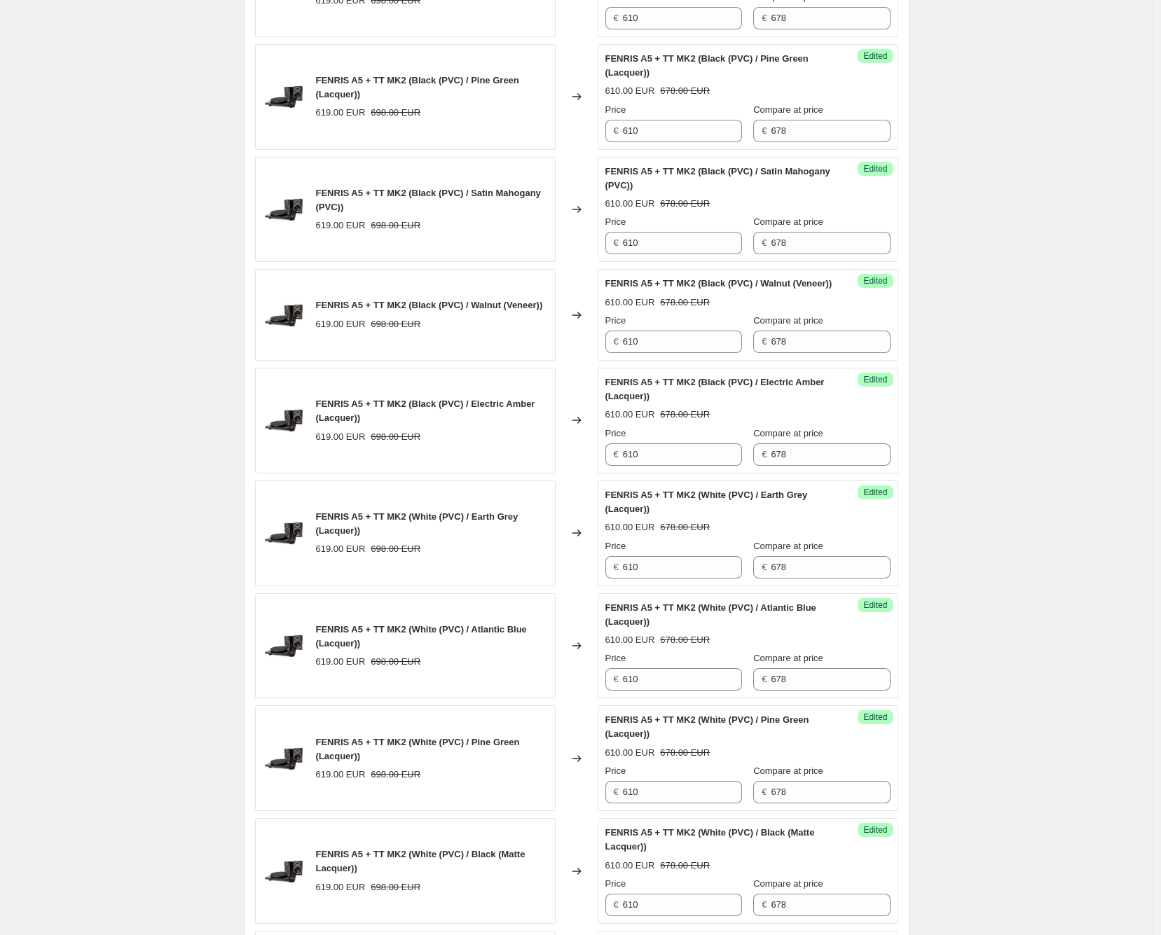
scroll to position [2461, 0]
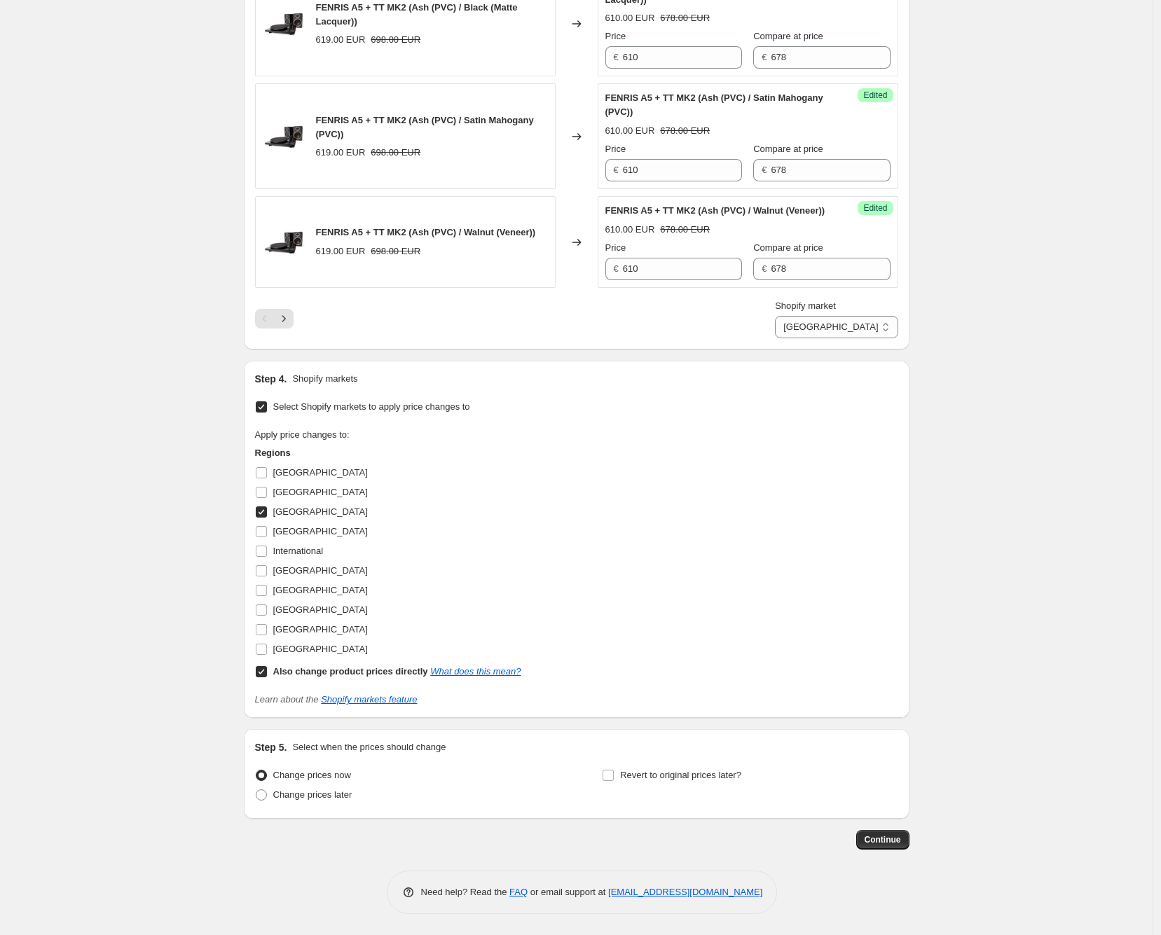
type input "610"
click at [320, 672] on b "Also change product prices directly" at bounding box center [350, 671] width 155 height 11
click at [267, 672] on input "Also change product prices directly What does this mean?" at bounding box center [261, 671] width 11 height 11
checkbox input "false"
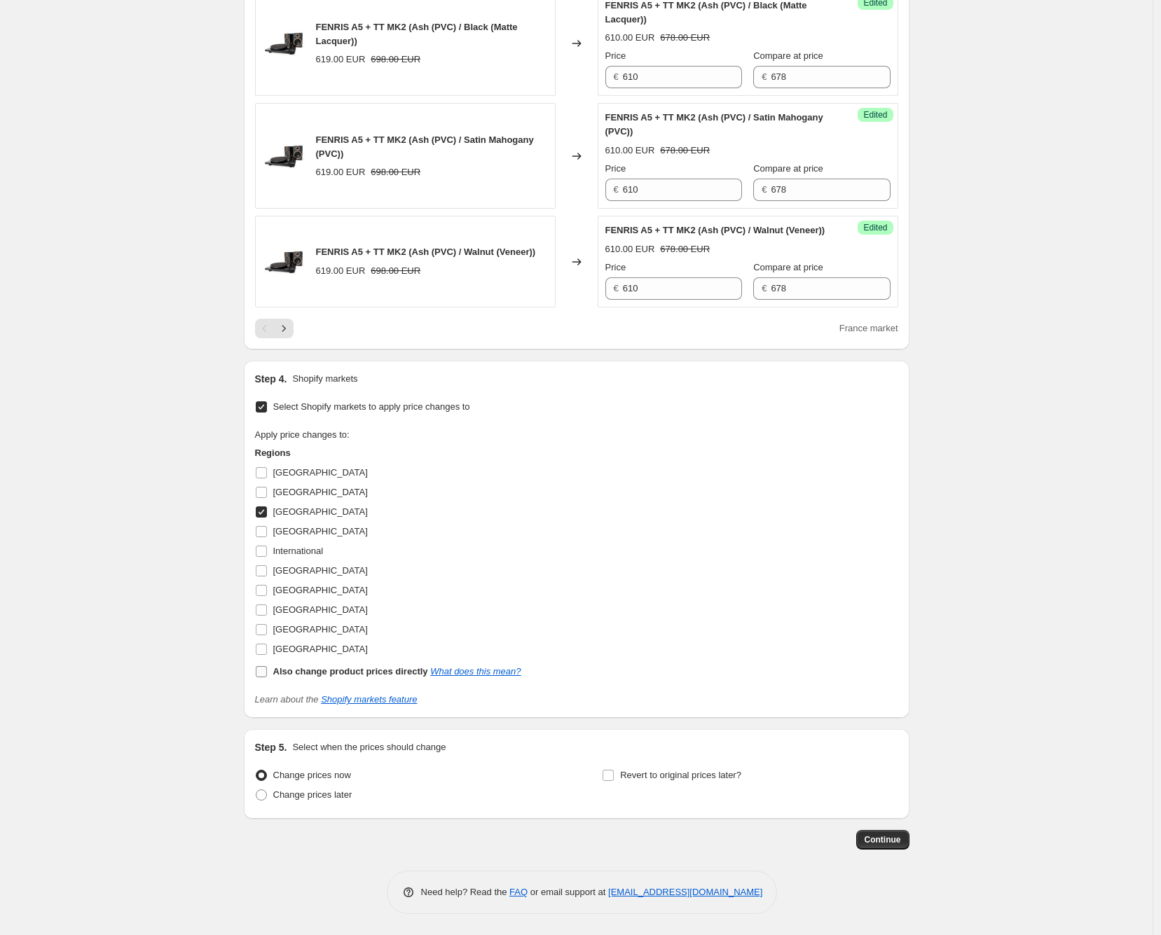
scroll to position [2440, 0]
click at [887, 836] on span "Continue" at bounding box center [882, 839] width 36 height 11
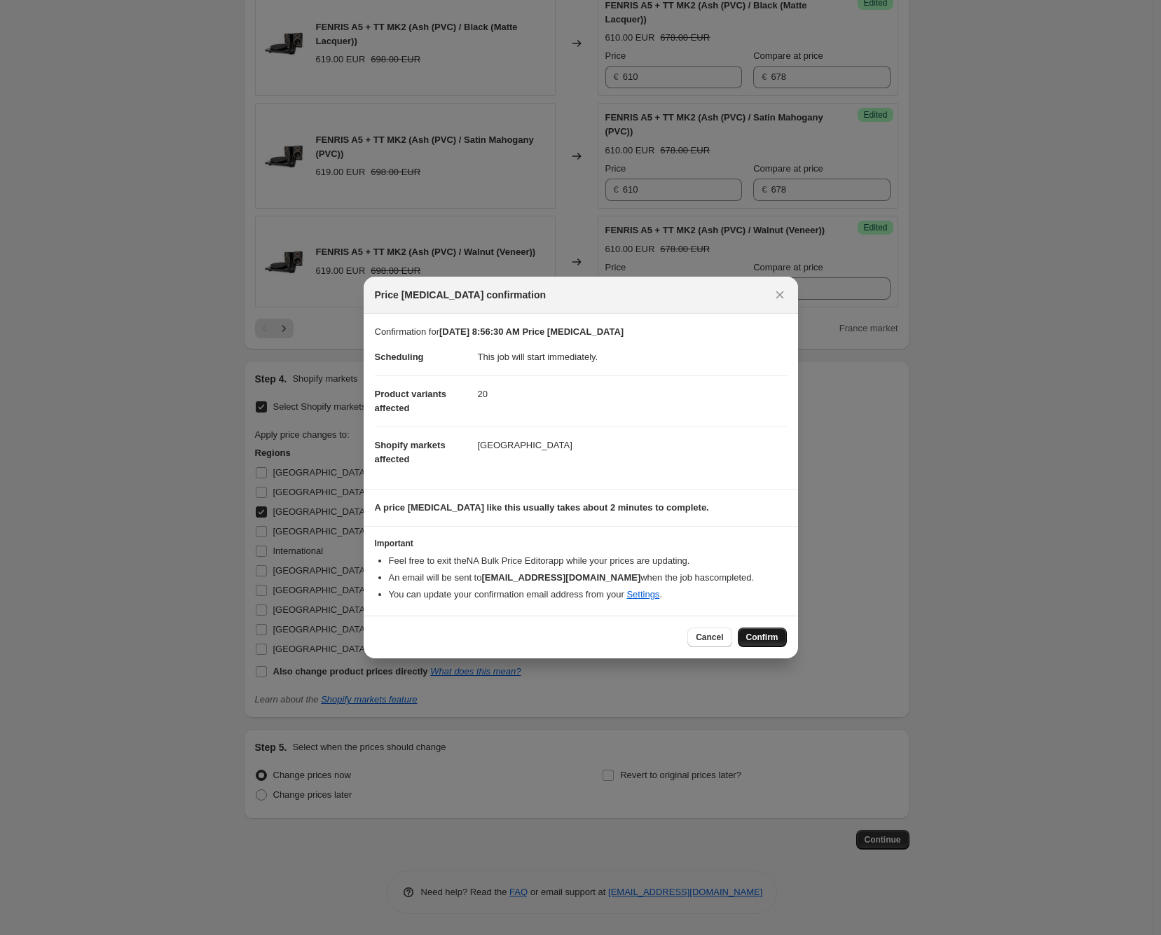
click at [765, 630] on button "Confirm" at bounding box center [762, 638] width 49 height 20
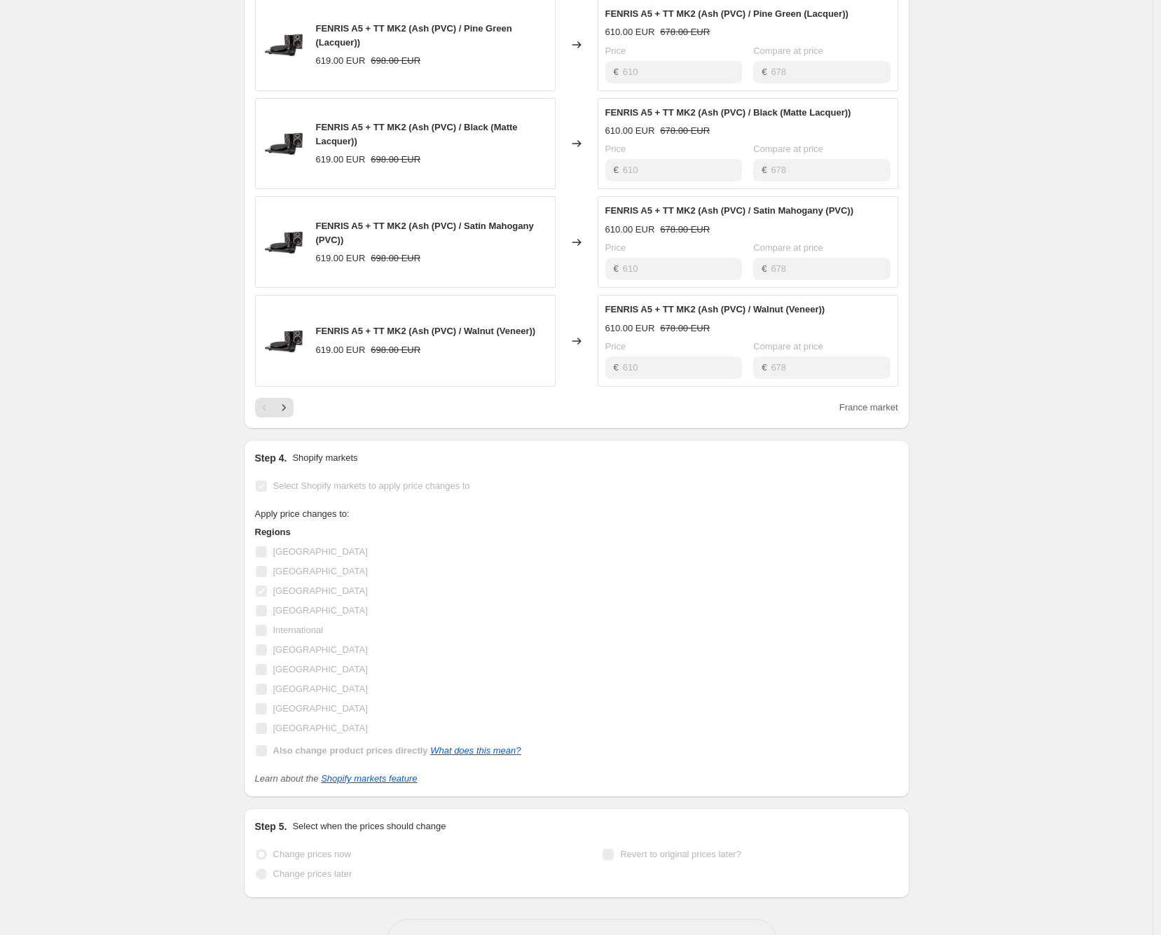
scroll to position [2166, 0]
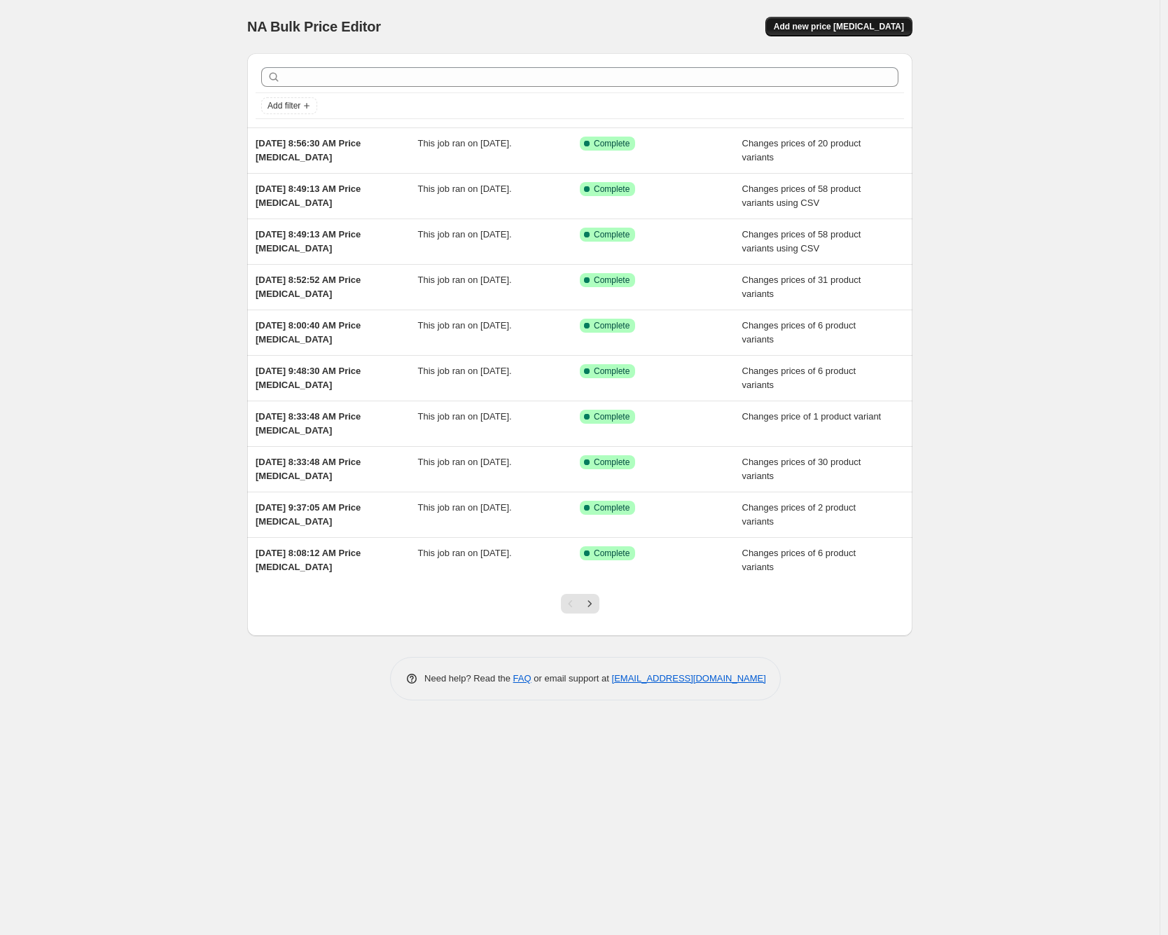
click at [814, 30] on span "Add new price [MEDICAL_DATA]" at bounding box center [839, 26] width 130 height 11
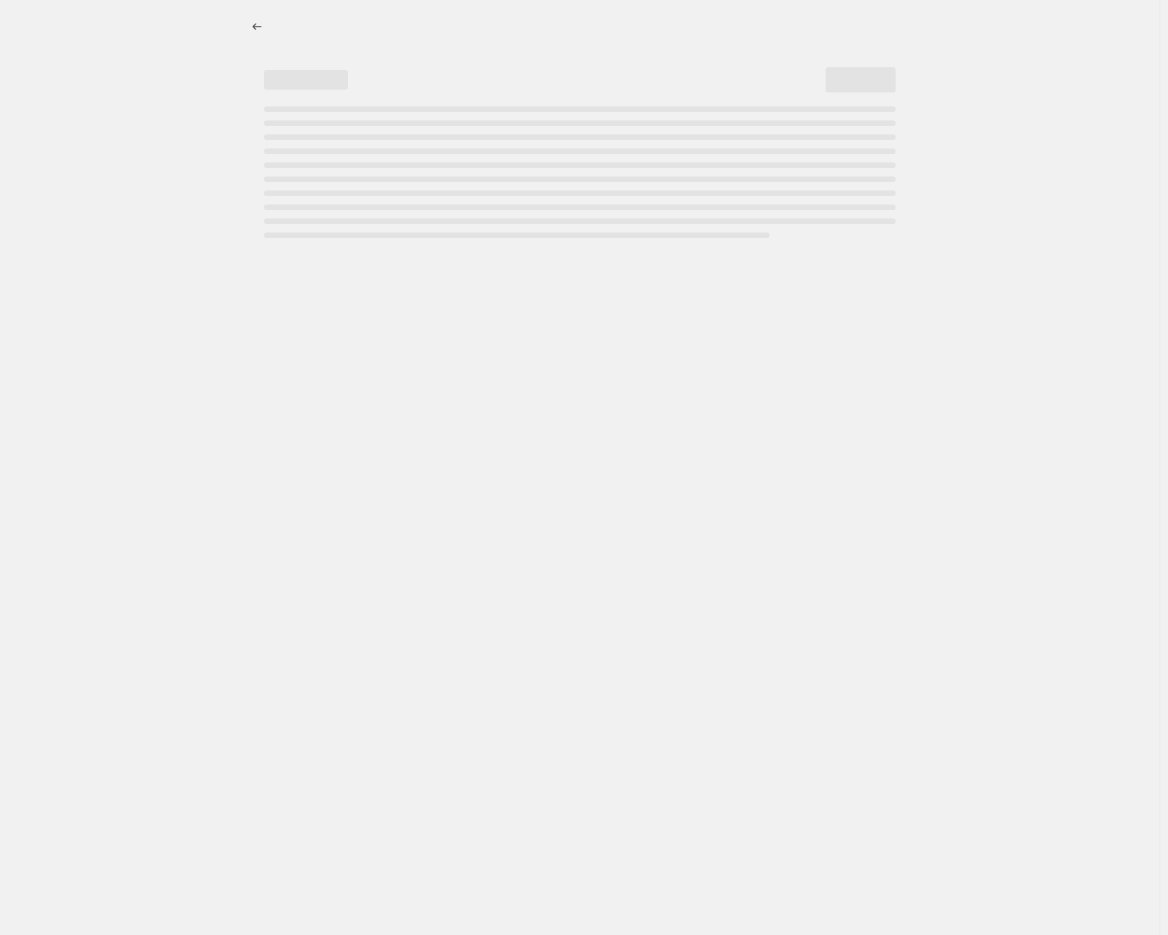
select select "percentage"
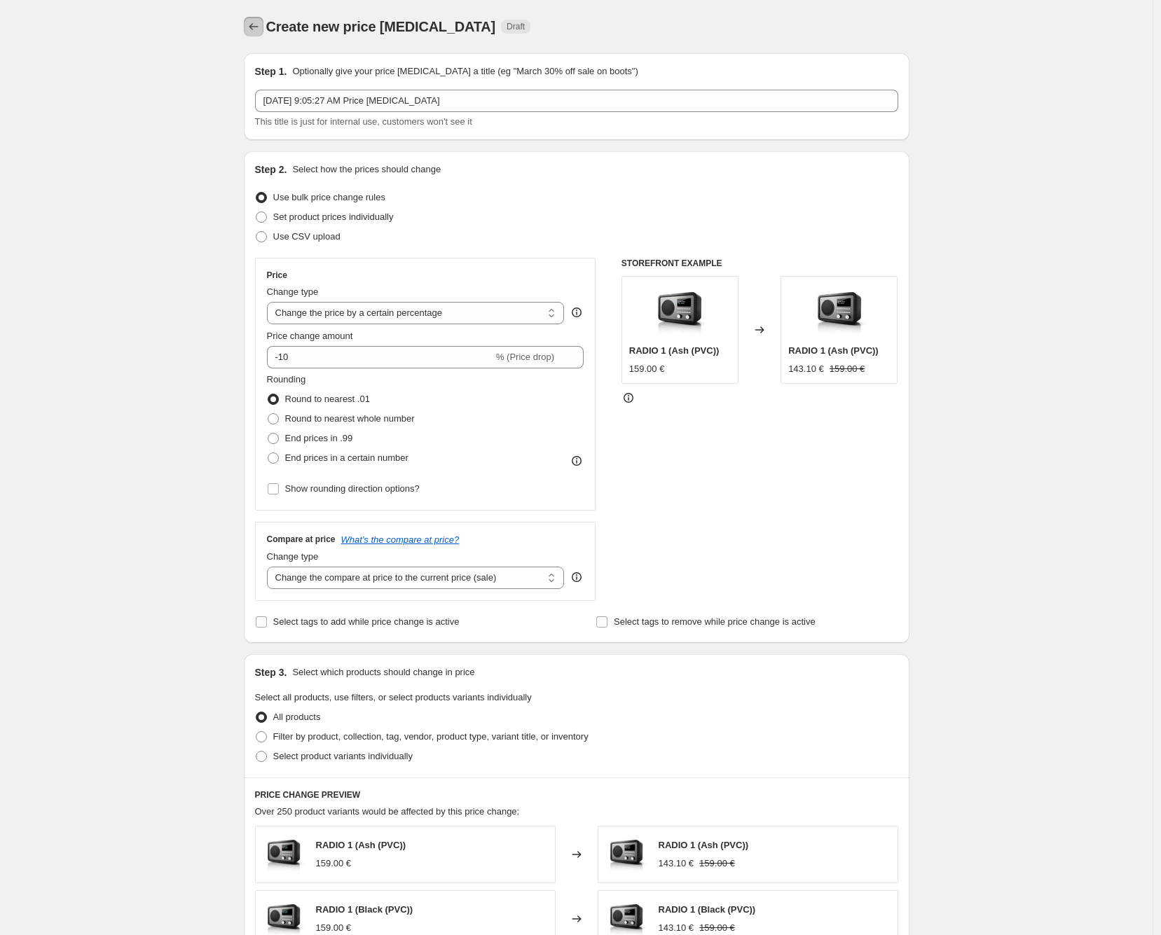
click at [258, 18] on button "Price change jobs" at bounding box center [254, 27] width 20 height 20
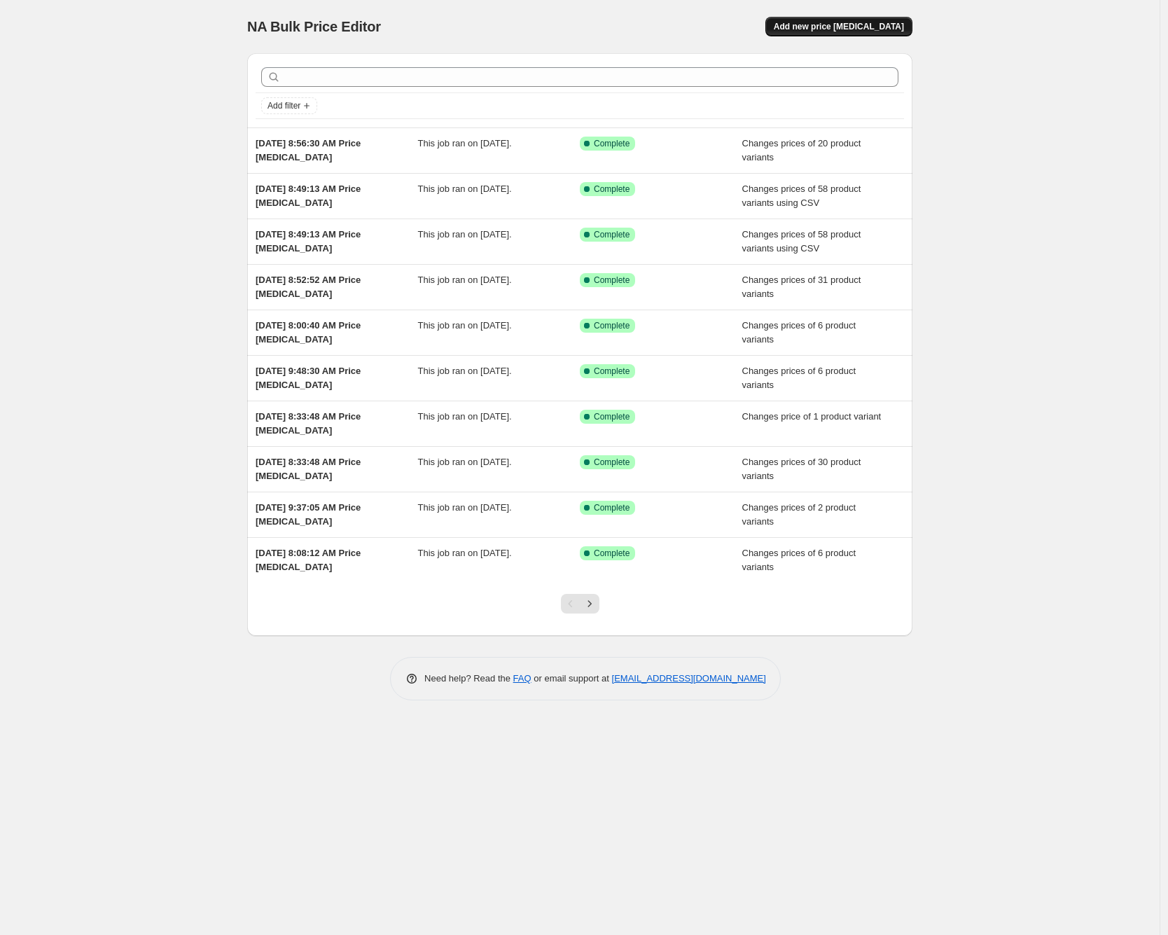
click at [822, 24] on span "Add new price [MEDICAL_DATA]" at bounding box center [839, 26] width 130 height 11
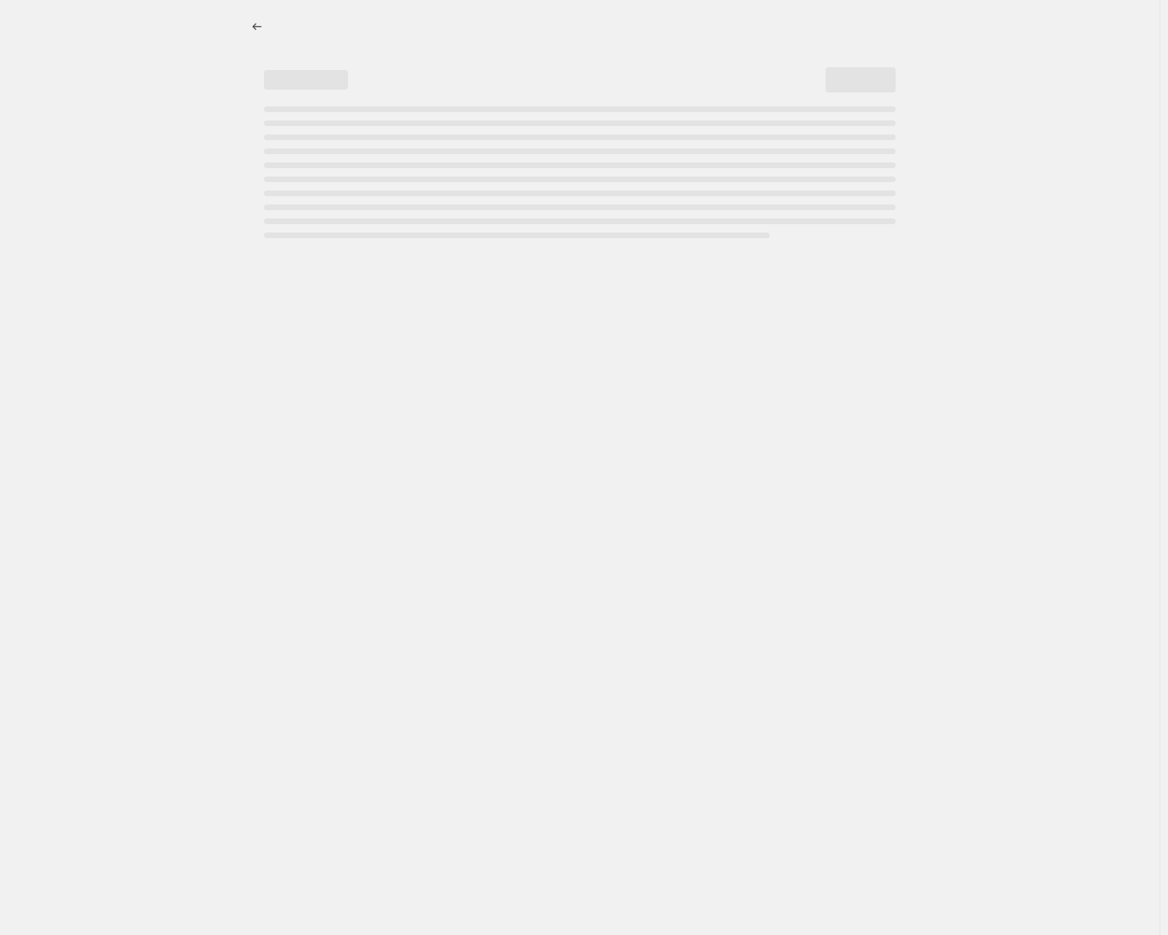
select select "percentage"
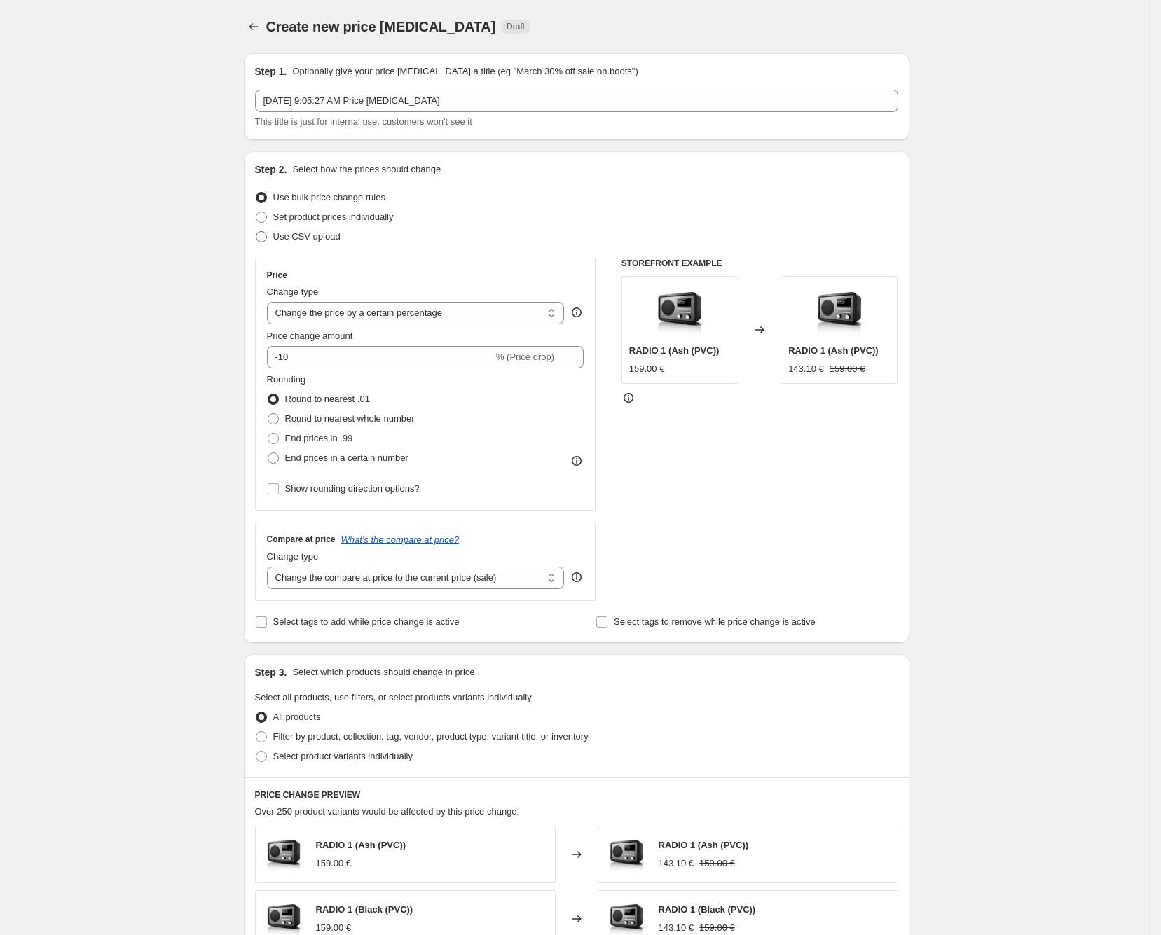
click at [326, 238] on span "Use CSV upload" at bounding box center [306, 236] width 67 height 11
click at [256, 232] on input "Use CSV upload" at bounding box center [256, 231] width 1 height 1
radio input "true"
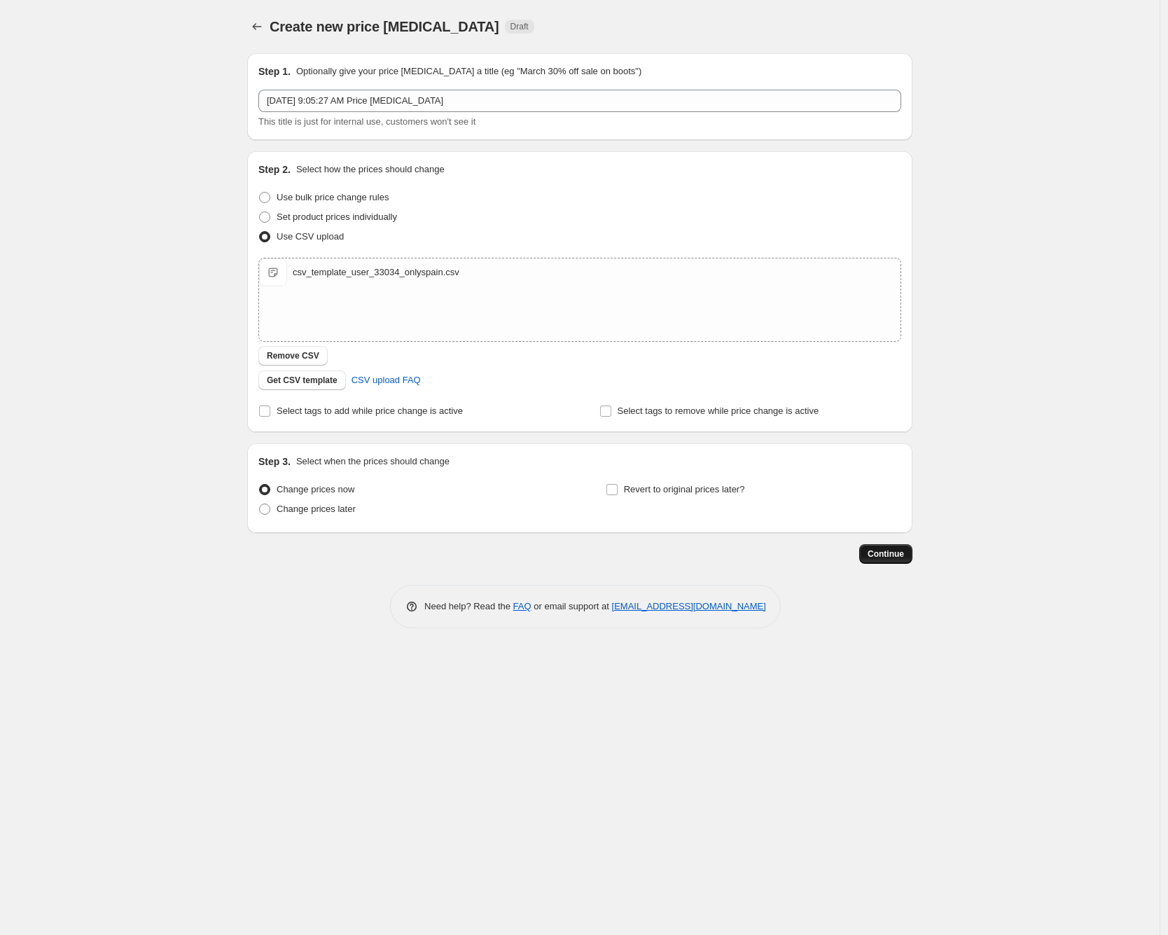
click at [885, 553] on span "Continue" at bounding box center [886, 553] width 36 height 11
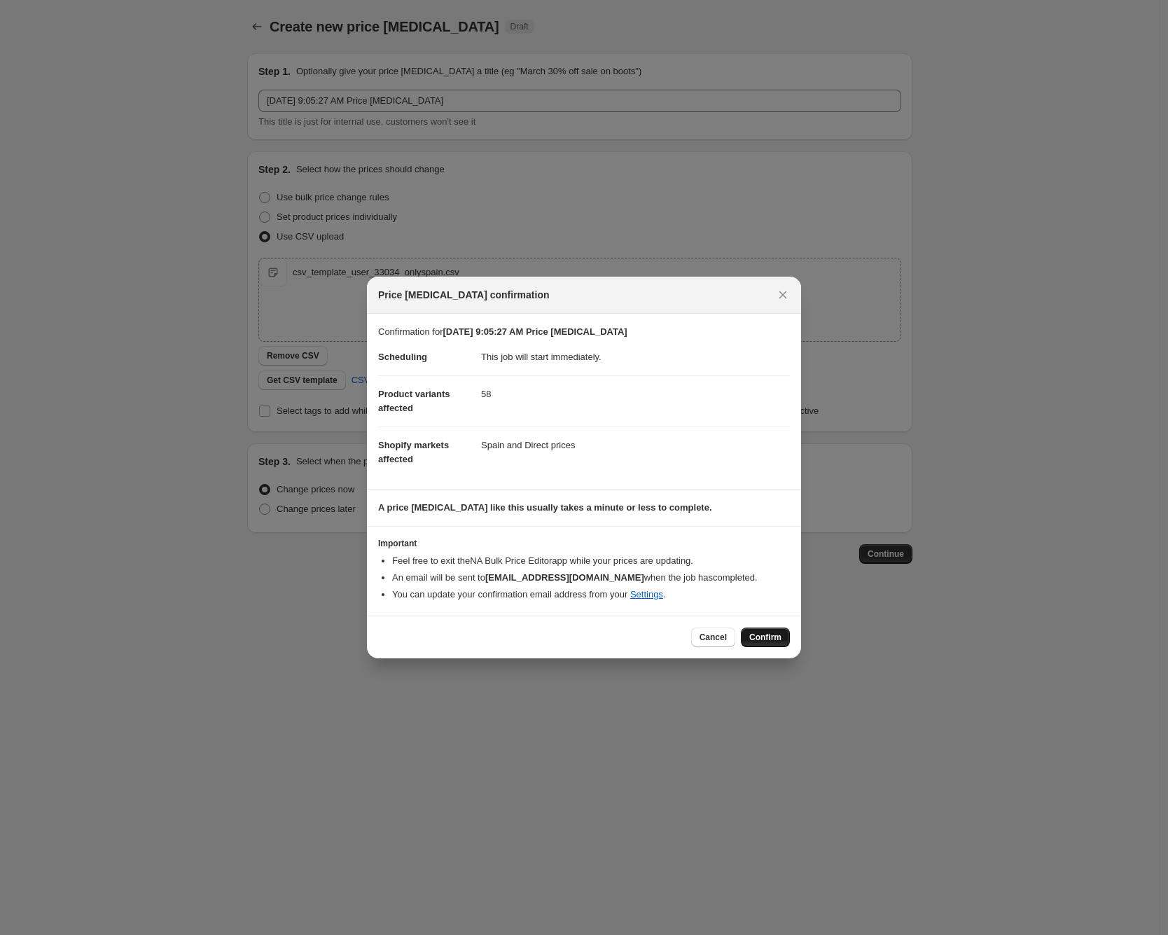
click at [766, 638] on span "Confirm" at bounding box center [765, 637] width 32 height 11
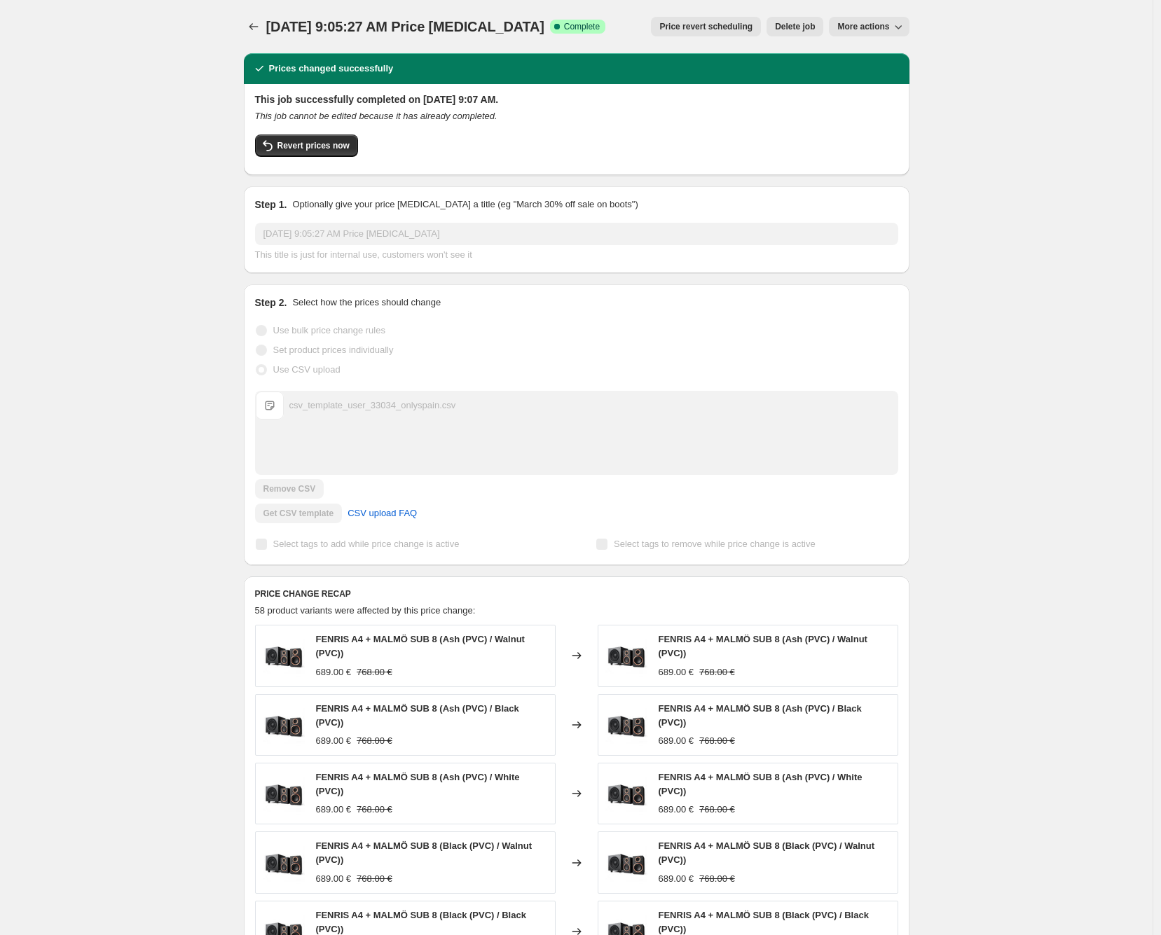
click at [118, 86] on div "[DATE] 9:05:27 AM Price [MEDICAL_DATA]. This page is ready [DATE] 9:05:27 AM Pr…" at bounding box center [576, 605] width 1152 height 1210
click at [257, 27] on icon "Price change jobs" at bounding box center [254, 27] width 14 height 14
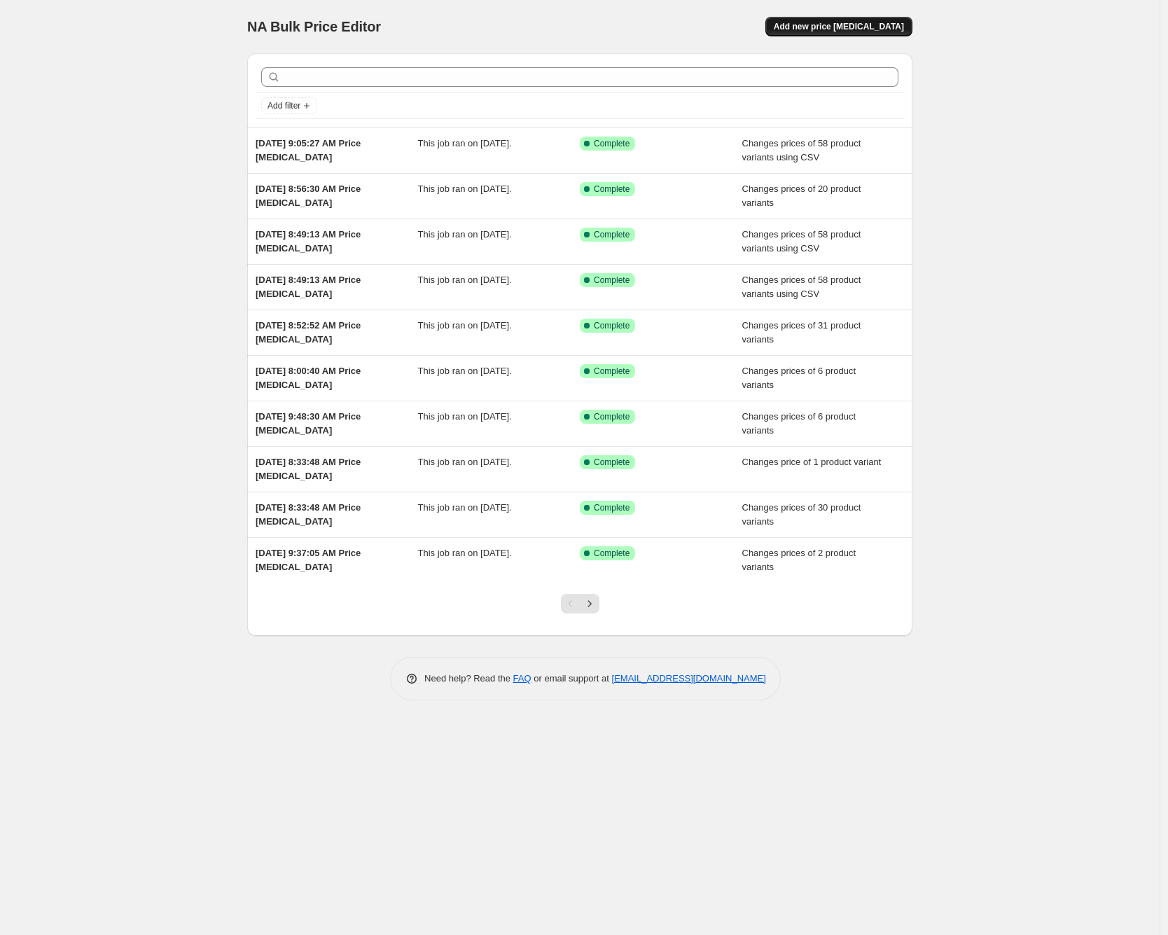
click at [887, 25] on span "Add new price [MEDICAL_DATA]" at bounding box center [839, 26] width 130 height 11
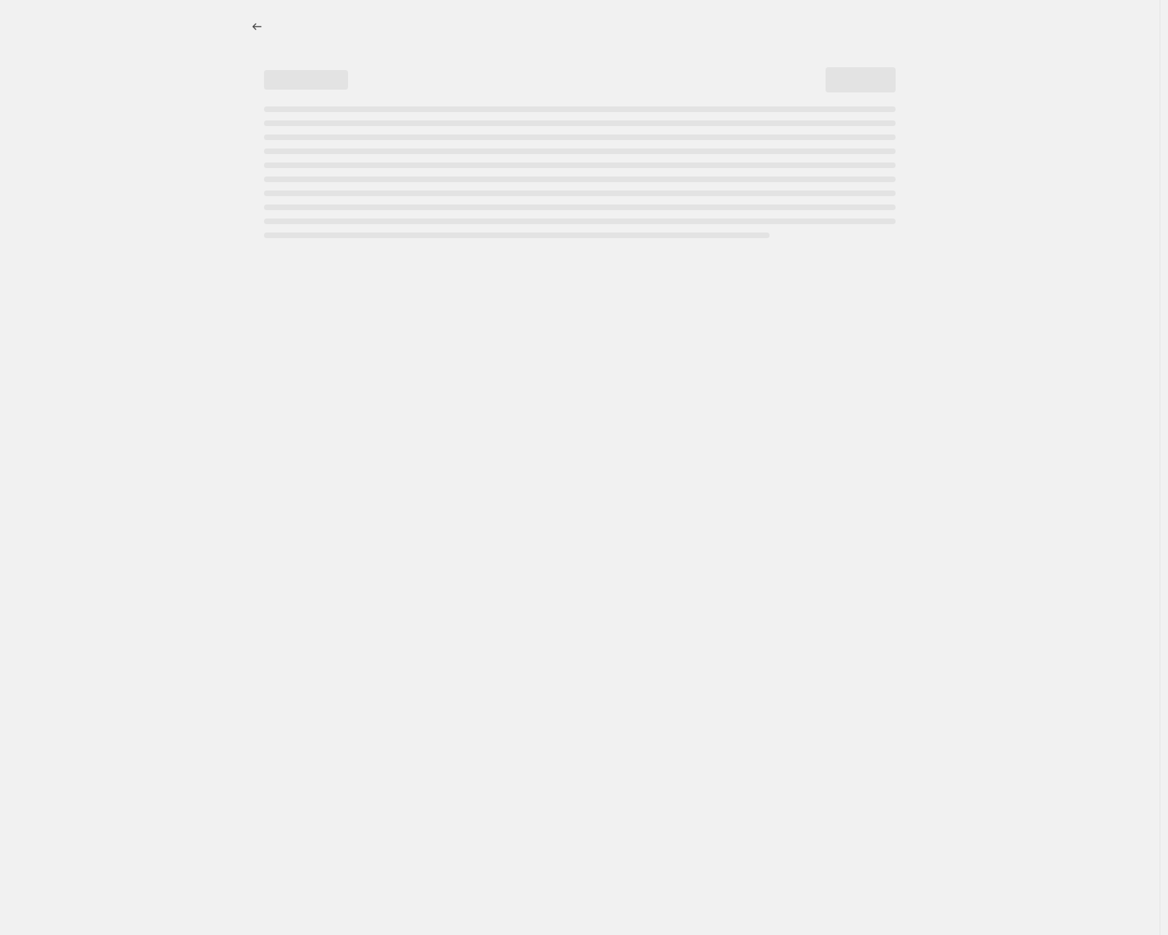
select select "percentage"
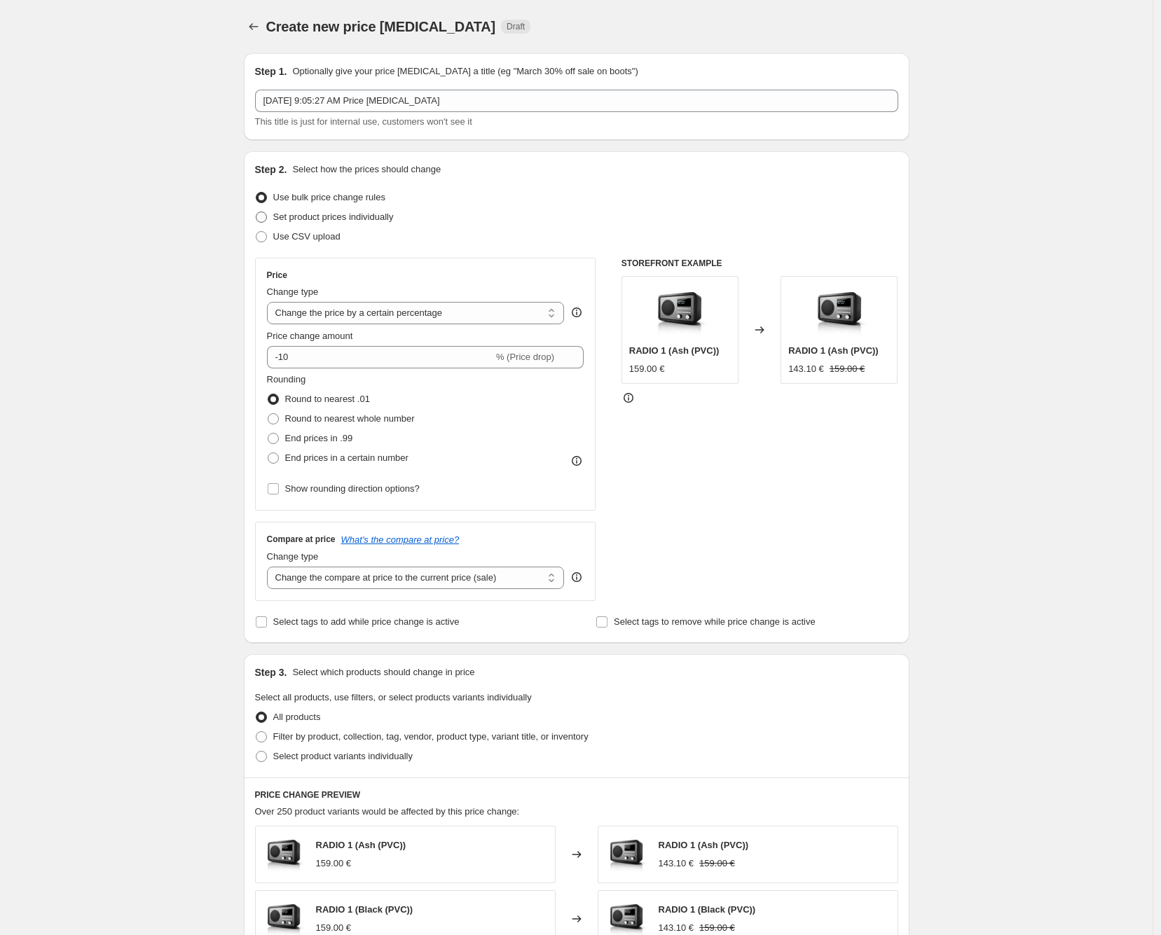
click at [331, 216] on span "Set product prices individually" at bounding box center [333, 217] width 120 height 11
click at [256, 212] on input "Set product prices individually" at bounding box center [256, 212] width 1 height 1
radio input "true"
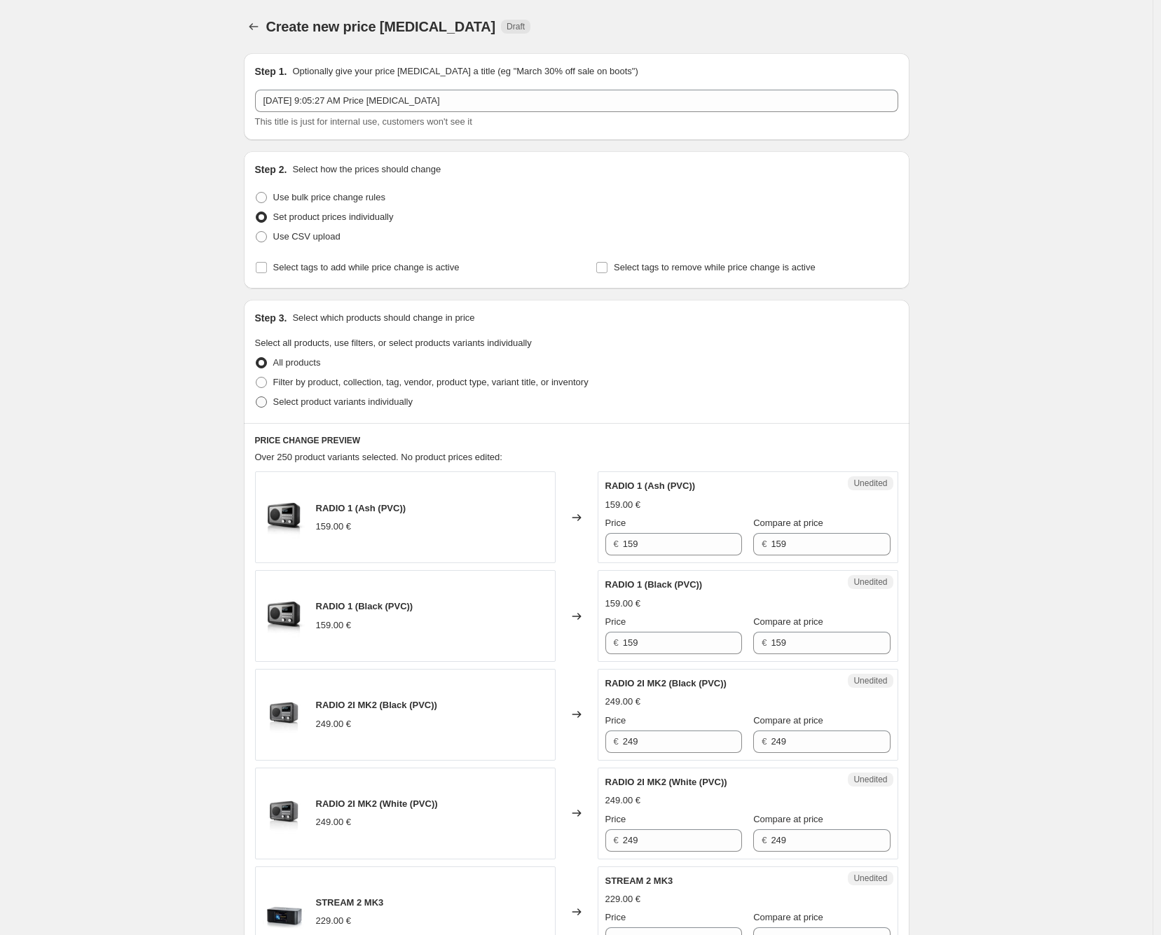
click at [298, 396] on span "Select product variants individually" at bounding box center [342, 401] width 139 height 11
click at [256, 396] on input "Select product variants individually" at bounding box center [256, 396] width 1 height 1
radio input "true"
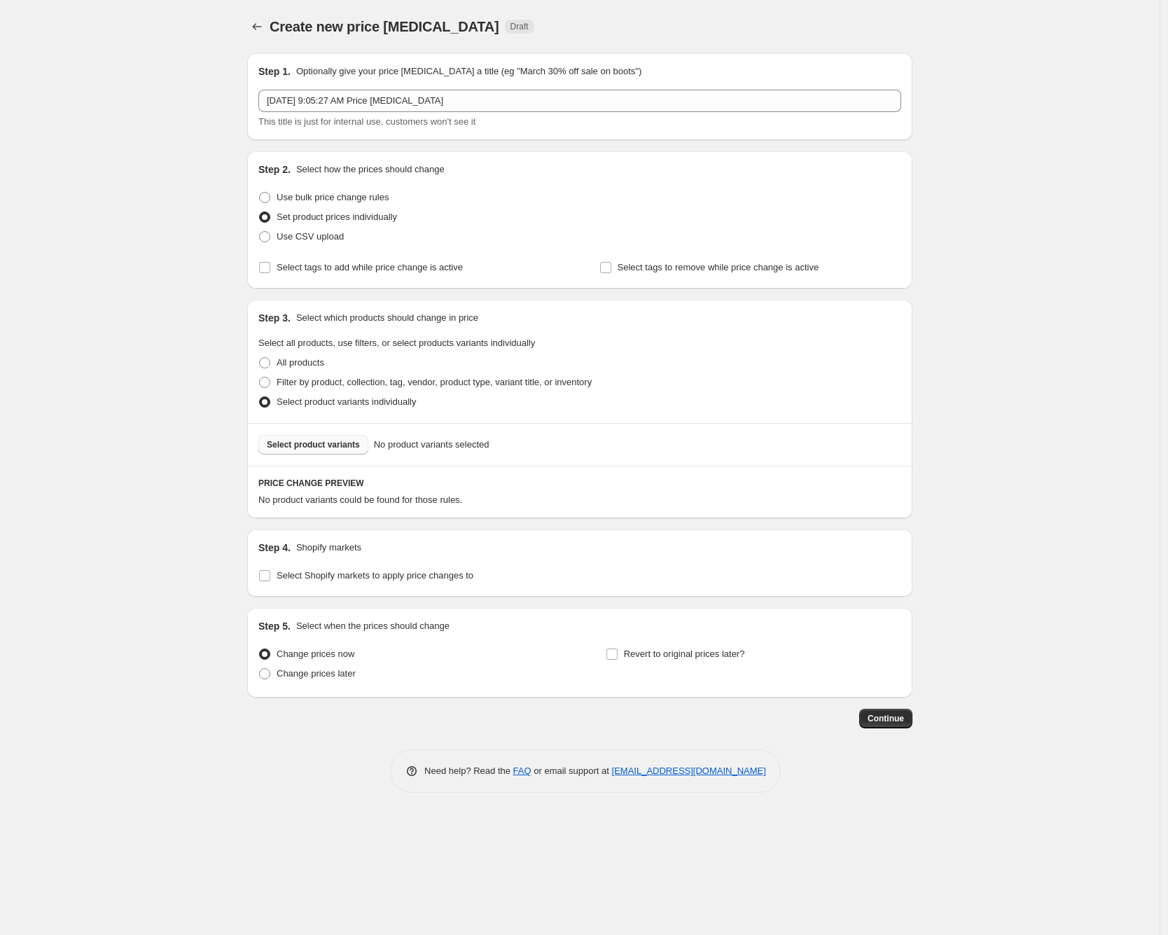
click at [323, 442] on span "Select product variants" at bounding box center [313, 444] width 93 height 11
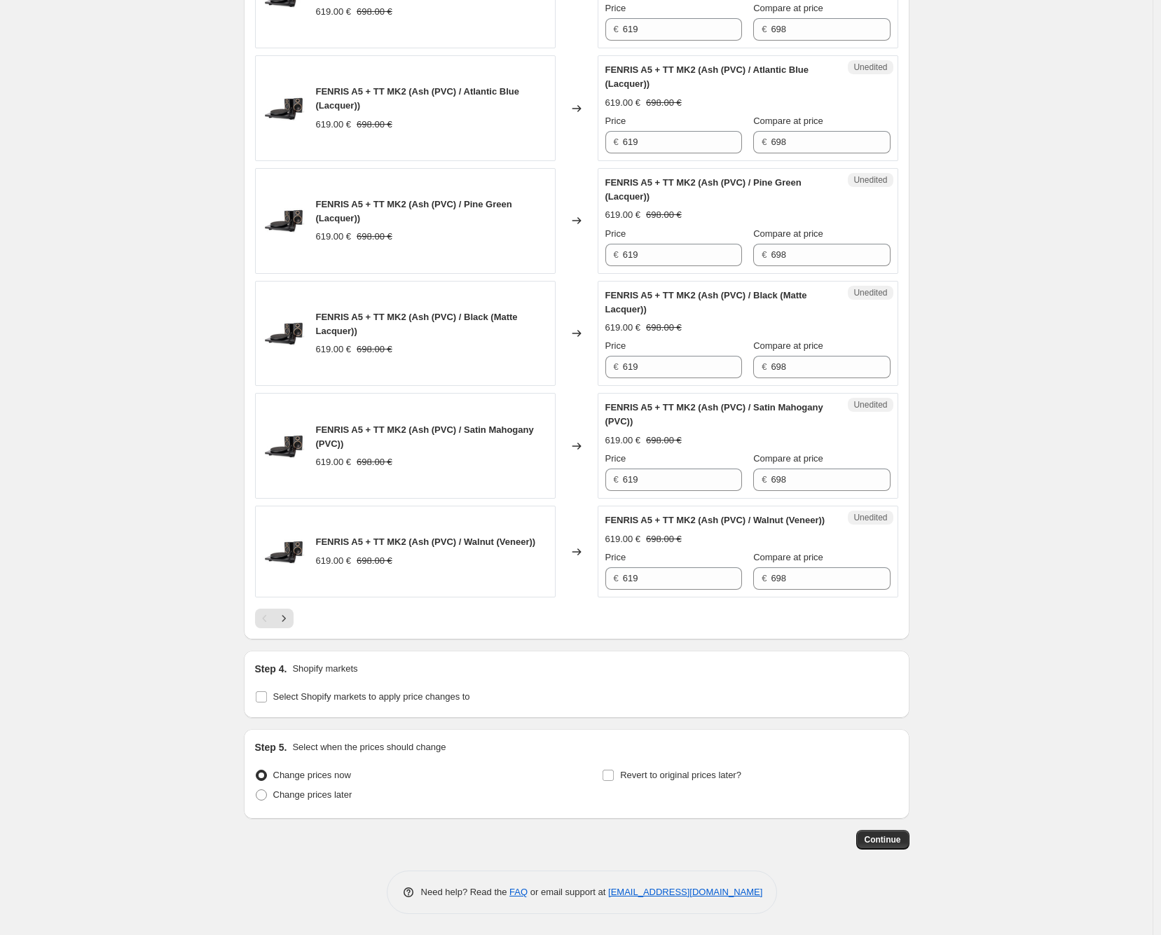
scroll to position [2151, 0]
click at [296, 691] on span "Select Shopify markets to apply price changes to" at bounding box center [371, 696] width 197 height 11
click at [267, 691] on input "Select Shopify markets to apply price changes to" at bounding box center [261, 696] width 11 height 11
checkbox input "true"
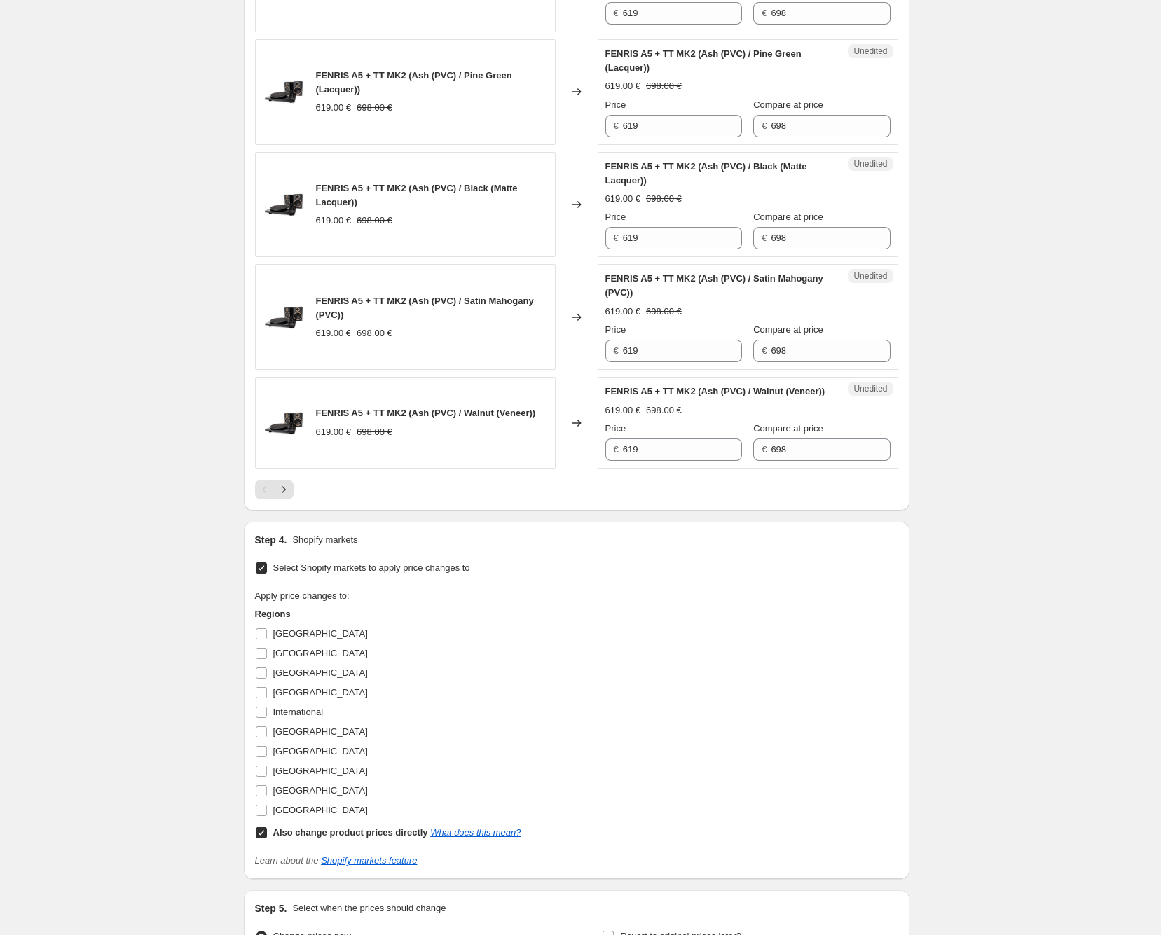
scroll to position [2384, 0]
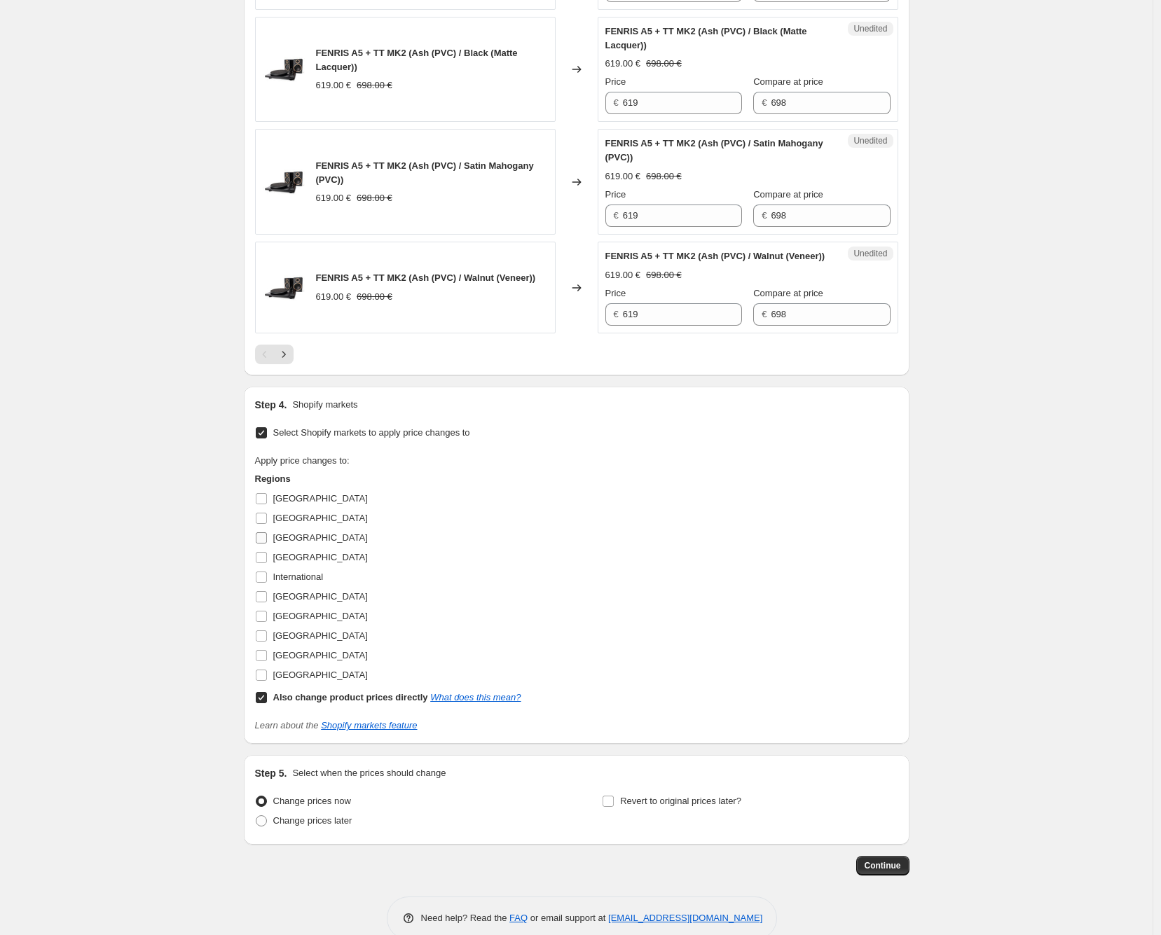
click at [267, 544] on input "[GEOGRAPHIC_DATA]" at bounding box center [261, 537] width 11 height 11
checkbox input "true"
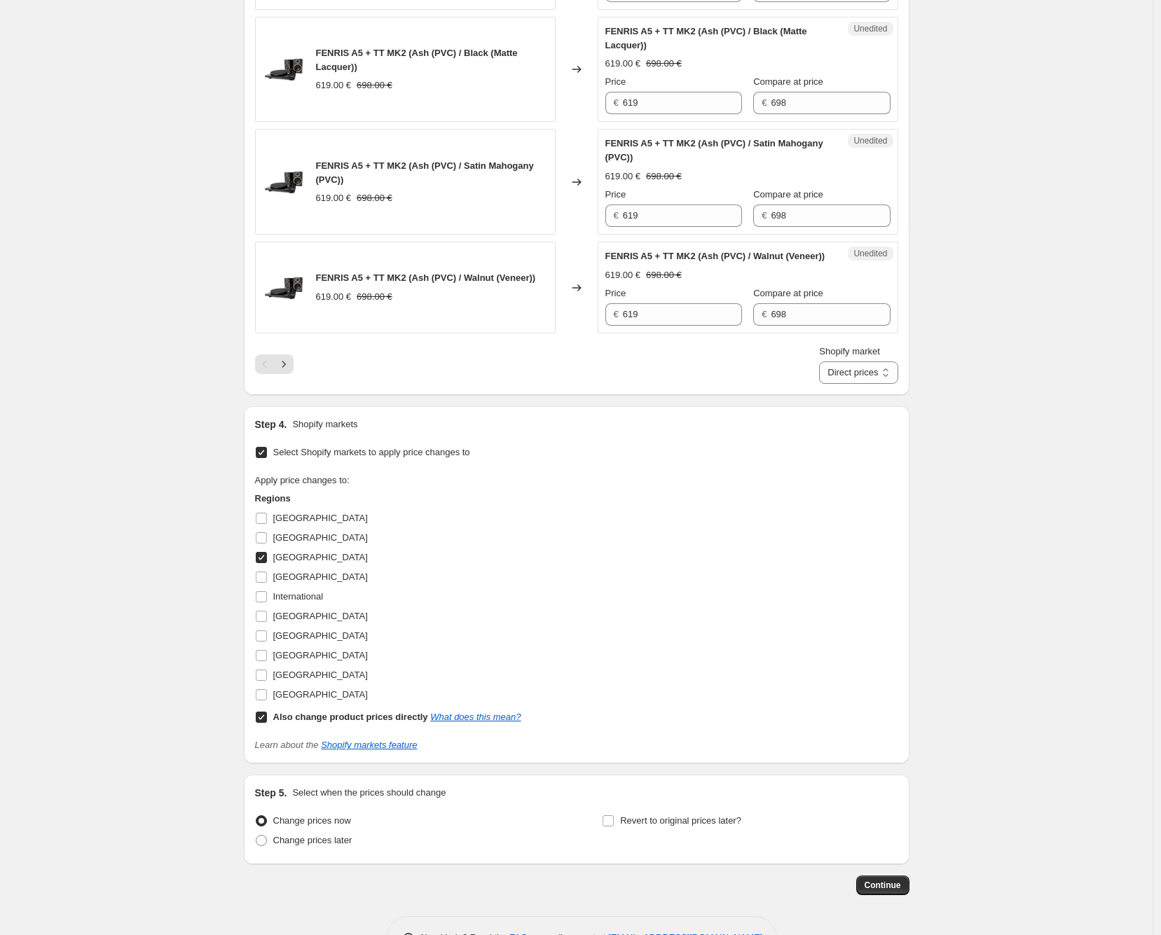
click at [267, 723] on input "Also change product prices directly What does this mean?" at bounding box center [261, 717] width 11 height 11
checkbox input "false"
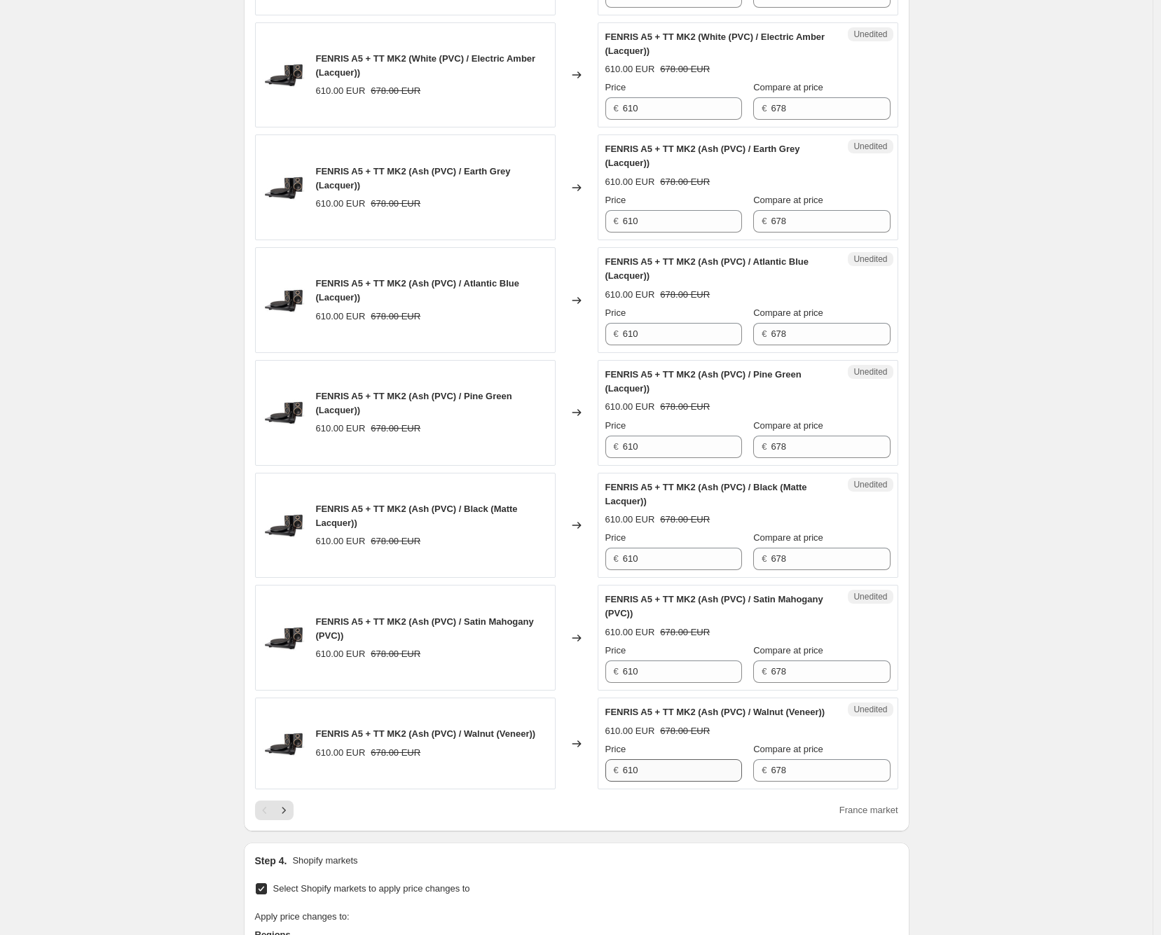
scroll to position [2440, 0]
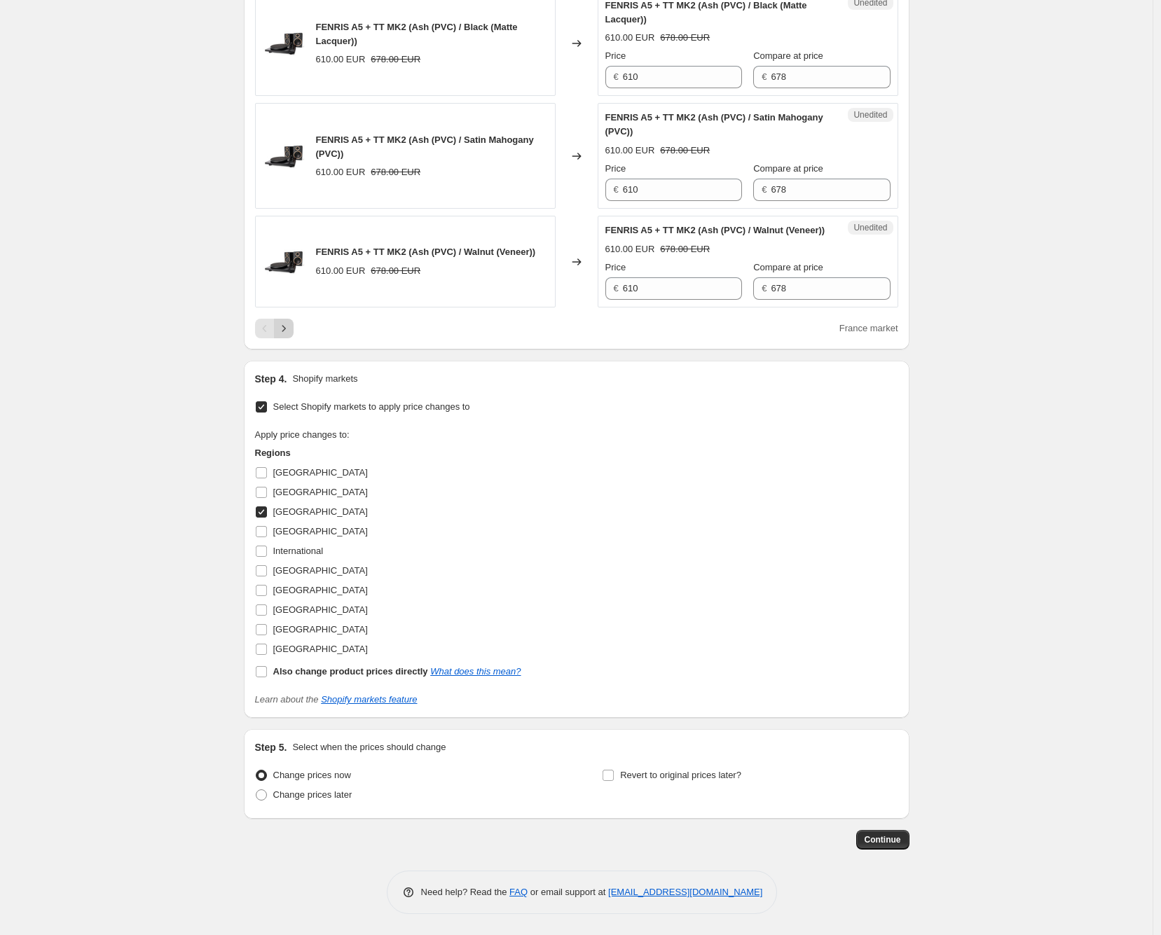
click at [281, 329] on icon "Next" at bounding box center [284, 328] width 14 height 14
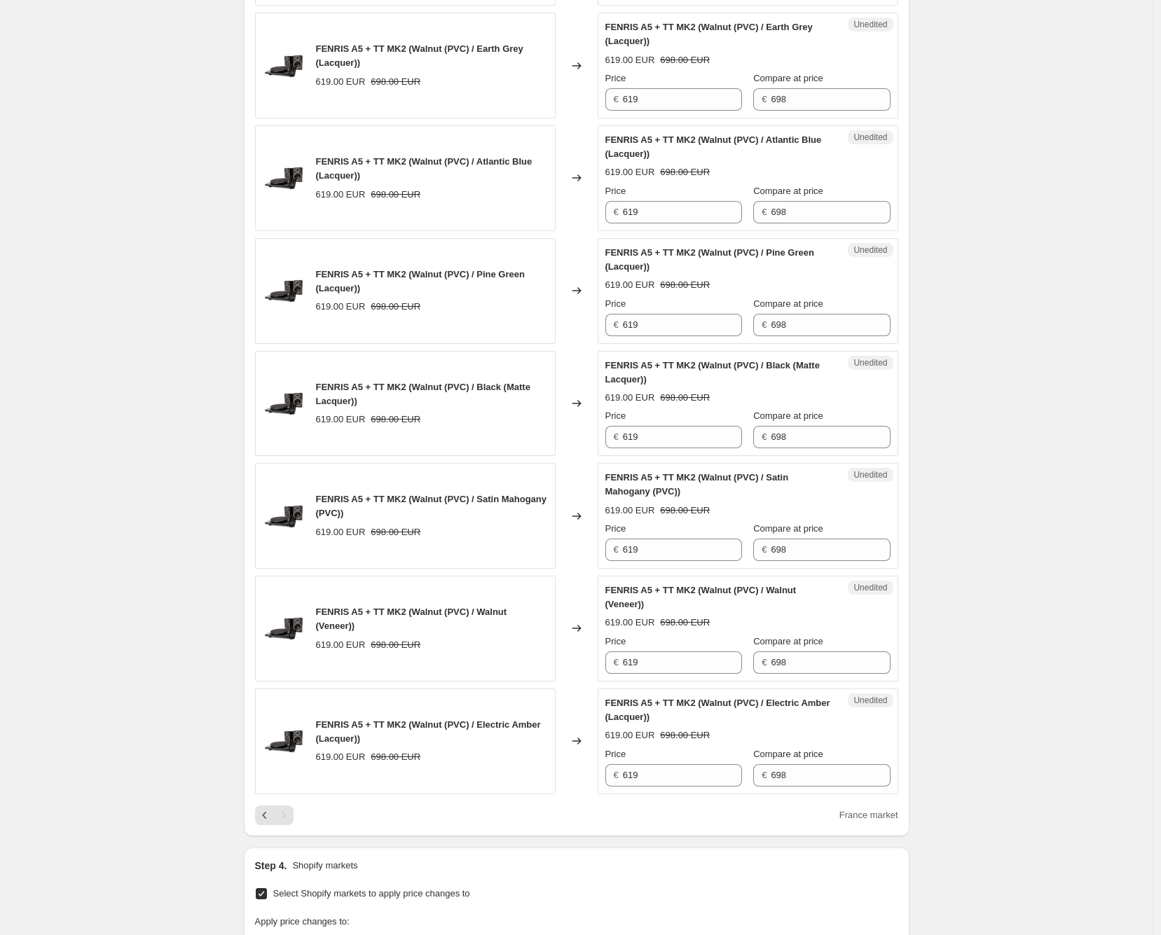
scroll to position [401, 0]
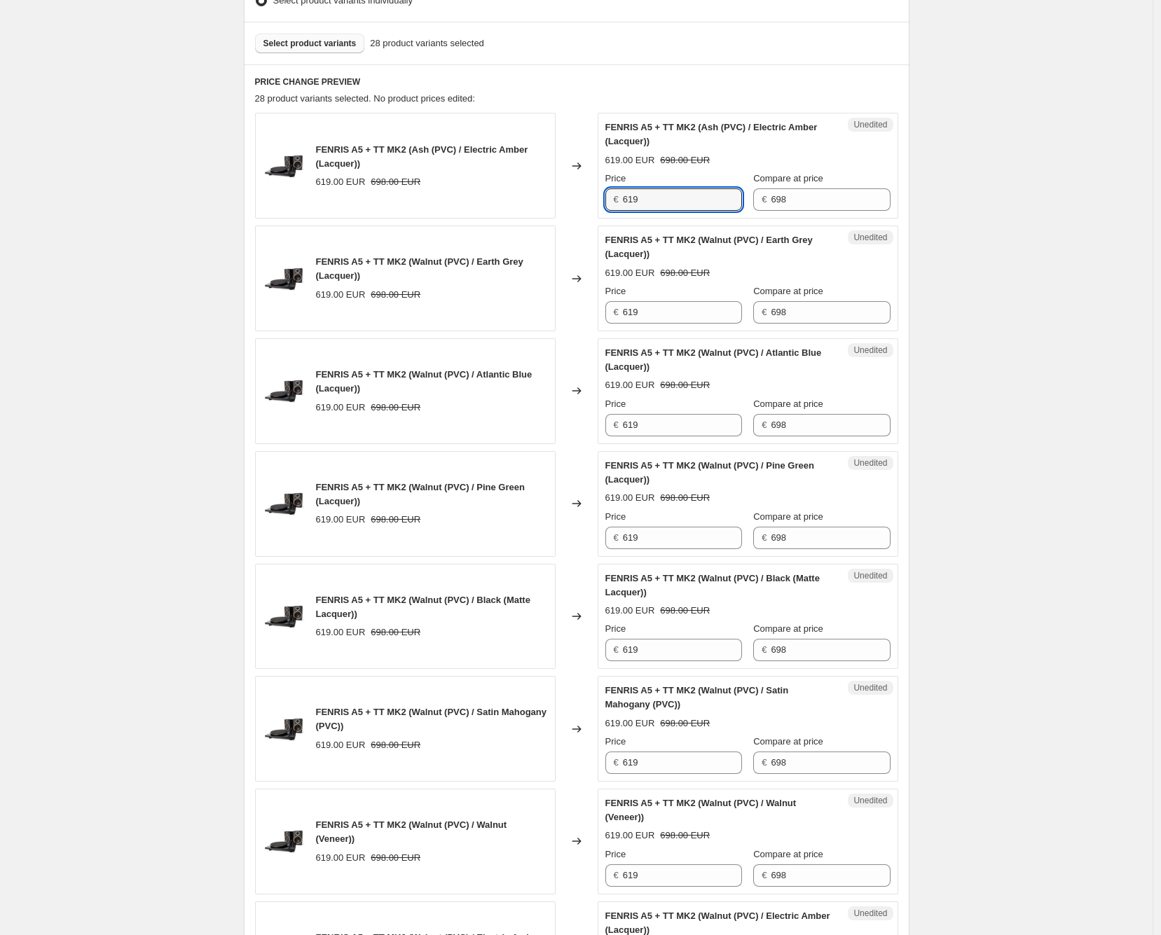
drag, startPoint x: 696, startPoint y: 197, endPoint x: 616, endPoint y: 199, distance: 79.2
click at [616, 199] on div "€ 619" at bounding box center [673, 199] width 137 height 22
drag, startPoint x: 820, startPoint y: 205, endPoint x: 725, endPoint y: 193, distance: 95.9
click at [725, 193] on div "Price € 619 Compare at price € 698" at bounding box center [747, 191] width 285 height 39
type input "678"
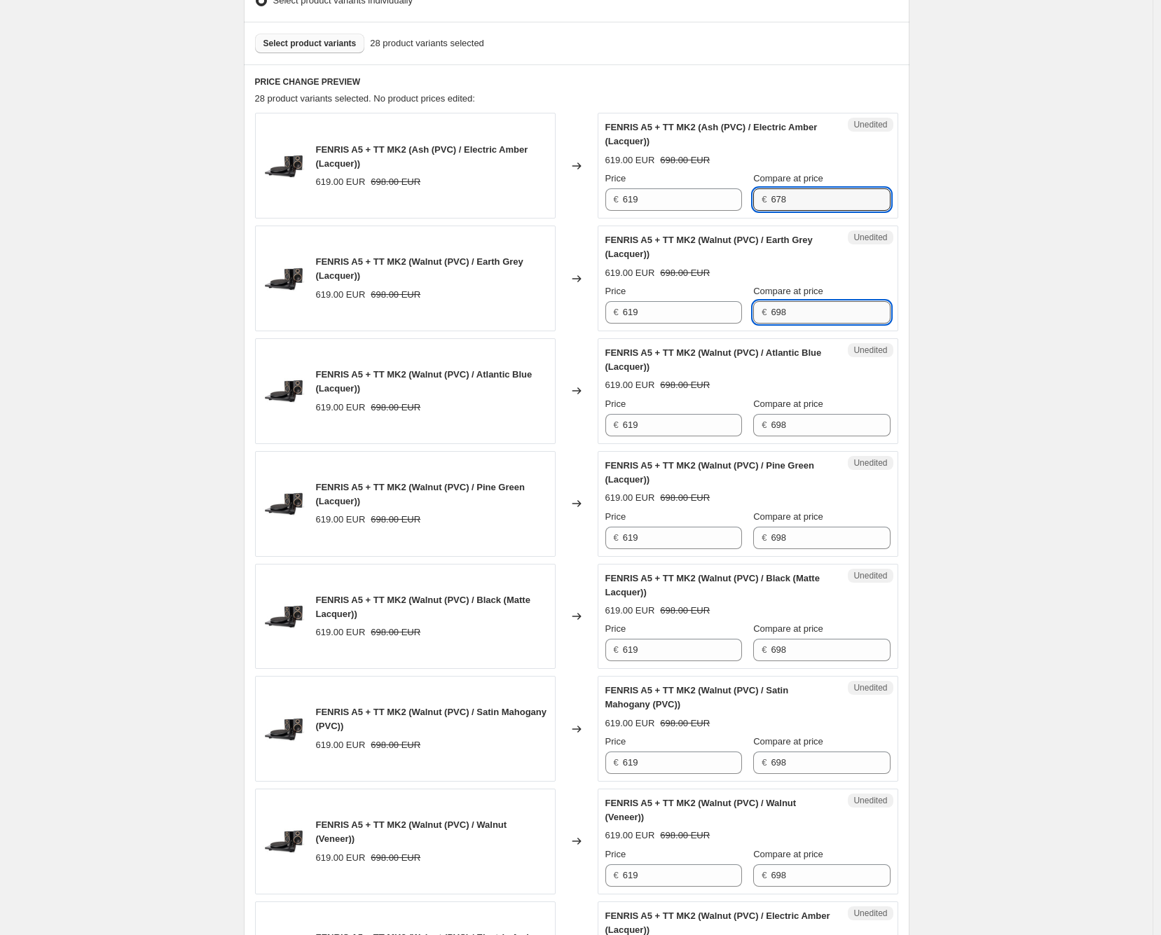
click at [801, 306] on input "698" at bounding box center [829, 312] width 119 height 22
paste input "7"
type input "678"
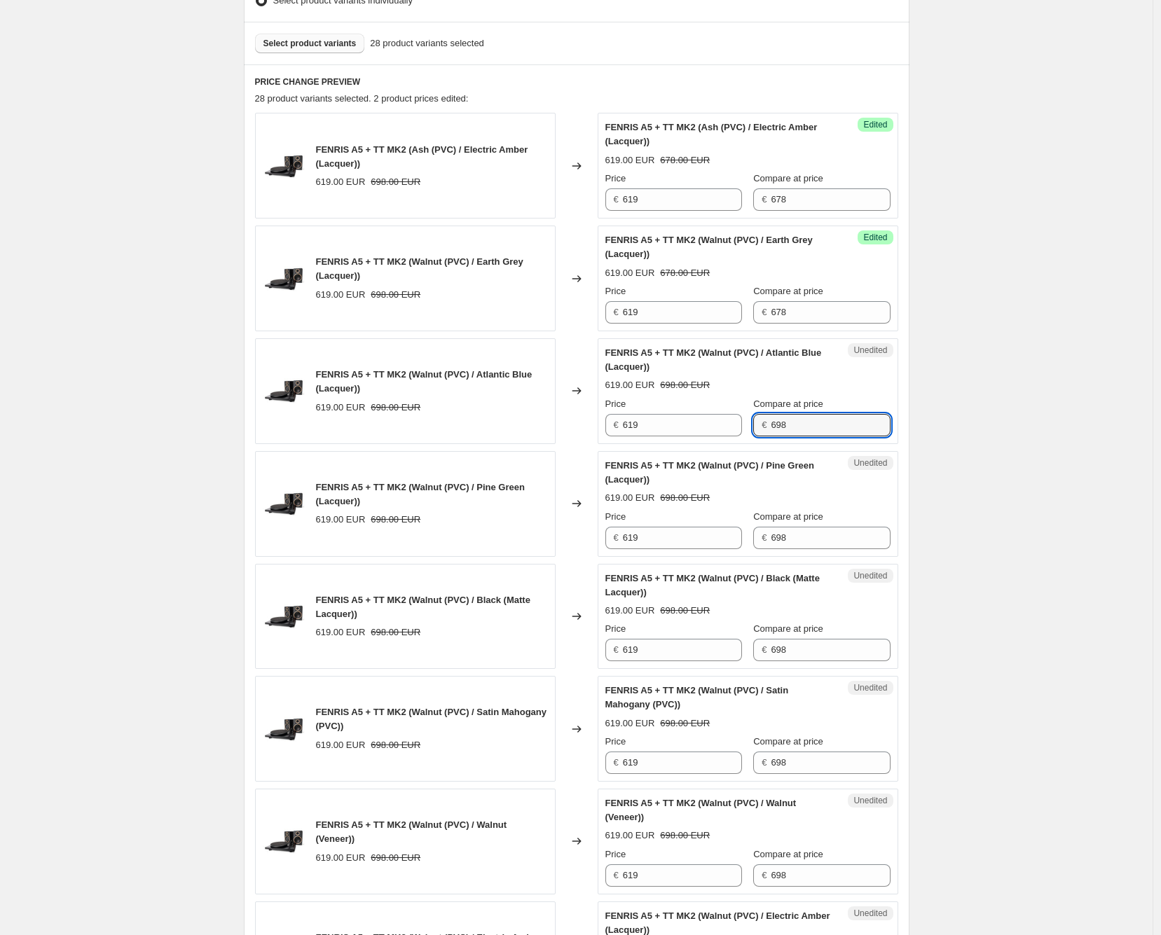
drag, startPoint x: 806, startPoint y: 419, endPoint x: 808, endPoint y: 450, distance: 31.6
click at [806, 419] on input "698" at bounding box center [829, 425] width 119 height 22
paste input "7"
type input "678"
click at [815, 548] on input "698" at bounding box center [829, 538] width 119 height 22
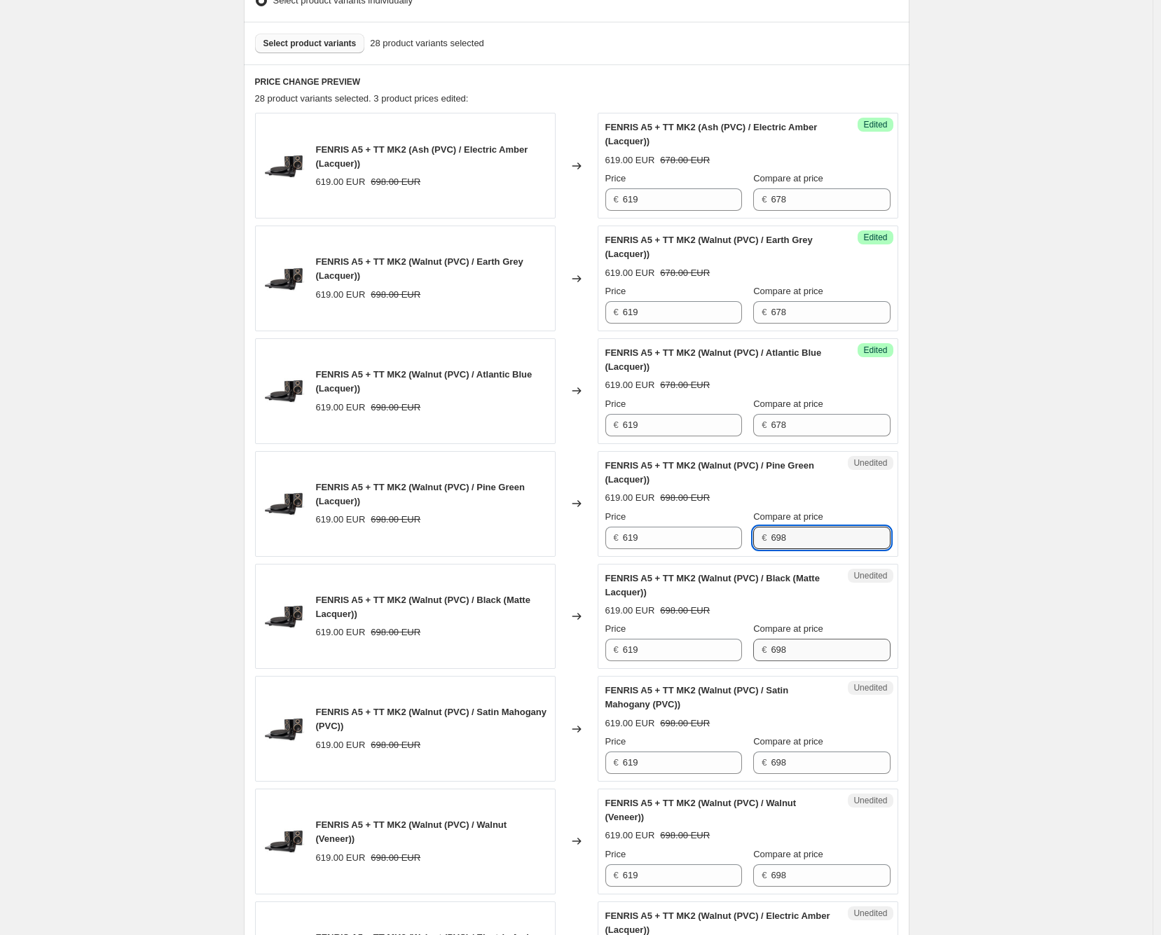
paste input "7"
type input "678"
click at [824, 646] on input "698" at bounding box center [829, 650] width 119 height 22
paste input "7"
type input "678"
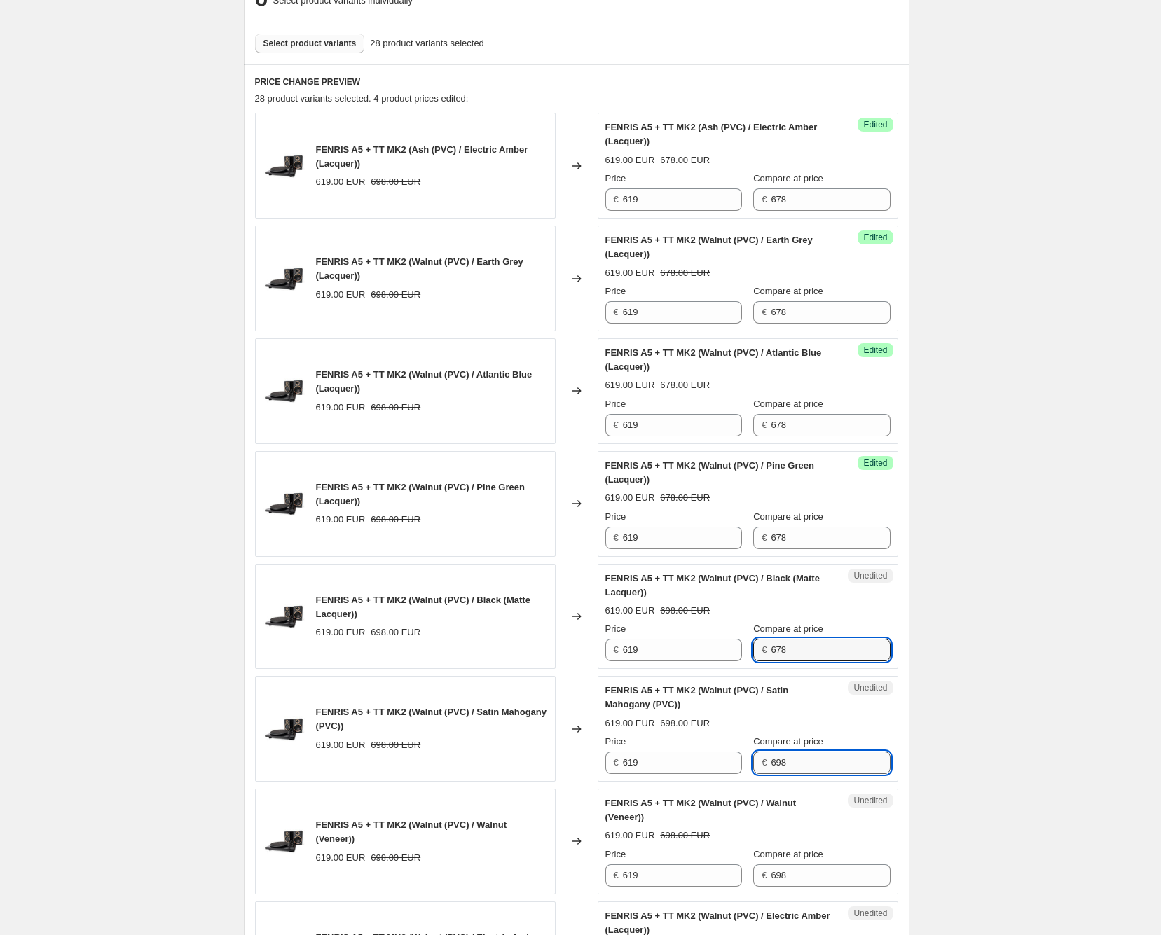
click at [815, 756] on input "698" at bounding box center [829, 763] width 119 height 22
paste input "7"
type input "678"
click at [820, 866] on input "698" at bounding box center [829, 875] width 119 height 22
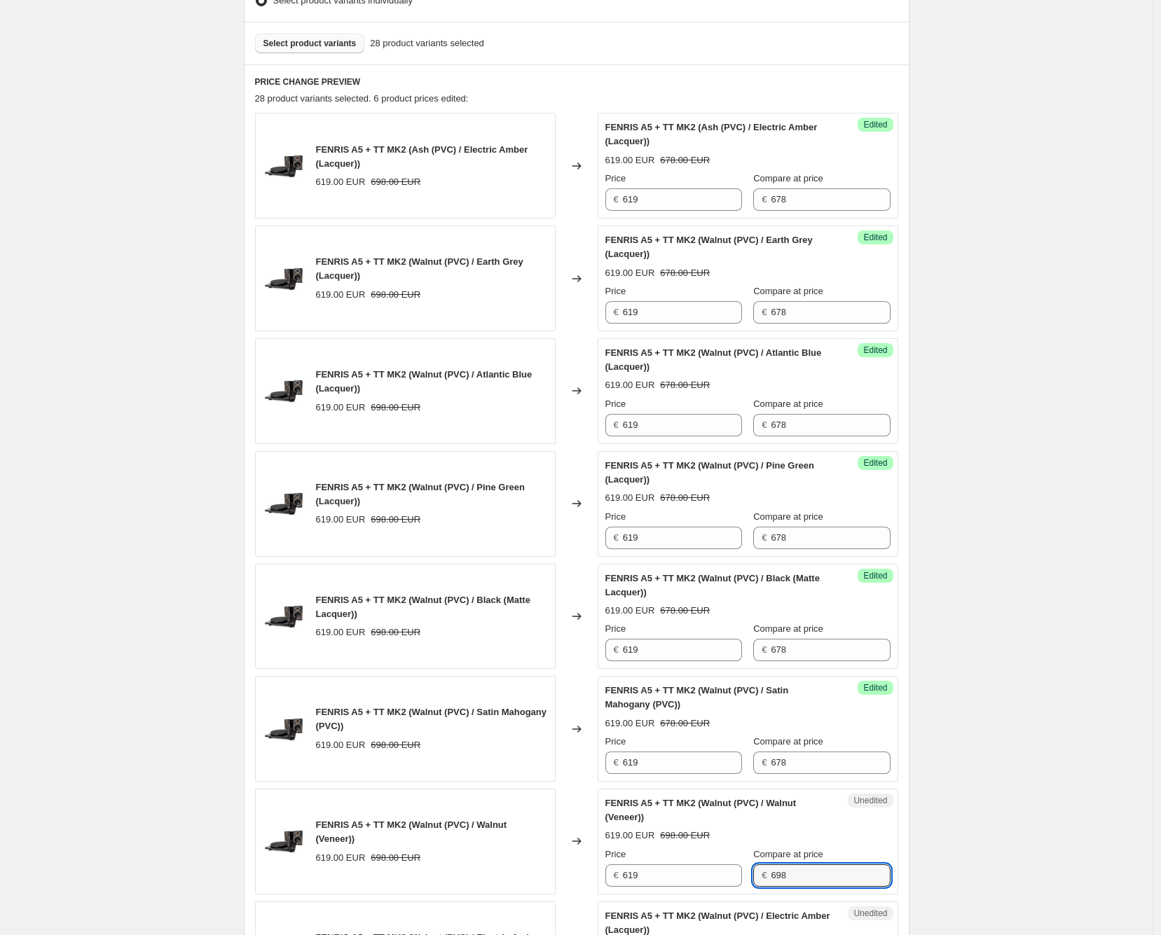
paste input "7"
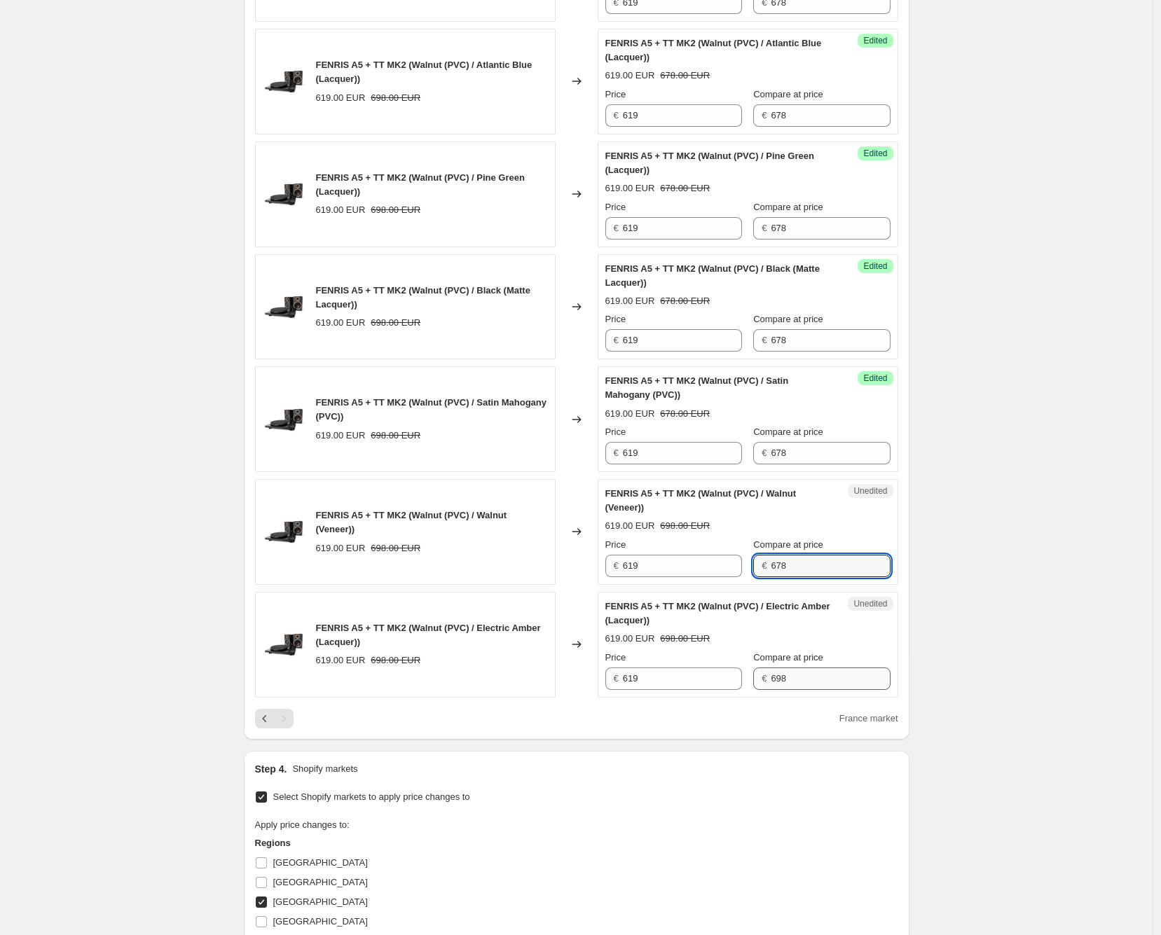
scroll to position [712, 0]
type input "678"
click at [812, 668] on input "698" at bounding box center [829, 677] width 119 height 22
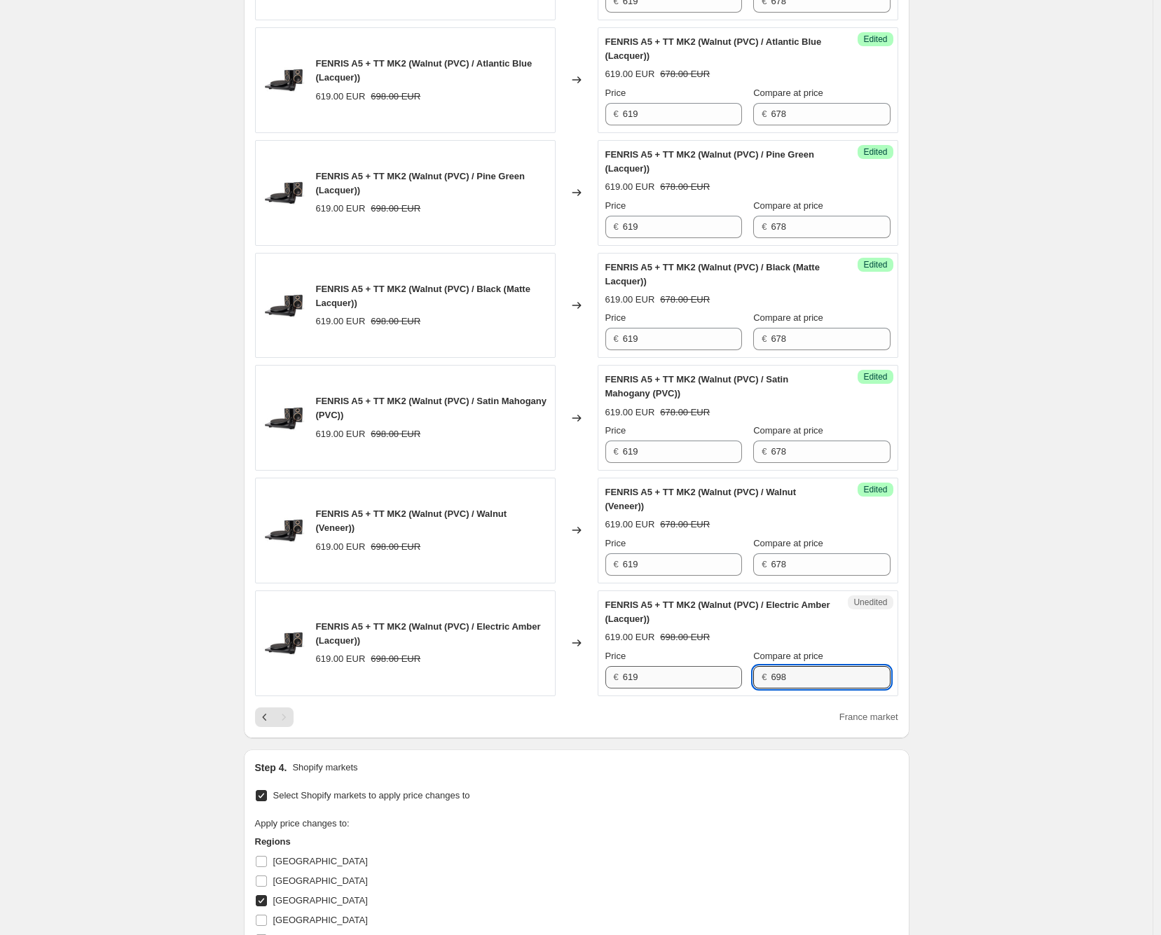
paste input "7"
type input "678"
drag, startPoint x: 538, startPoint y: 663, endPoint x: 462, endPoint y: 651, distance: 76.7
click at [463, 650] on div "FENRIS A5 + TT MK2 (Walnut (PVC) / Electric Amber (Lacquer)) 619.00 EUR 698.00 …" at bounding box center [576, 643] width 643 height 106
type input "610"
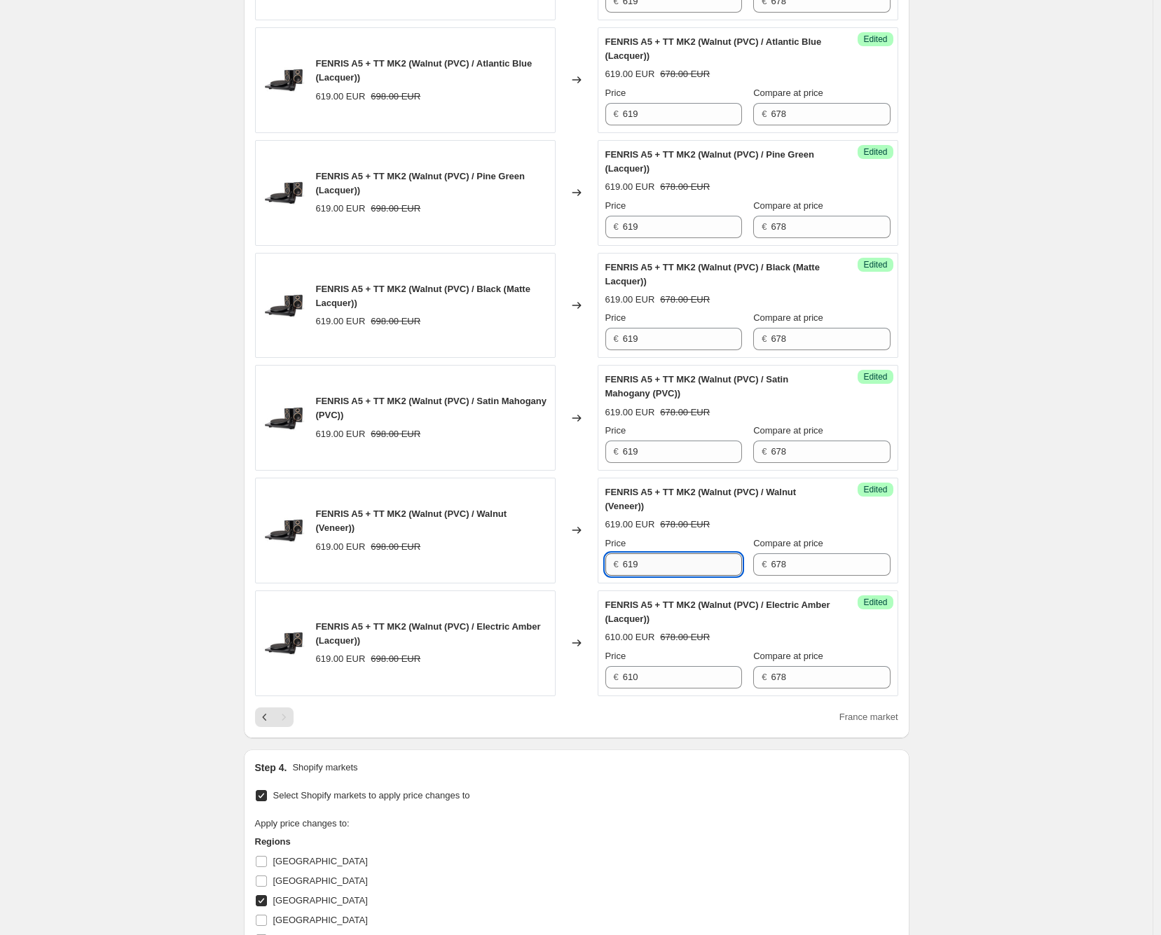
click at [660, 568] on input "619" at bounding box center [682, 564] width 119 height 22
paste input "0"
type input "610"
click at [668, 450] on input "619" at bounding box center [682, 452] width 119 height 22
paste input "0"
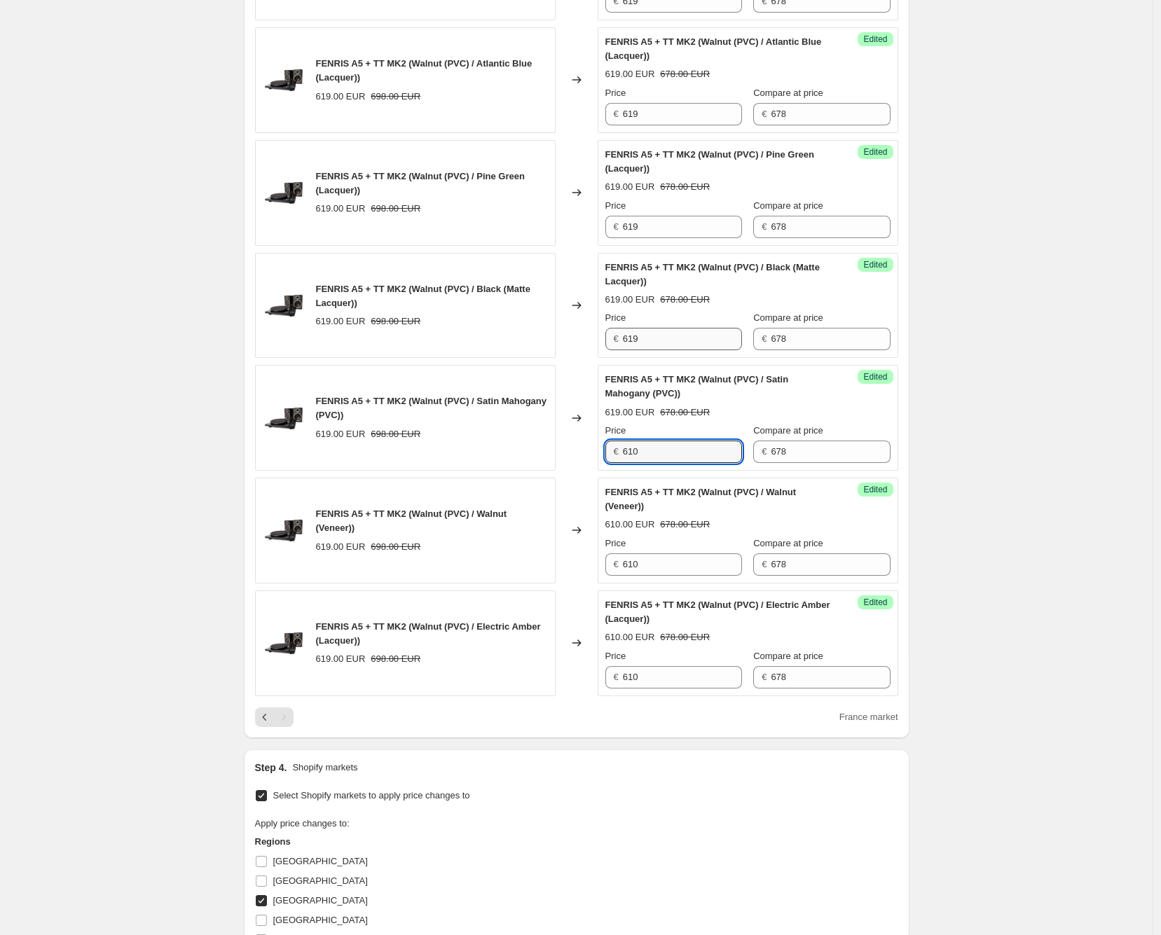
type input "610"
click at [669, 328] on input "619" at bounding box center [682, 339] width 119 height 22
paste input "0"
type input "610"
click at [677, 226] on input "619" at bounding box center [682, 227] width 119 height 22
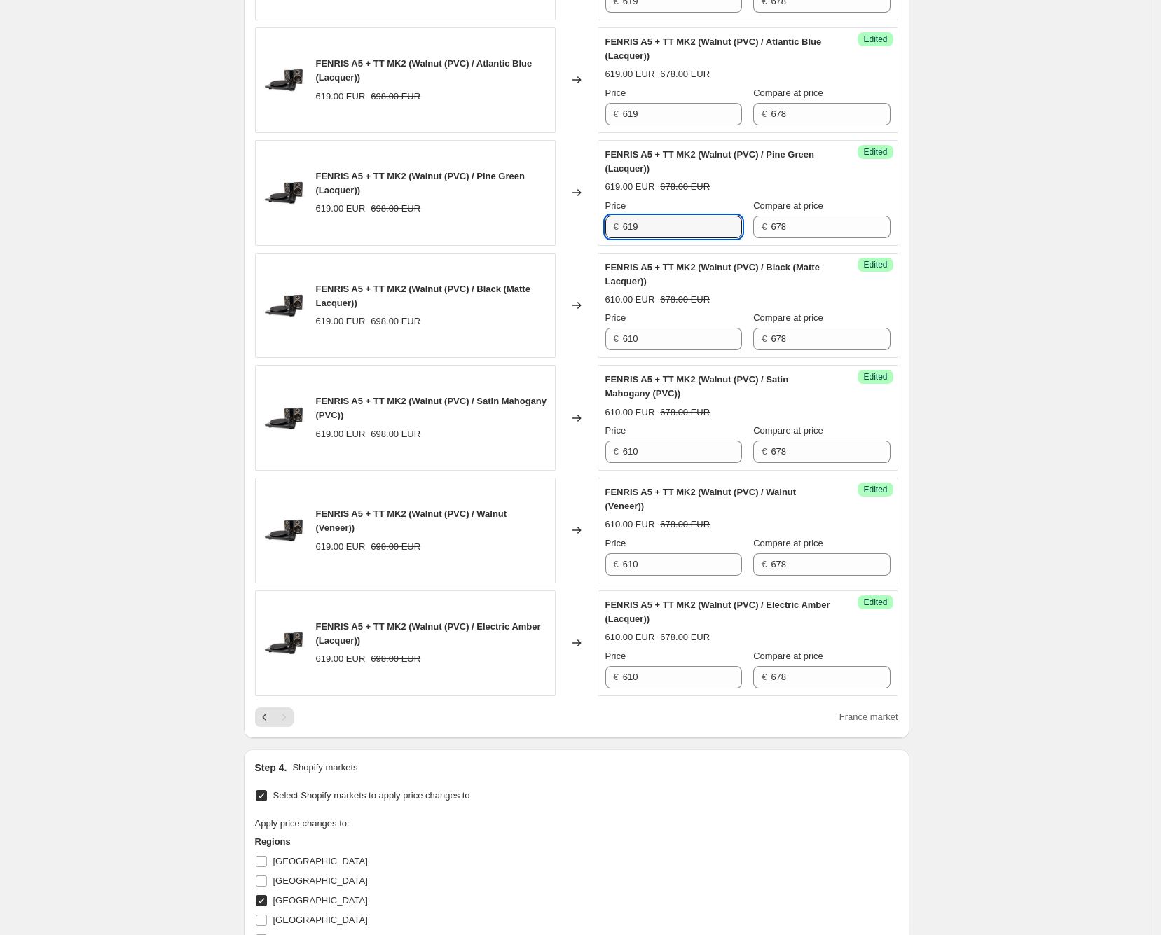
paste input "0"
type input "610"
click at [681, 114] on input "619" at bounding box center [682, 114] width 119 height 22
paste input "0"
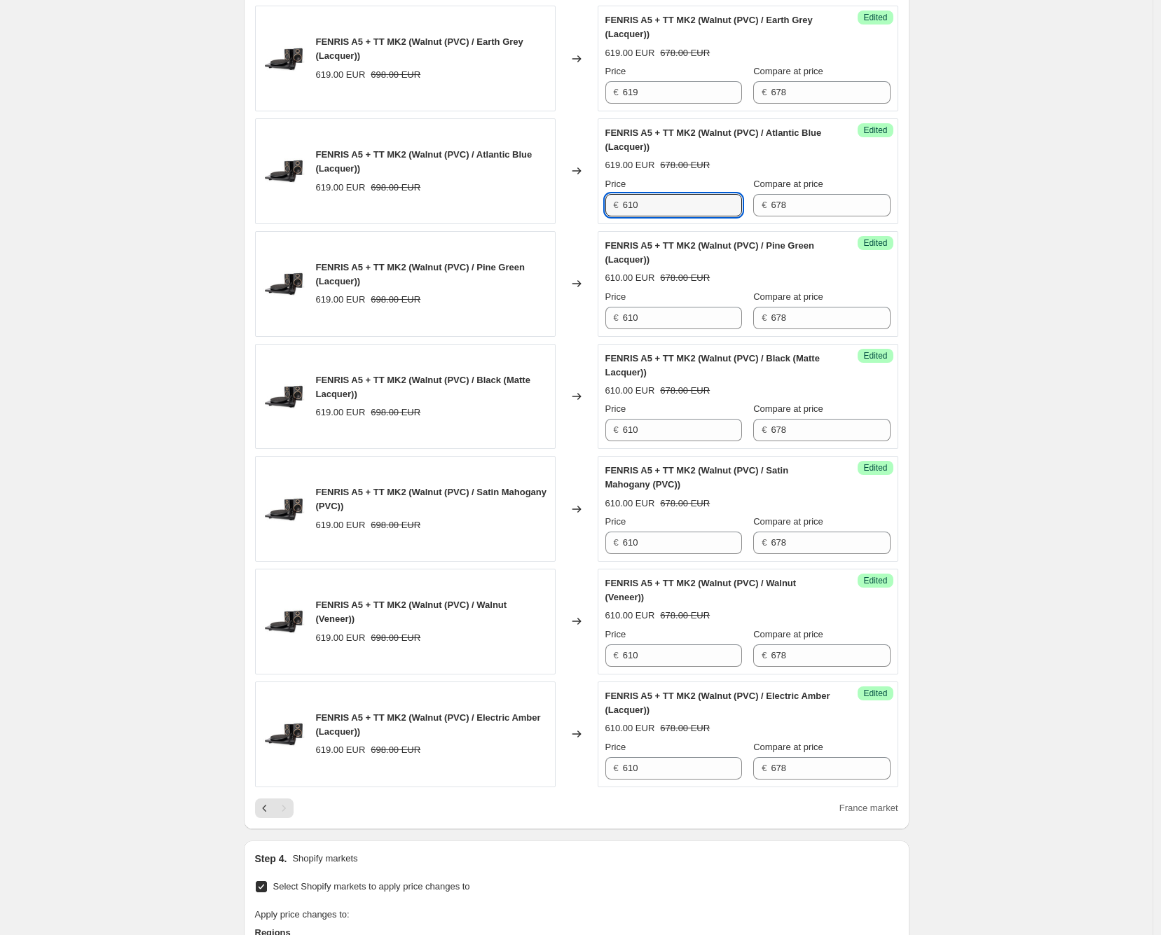
scroll to position [401, 0]
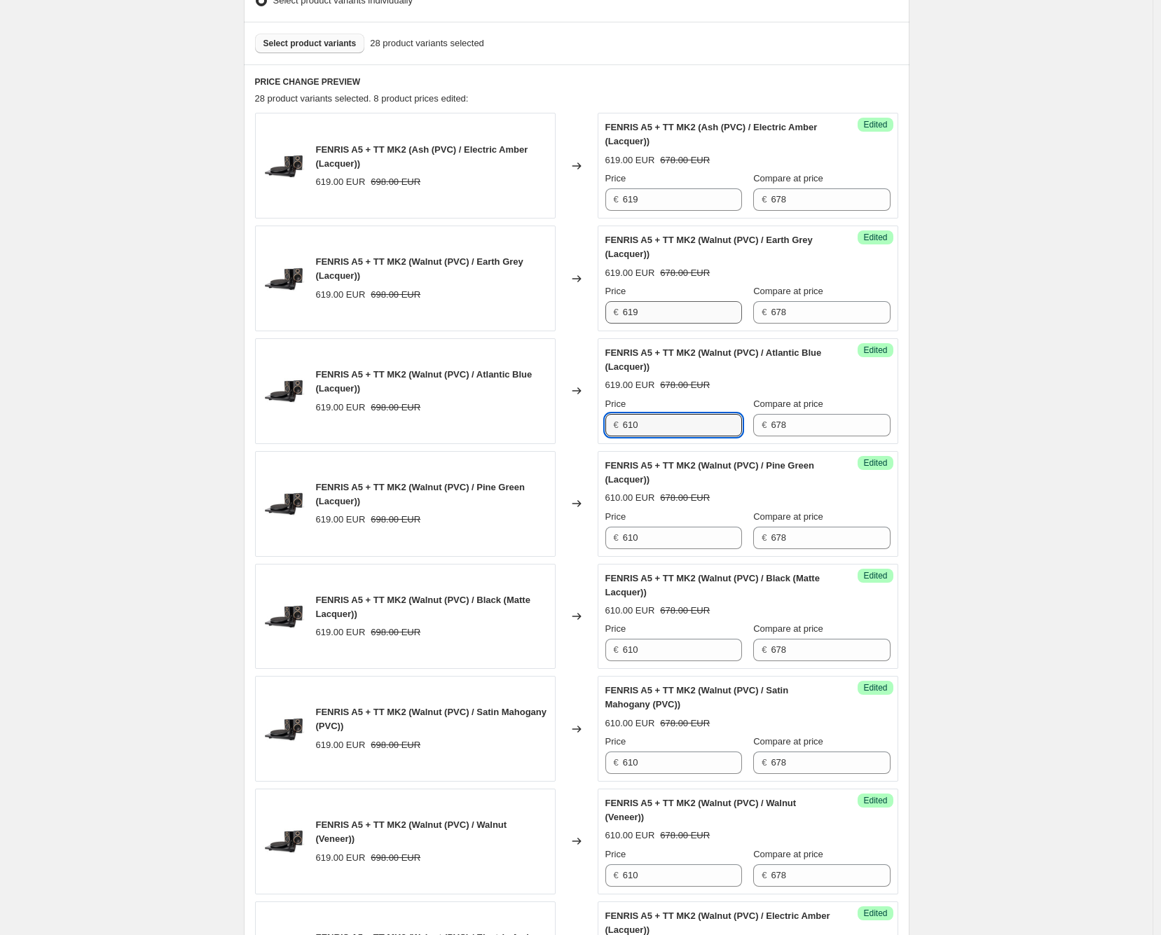
type input "610"
click at [653, 319] on input "619" at bounding box center [682, 312] width 119 height 22
paste input "0"
type input "610"
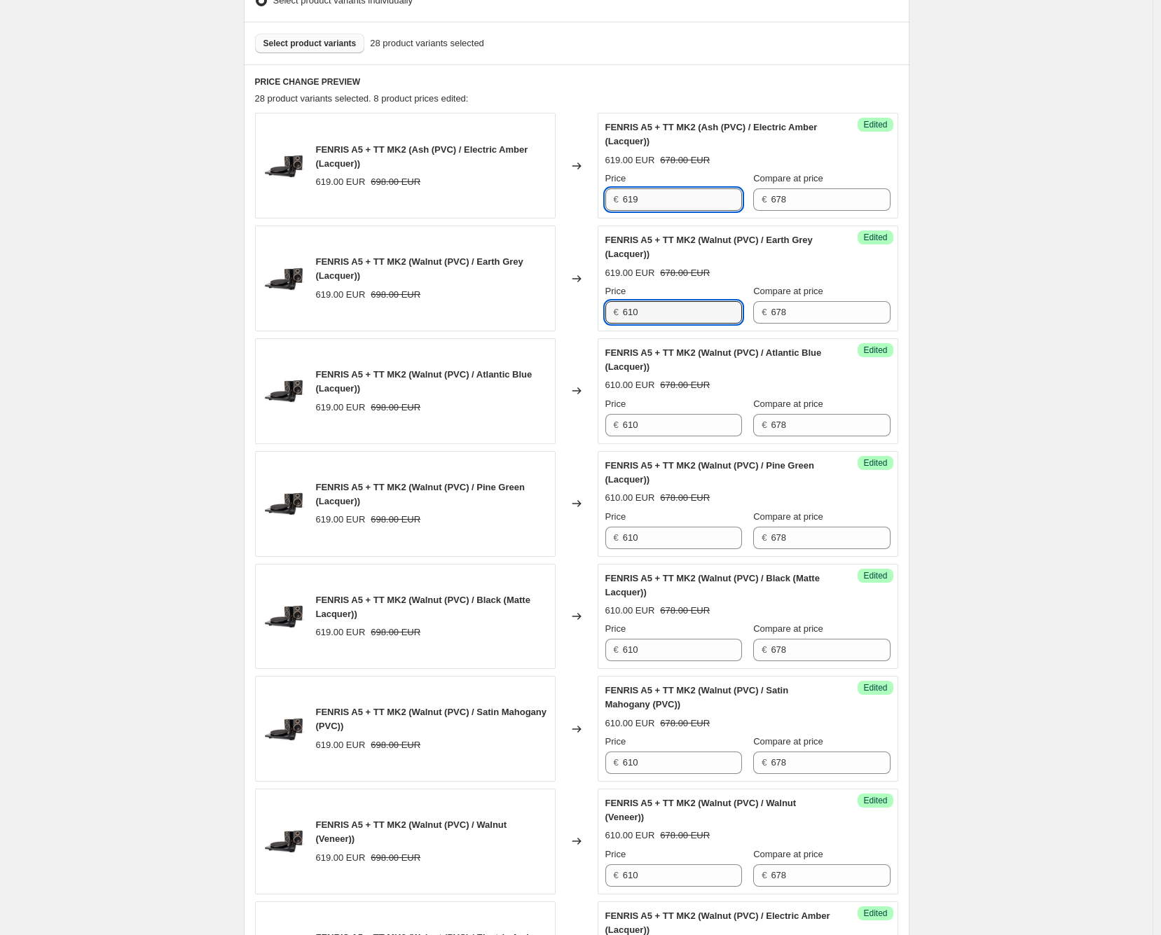
click at [663, 200] on input "619" at bounding box center [682, 199] width 119 height 22
paste input "0"
type input "610"
click at [1017, 293] on div "Create new price [MEDICAL_DATA]. This page is ready Create new price [MEDICAL_D…" at bounding box center [576, 617] width 1152 height 2036
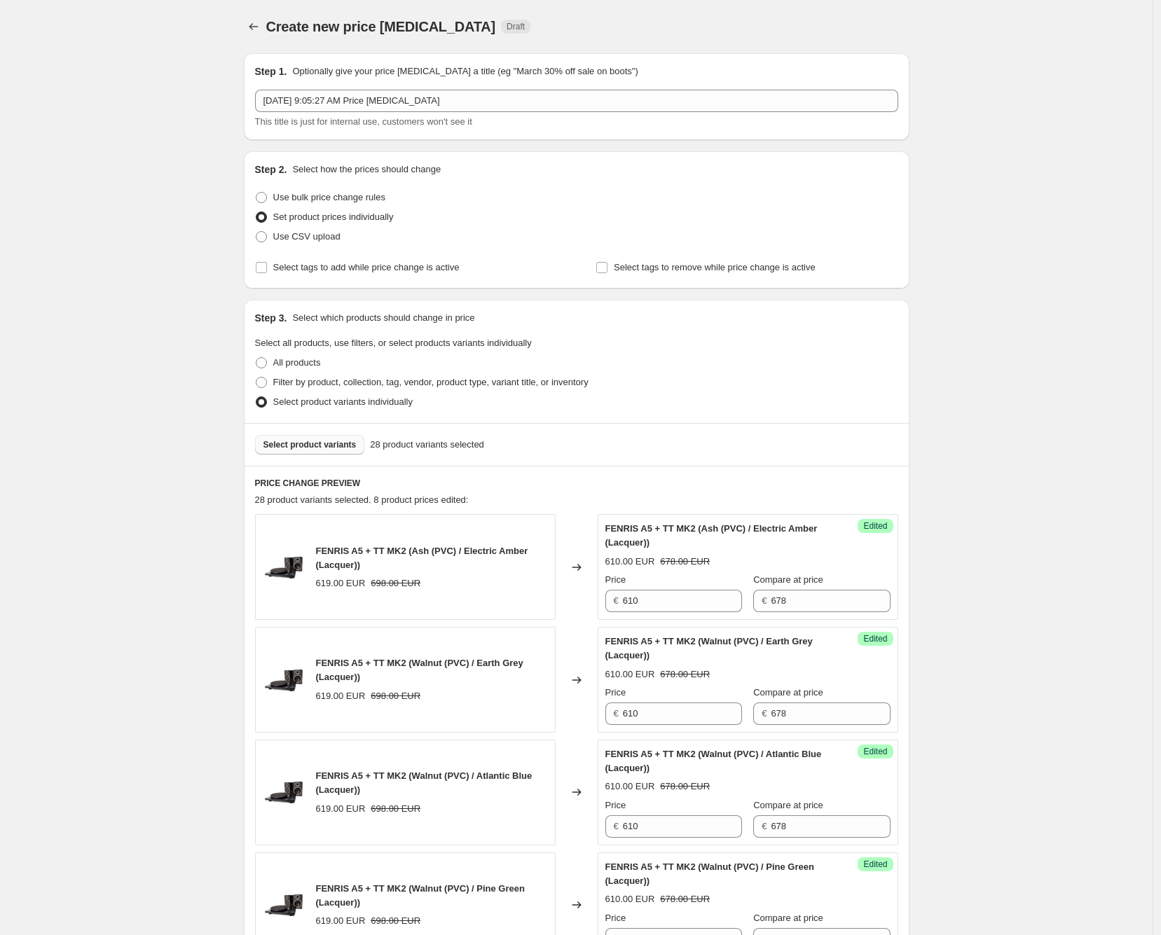
scroll to position [1102, 0]
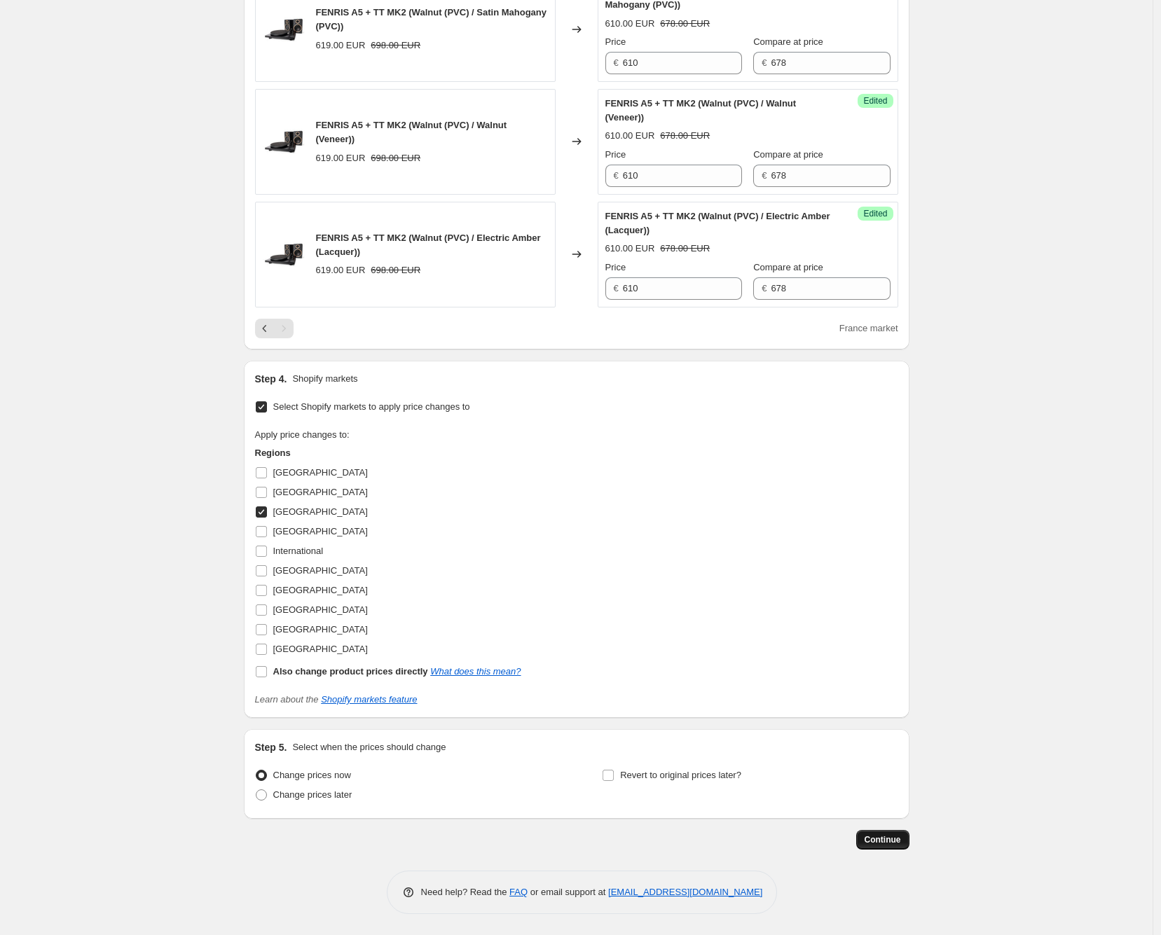
click at [890, 838] on span "Continue" at bounding box center [882, 839] width 36 height 11
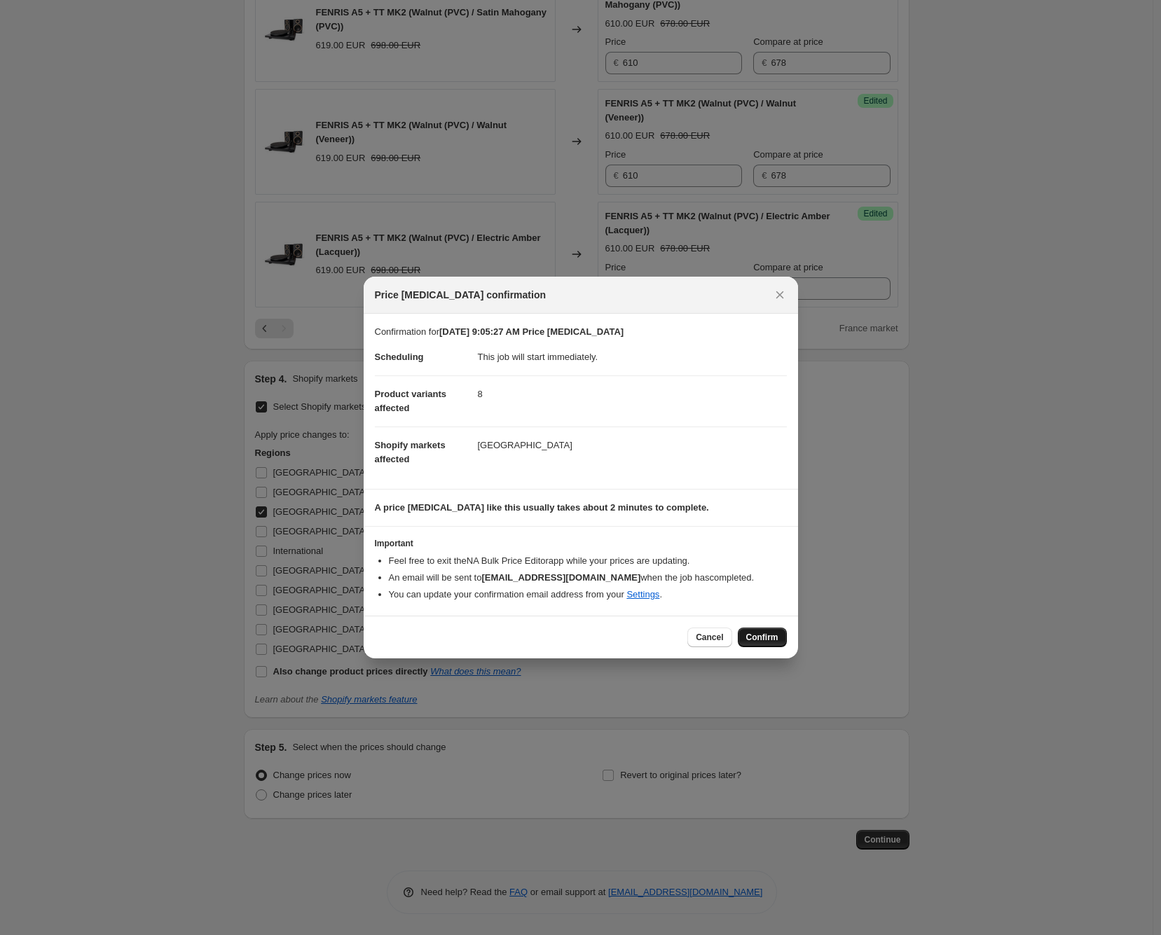
click at [758, 637] on span "Confirm" at bounding box center [762, 637] width 32 height 11
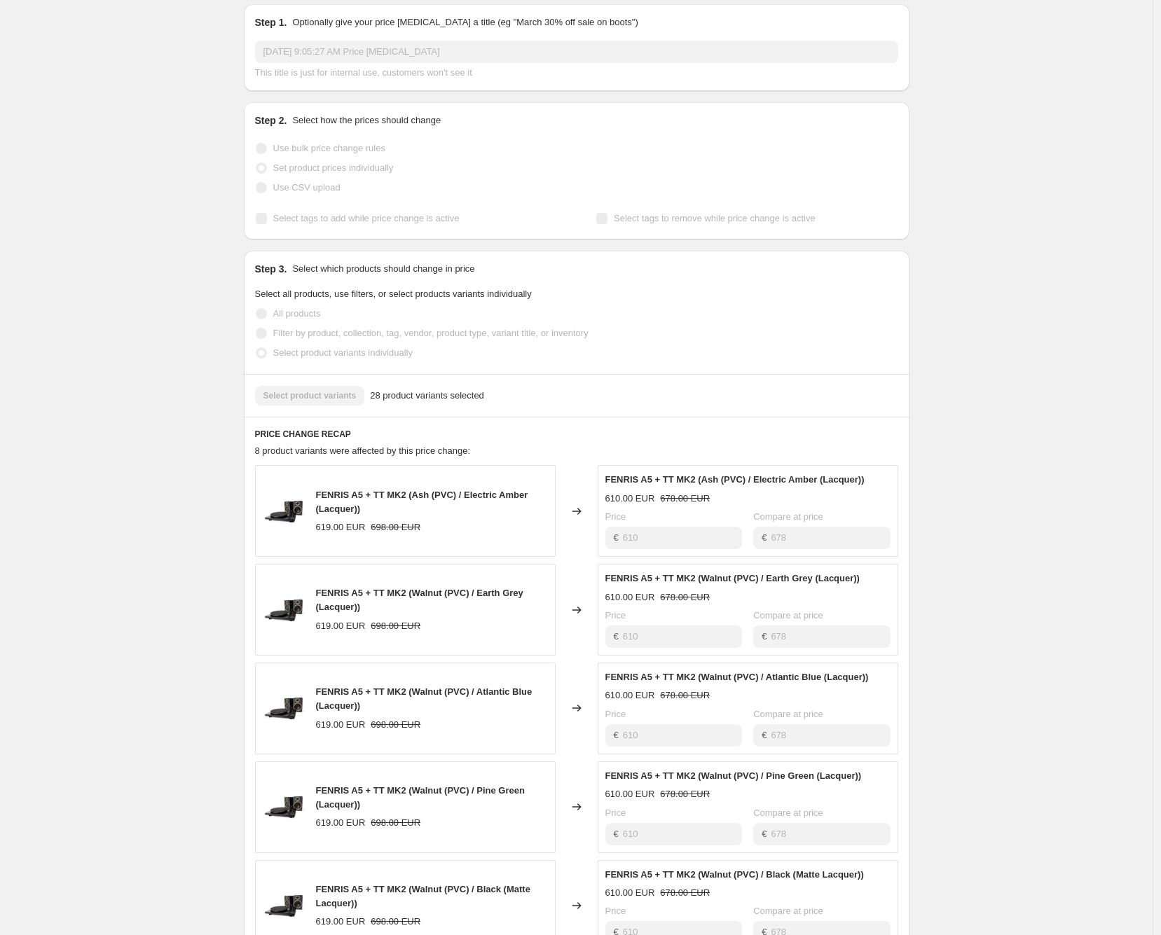
scroll to position [155, 0]
